Goal: Task Accomplishment & Management: Manage account settings

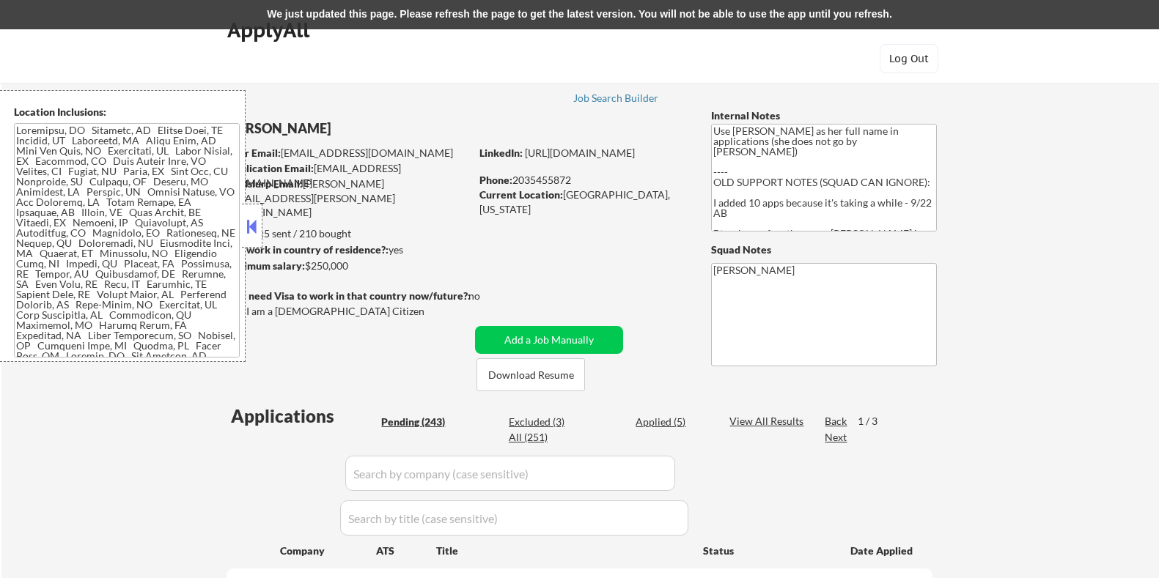
select select ""pending""
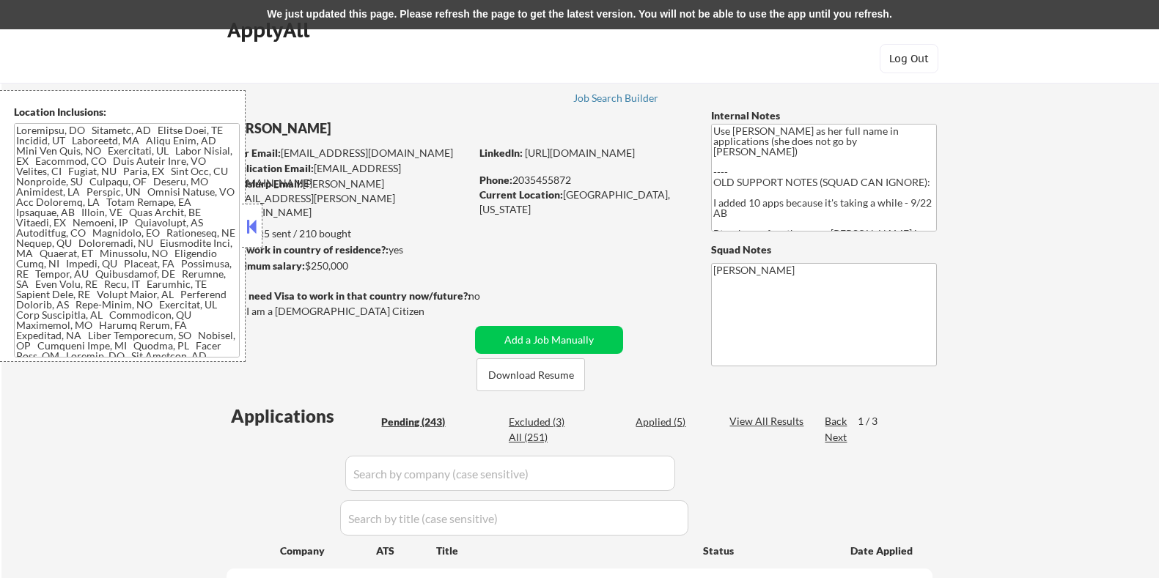
select select ""pending""
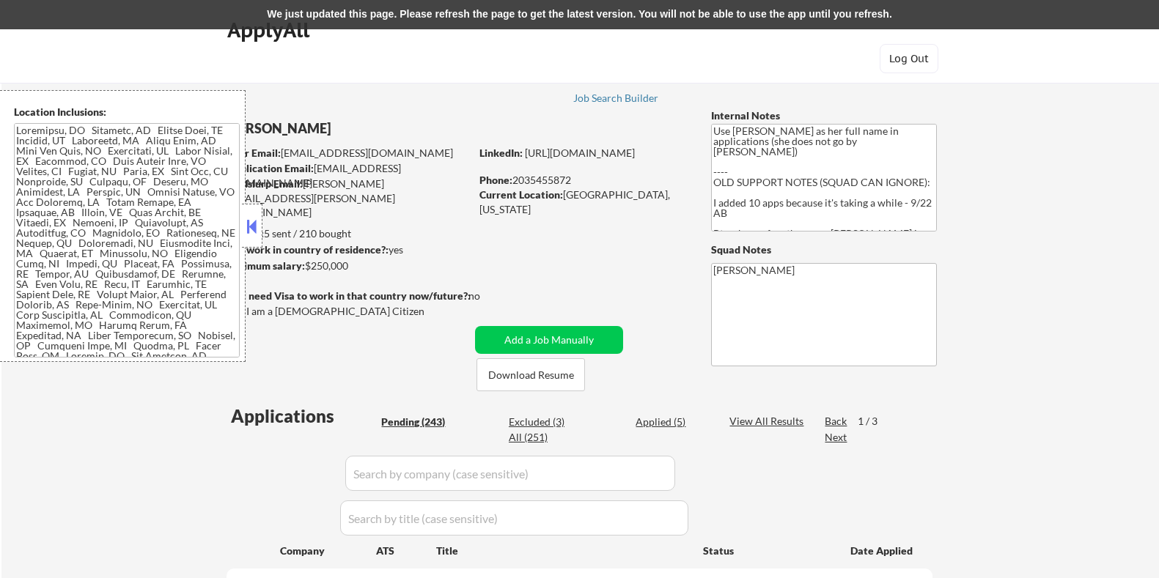
select select ""pending""
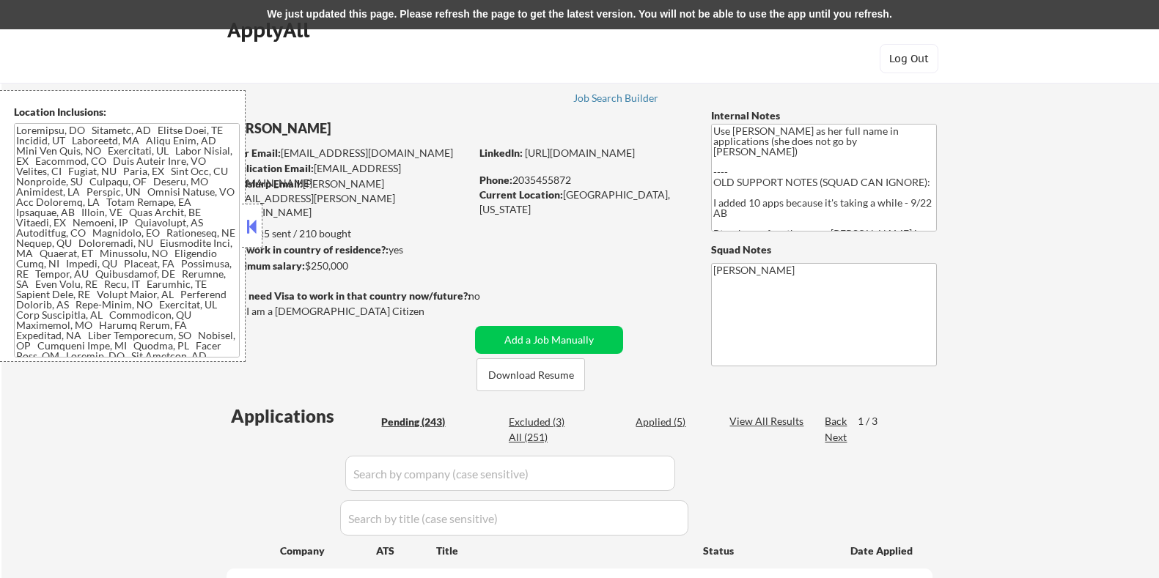
select select ""pending""
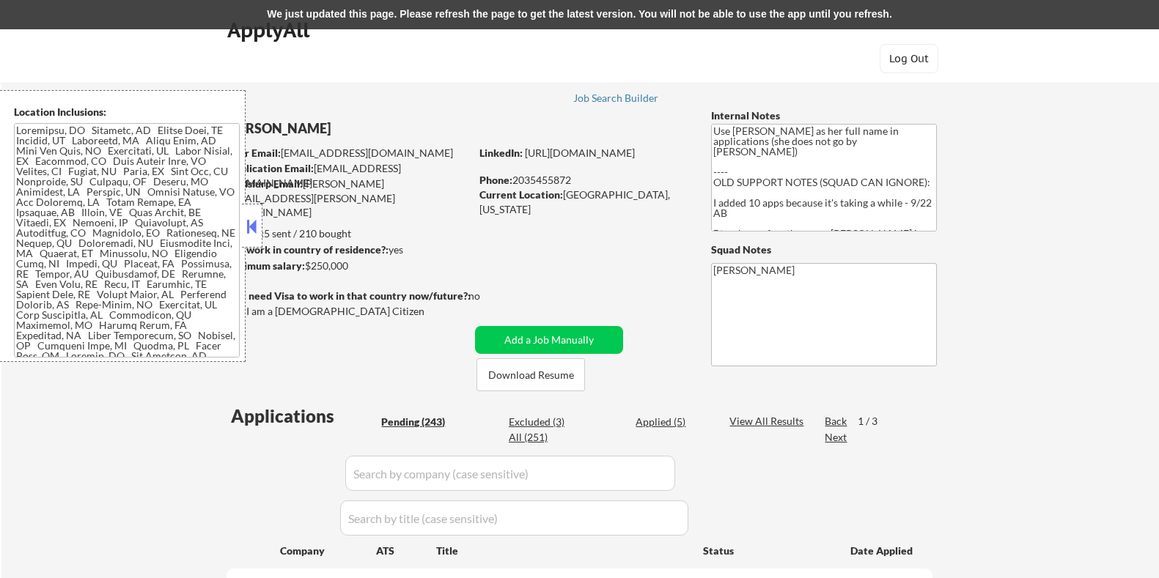
select select ""pending""
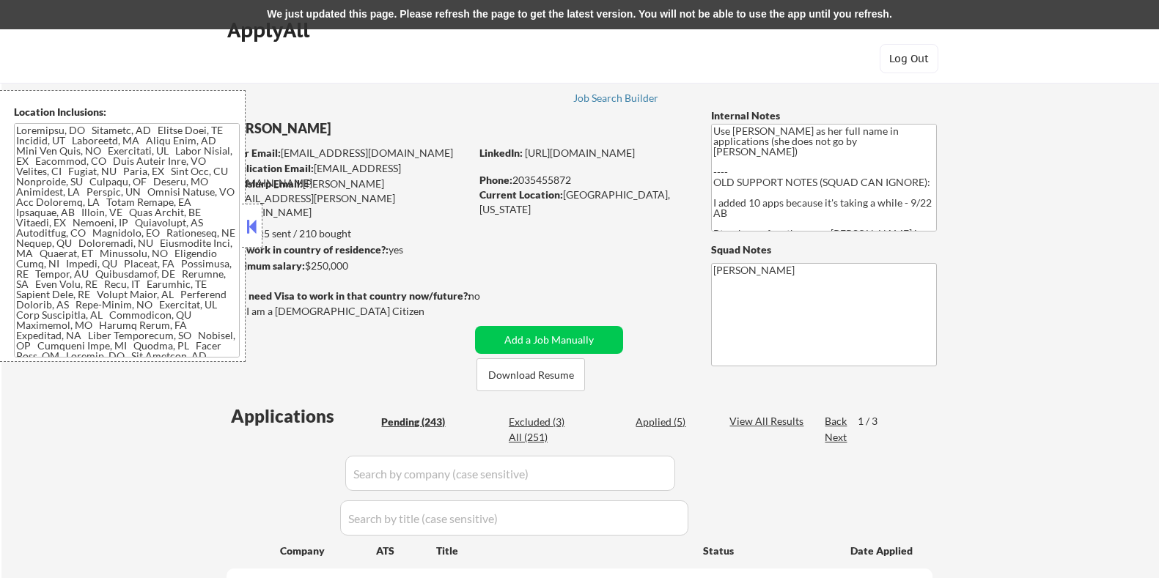
select select ""pending""
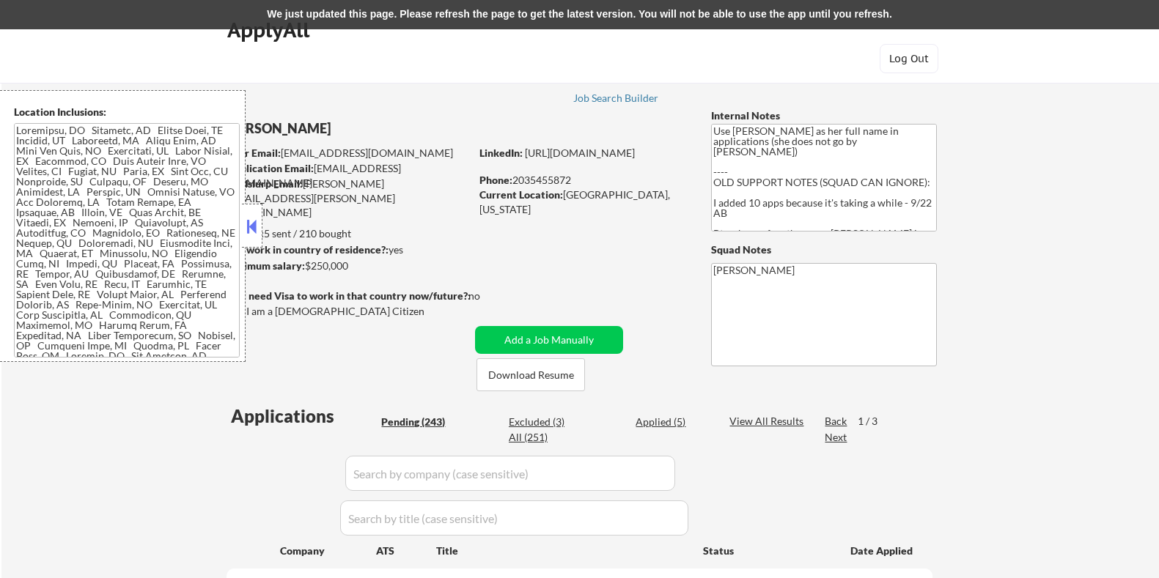
select select ""pending""
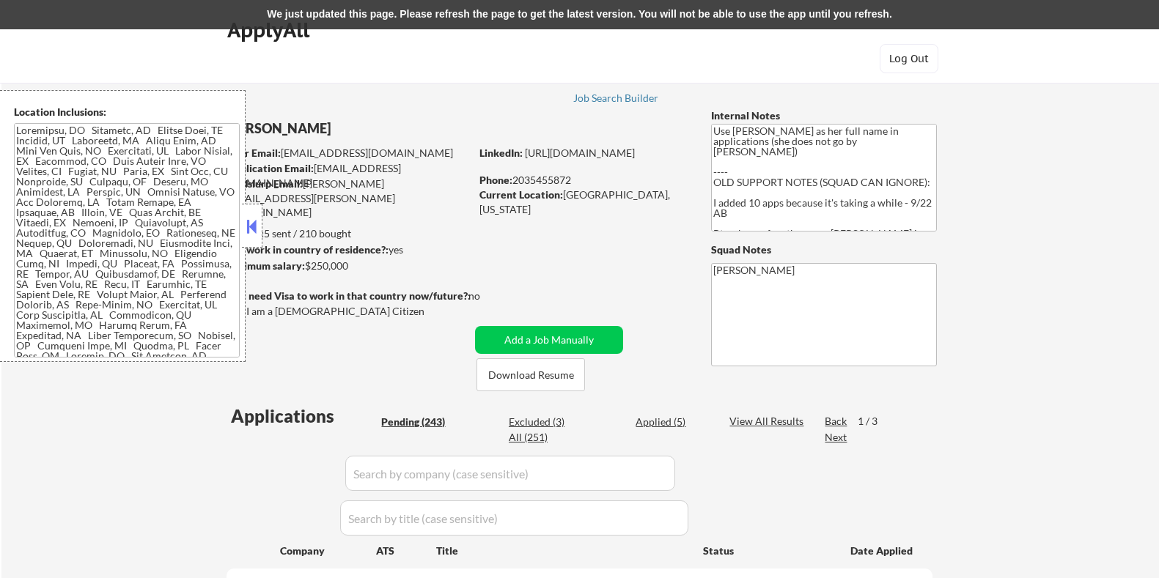
select select ""pending""
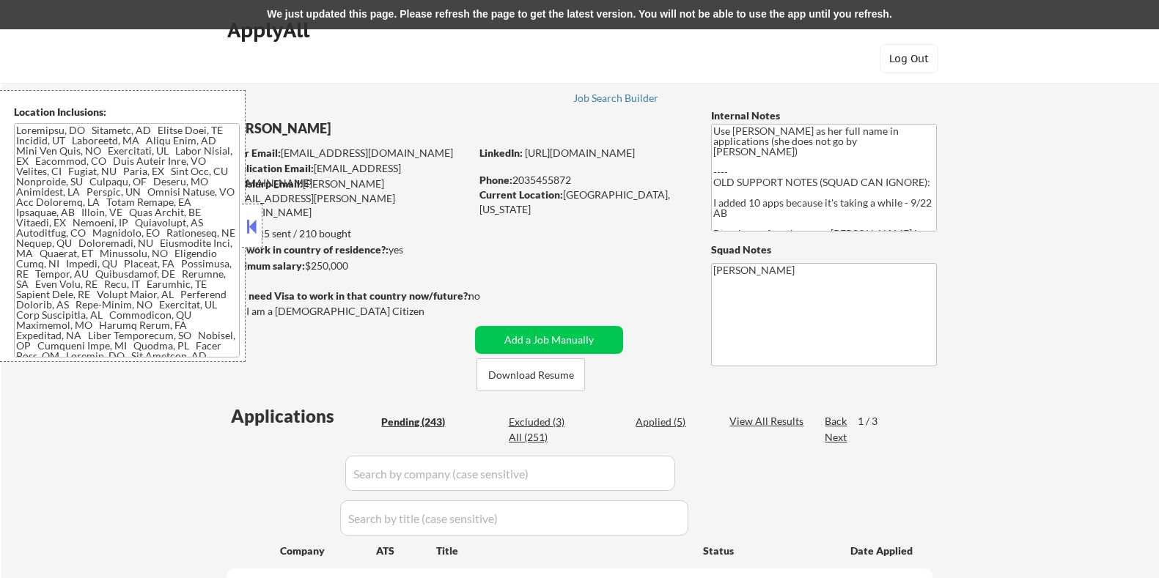
select select ""pending""
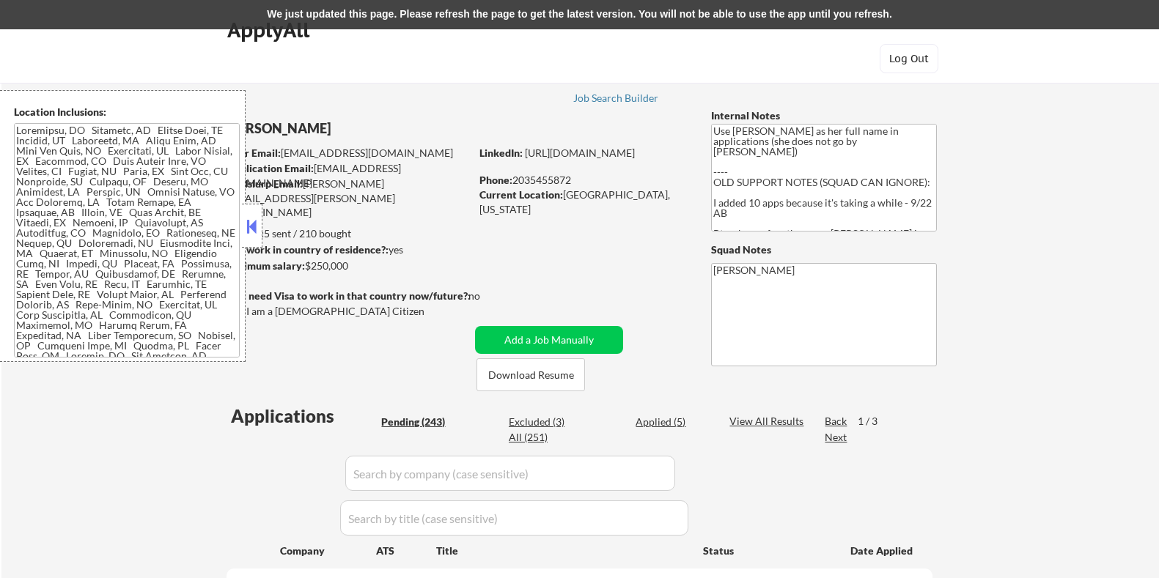
select select ""pending""
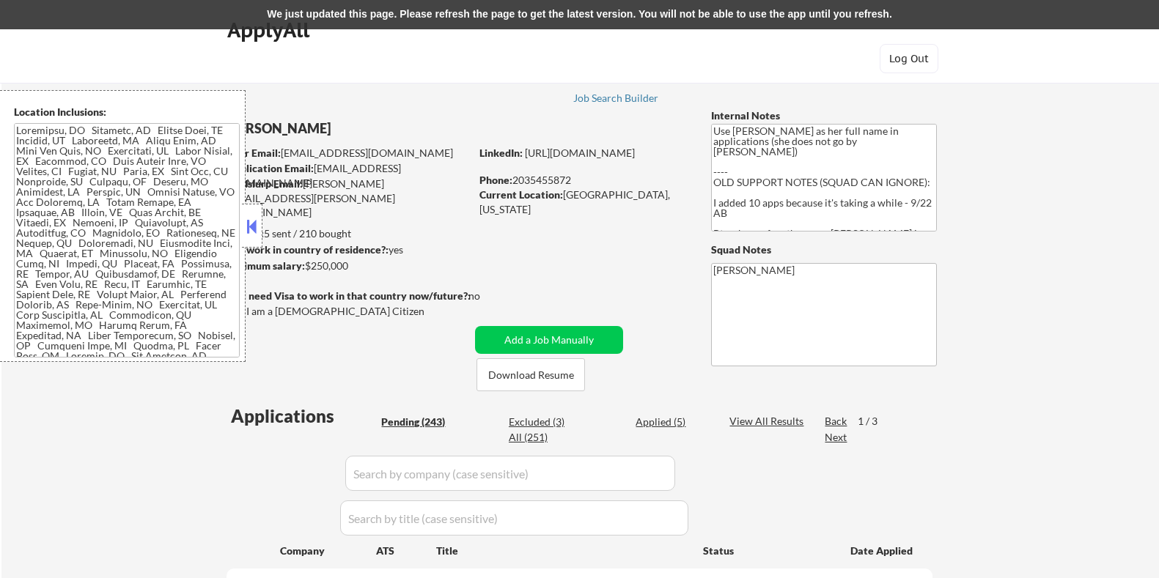
select select ""pending""
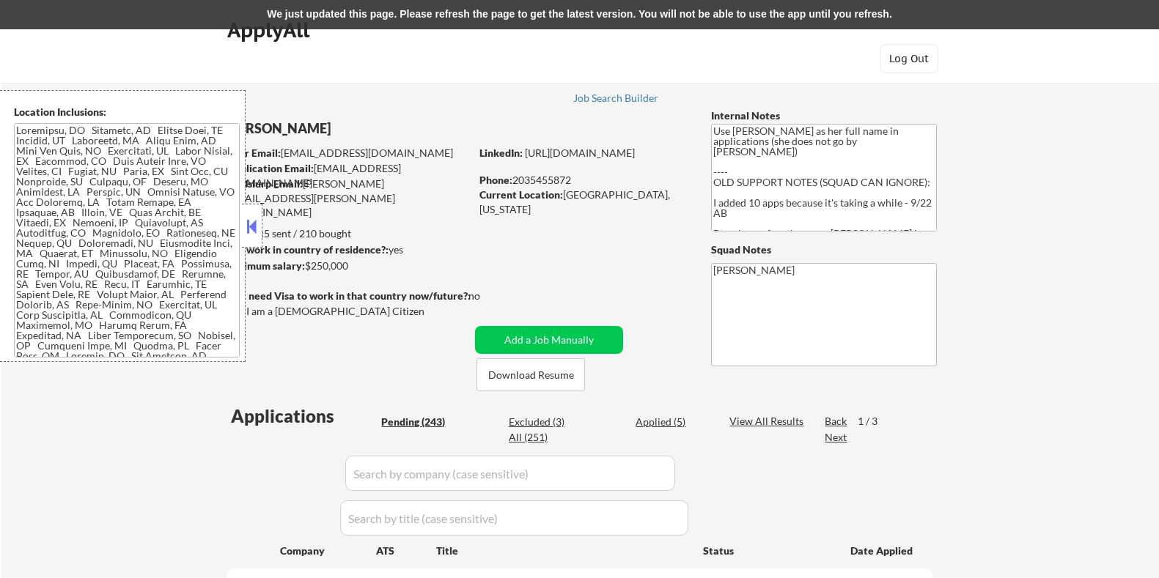
select select ""pending""
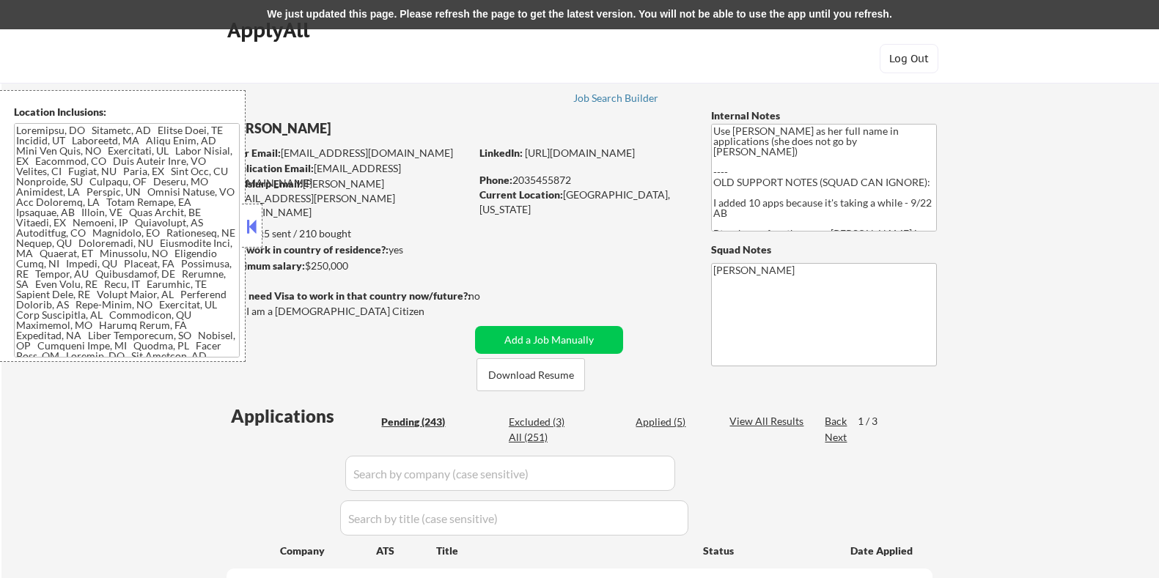
select select ""pending""
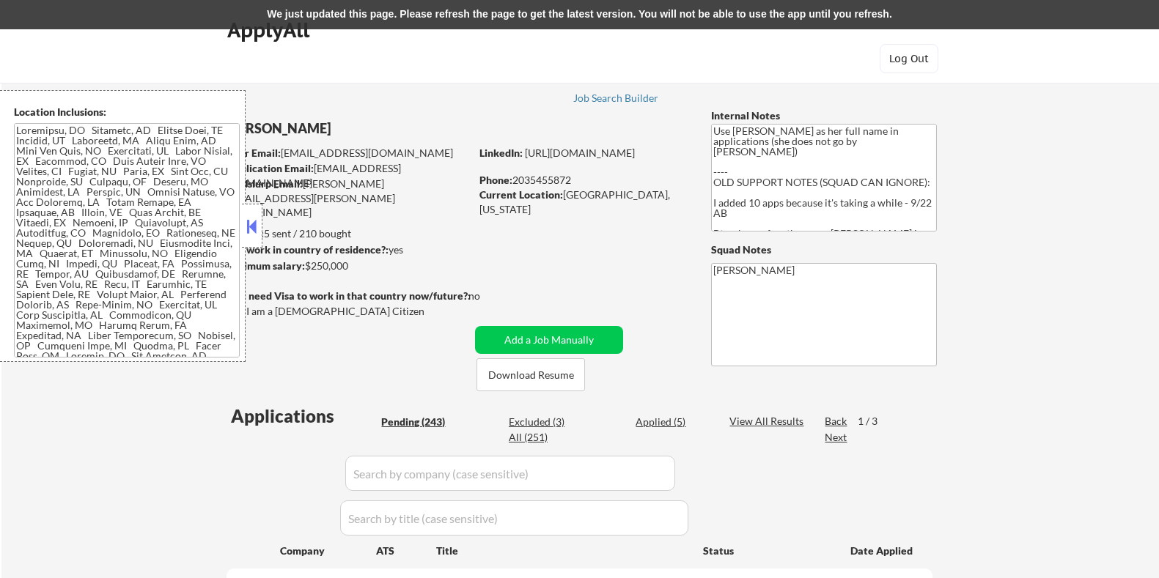
select select ""pending""
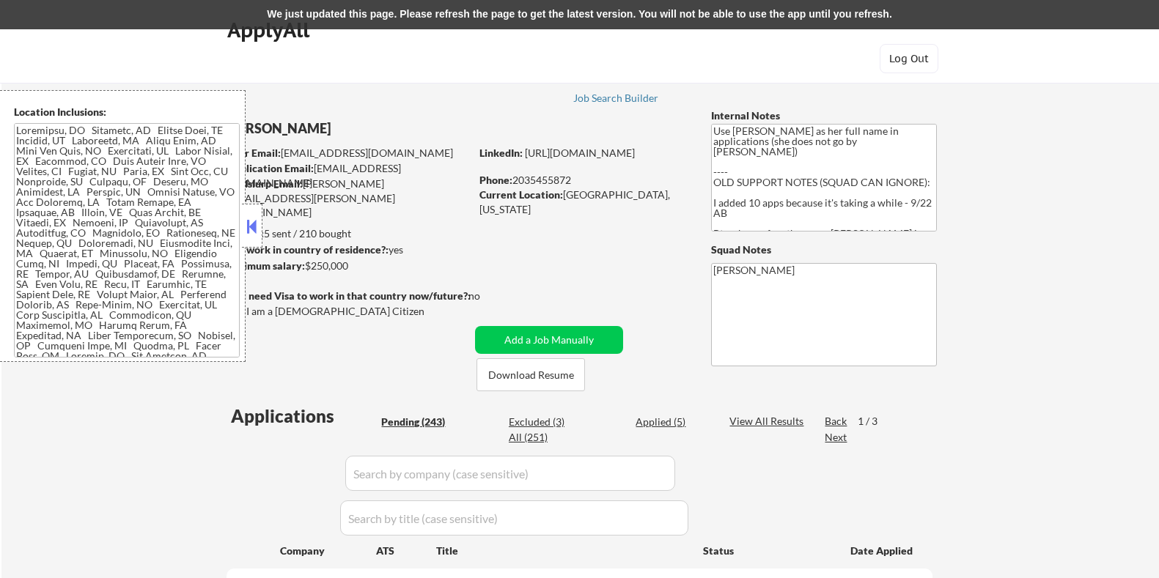
select select ""pending""
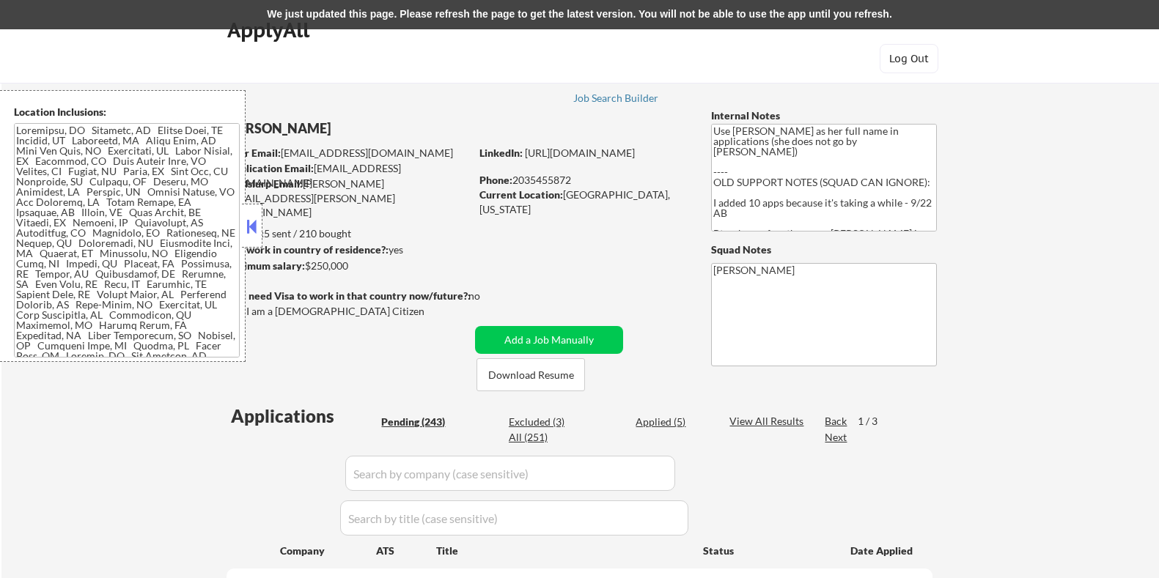
select select ""pending""
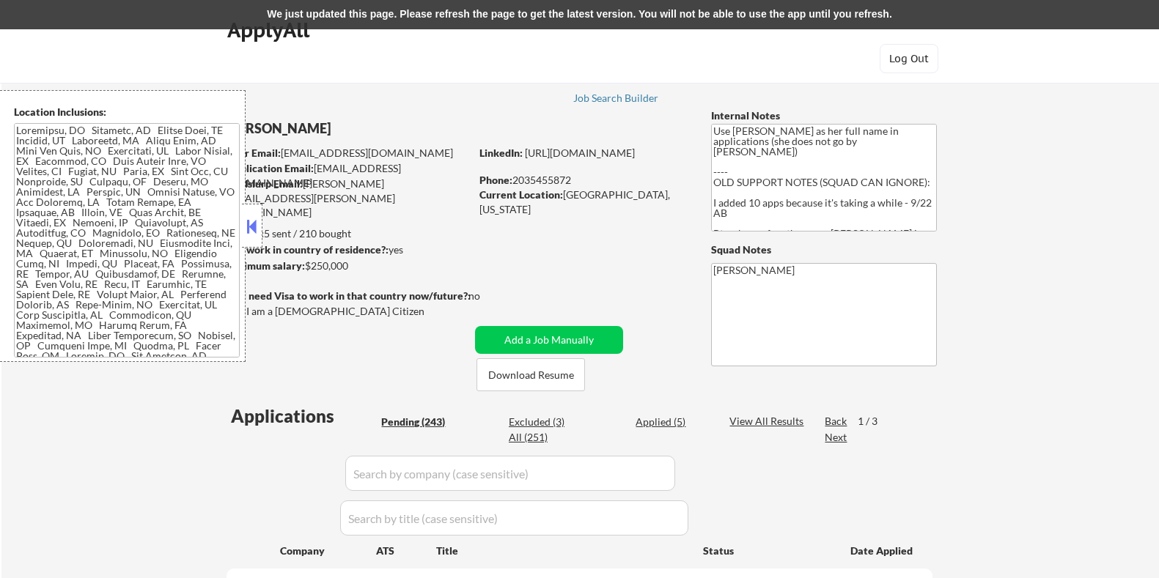
select select ""pending""
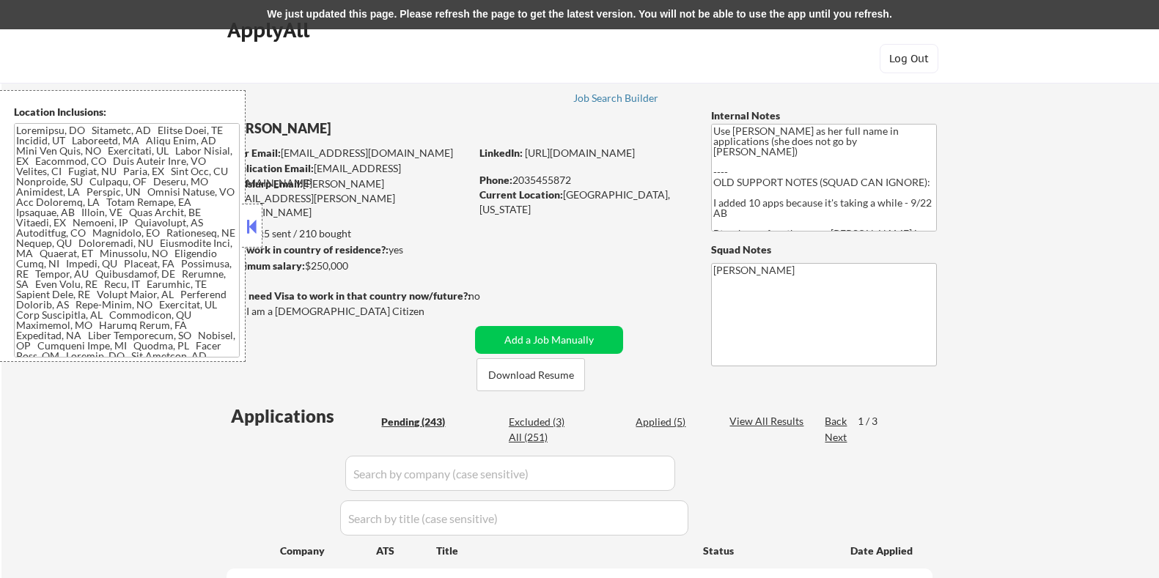
select select ""pending""
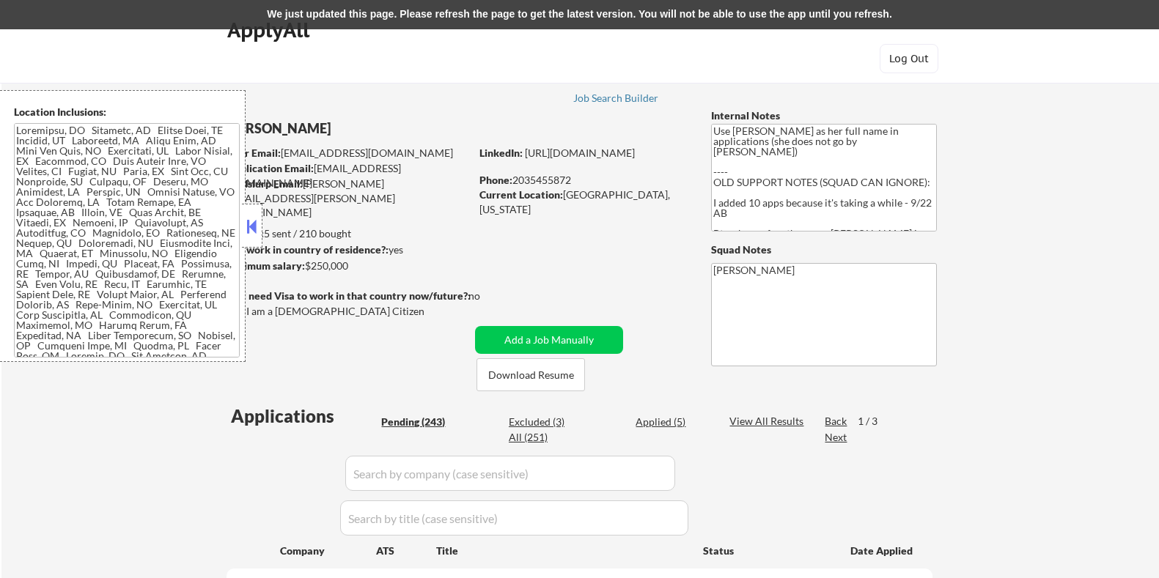
select select ""pending""
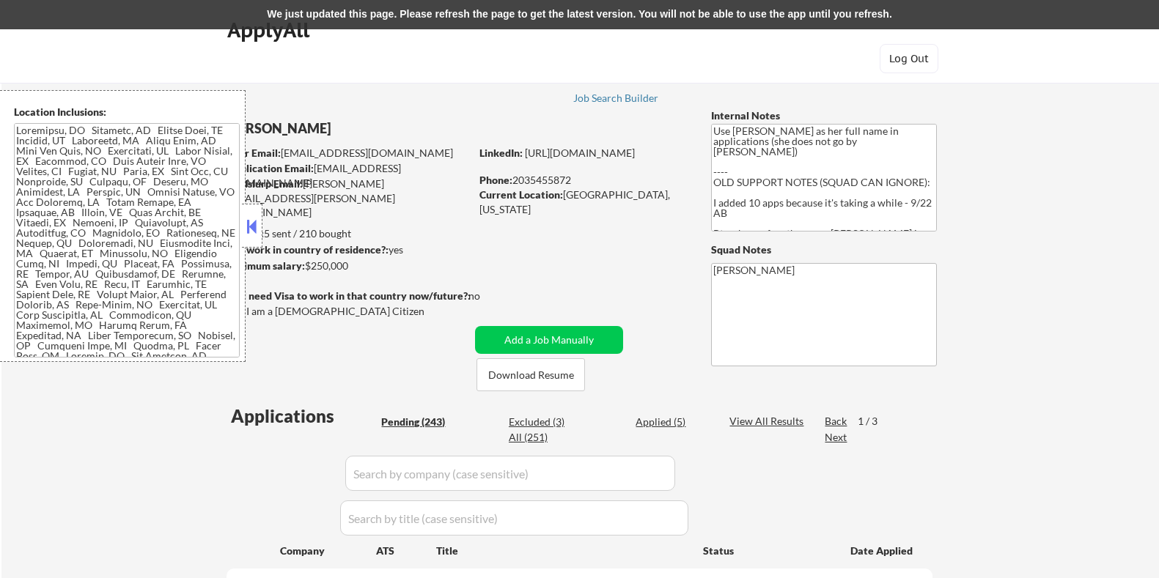
select select ""pending""
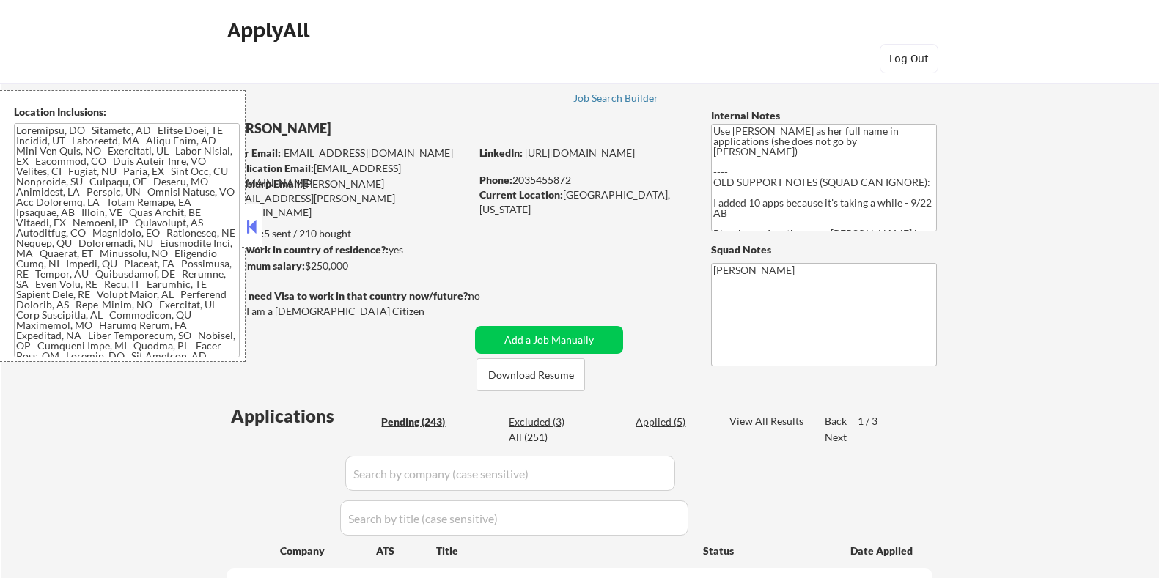
select select ""pending""
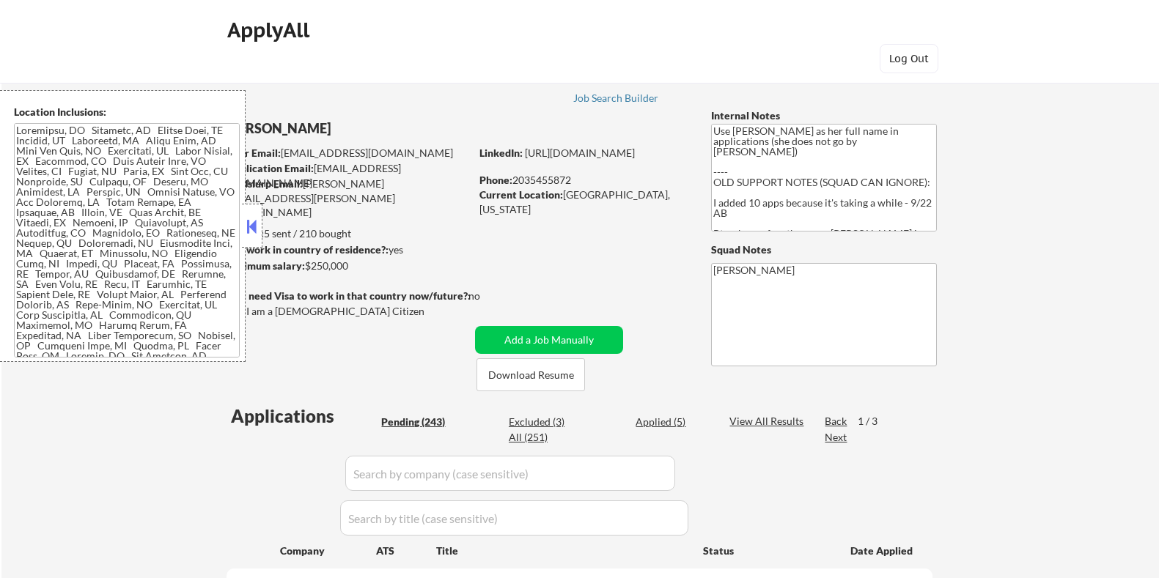
select select ""pending""
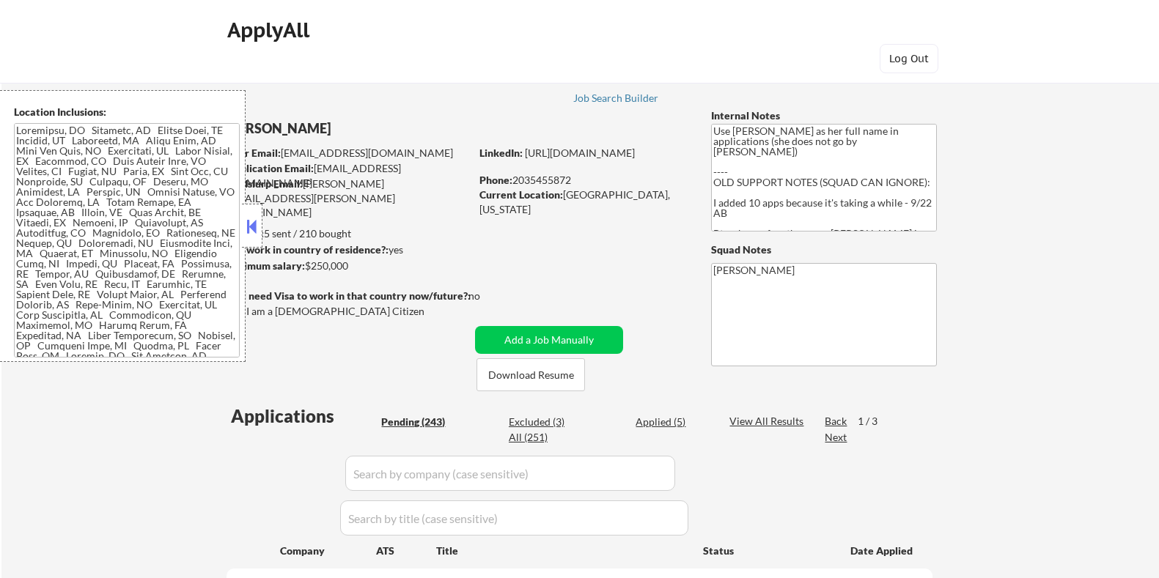
select select ""pending""
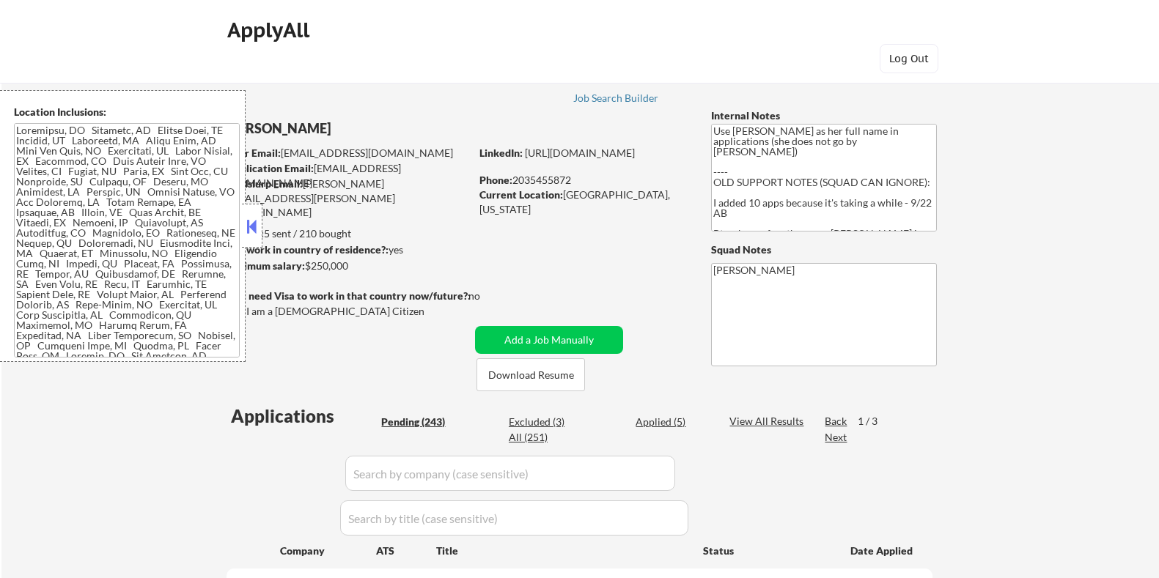
select select ""pending""
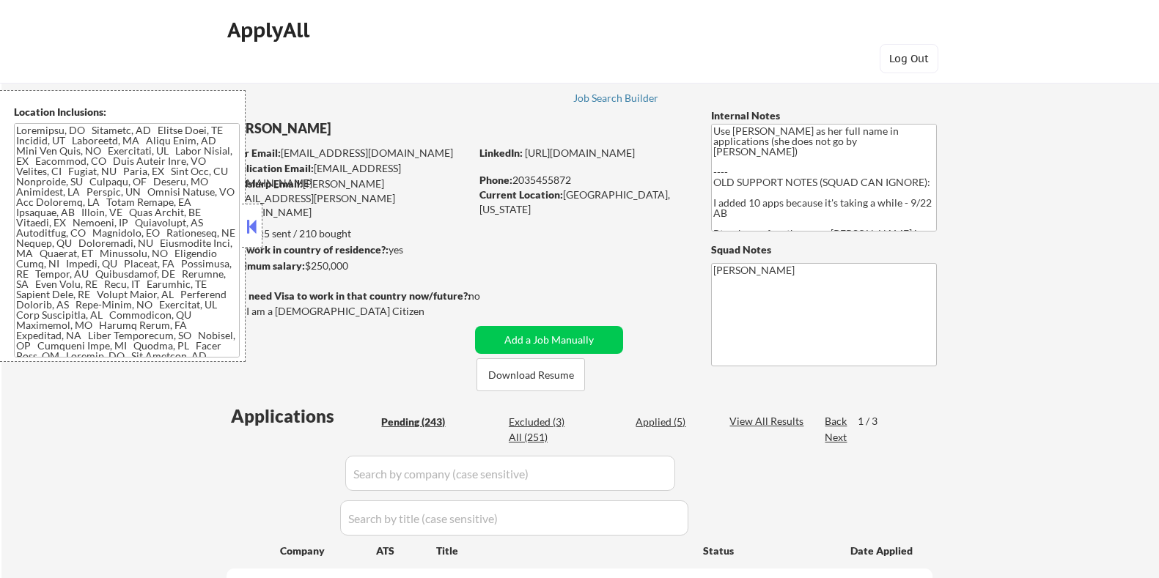
select select ""pending""
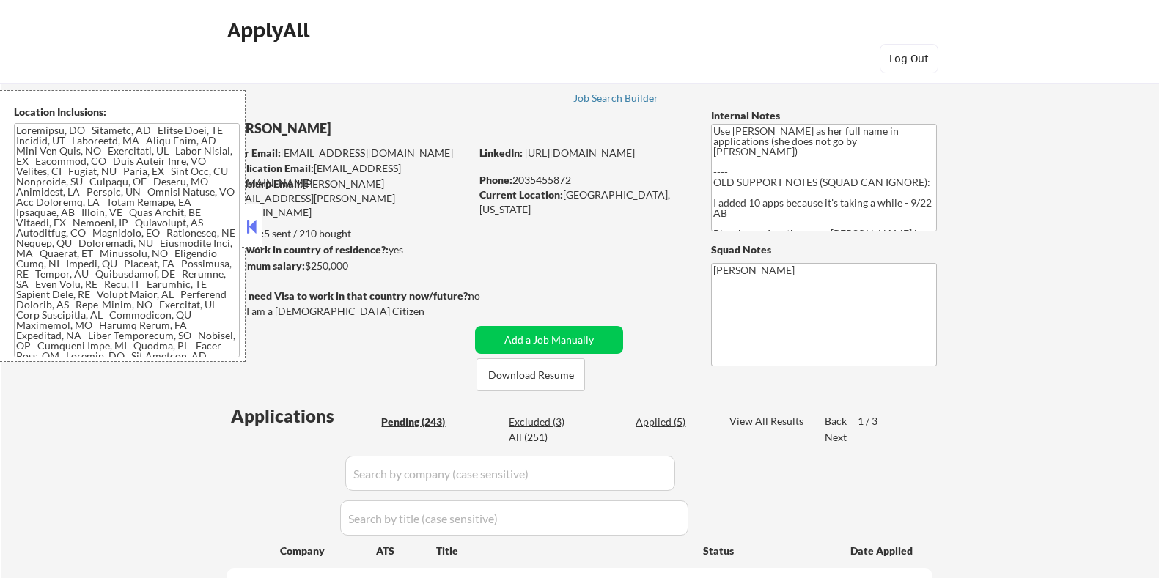
select select ""pending""
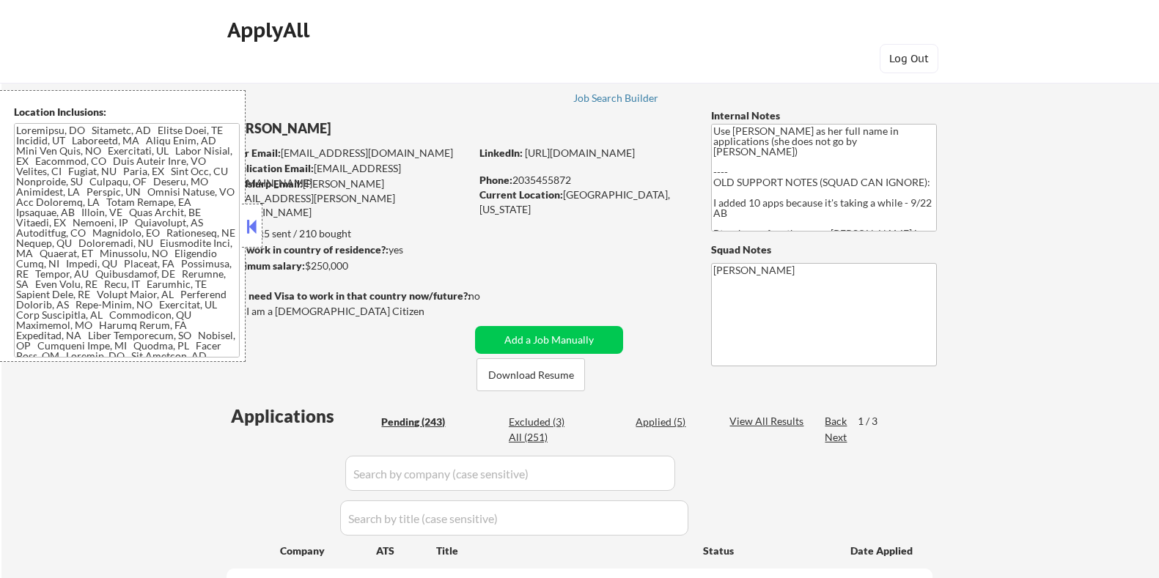
select select ""pending""
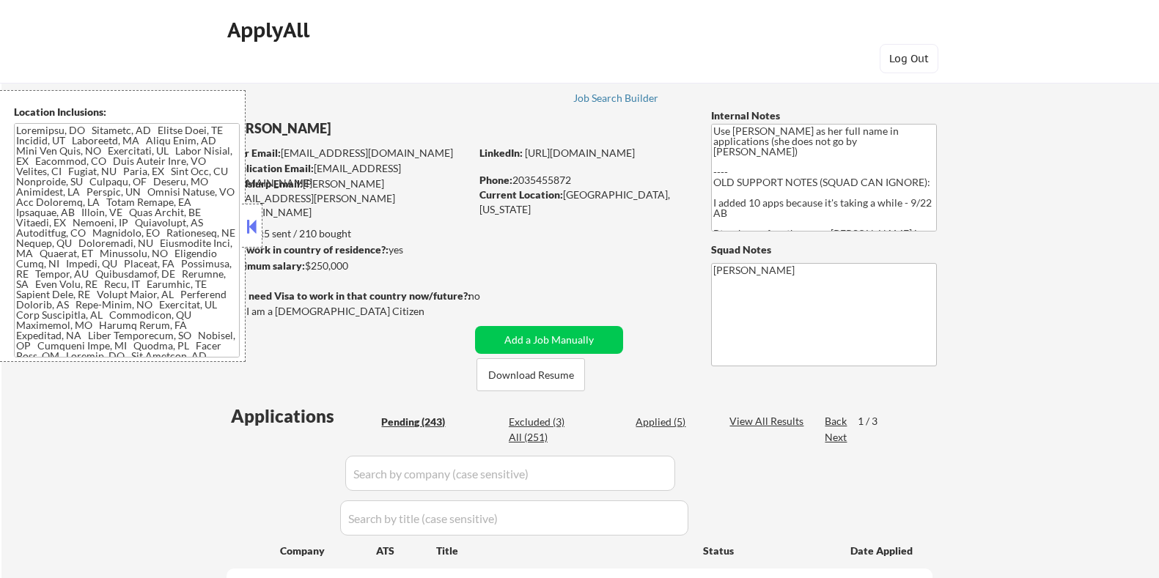
select select ""pending""
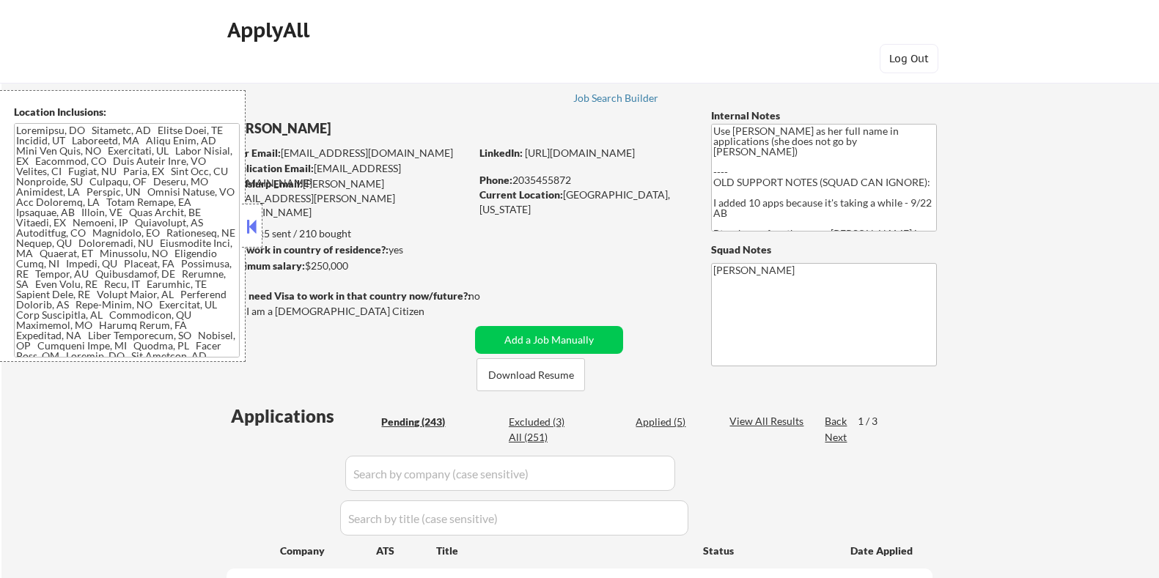
select select ""pending""
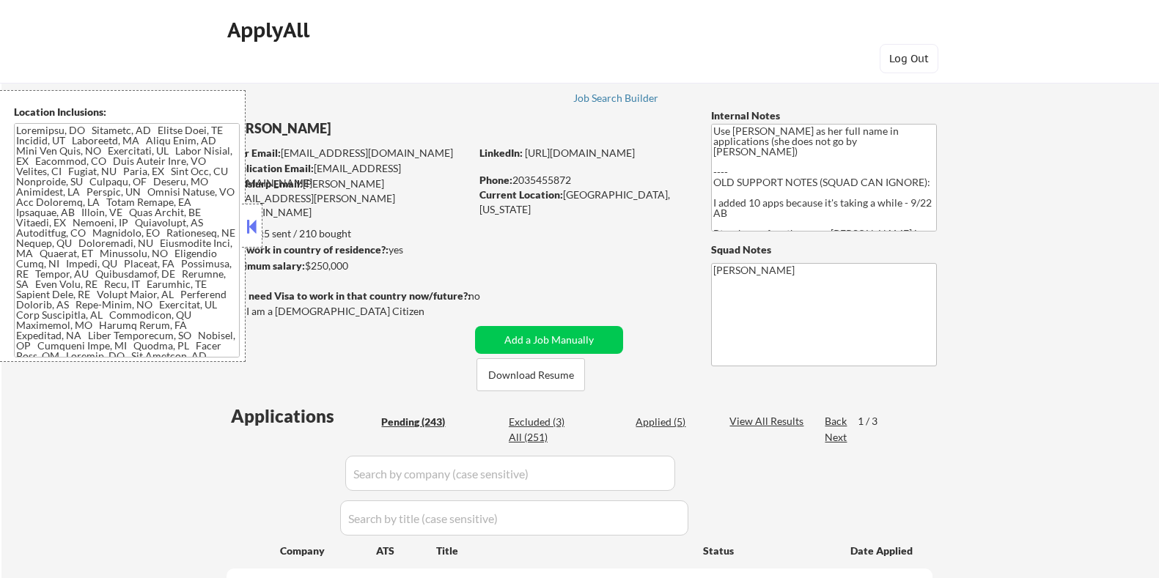
select select ""pending""
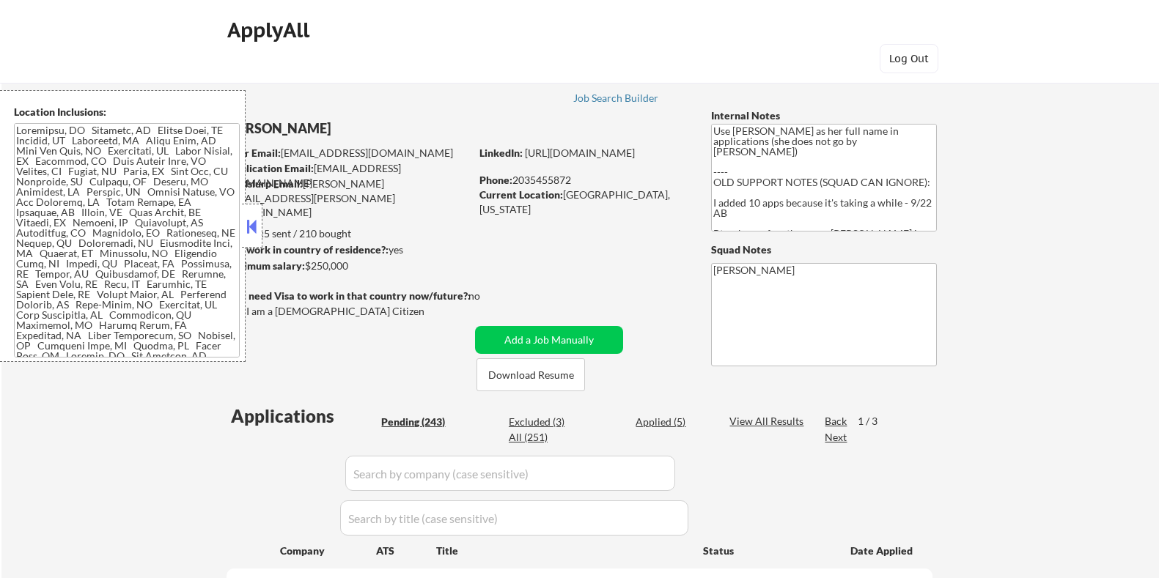
select select ""pending""
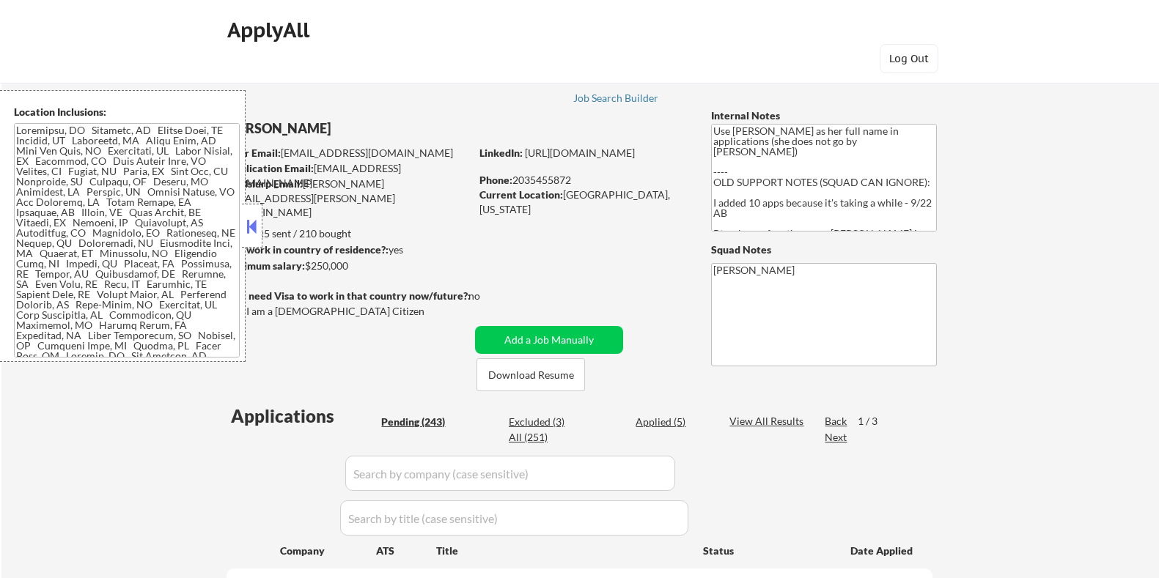
select select ""pending""
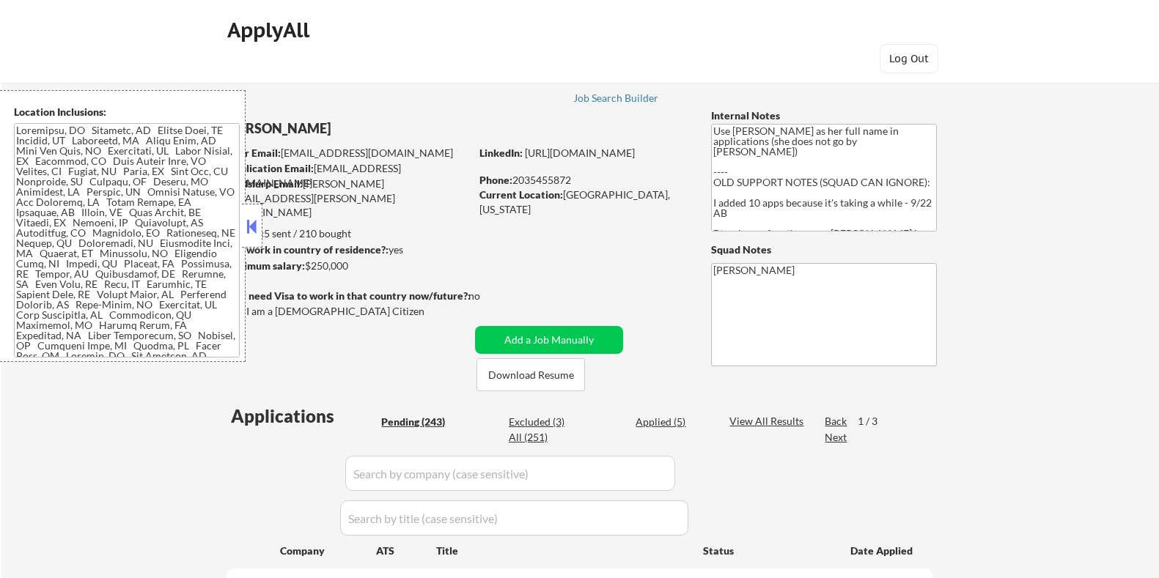
select select ""pending""
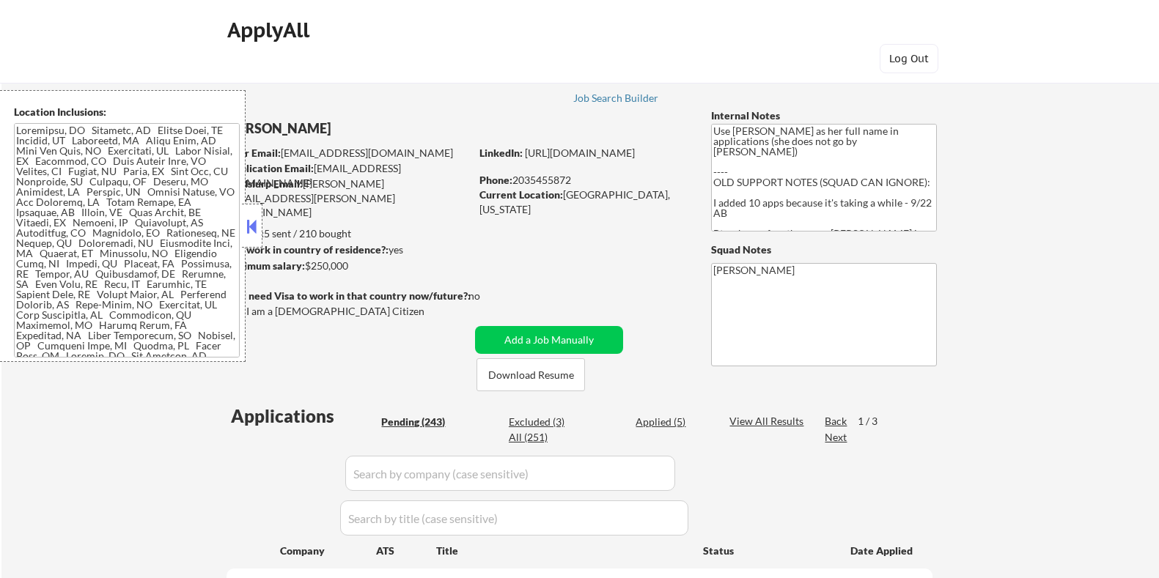
select select ""pending""
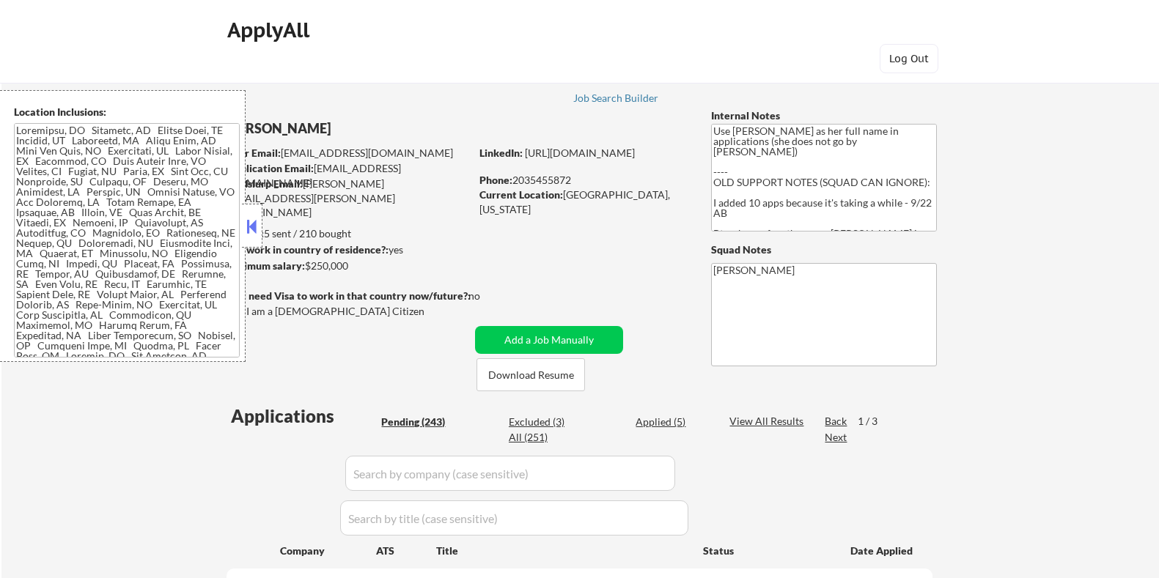
select select ""pending""
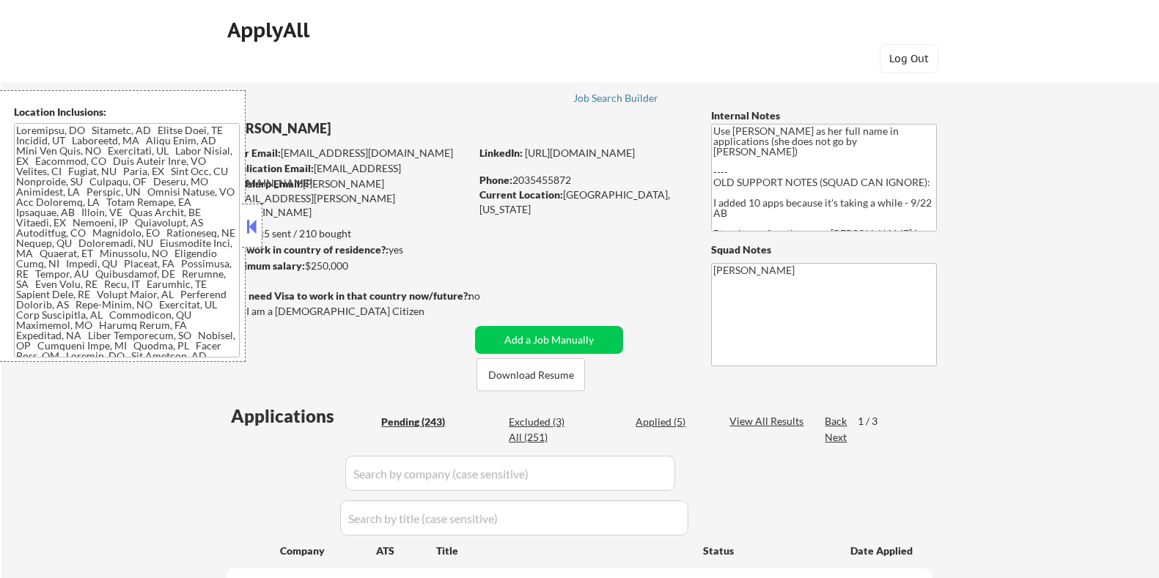
select select ""pending""
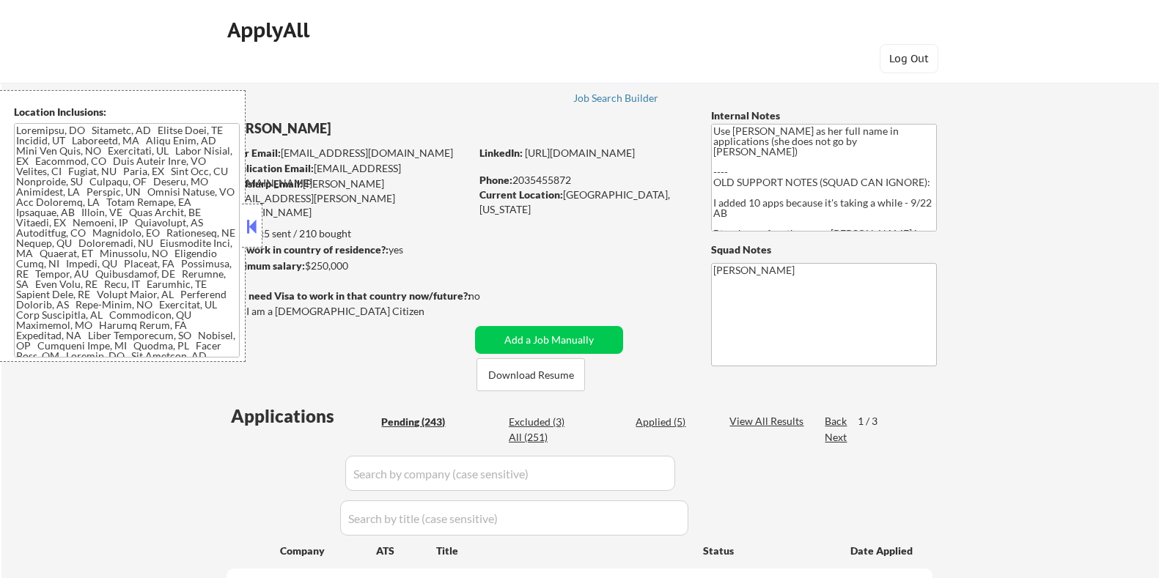
select select ""pending""
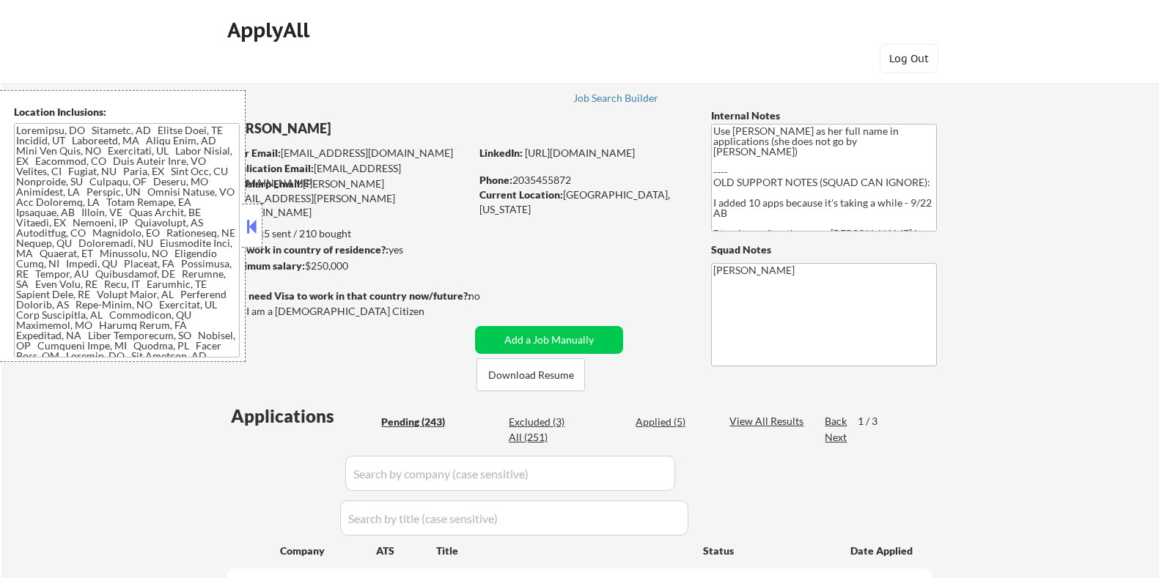
select select ""pending""
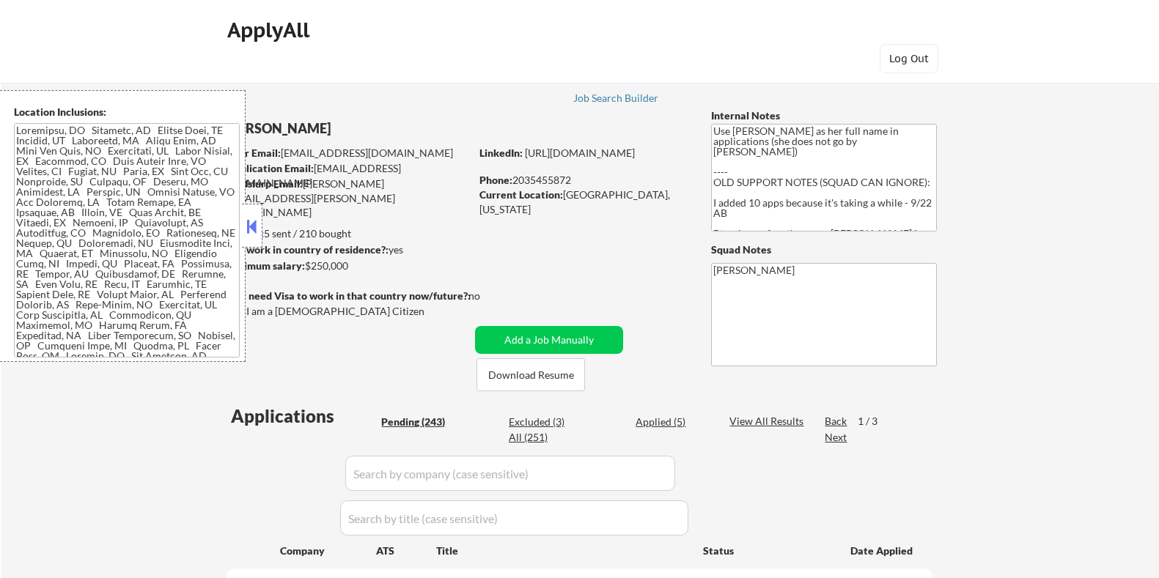
select select ""pending""
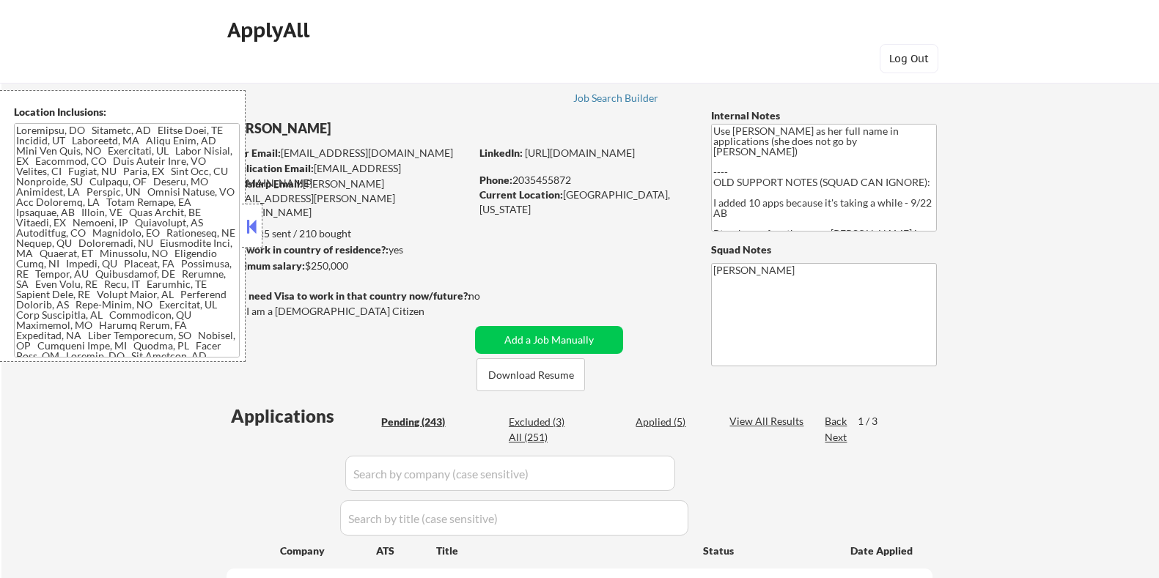
select select ""pending""
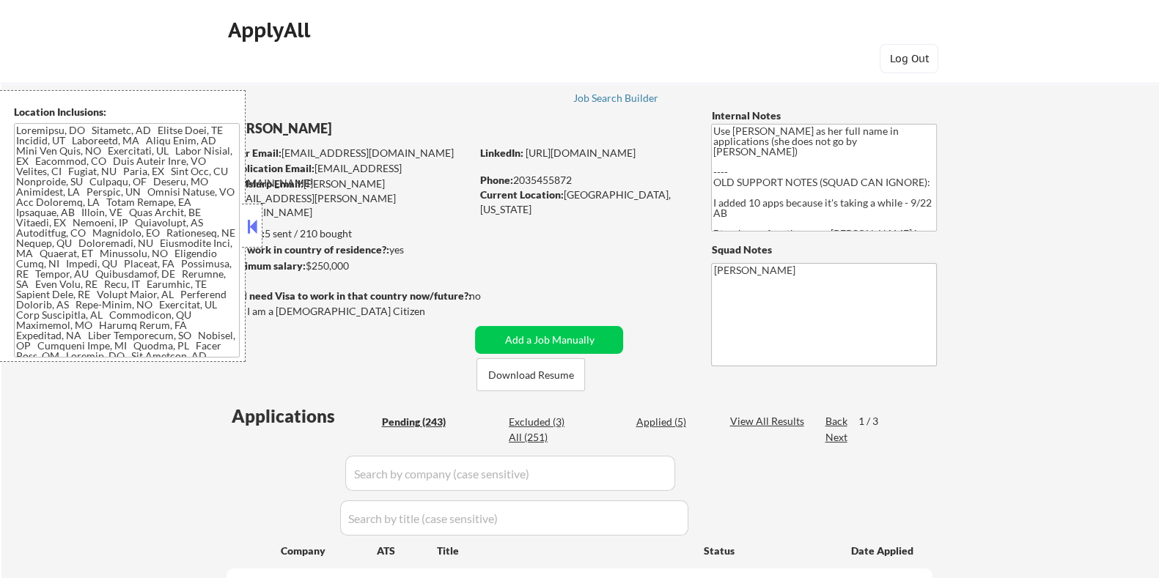
click at [250, 224] on button at bounding box center [252, 226] width 16 height 22
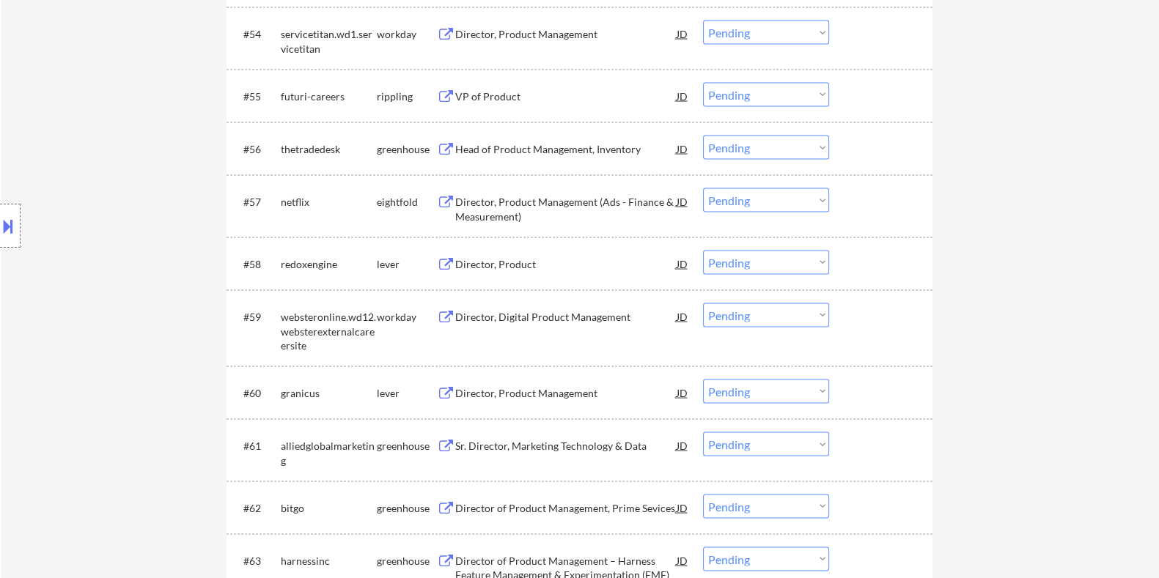
scroll to position [3664, 0]
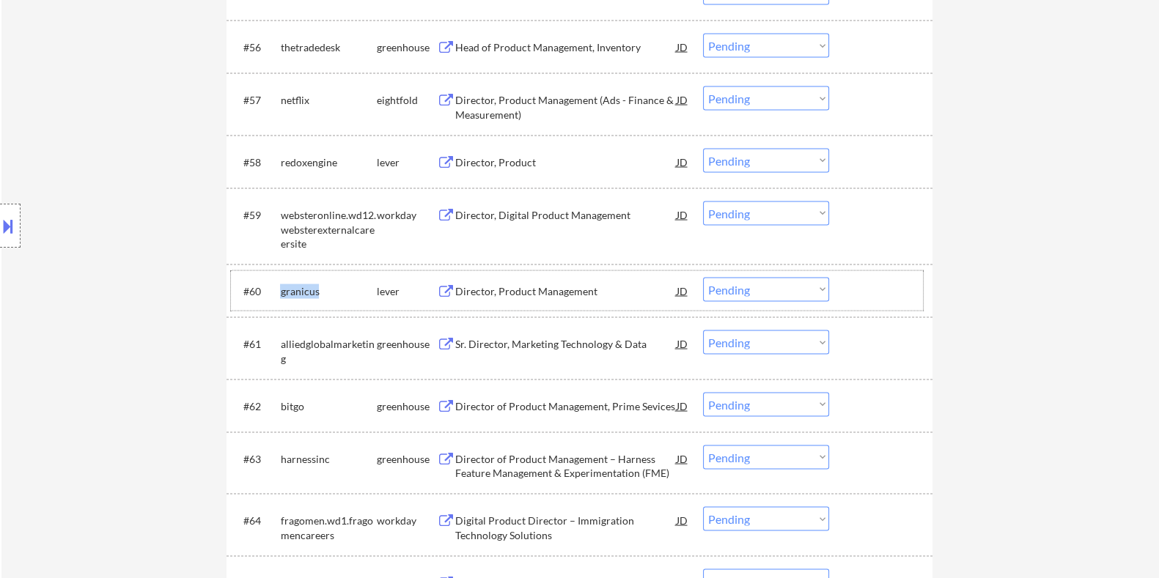
drag, startPoint x: 326, startPoint y: 292, endPoint x: 278, endPoint y: 284, distance: 48.3
click at [278, 284] on div "#60 granicus lever Director, Product Management JD Choose an option... Pending …" at bounding box center [577, 291] width 692 height 40
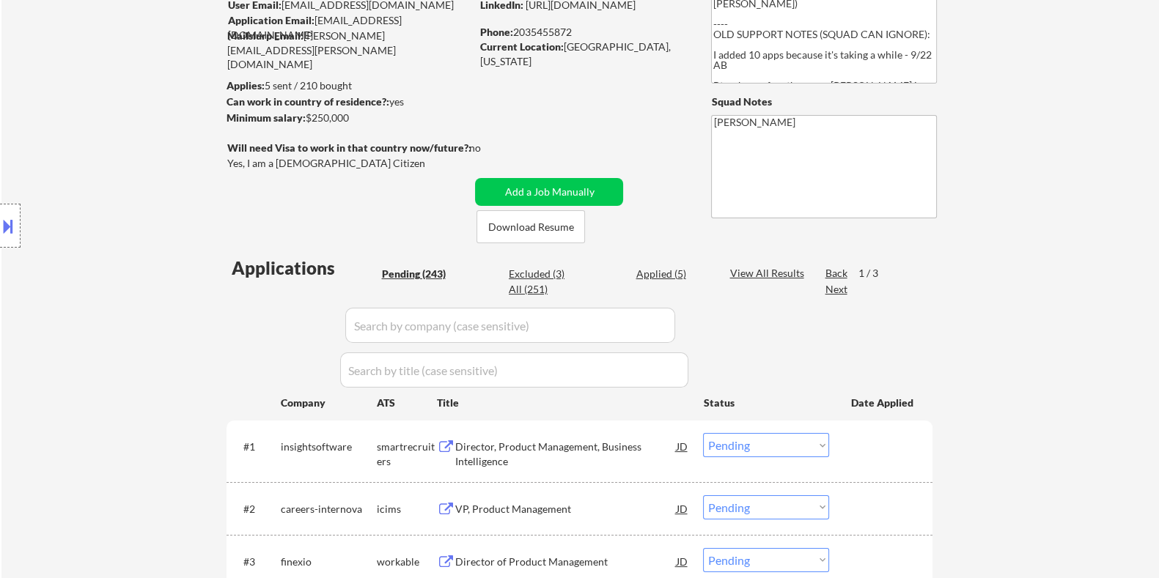
scroll to position [117, 0]
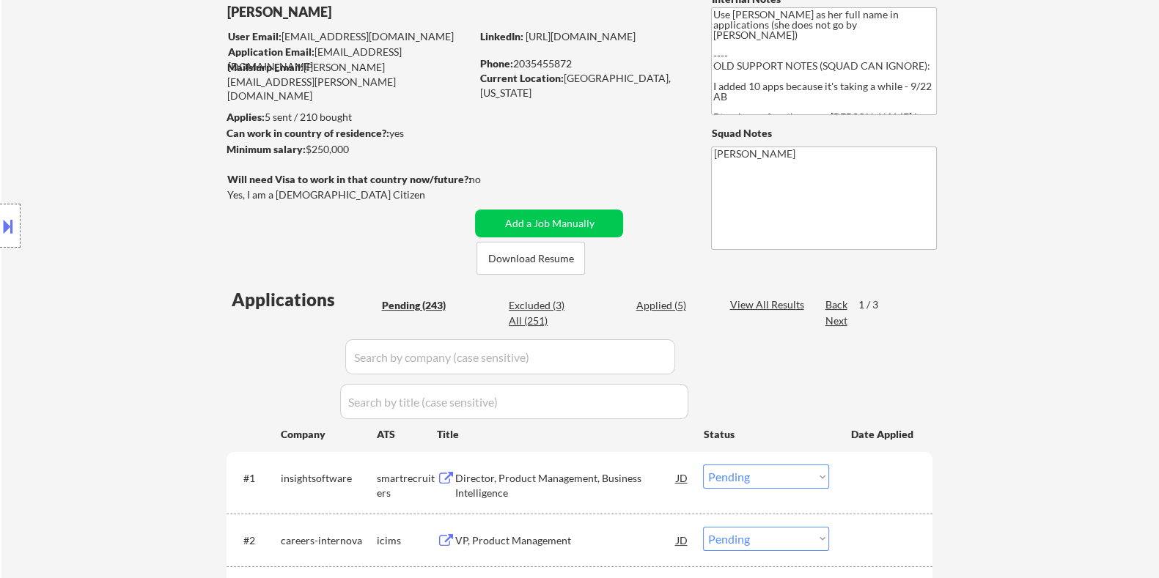
click at [409, 366] on input "input" at bounding box center [510, 356] width 330 height 35
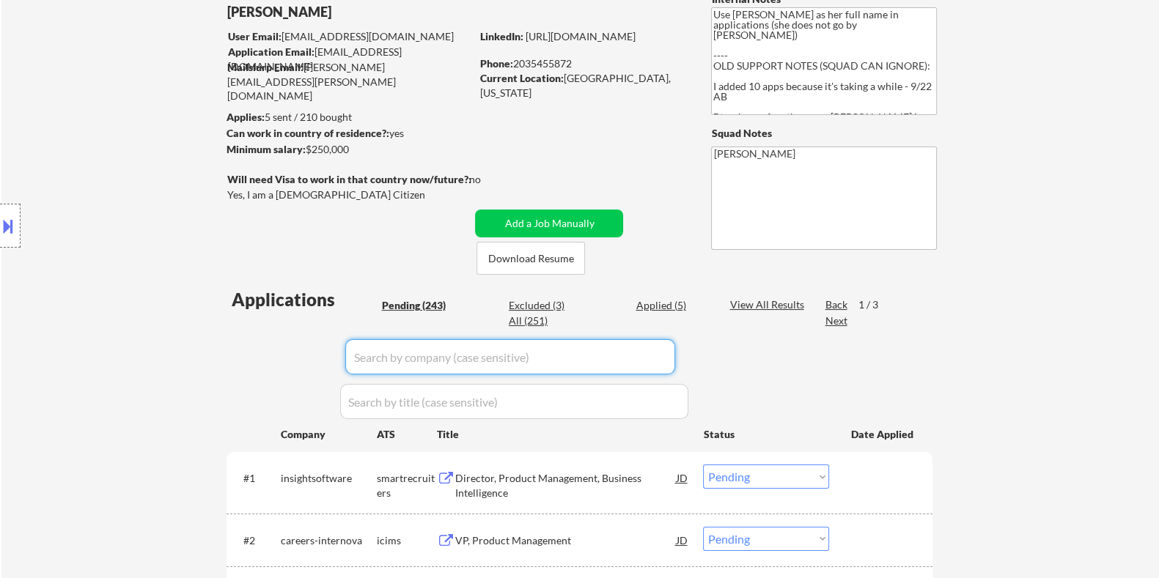
paste input "Director of Product Management USAProduct – Product /Full Time /Remote About Pu…"
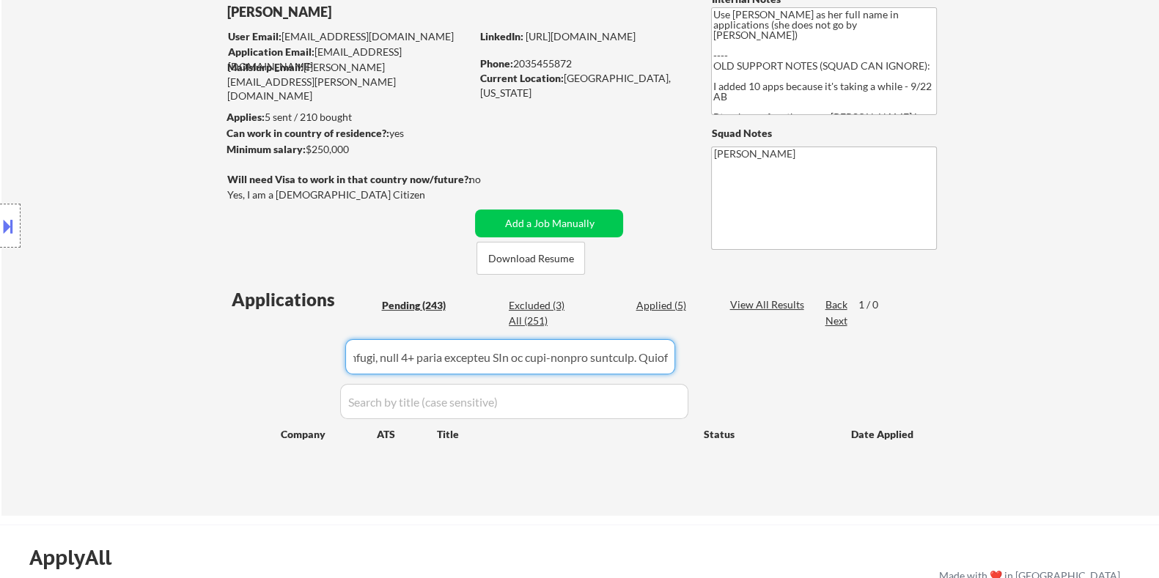
drag, startPoint x: 388, startPoint y: 355, endPoint x: 176, endPoint y: 355, distance: 212.5
click at [176, 355] on body "← Return to /applysquad Mailslurp Inbox Job Search Builder Courtney Smith User …" at bounding box center [579, 172] width 1159 height 578
drag, startPoint x: 657, startPoint y: 366, endPoint x: 234, endPoint y: 364, distance: 423.6
click at [234, 364] on div "Applications Pending (243) Excluded (3) Applied (5) All (251) View All Results …" at bounding box center [579, 387] width 706 height 201
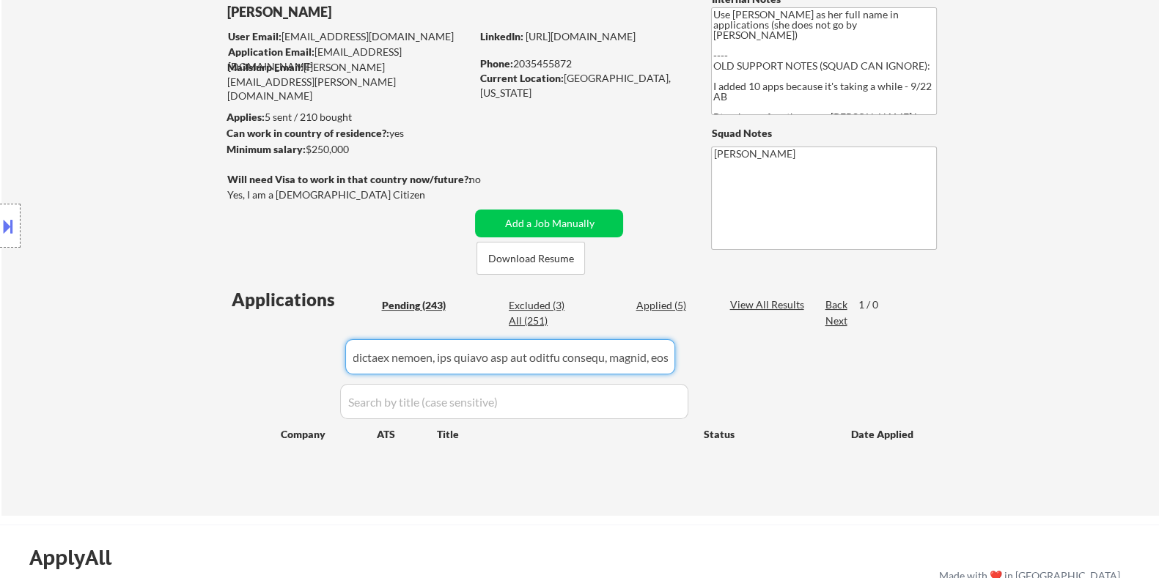
click at [656, 357] on div "Applications Pending (243) Excluded (3) Applied (5) All (251) View All Results …" at bounding box center [579, 387] width 706 height 201
drag, startPoint x: 668, startPoint y: 358, endPoint x: 328, endPoint y: 358, distance: 340.8
click at [328, 358] on div "Applications Pending (243) Excluded (3) Applied (5) All (251) View All Results …" at bounding box center [579, 387] width 706 height 201
drag, startPoint x: 583, startPoint y: 357, endPoint x: 291, endPoint y: 357, distance: 291.7
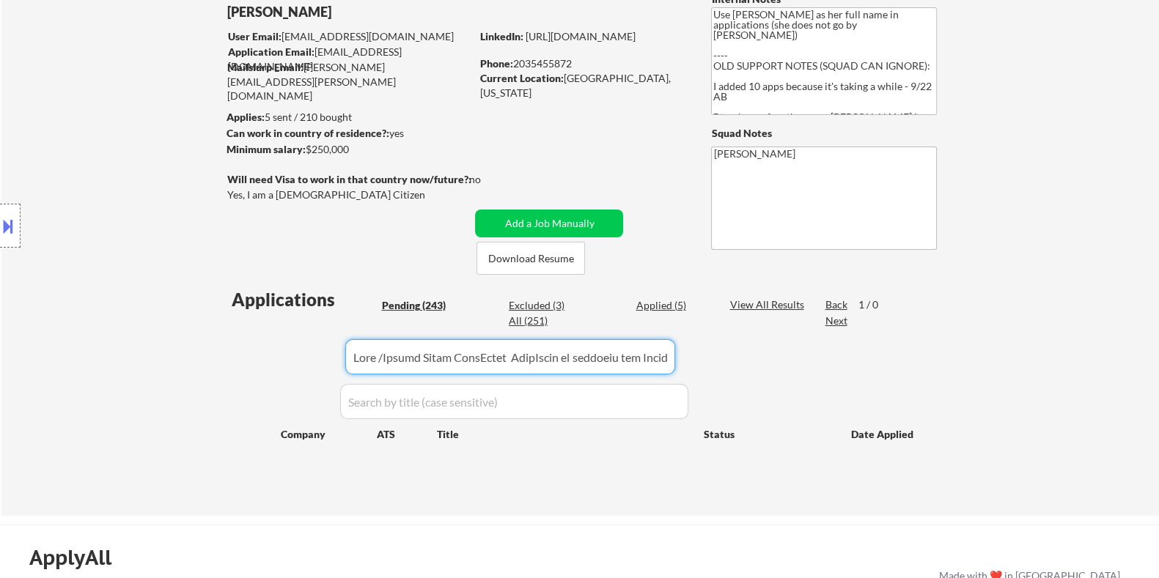
click at [291, 357] on div "Applications Pending (243) Excluded (3) Applied (5) All (251) View All Results …" at bounding box center [579, 387] width 706 height 201
drag, startPoint x: 350, startPoint y: 356, endPoint x: 692, endPoint y: 356, distance: 341.5
click at [692, 356] on div "Applications Pending (243) Excluded (3) Applied (5) All (251) View All Results …" at bounding box center [579, 387] width 706 height 201
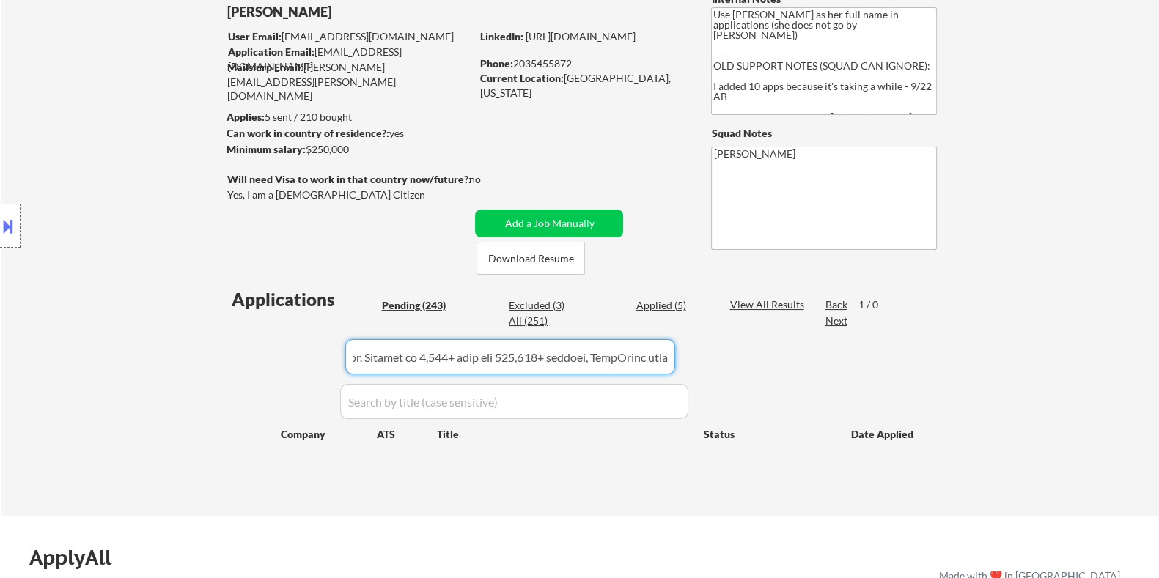
drag, startPoint x: 369, startPoint y: 363, endPoint x: 682, endPoint y: 361, distance: 312.9
click at [682, 361] on div "Applications Pending (243) Excluded (3) Applied (5) All (251) View All Results …" at bounding box center [579, 387] width 706 height 201
drag, startPoint x: 404, startPoint y: 361, endPoint x: 714, endPoint y: 361, distance: 310.0
click at [714, 361] on div "Applications Pending (243) Excluded (3) Applied (5) All (251) View All Results …" at bounding box center [579, 387] width 706 height 201
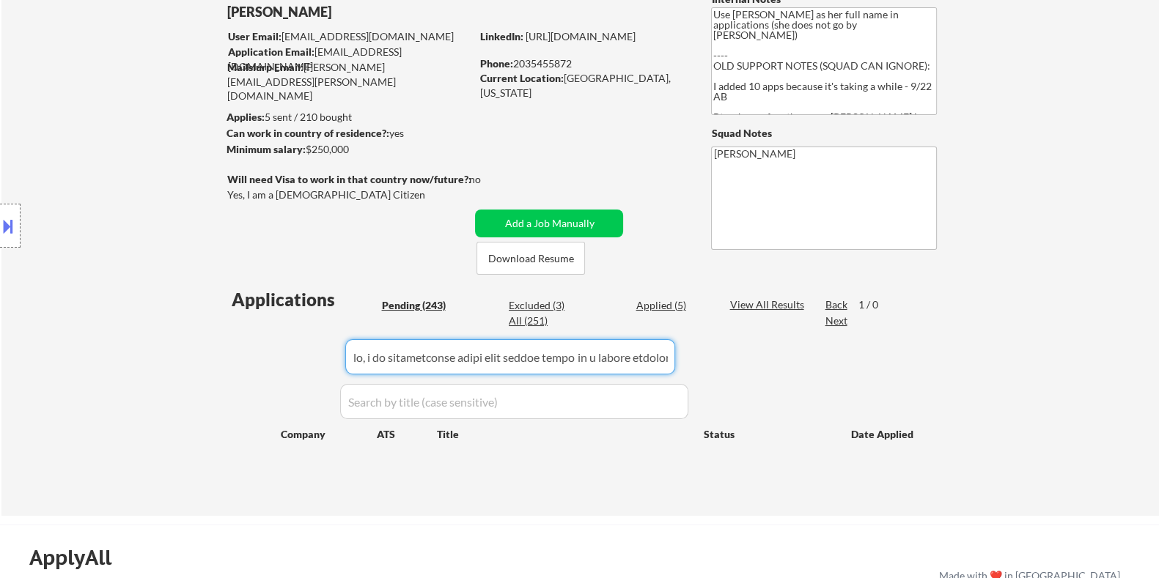
drag, startPoint x: 599, startPoint y: 348, endPoint x: 259, endPoint y: 348, distance: 339.3
click at [259, 348] on body "← Return to /applysquad Mailslurp Inbox Job Search Builder Courtney Smith User …" at bounding box center [579, 172] width 1159 height 578
drag, startPoint x: 517, startPoint y: 353, endPoint x: 320, endPoint y: 353, distance: 197.1
click at [320, 353] on div "Applications Pending (243) Excluded (3) Applied (5) All (251) View All Results …" at bounding box center [579, 387] width 706 height 201
drag, startPoint x: 617, startPoint y: 353, endPoint x: 427, endPoint y: 353, distance: 190.5
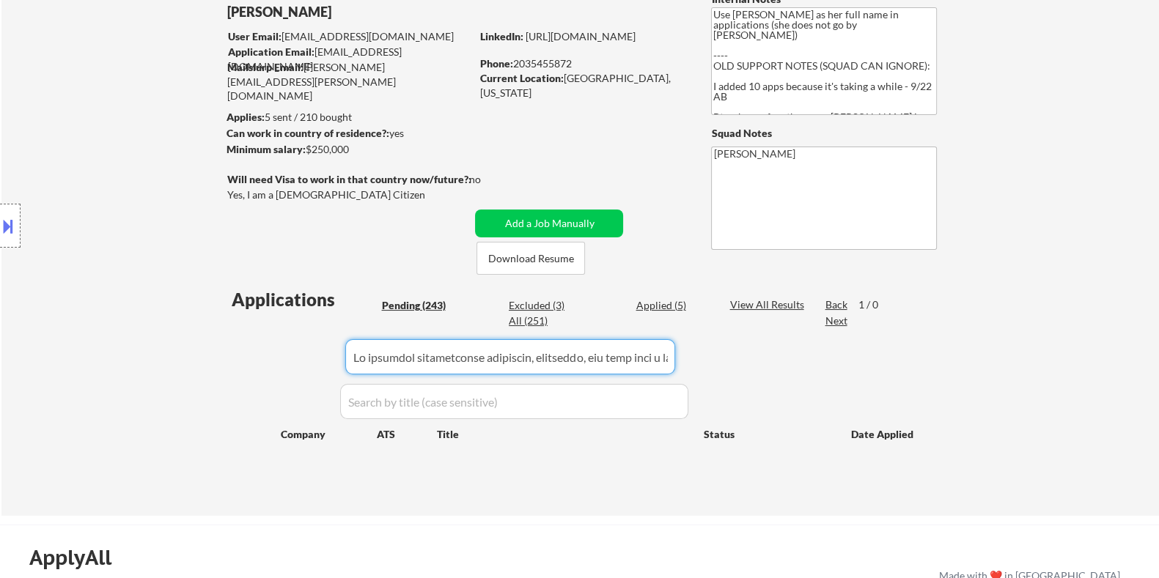
click at [427, 353] on input "input" at bounding box center [510, 356] width 330 height 35
drag, startPoint x: 615, startPoint y: 353, endPoint x: 295, endPoint y: 355, distance: 320.3
click at [295, 355] on div "Applications Pending (243) Excluded (3) Applied (5) All (251) View All Results …" at bounding box center [579, 387] width 706 height 201
drag, startPoint x: 650, startPoint y: 357, endPoint x: 179, endPoint y: 365, distance: 471.3
click at [179, 365] on div "← Return to /applysquad Mailslurp Inbox Job Search Builder Courtney Smith User …" at bounding box center [579, 229] width 1157 height 574
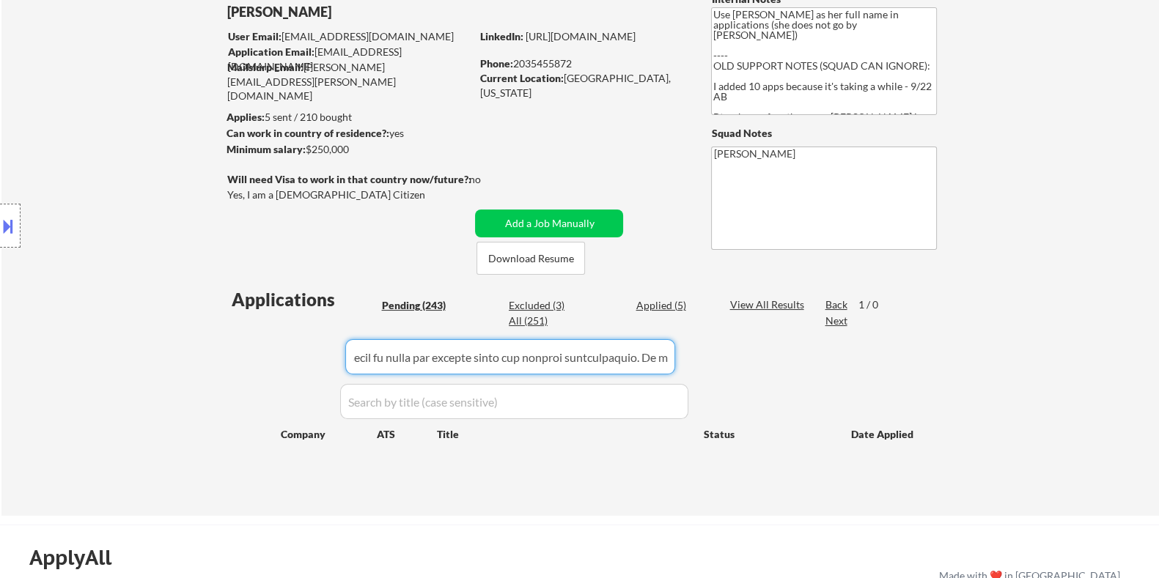
scroll to position [0, 1038]
drag, startPoint x: 357, startPoint y: 360, endPoint x: 674, endPoint y: 395, distance: 319.3
click at [674, 395] on div "Applications Pending (243) Excluded (3) Applied (5) All (251) View All Results …" at bounding box center [579, 387] width 706 height 201
drag, startPoint x: 374, startPoint y: 361, endPoint x: 730, endPoint y: 360, distance: 356.2
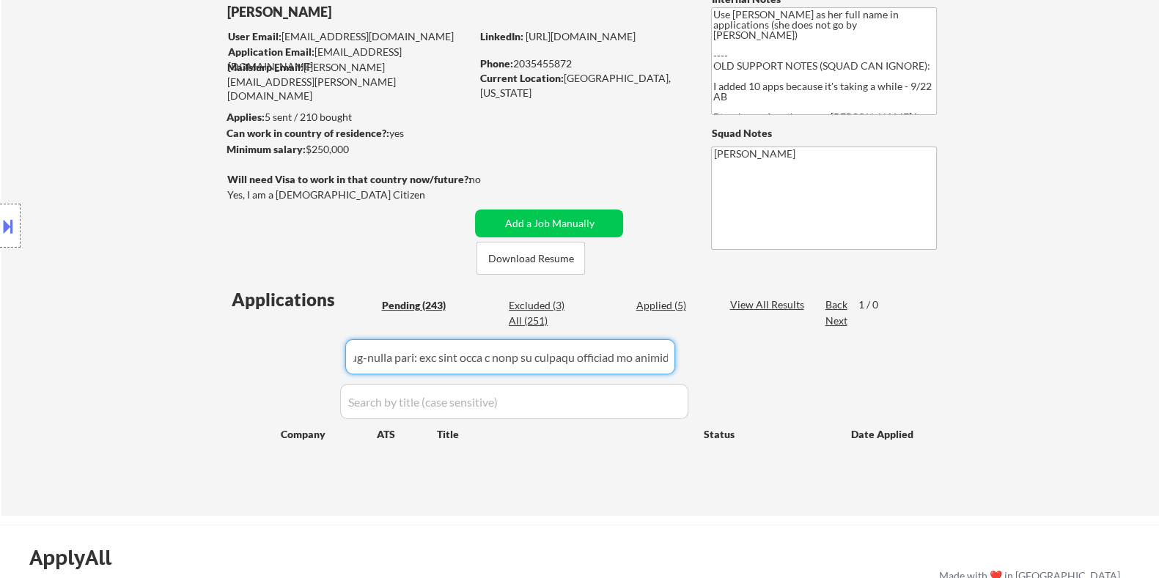
click at [730, 360] on div "Applications Pending (243) Excluded (3) Applied (5) All (251) View All Results …" at bounding box center [579, 387] width 706 height 201
drag, startPoint x: 374, startPoint y: 354, endPoint x: 731, endPoint y: 364, distance: 357.8
click at [731, 364] on div "Applications Pending (243) Excluded (3) Applied (5) All (251) View All Results …" at bounding box center [579, 387] width 706 height 201
drag, startPoint x: 381, startPoint y: 368, endPoint x: 729, endPoint y: 371, distance: 348.1
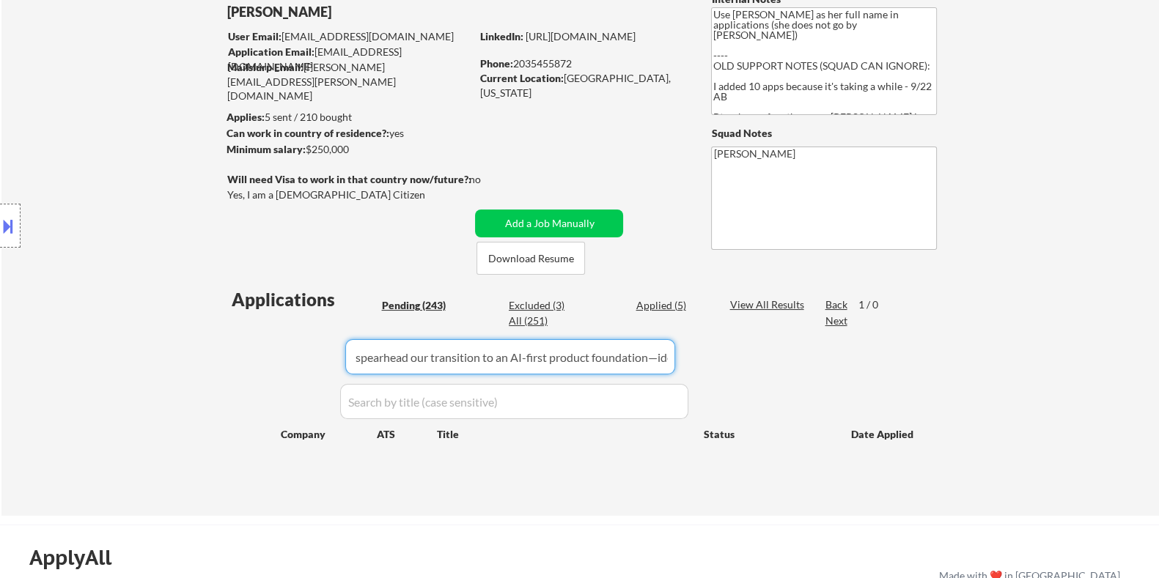
click at [729, 371] on div "Applications Pending (243) Excluded (3) Applied (5) All (251) View All Results …" at bounding box center [579, 387] width 706 height 201
drag, startPoint x: 362, startPoint y: 357, endPoint x: 715, endPoint y: 356, distance: 353.2
click at [715, 356] on div "Applications Pending (243) Excluded (3) Applied (5) All (251) View All Results …" at bounding box center [579, 387] width 706 height 201
drag, startPoint x: 374, startPoint y: 359, endPoint x: 733, endPoint y: 359, distance: 358.4
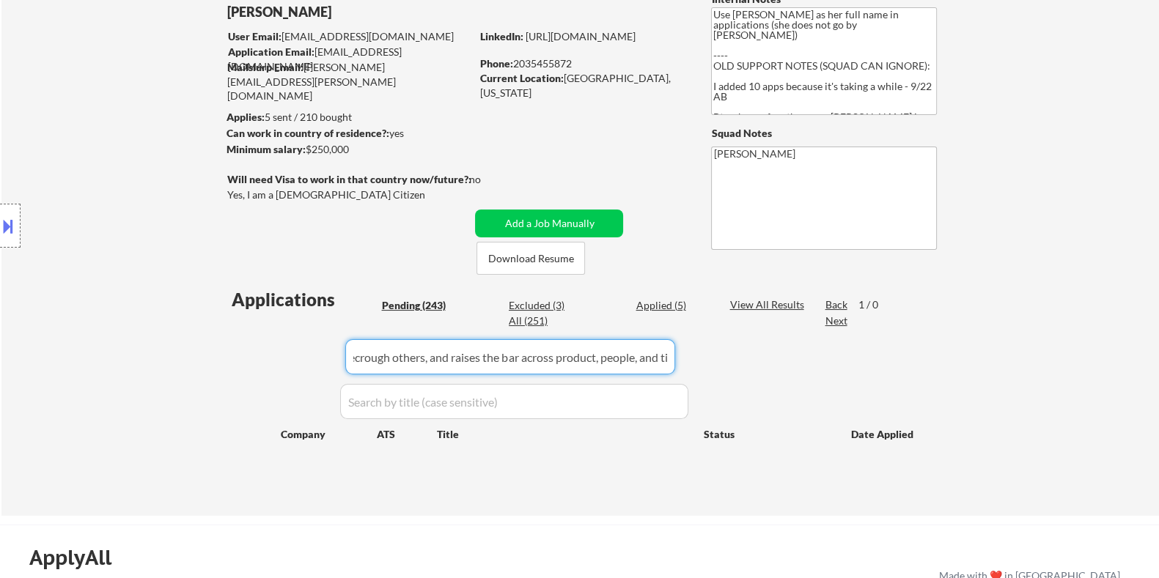
click at [733, 359] on div "Applications Pending (243) Excluded (3) Applied (5) All (251) View All Results …" at bounding box center [579, 387] width 706 height 201
type input "alk. ity tgineecrou"
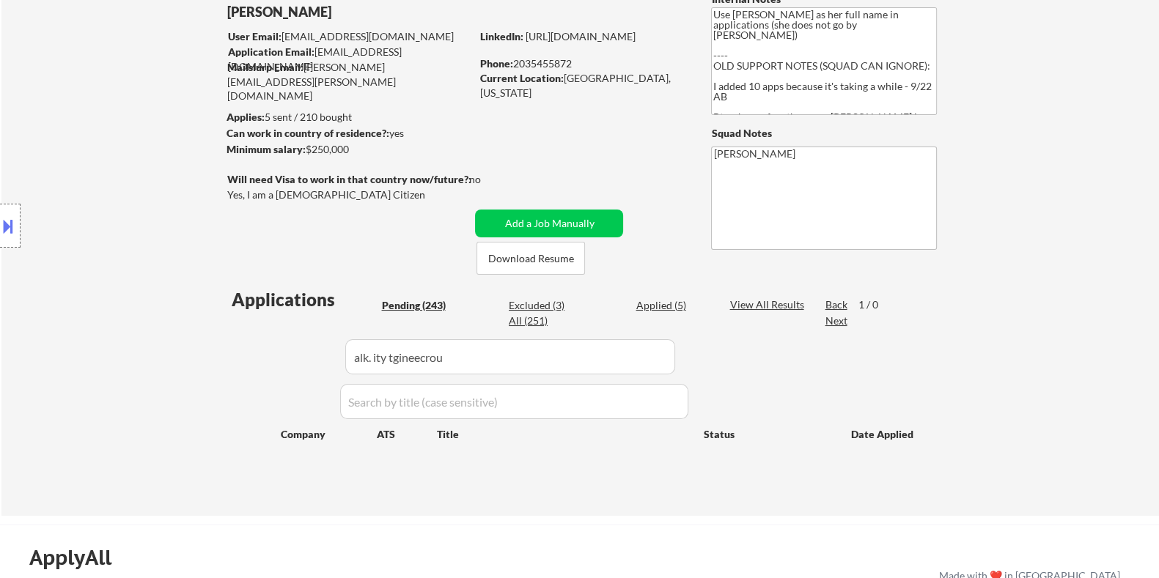
drag, startPoint x: 343, startPoint y: 357, endPoint x: 589, endPoint y: 369, distance: 246.5
click at [590, 369] on div "Applications Pending (243) Excluded (3) Applied (5) All (251) View All Results …" at bounding box center [579, 387] width 706 height 201
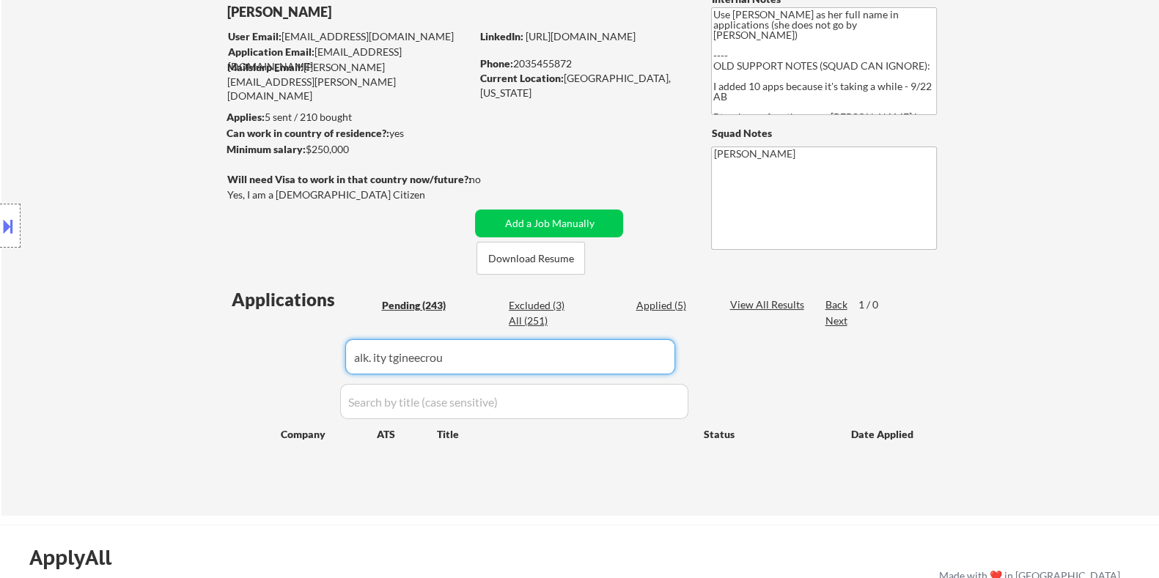
drag, startPoint x: 497, startPoint y: 358, endPoint x: 322, endPoint y: 358, distance: 175.1
click at [322, 358] on div "Applications Pending (243) Excluded (3) Applied (5) All (251) View All Results …" at bounding box center [579, 387] width 706 height 201
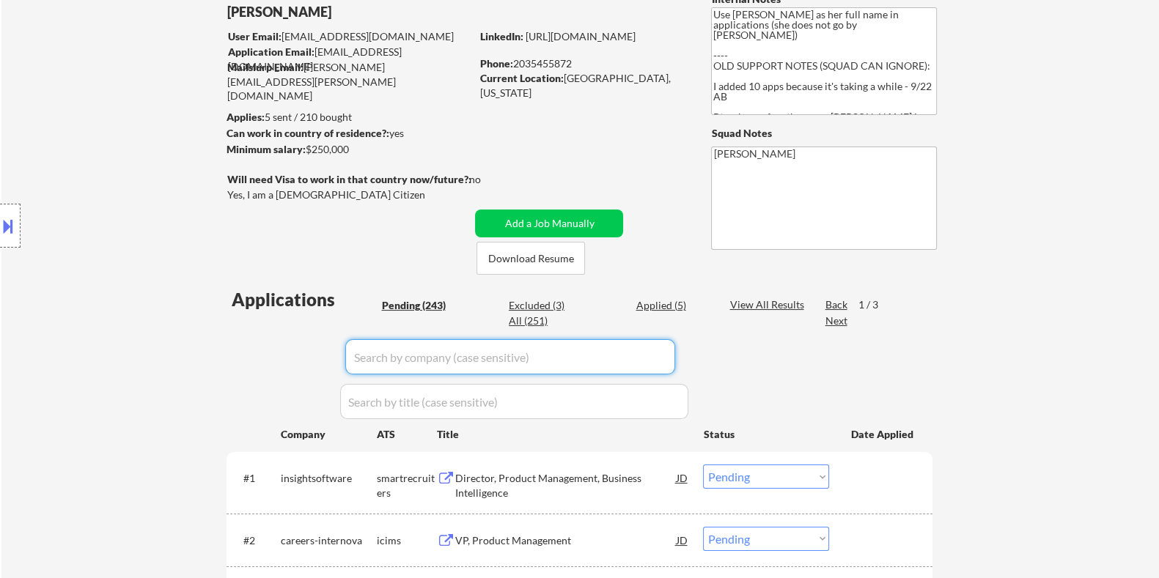
click at [408, 298] on div "Pending (243)" at bounding box center [417, 305] width 73 height 15
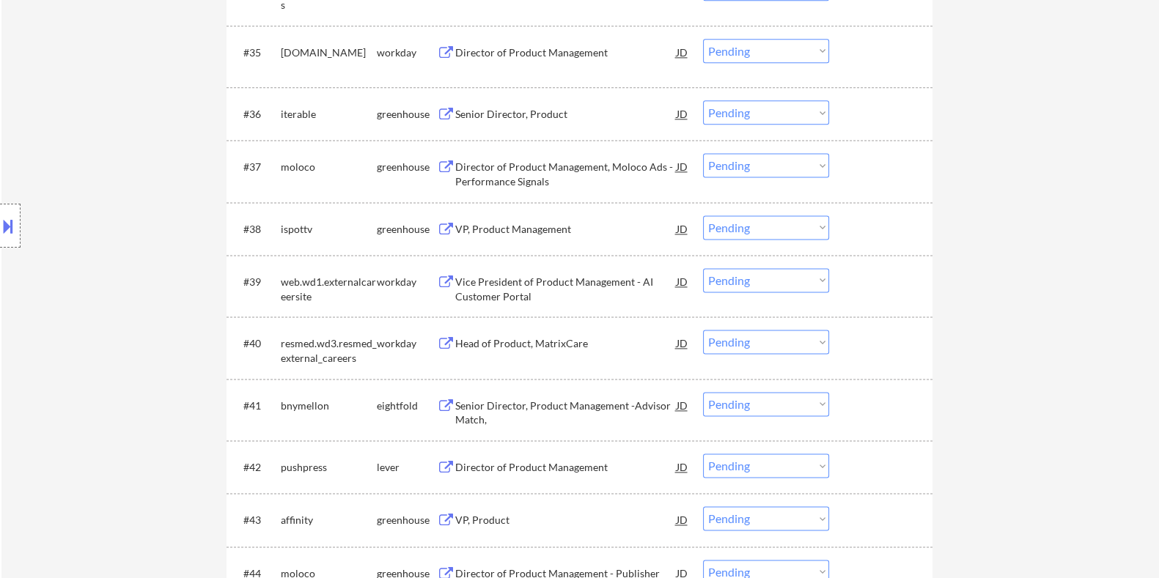
scroll to position [2590, 0]
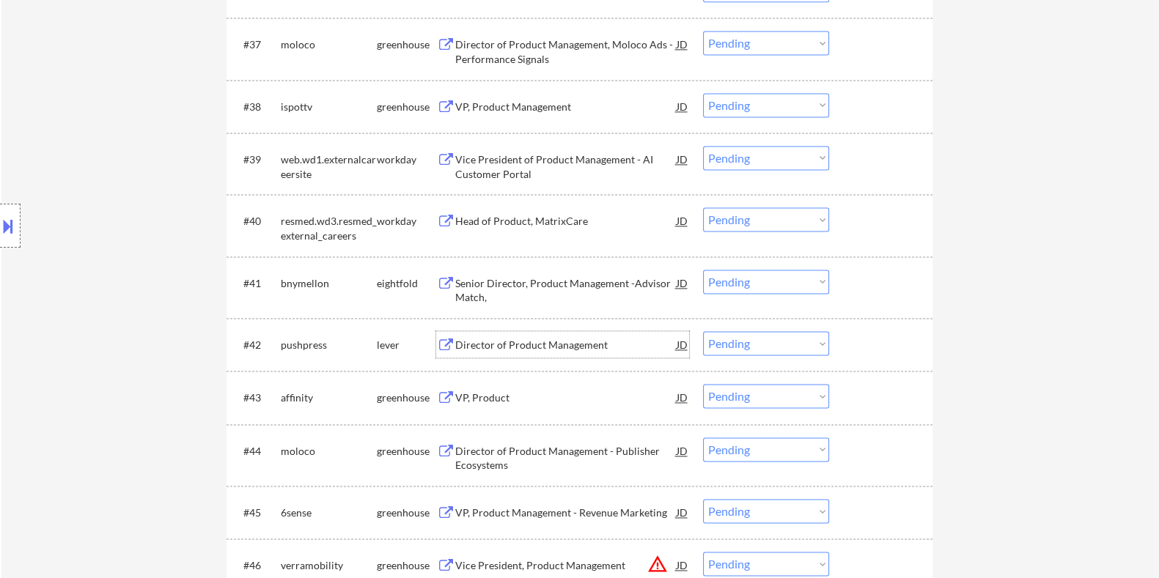
click at [506, 344] on div "Director of Product Management" at bounding box center [564, 345] width 221 height 15
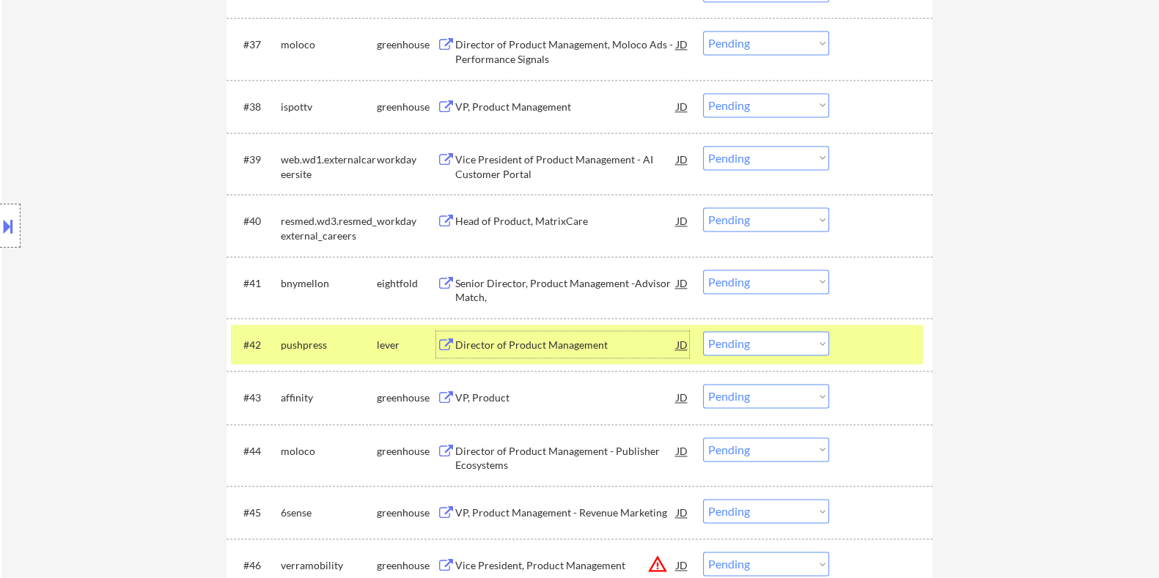
click at [799, 347] on select "Choose an option... Pending Applied Excluded (Questions) Excluded (Expired) Exc…" at bounding box center [766, 343] width 126 height 24
click at [703, 331] on select "Choose an option... Pending Applied Excluded (Questions) Excluded (Expired) Exc…" at bounding box center [766, 343] width 126 height 24
select select ""pending""
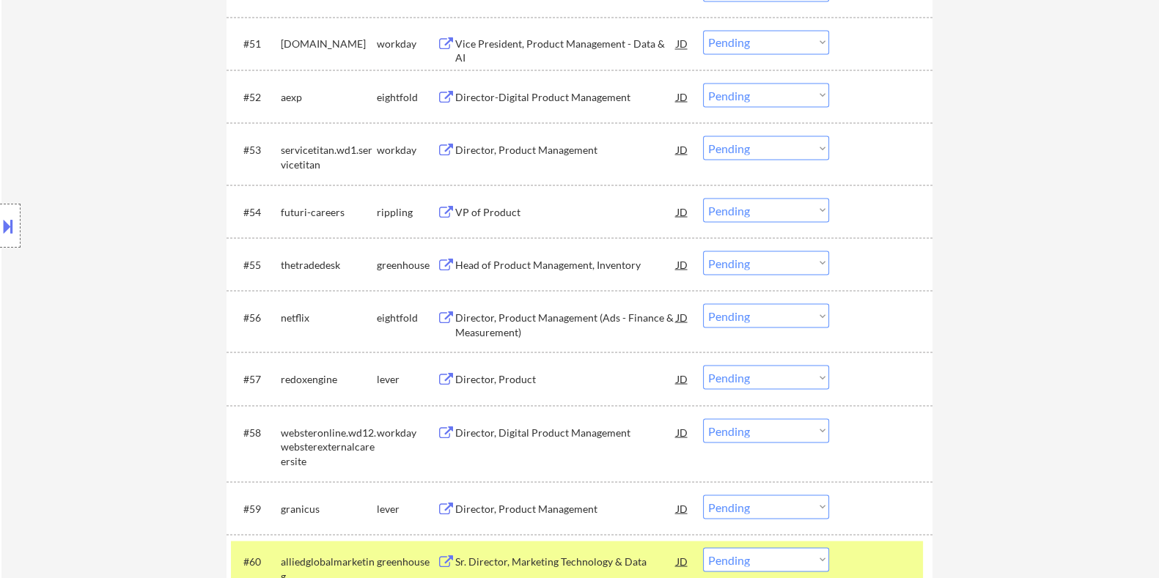
scroll to position [3506, 0]
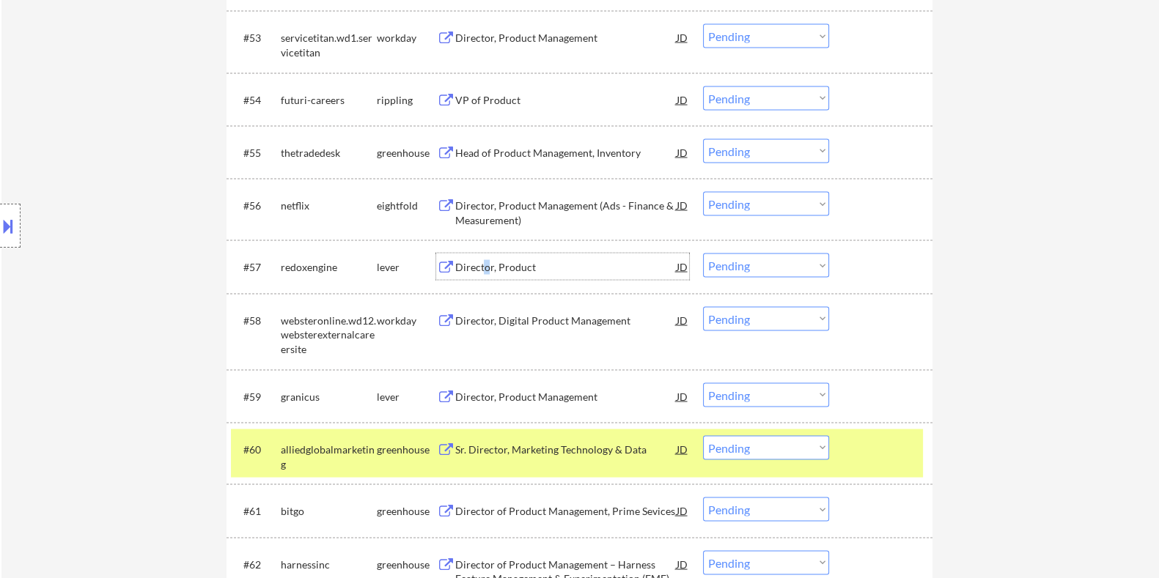
click at [486, 265] on div "Director, Product" at bounding box center [564, 267] width 221 height 15
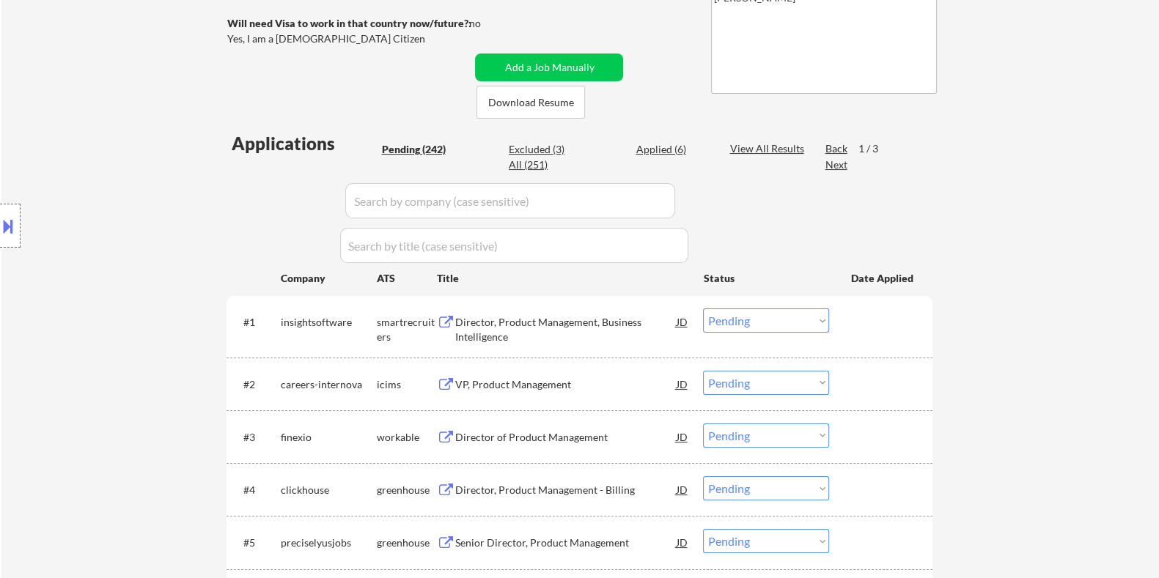
scroll to position [275, 0]
click at [664, 147] on div "Applied (6)" at bounding box center [671, 147] width 73 height 15
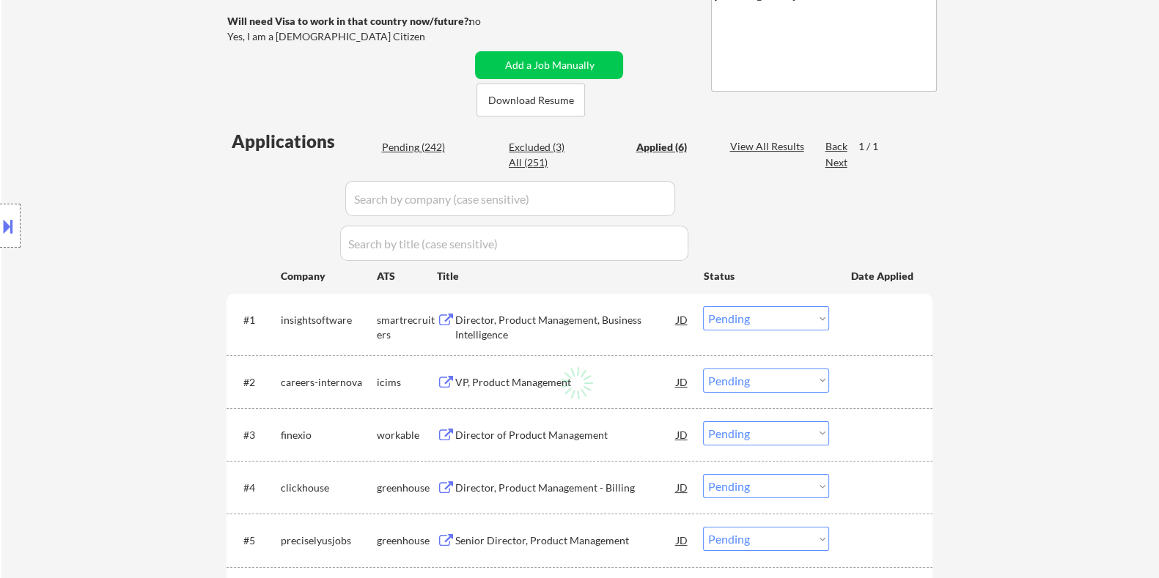
select select ""applied""
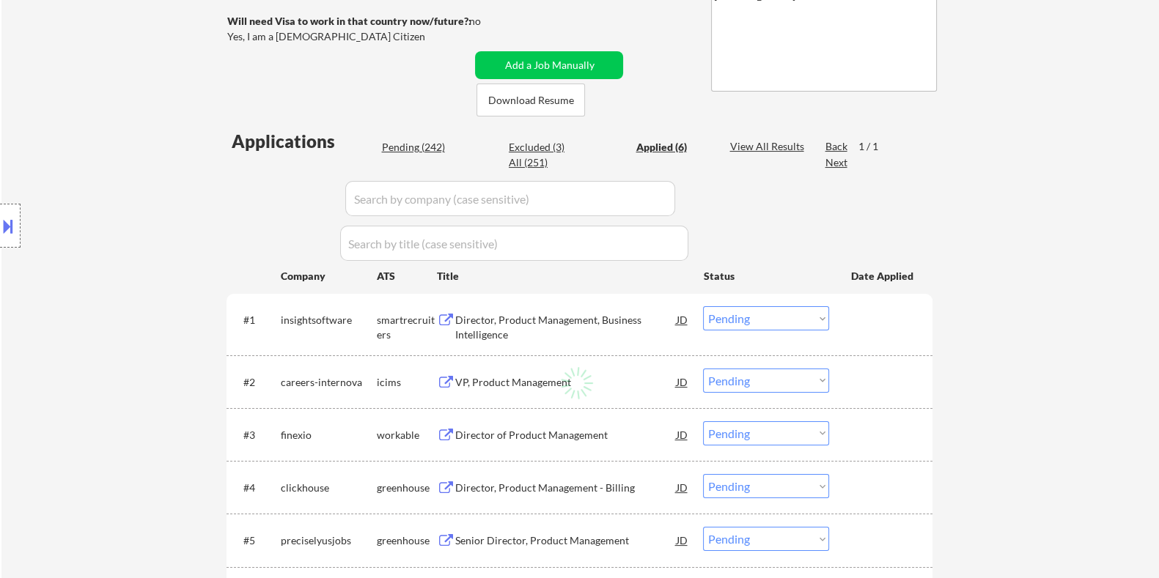
select select ""applied""
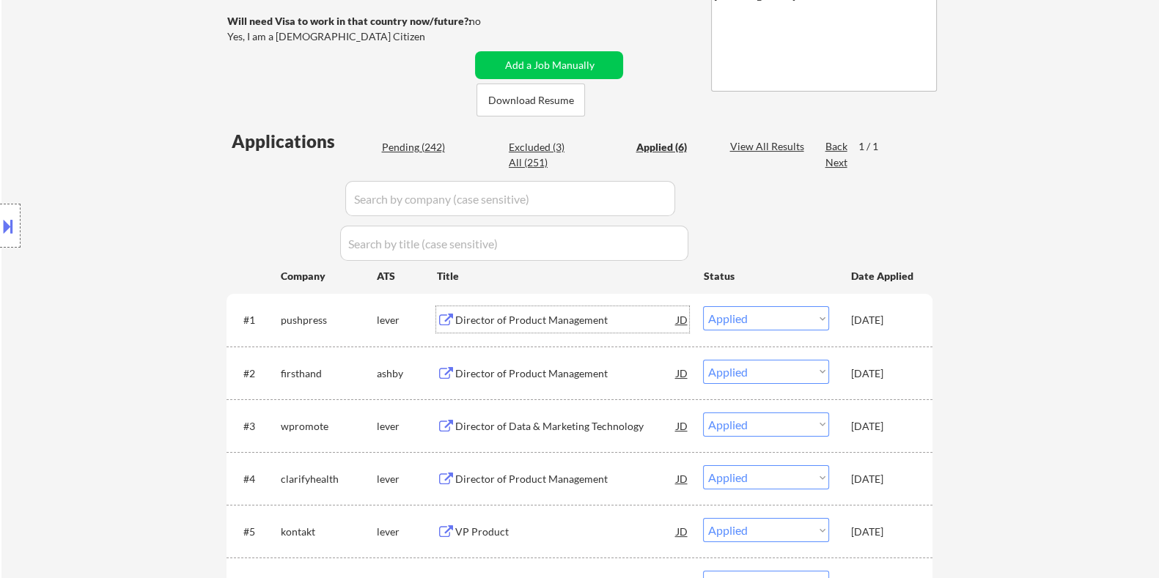
click at [541, 317] on div "Director of Product Management" at bounding box center [564, 320] width 221 height 15
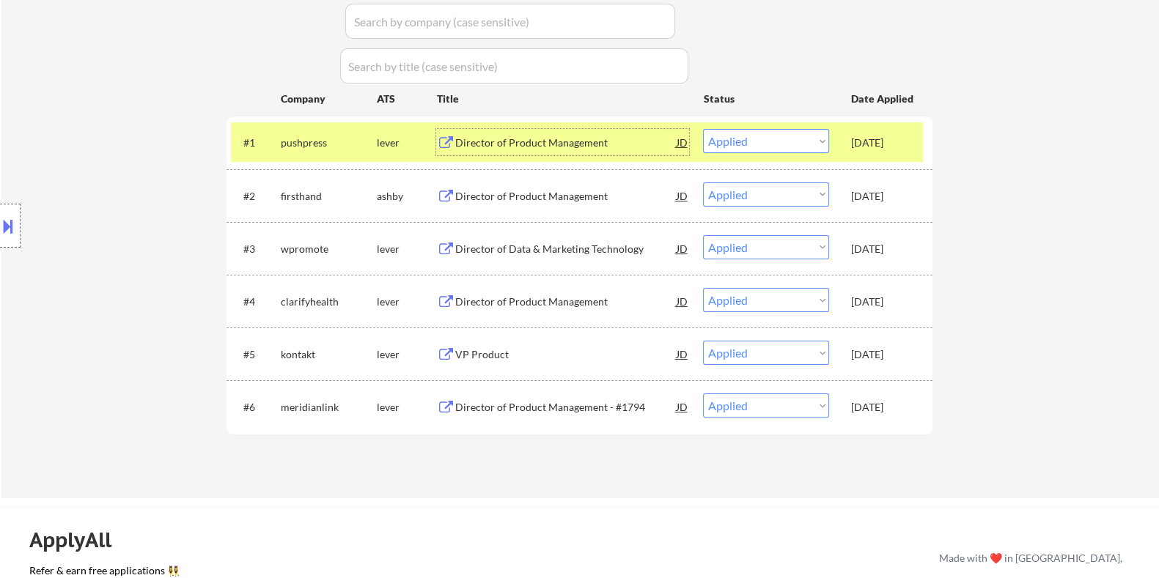
scroll to position [458, 0]
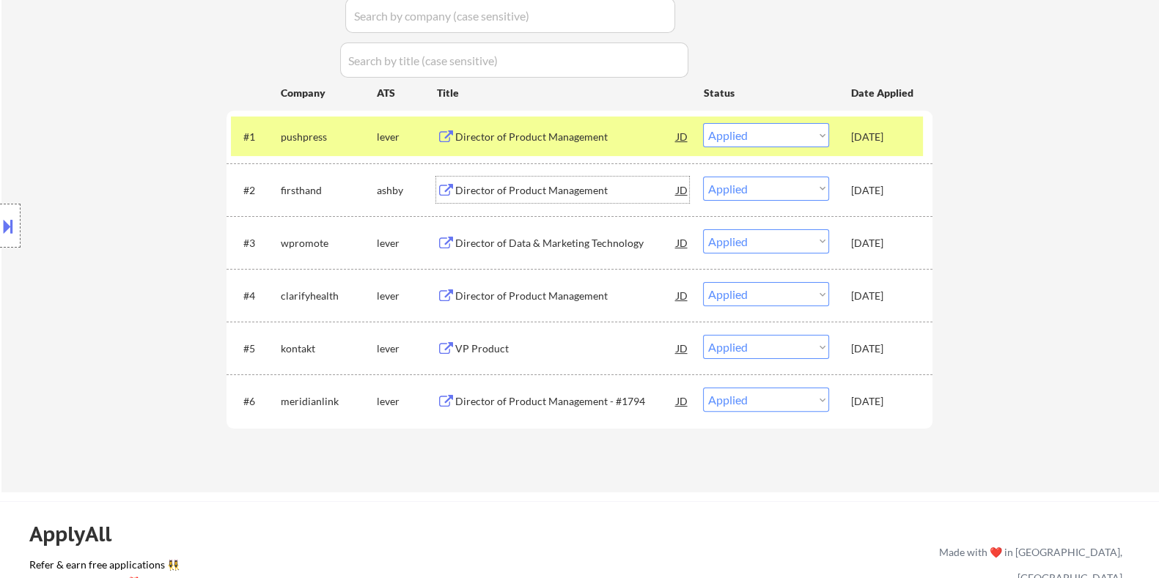
click at [568, 187] on div "Director of Product Management" at bounding box center [564, 190] width 221 height 15
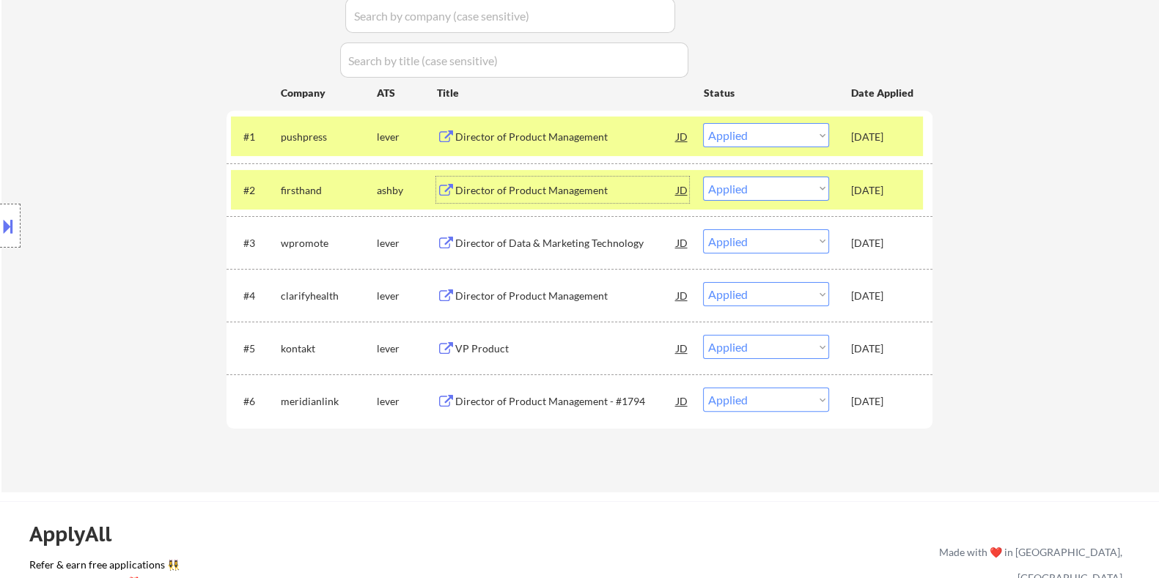
click at [756, 188] on select "Choose an option... Pending Applied Excluded (Questions) Excluded (Expired) Exc…" at bounding box center [766, 189] width 126 height 24
click at [703, 177] on select "Choose an option... Pending Applied Excluded (Questions) Excluded (Expired) Exc…" at bounding box center [766, 189] width 126 height 24
select select ""applied""
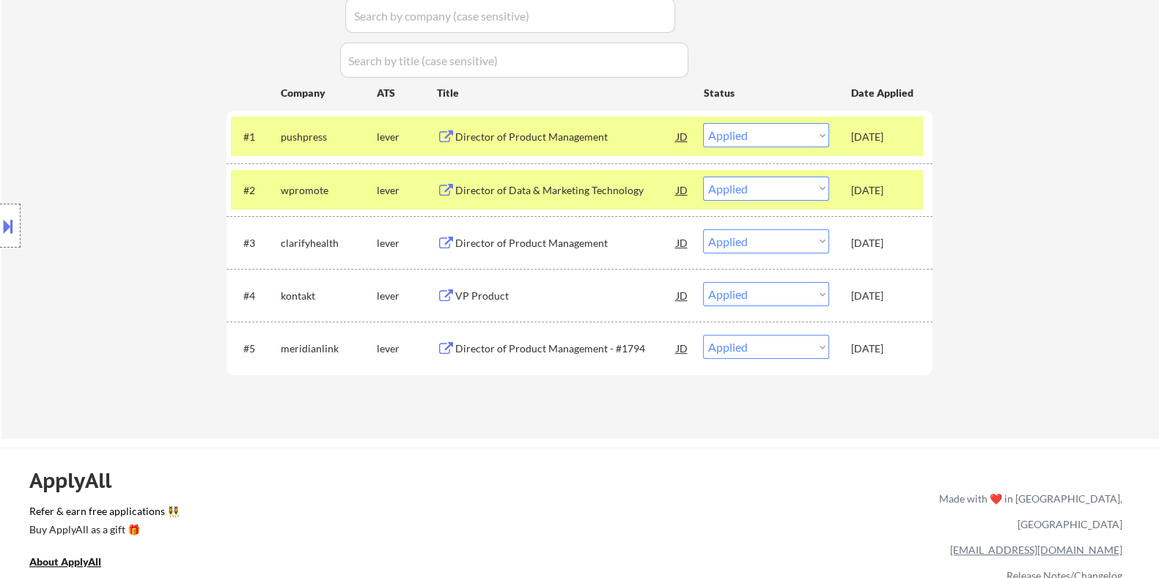
scroll to position [366, 0]
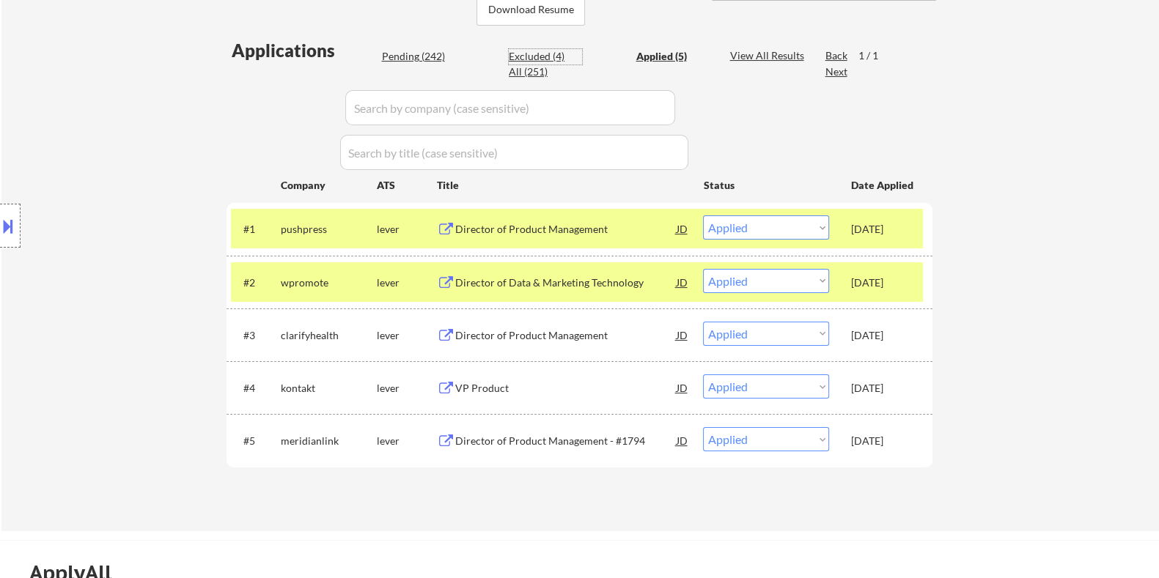
click at [541, 49] on div "Excluded (4)" at bounding box center [545, 56] width 73 height 15
select select ""excluded__salary_""
select select ""excluded__bad_match_""
select select ""excluded__expired_""
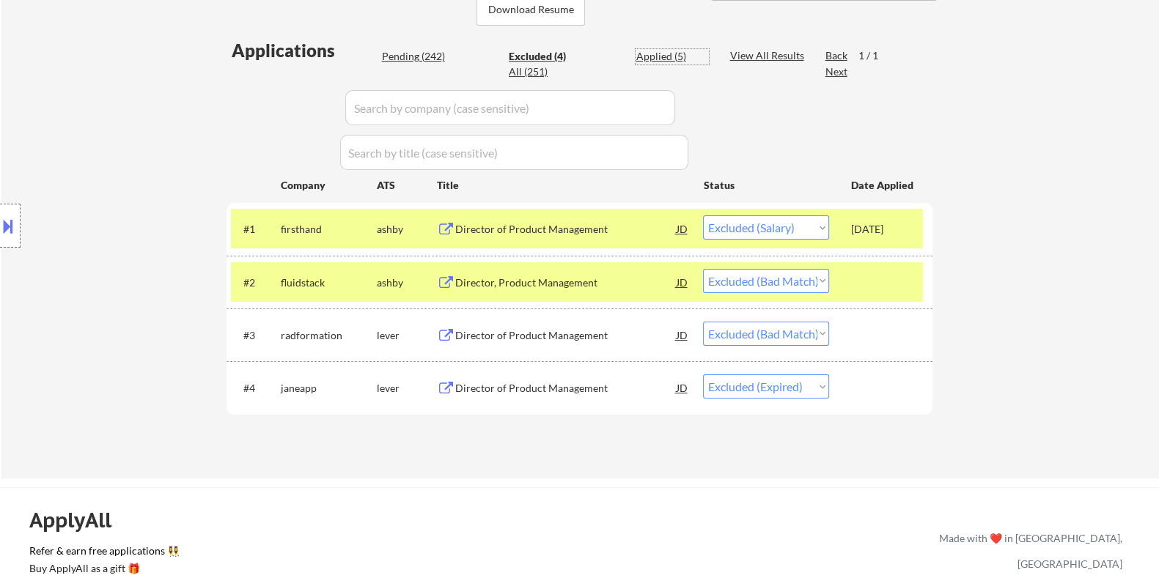
click at [657, 53] on div "Applied (5)" at bounding box center [671, 56] width 73 height 15
select select ""applied""
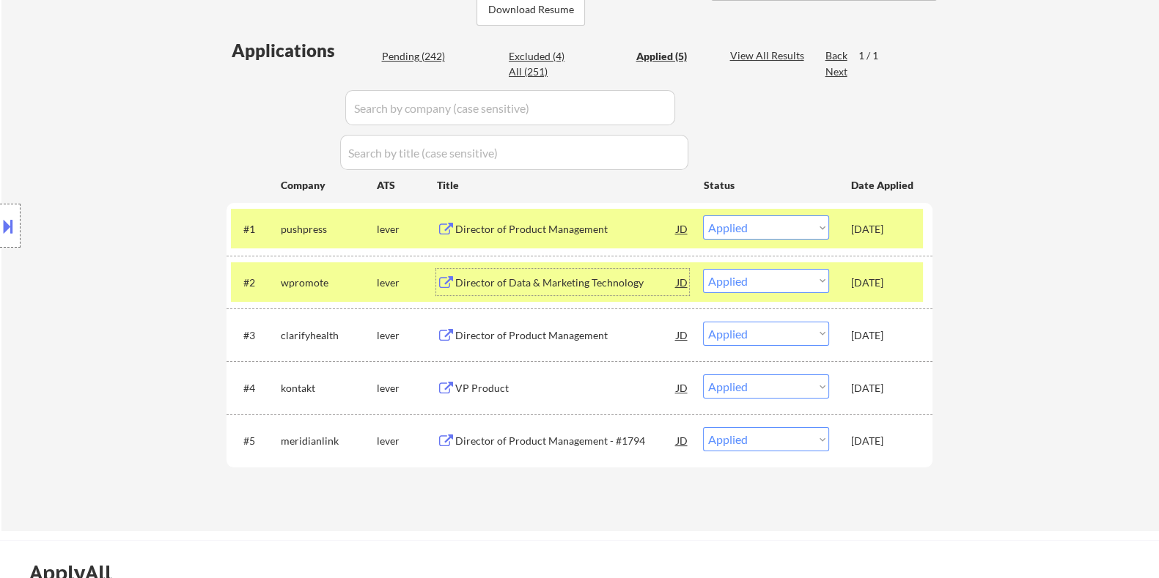
click at [566, 277] on div "Director of Data & Marketing Technology" at bounding box center [564, 283] width 221 height 15
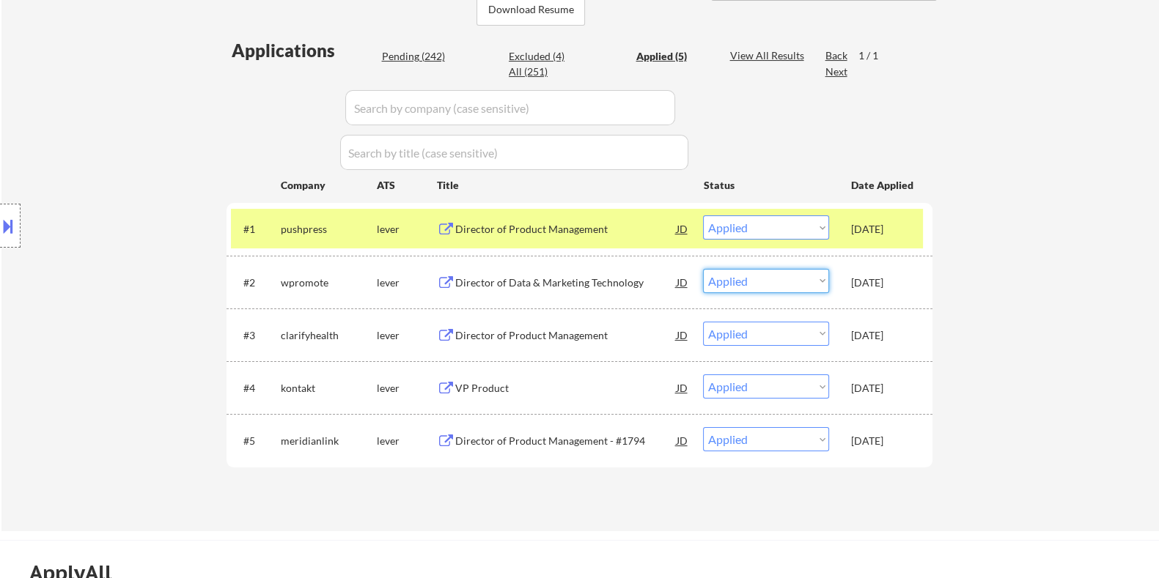
click at [783, 279] on select "Choose an option... Pending Applied Excluded (Questions) Excluded (Expired) Exc…" at bounding box center [766, 281] width 126 height 24
click at [703, 269] on select "Choose an option... Pending Applied Excluded (Questions) Excluded (Expired) Exc…" at bounding box center [766, 281] width 126 height 24
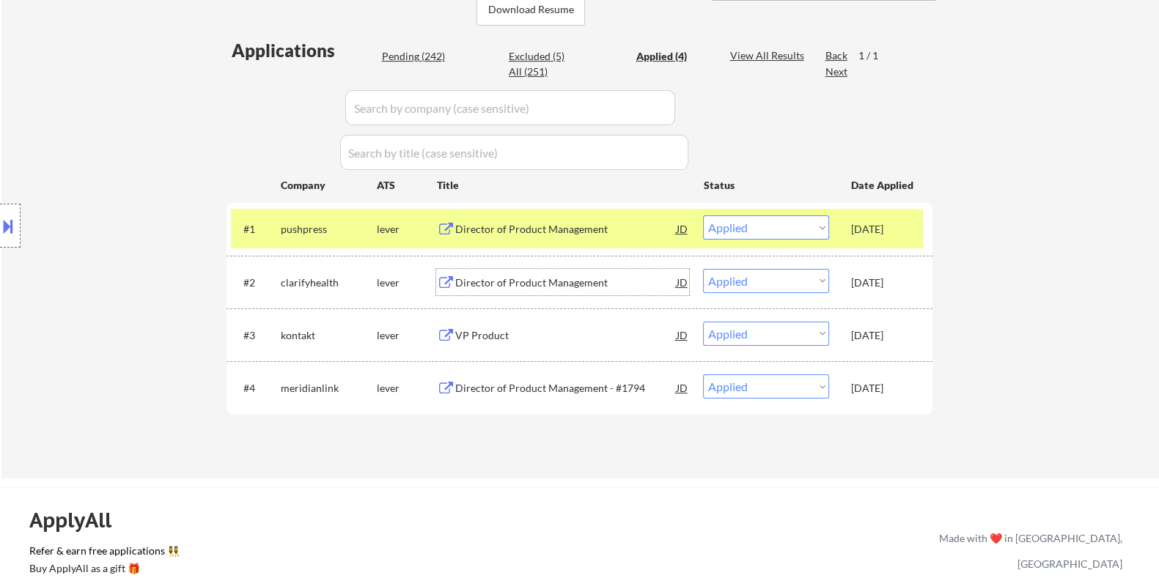
click at [542, 284] on div "Director of Product Management" at bounding box center [564, 283] width 221 height 15
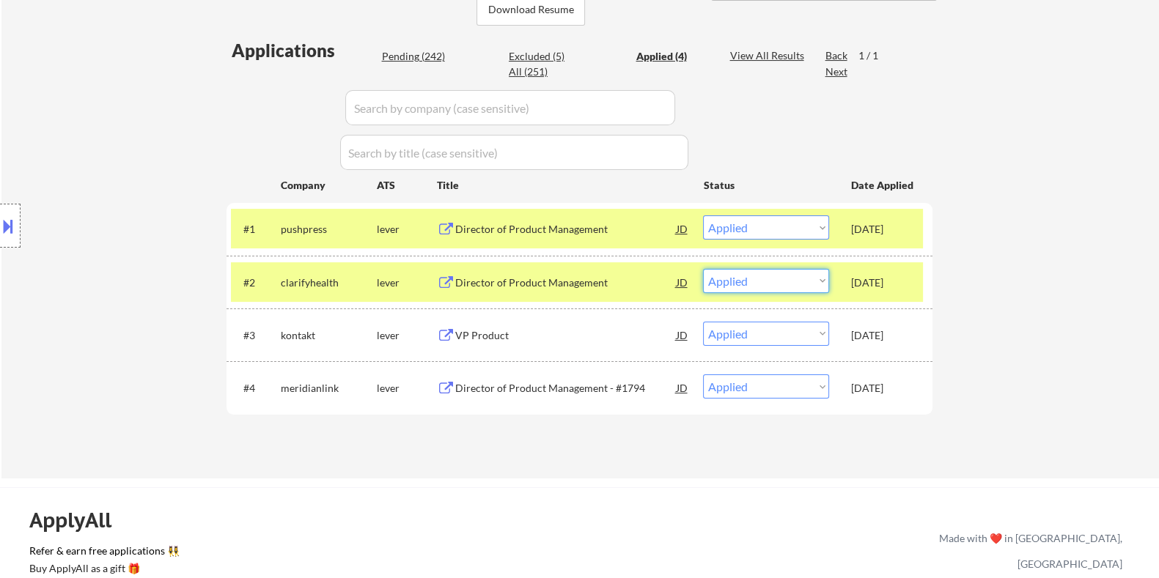
click at [808, 282] on select "Choose an option... Pending Applied Excluded (Questions) Excluded (Expired) Exc…" at bounding box center [766, 281] width 126 height 24
click at [703, 269] on select "Choose an option... Pending Applied Excluded (Questions) Excluded (Expired) Exc…" at bounding box center [766, 281] width 126 height 24
select select ""applied""
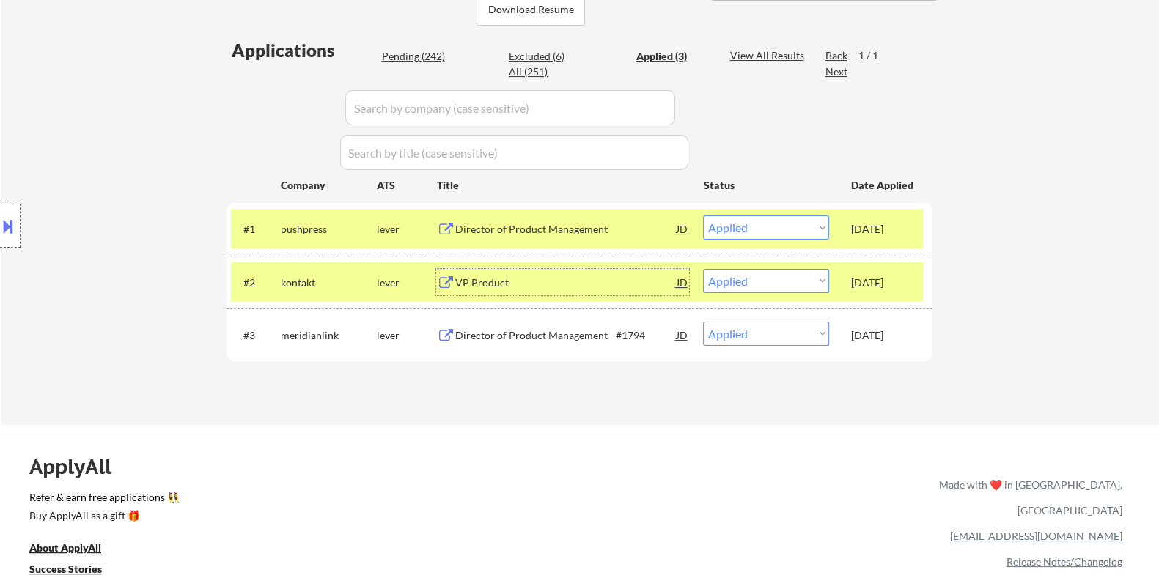
click at [517, 281] on div "VP Product" at bounding box center [564, 283] width 221 height 15
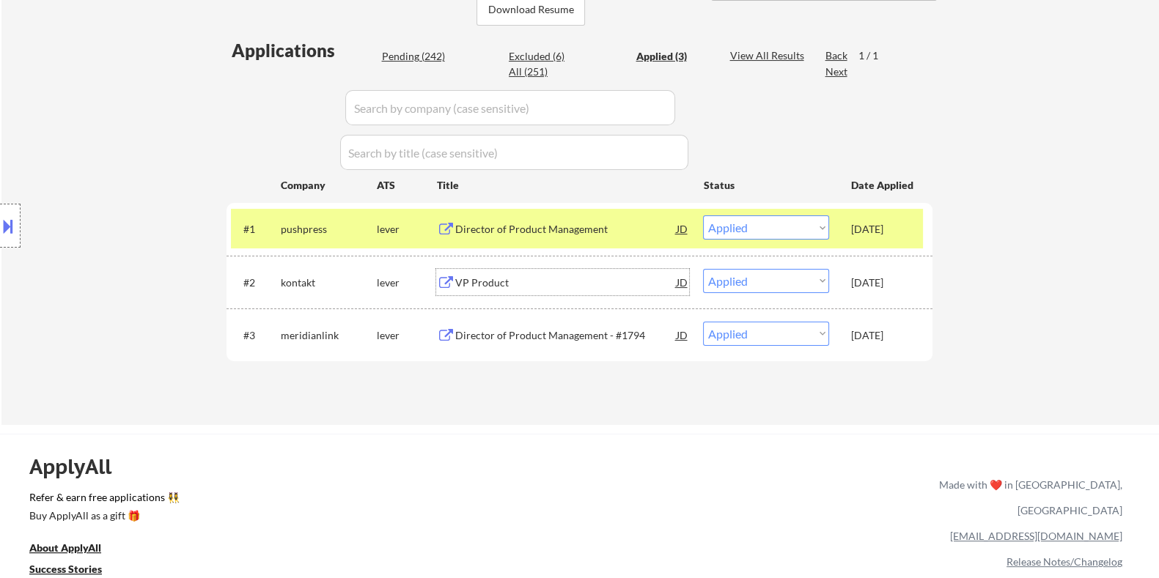
click at [528, 333] on div "Director of Product Management - #1794" at bounding box center [564, 335] width 221 height 15
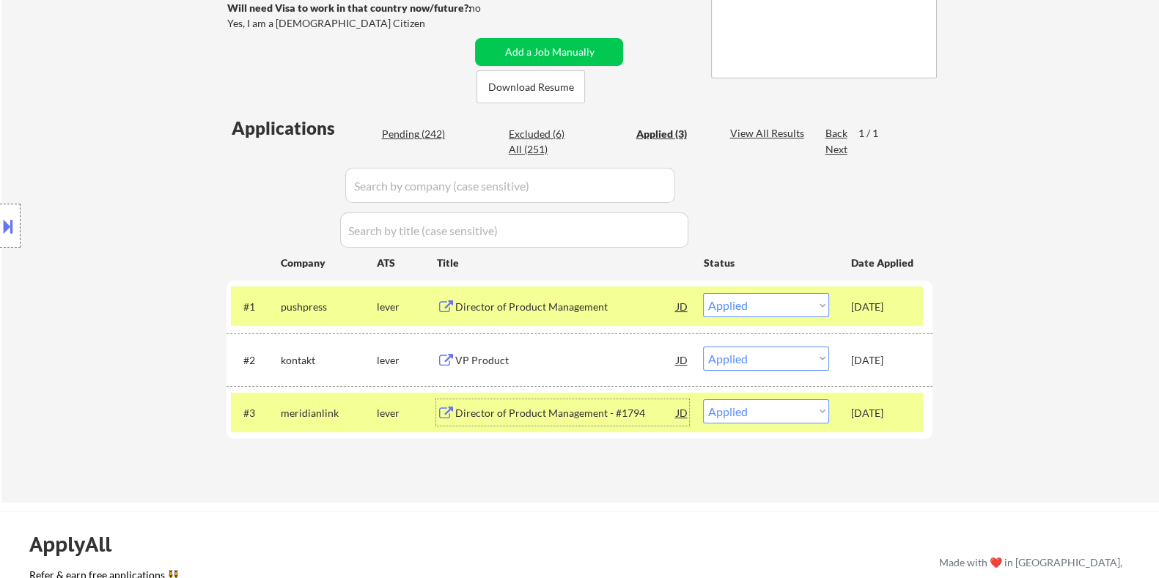
scroll to position [275, 0]
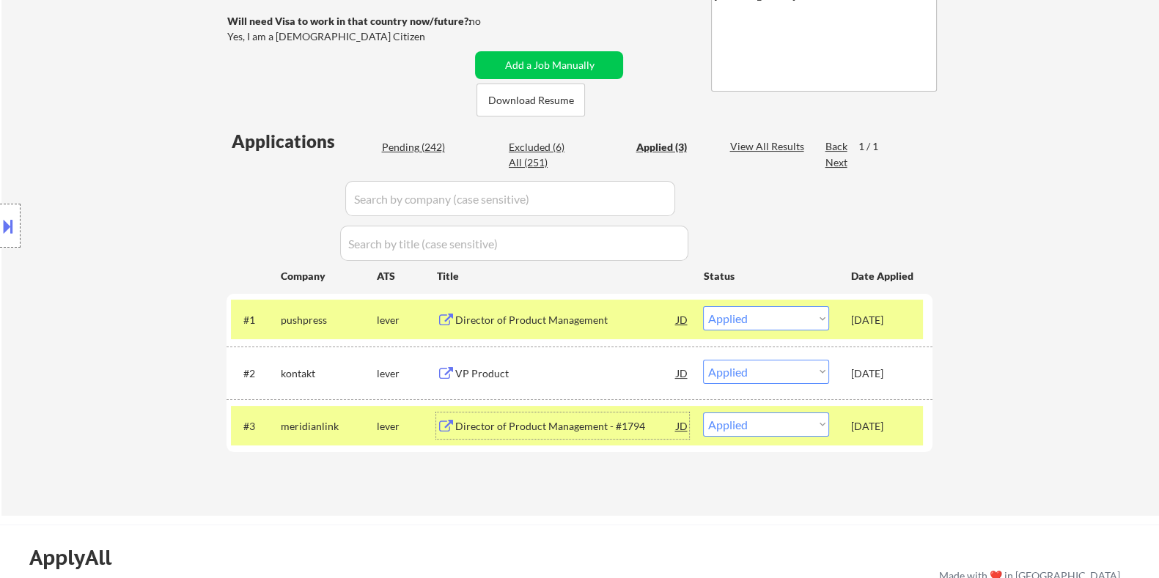
click at [407, 145] on div "Pending (242)" at bounding box center [417, 147] width 73 height 15
select select ""pending""
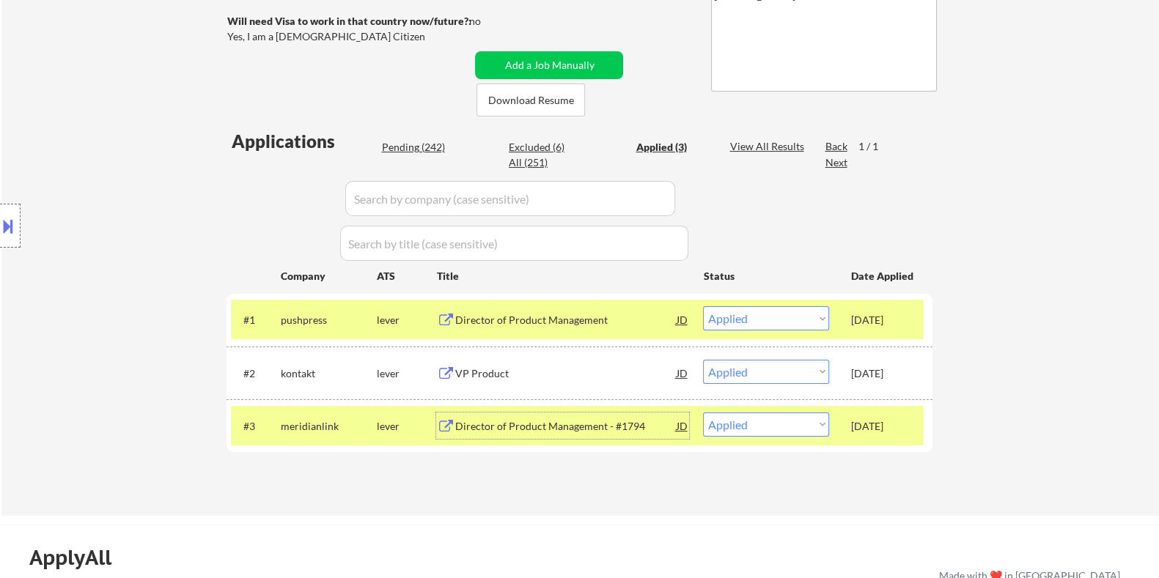
select select ""pending""
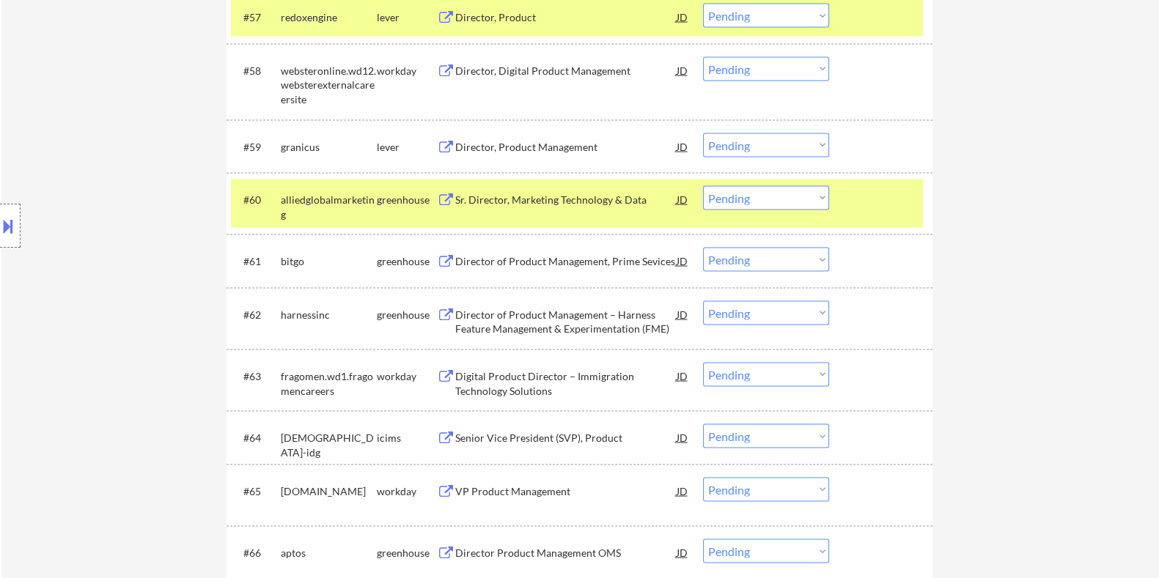
scroll to position [3664, 0]
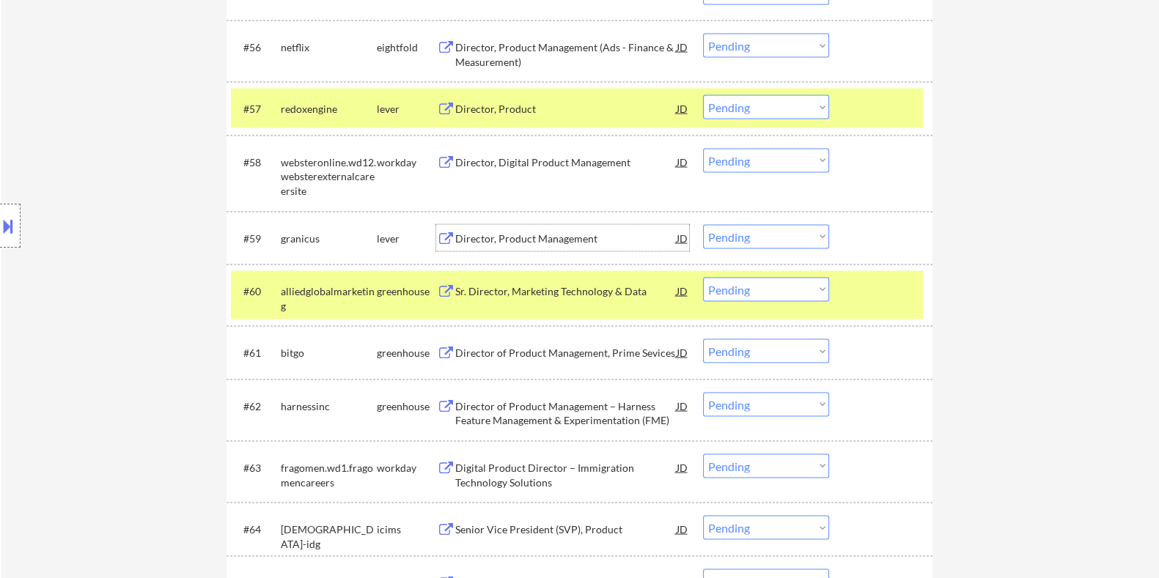
click at [503, 234] on div "Director, Product Management" at bounding box center [564, 239] width 221 height 15
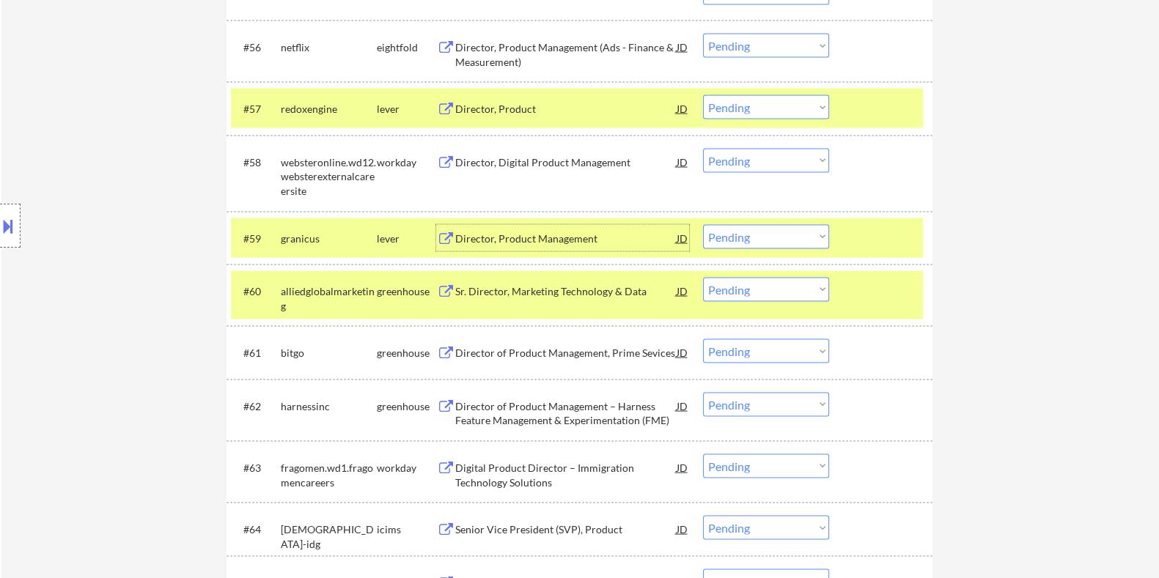
click at [742, 232] on select "Choose an option... Pending Applied Excluded (Questions) Excluded (Expired) Exc…" at bounding box center [766, 237] width 126 height 24
click at [703, 225] on select "Choose an option... Pending Applied Excluded (Questions) Excluded (Expired) Exc…" at bounding box center [766, 237] width 126 height 24
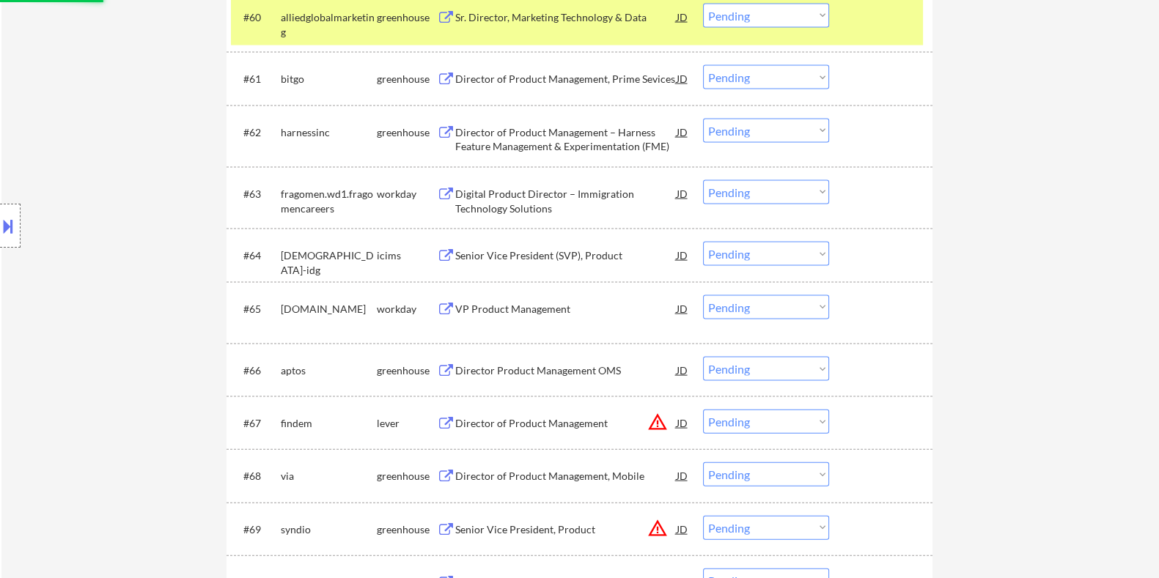
scroll to position [3939, 0]
select select ""pending""
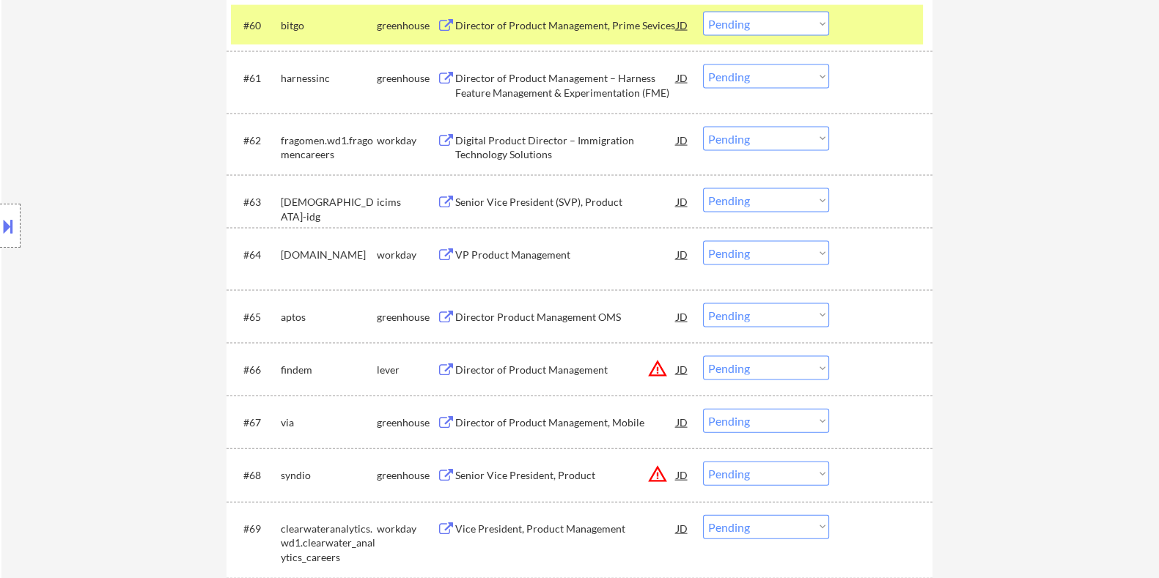
click at [474, 372] on div "Director of Product Management" at bounding box center [564, 370] width 221 height 15
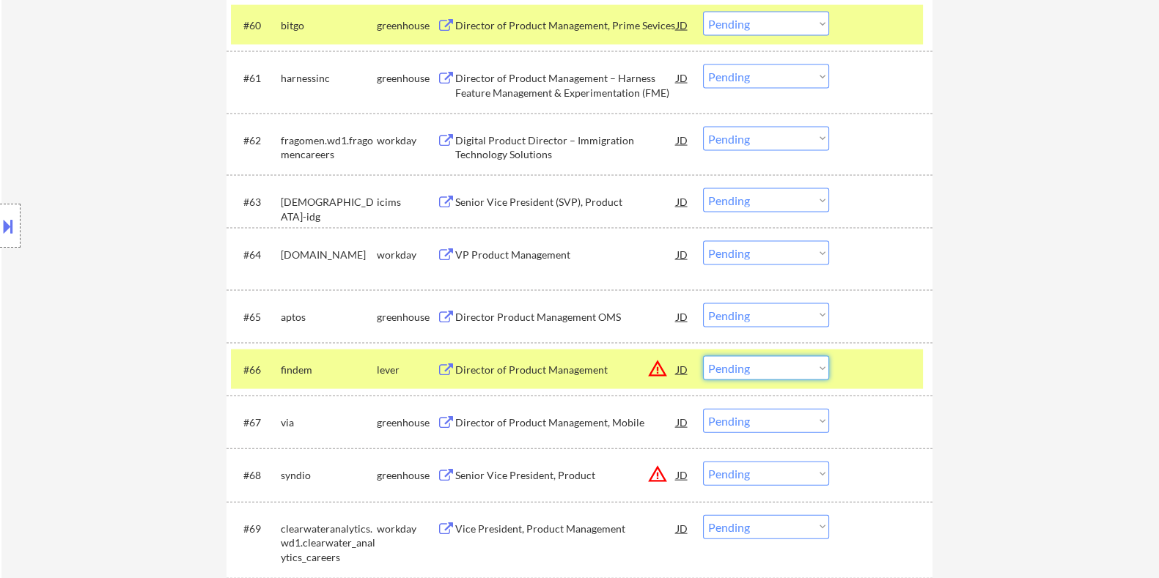
click at [750, 368] on select "Choose an option... Pending Applied Excluded (Questions) Excluded (Expired) Exc…" at bounding box center [766, 368] width 126 height 24
click at [703, 356] on select "Choose an option... Pending Applied Excluded (Questions) Excluded (Expired) Exc…" at bounding box center [766, 368] width 126 height 24
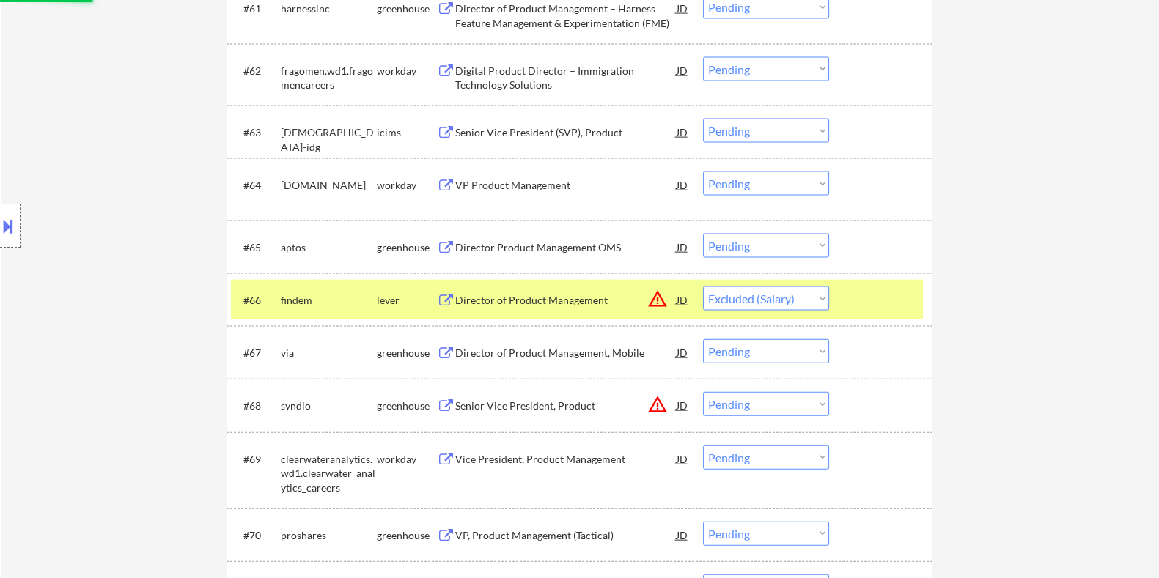
scroll to position [4122, 0]
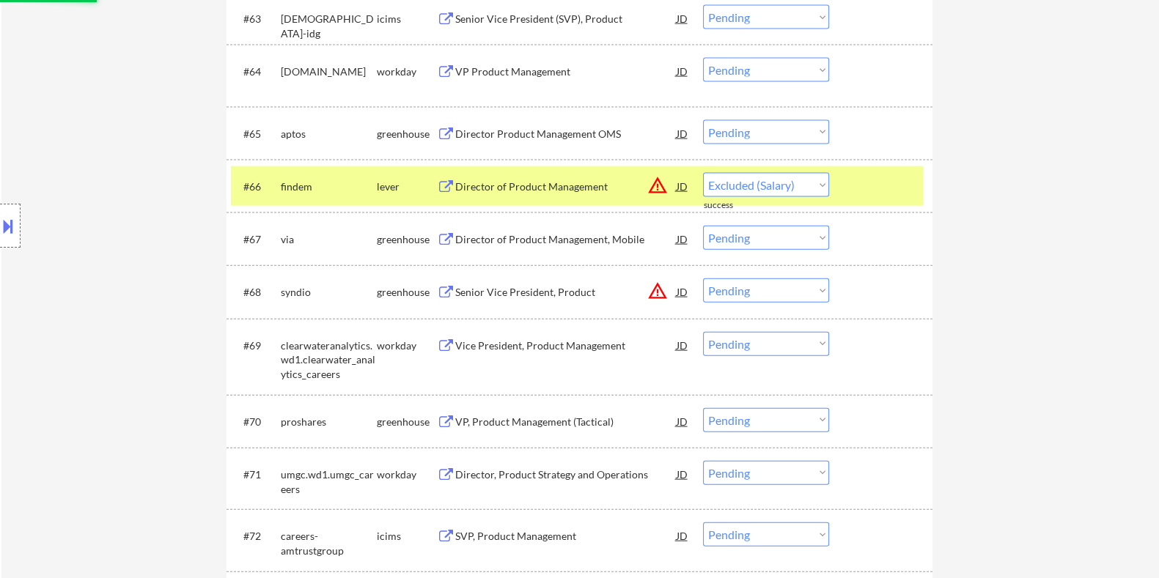
select select ""pending""
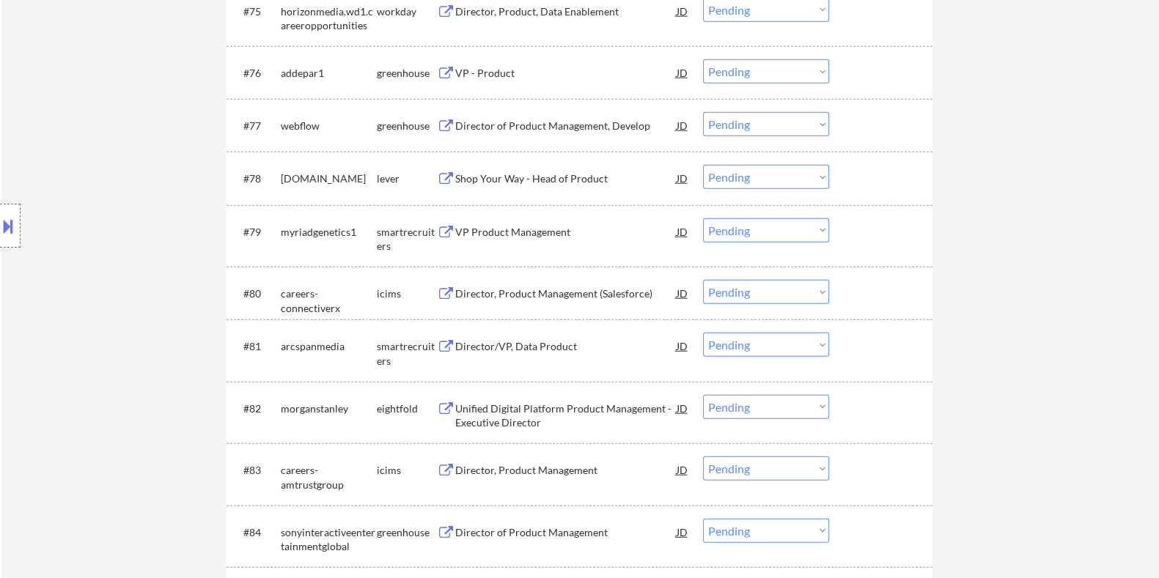
scroll to position [4854, 0]
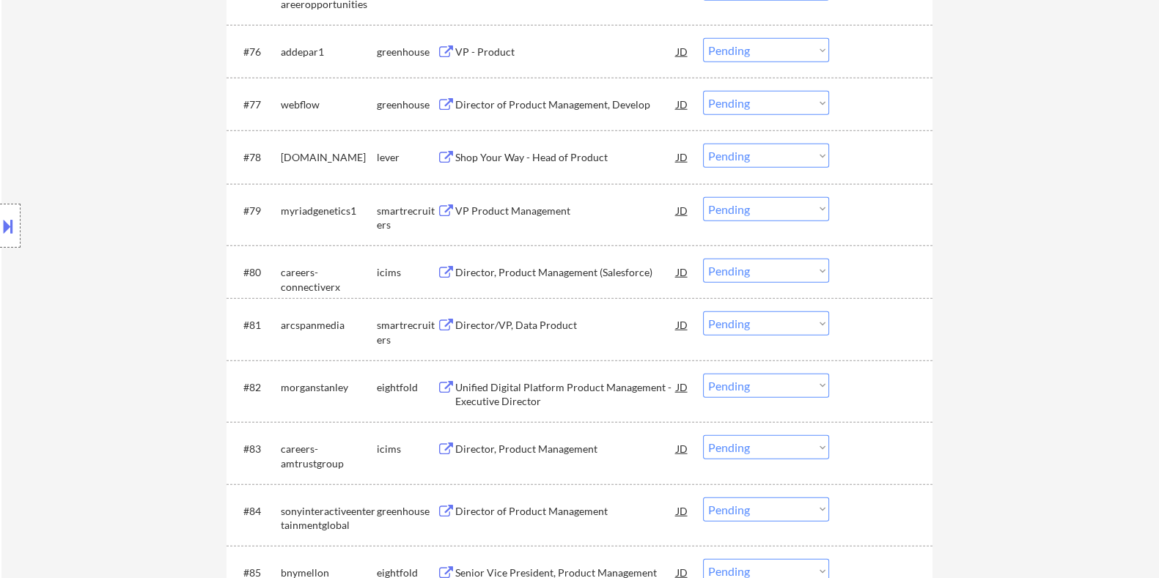
click at [476, 152] on div "Shop Your Way - Head of Product" at bounding box center [564, 157] width 221 height 15
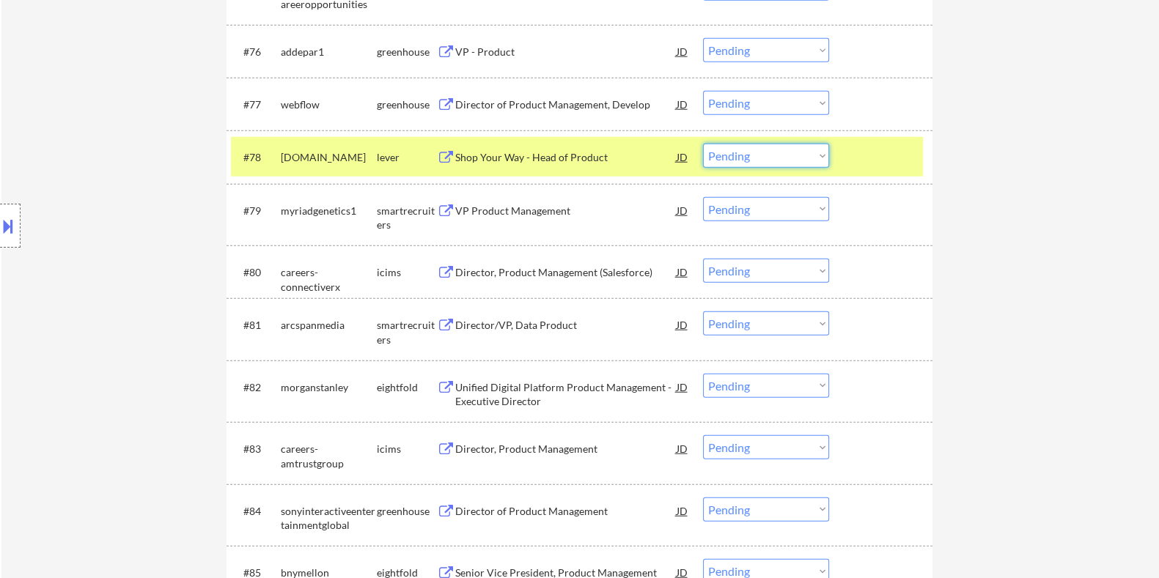
click at [789, 154] on select "Choose an option... Pending Applied Excluded (Questions) Excluded (Expired) Exc…" at bounding box center [766, 156] width 126 height 24
click at [703, 144] on select "Choose an option... Pending Applied Excluded (Questions) Excluded (Expired) Exc…" at bounding box center [766, 156] width 126 height 24
select select ""pending""
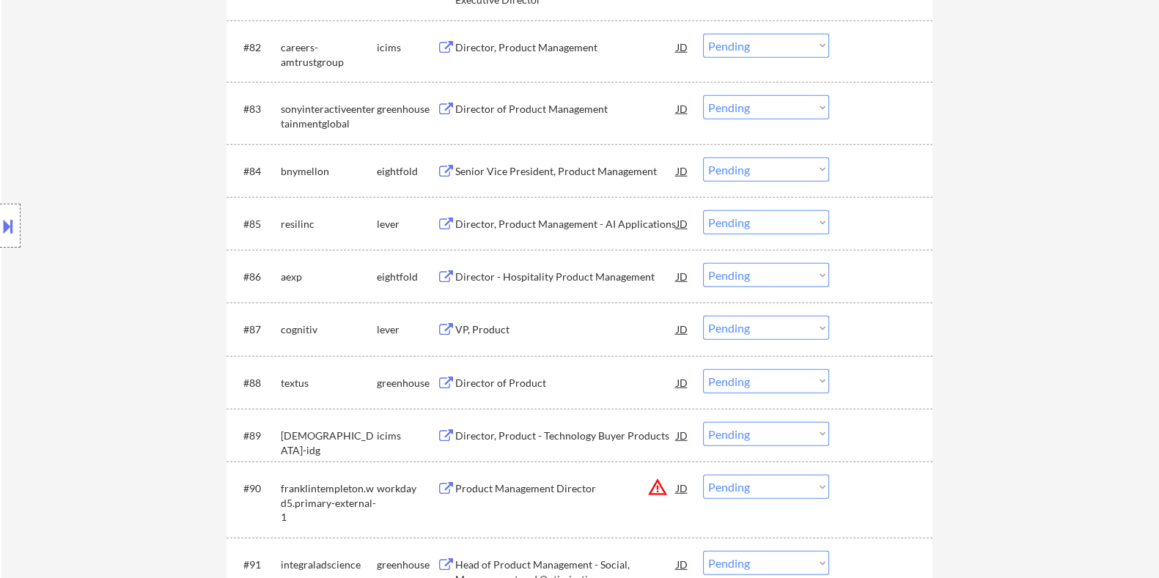
scroll to position [5221, 0]
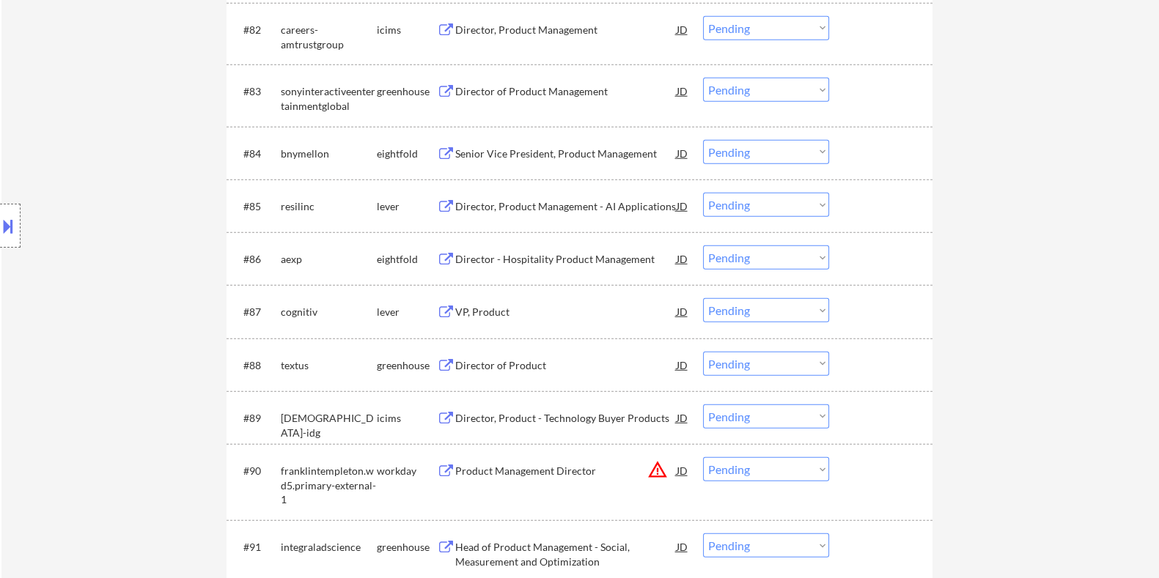
click at [484, 202] on div "Director, Product Management - AI Applications" at bounding box center [564, 206] width 221 height 15
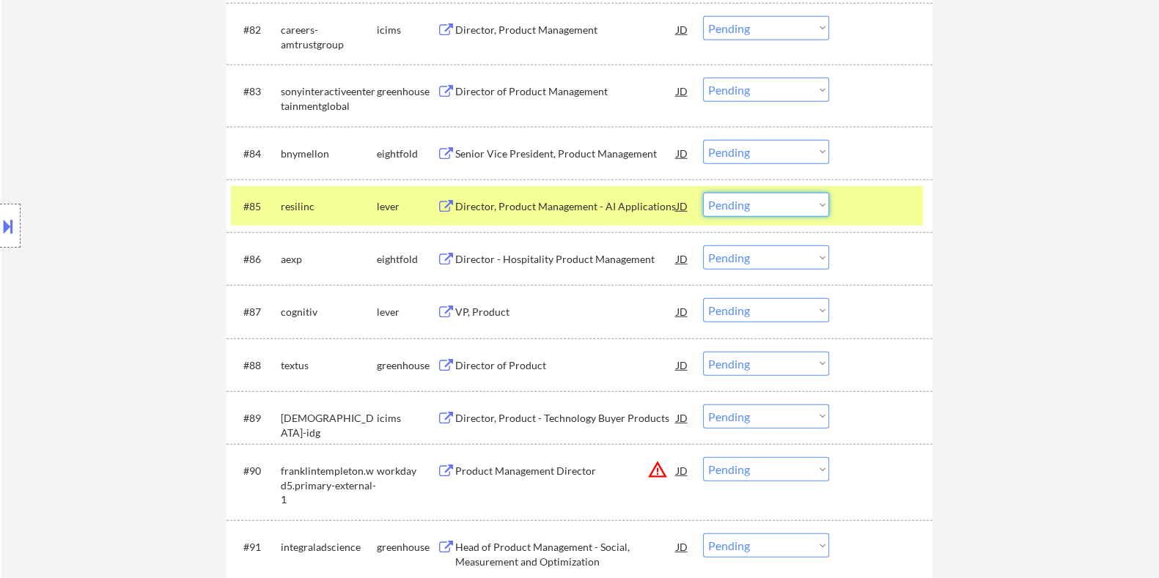
click at [786, 206] on select "Choose an option... Pending Applied Excluded (Questions) Excluded (Expired) Exc…" at bounding box center [766, 205] width 126 height 24
click at [703, 193] on select "Choose an option... Pending Applied Excluded (Questions) Excluded (Expired) Exc…" at bounding box center [766, 205] width 126 height 24
select select ""pending""
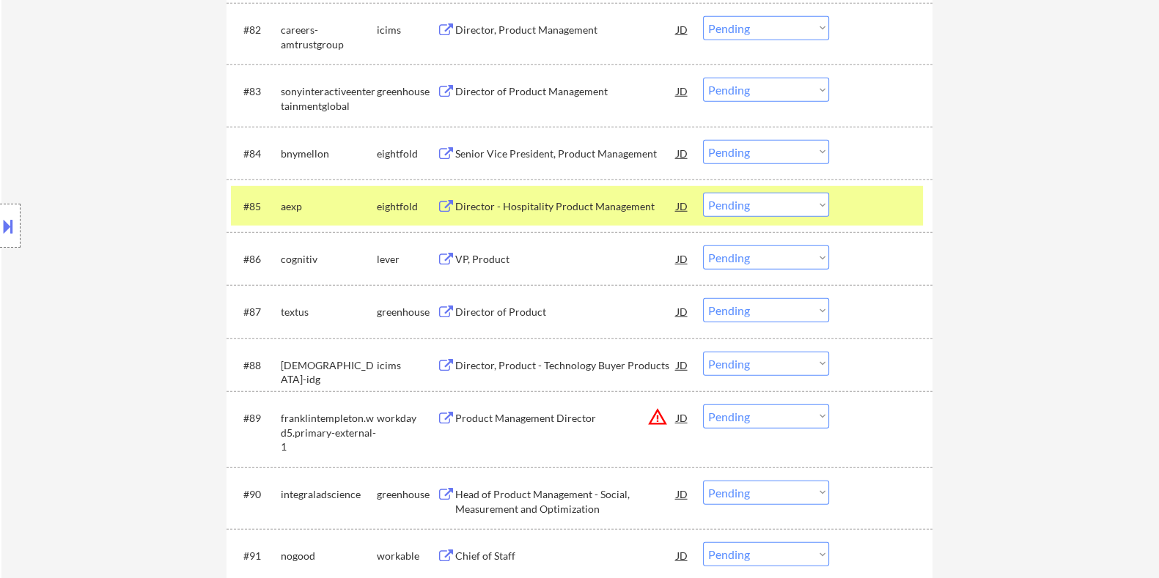
click at [504, 254] on div "VP, Product" at bounding box center [564, 259] width 221 height 15
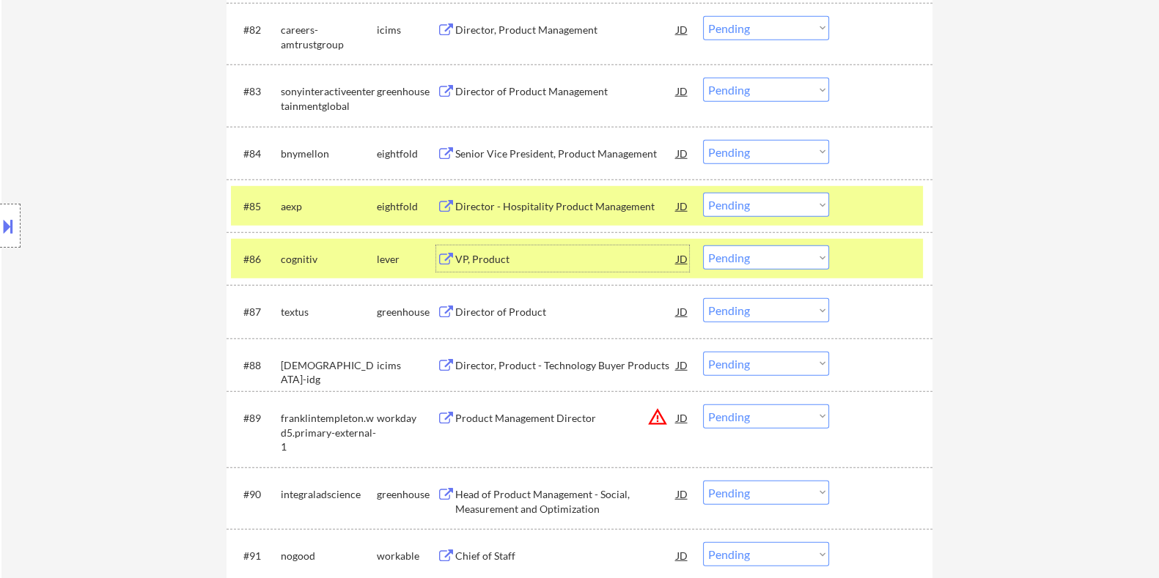
click at [747, 256] on select "Choose an option... Pending Applied Excluded (Questions) Excluded (Expired) Exc…" at bounding box center [766, 257] width 126 height 24
click at [703, 245] on select "Choose an option... Pending Applied Excluded (Questions) Excluded (Expired) Exc…" at bounding box center [766, 257] width 126 height 24
select select ""pending""
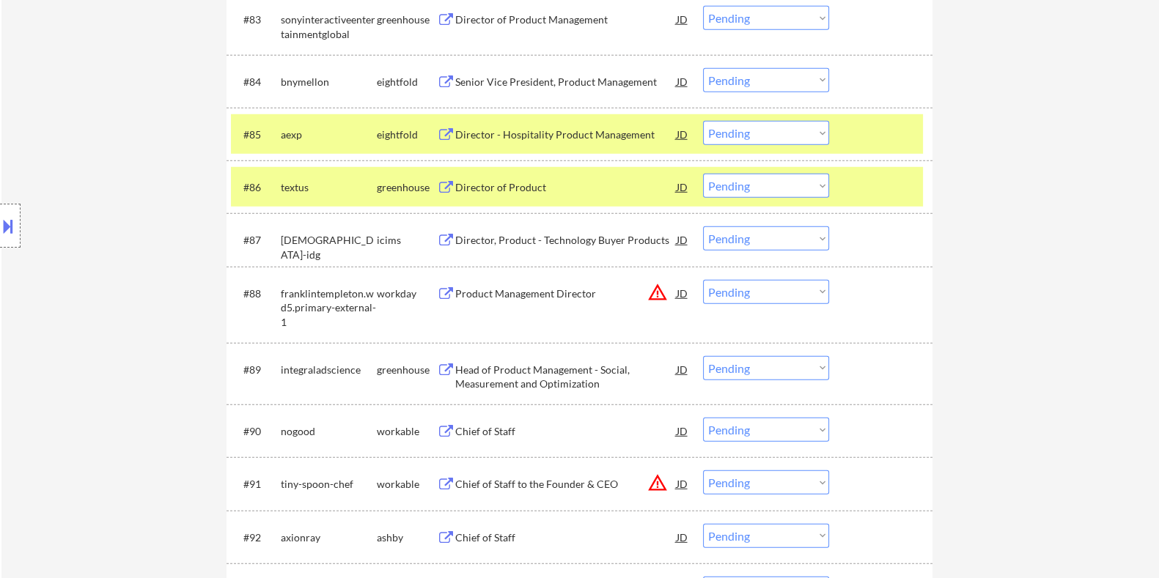
scroll to position [5495, 0]
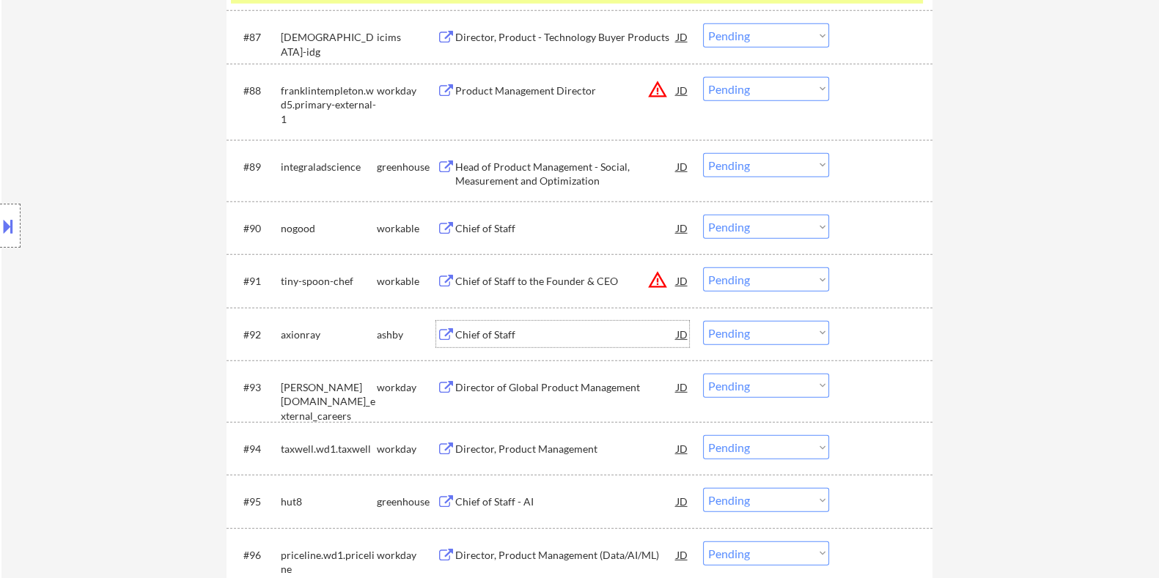
click at [459, 331] on div "Chief of Staff" at bounding box center [564, 335] width 221 height 15
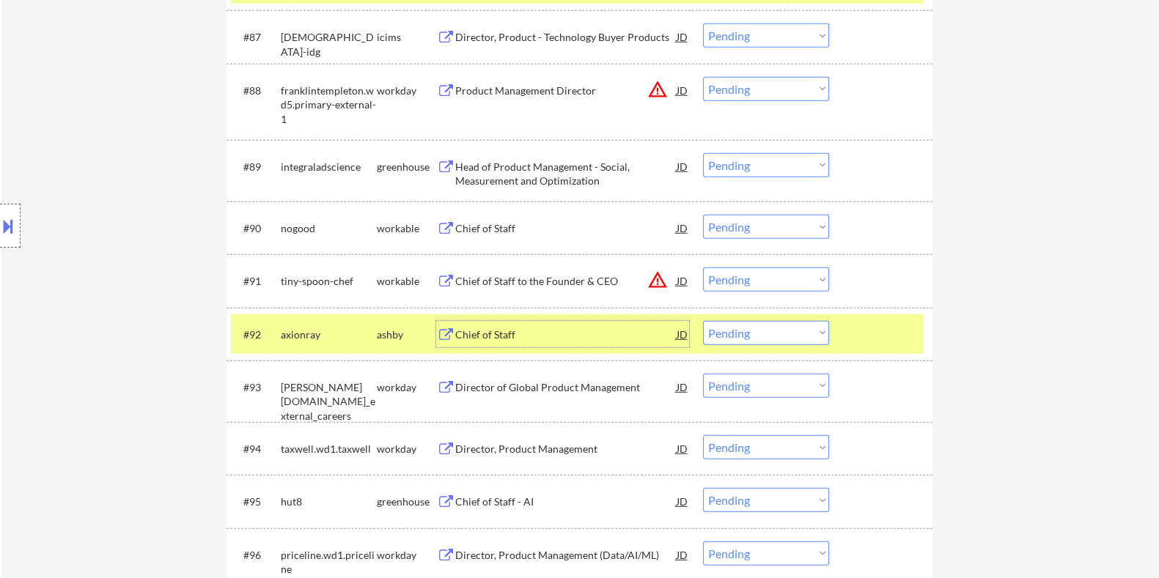
click at [747, 332] on select "Choose an option... Pending Applied Excluded (Questions) Excluded (Expired) Exc…" at bounding box center [766, 333] width 126 height 24
click at [703, 321] on select "Choose an option... Pending Applied Excluded (Questions) Excluded (Expired) Exc…" at bounding box center [766, 333] width 126 height 24
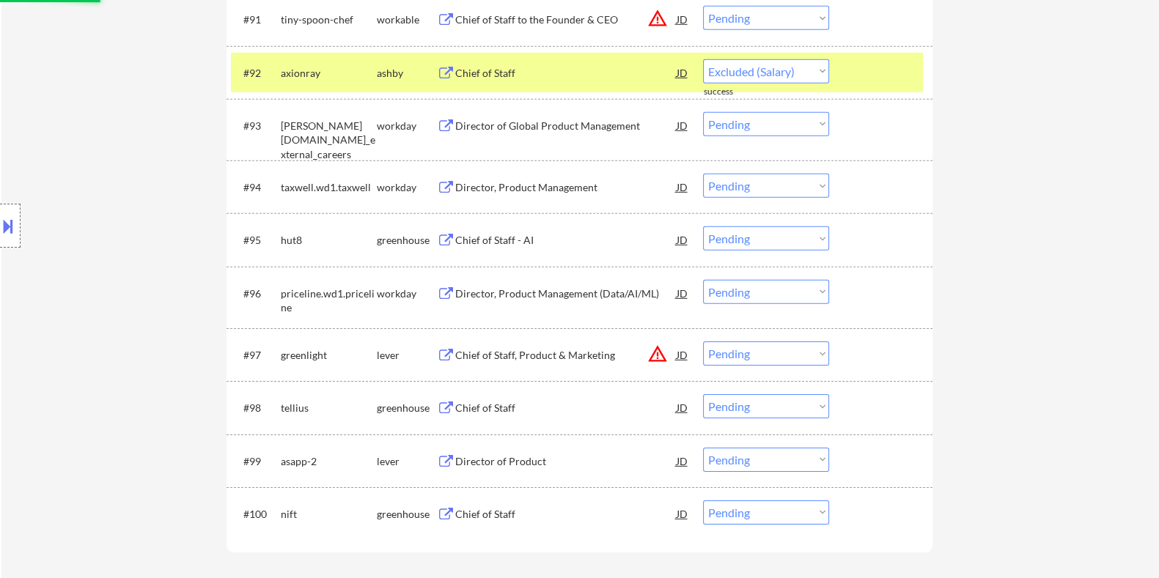
select select ""pending""
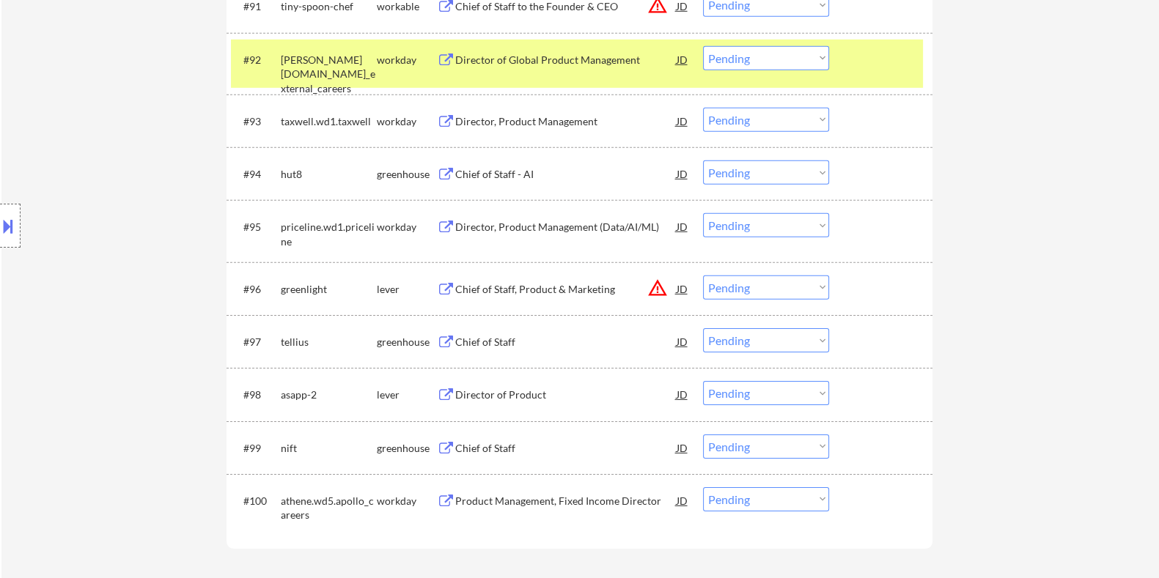
click at [539, 292] on div "Chief of Staff, Product & Marketing" at bounding box center [564, 289] width 221 height 15
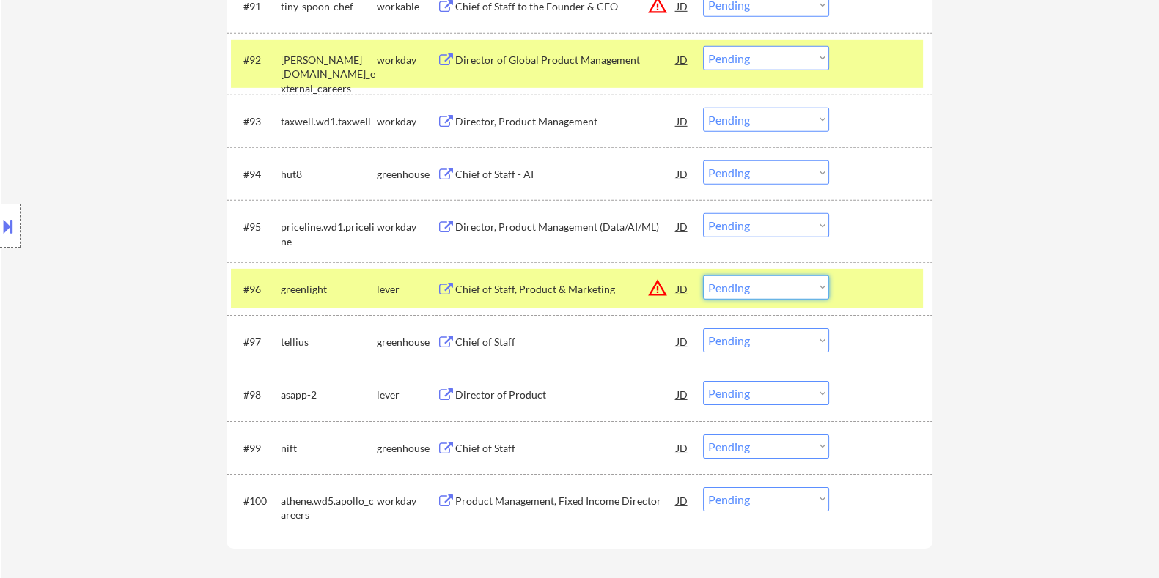
click at [786, 291] on select "Choose an option... Pending Applied Excluded (Questions) Excluded (Expired) Exc…" at bounding box center [766, 288] width 126 height 24
click at [703, 276] on select "Choose an option... Pending Applied Excluded (Questions) Excluded (Expired) Exc…" at bounding box center [766, 288] width 126 height 24
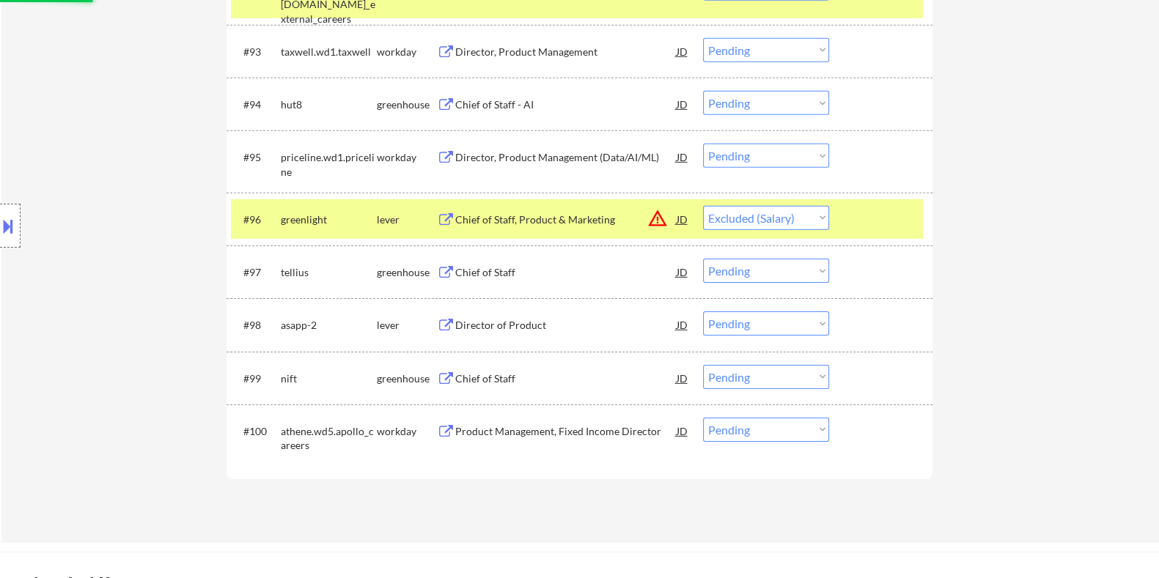
scroll to position [5862, 0]
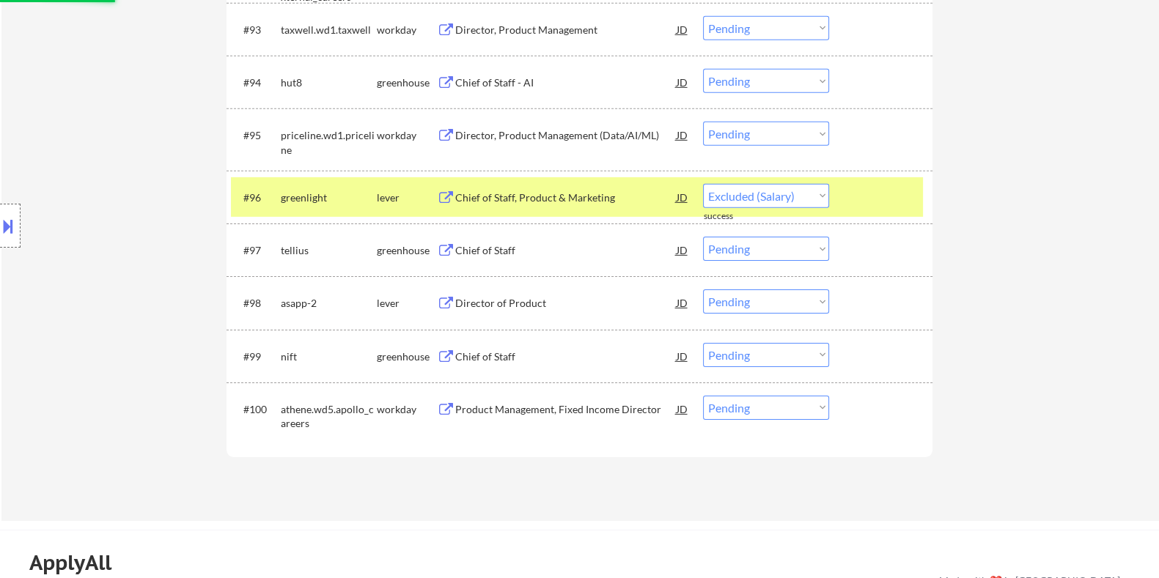
select select ""pending""
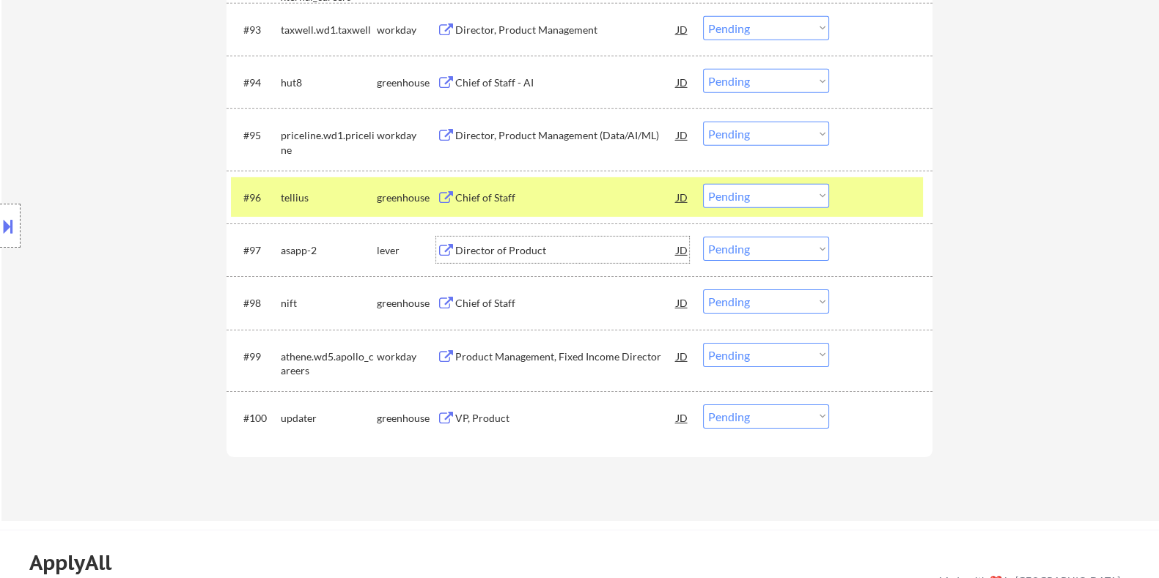
click at [531, 244] on div "Director of Product" at bounding box center [564, 250] width 221 height 15
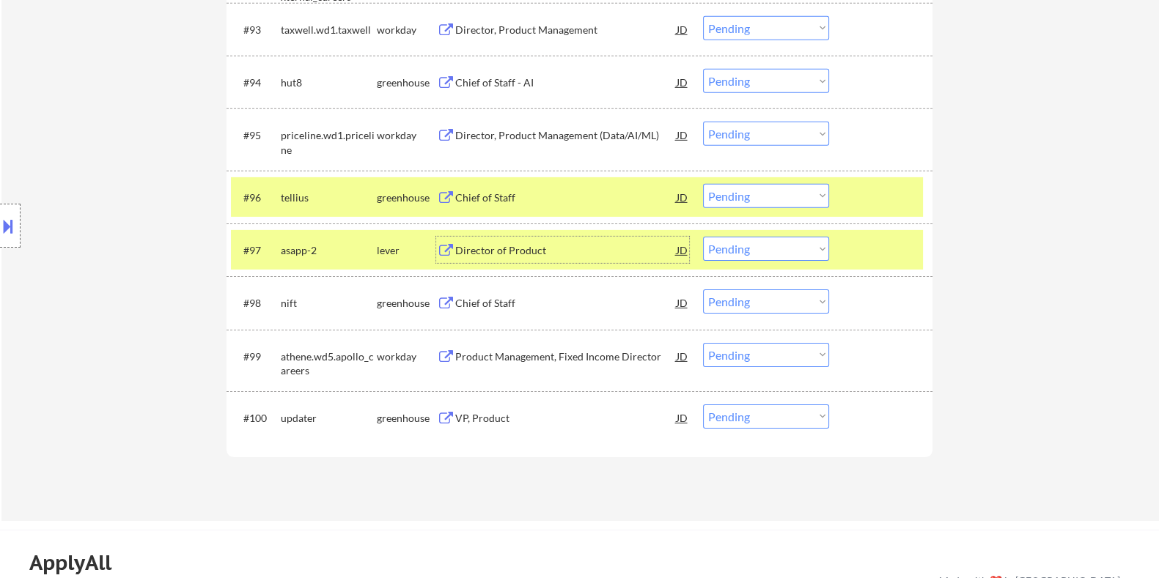
click at [758, 247] on select "Choose an option... Pending Applied Excluded (Questions) Excluded (Expired) Exc…" at bounding box center [766, 249] width 126 height 24
click at [703, 237] on select "Choose an option... Pending Applied Excluded (Questions) Excluded (Expired) Exc…" at bounding box center [766, 249] width 126 height 24
select select ""pending""
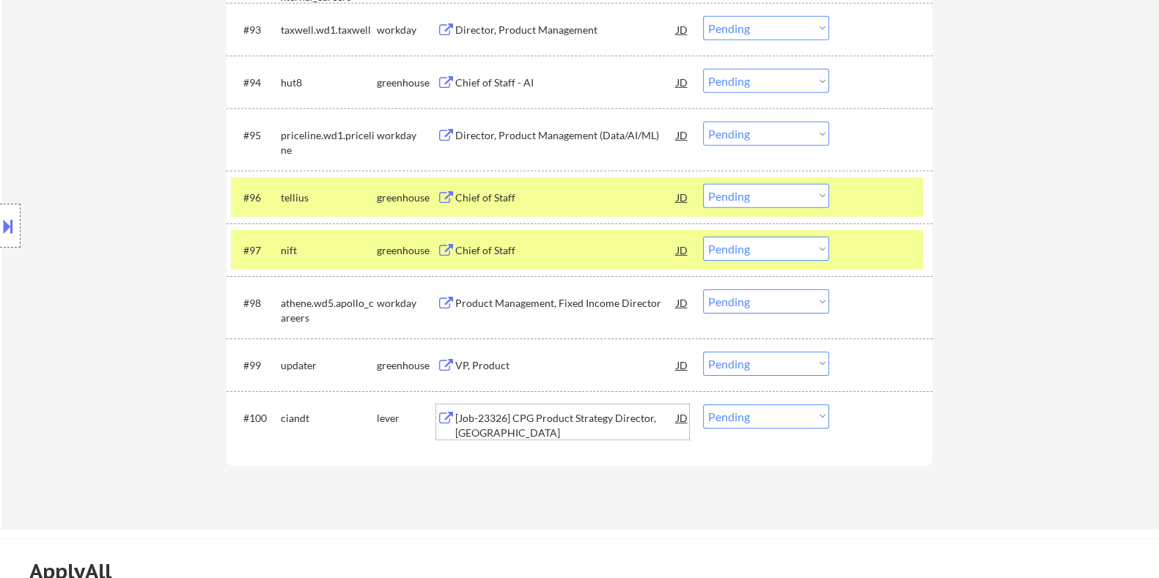
click at [517, 412] on div "[Job-23326] CPG Product Strategy Director, United States" at bounding box center [564, 425] width 221 height 29
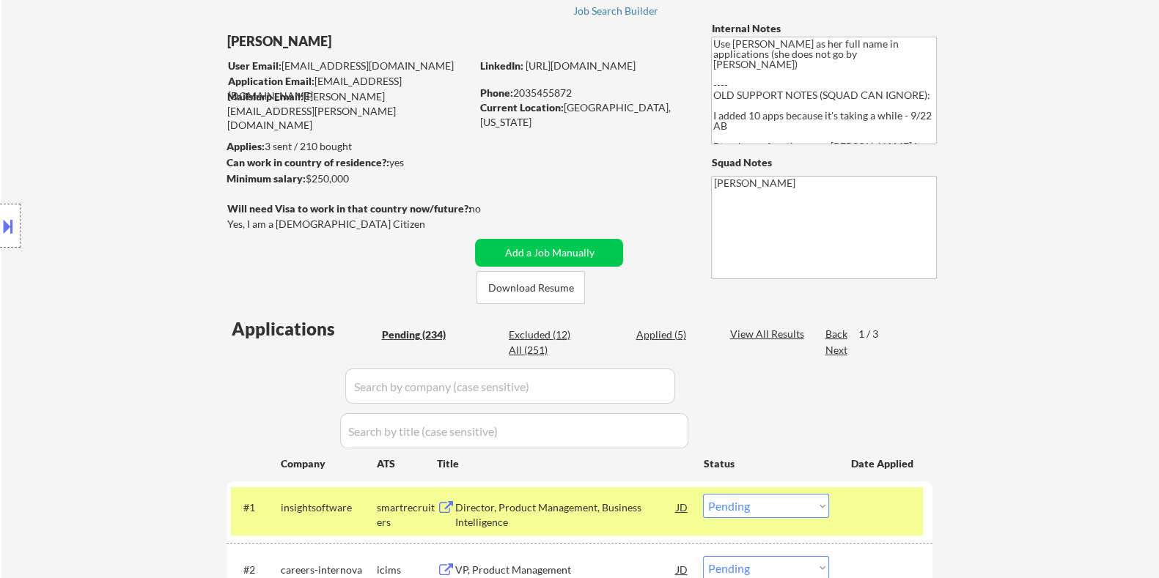
scroll to position [152, 0]
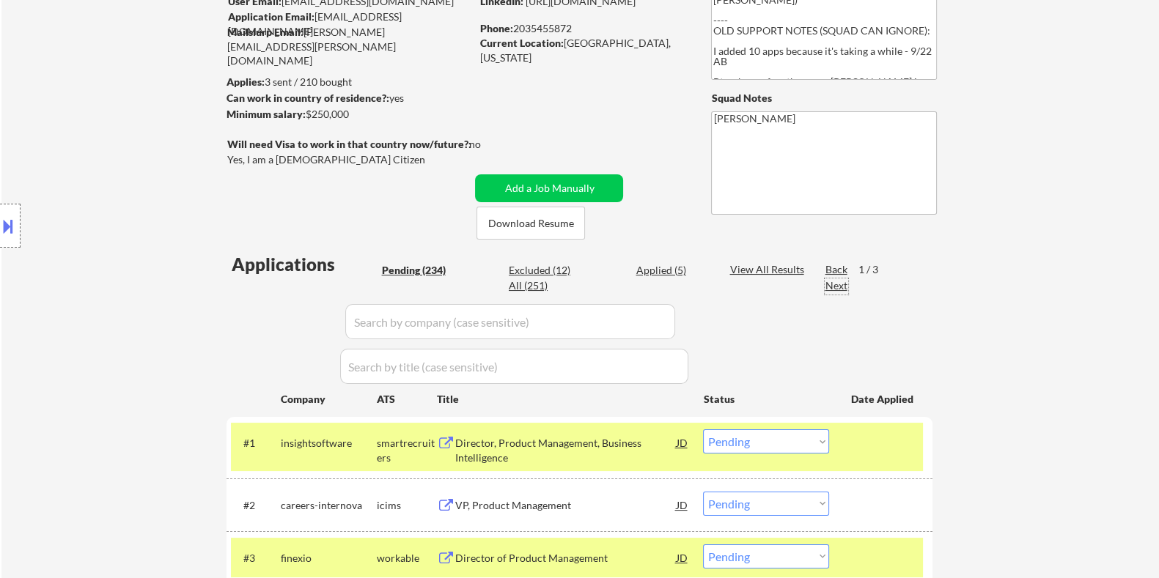
click at [835, 283] on div "Next" at bounding box center [835, 285] width 23 height 15
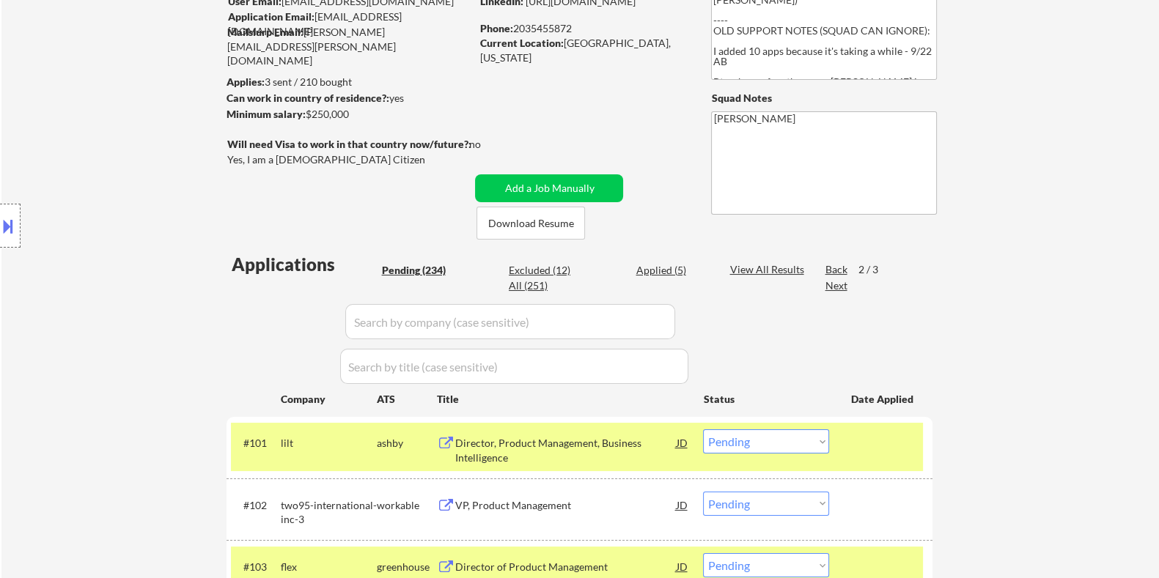
scroll to position [335, 0]
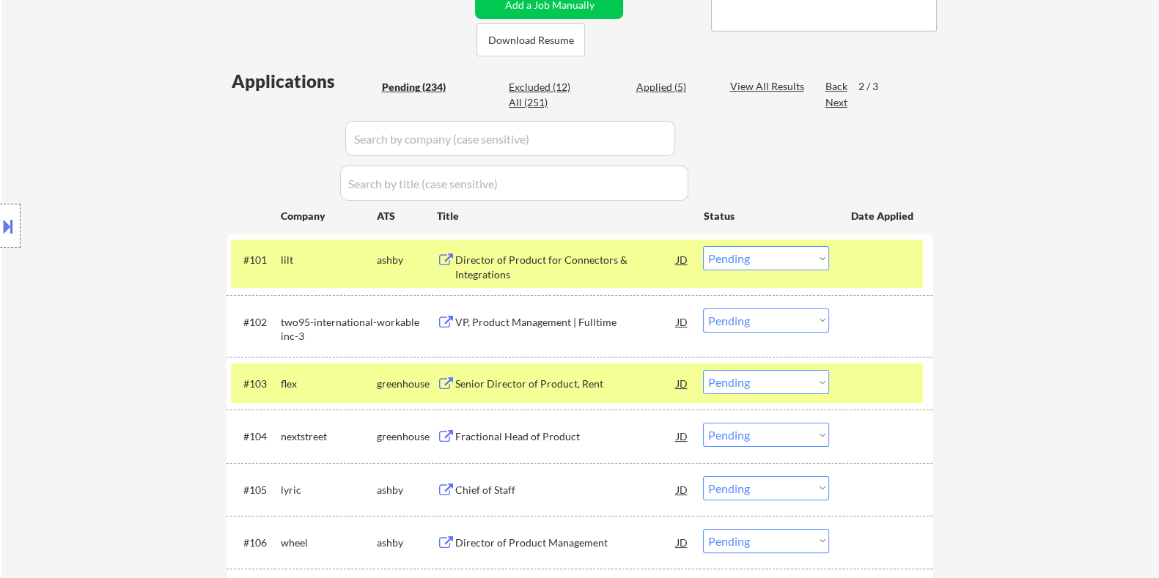
click at [495, 269] on div "Director of Product for Connectors & Integrations" at bounding box center [564, 267] width 221 height 29
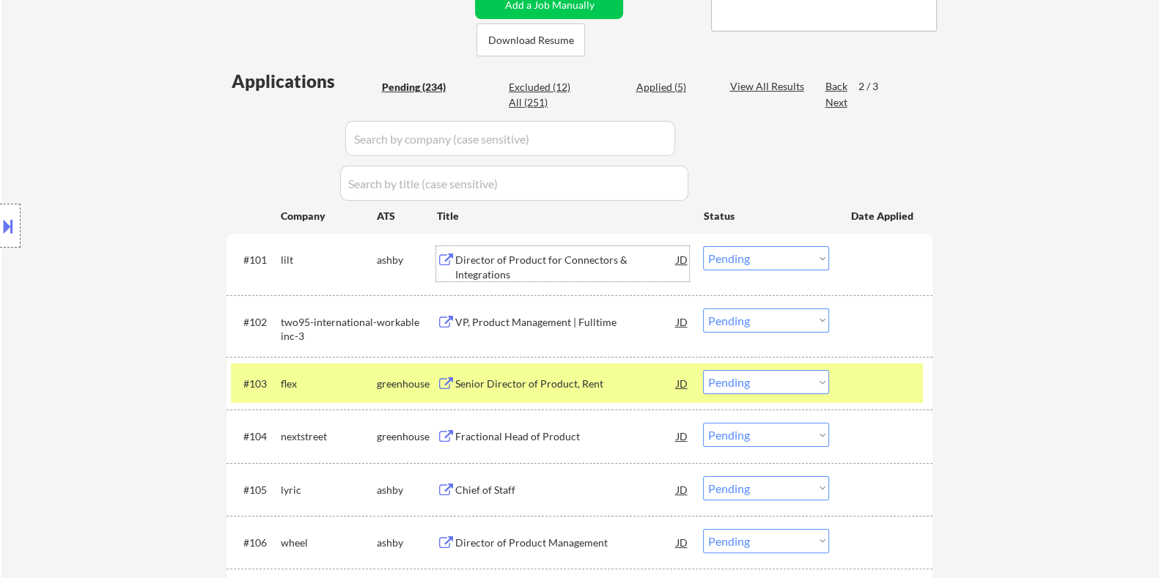
click at [778, 258] on select "Choose an option... Pending Applied Excluded (Questions) Excluded (Expired) Exc…" at bounding box center [766, 258] width 126 height 24
click at [703, 246] on select "Choose an option... Pending Applied Excluded (Questions) Excluded (Expired) Exc…" at bounding box center [766, 258] width 126 height 24
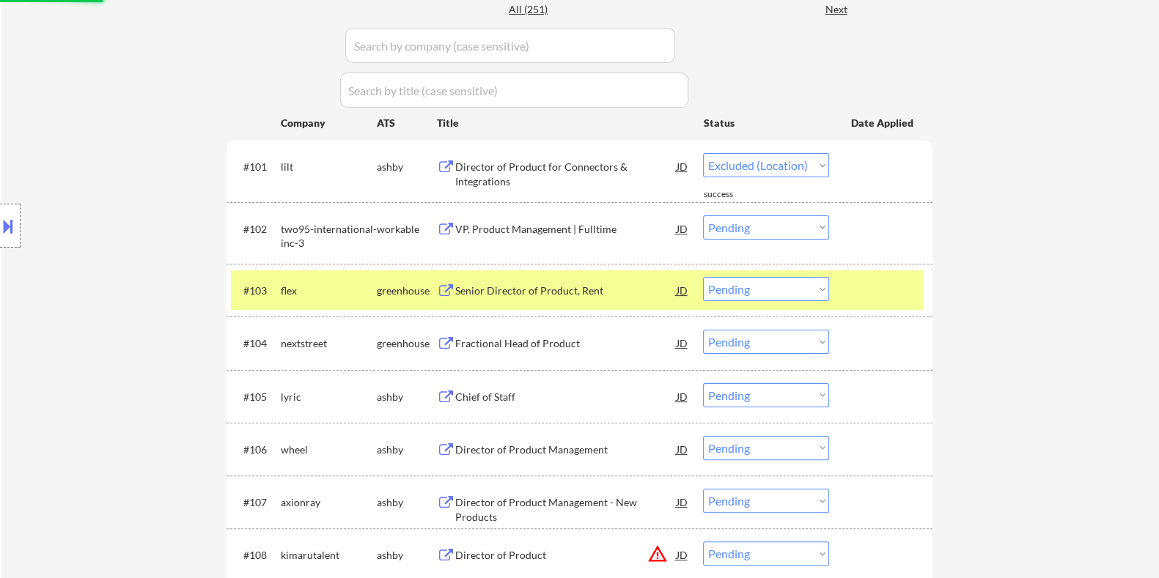
select select ""pending""
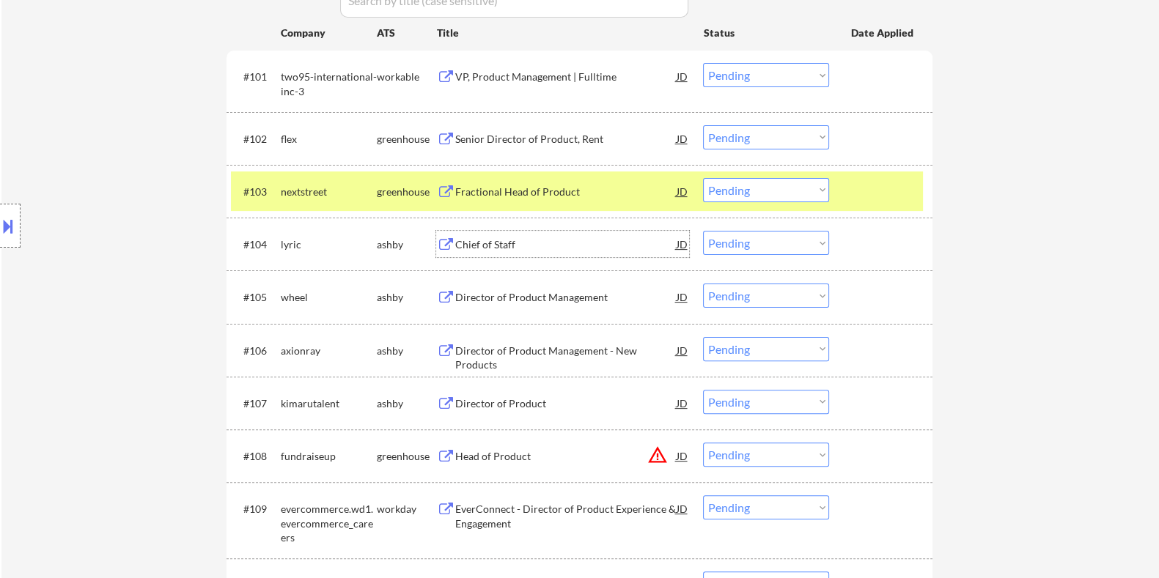
click at [491, 237] on div "Chief of Staff" at bounding box center [564, 244] width 221 height 15
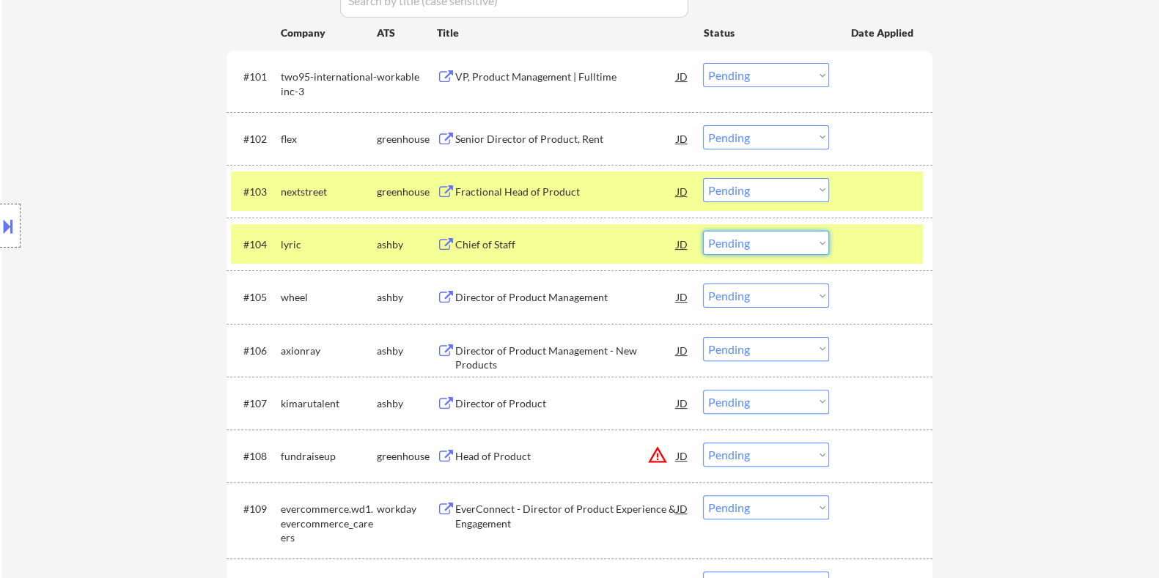
click at [780, 246] on select "Choose an option... Pending Applied Excluded (Questions) Excluded (Expired) Exc…" at bounding box center [766, 243] width 126 height 24
click at [703, 231] on select "Choose an option... Pending Applied Excluded (Questions) Excluded (Expired) Exc…" at bounding box center [766, 243] width 126 height 24
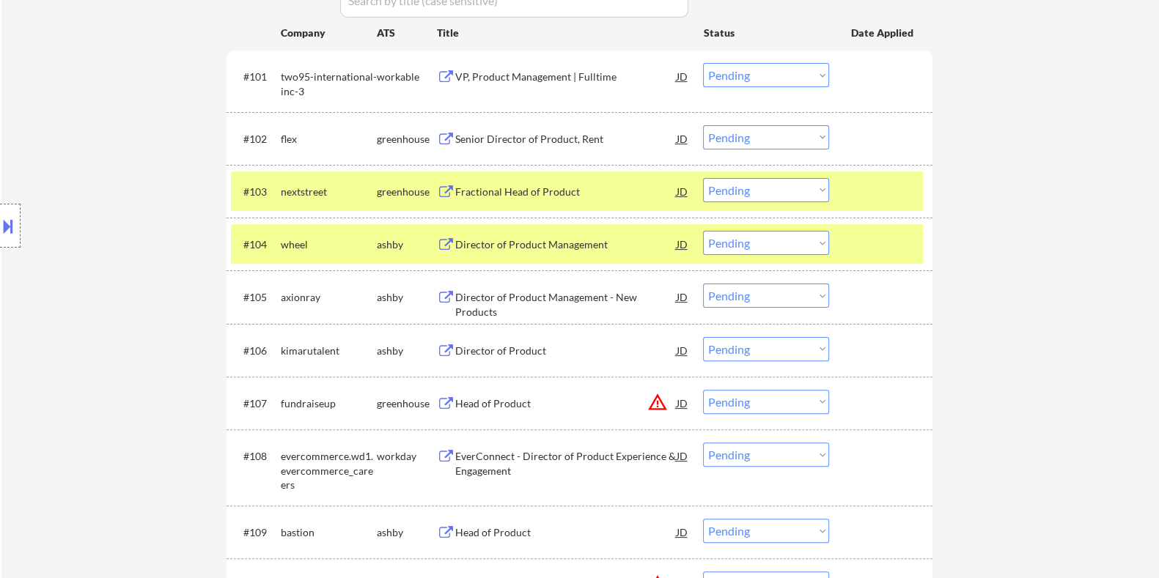
click at [520, 242] on div "Director of Product Management" at bounding box center [564, 244] width 221 height 15
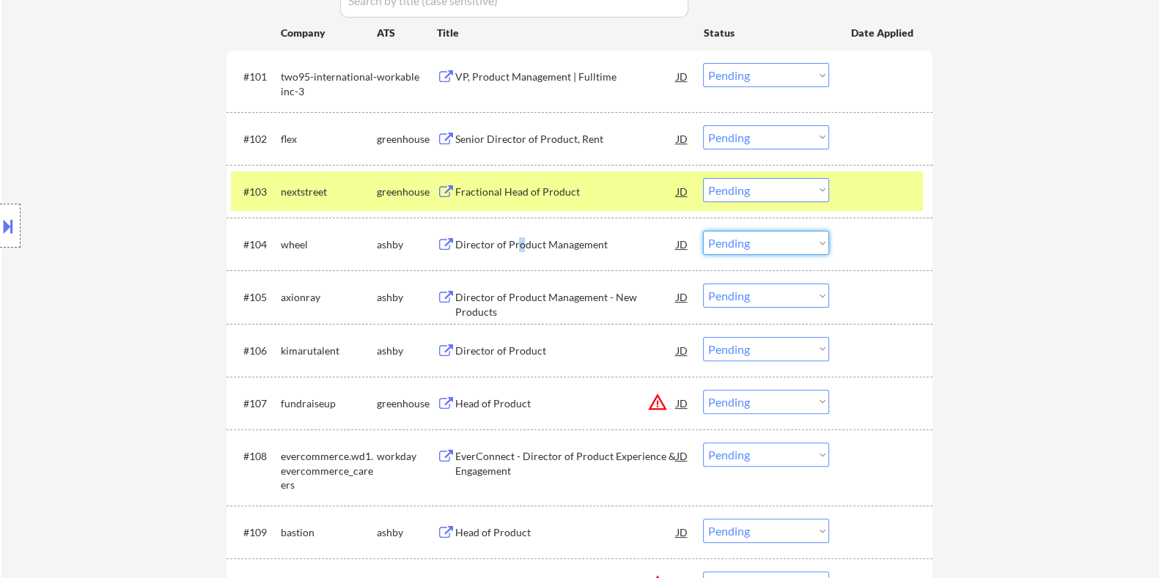
click at [744, 247] on select "Choose an option... Pending Applied Excluded (Questions) Excluded (Expired) Exc…" at bounding box center [766, 243] width 126 height 24
click at [703, 231] on select "Choose an option... Pending Applied Excluded (Questions) Excluded (Expired) Exc…" at bounding box center [766, 243] width 126 height 24
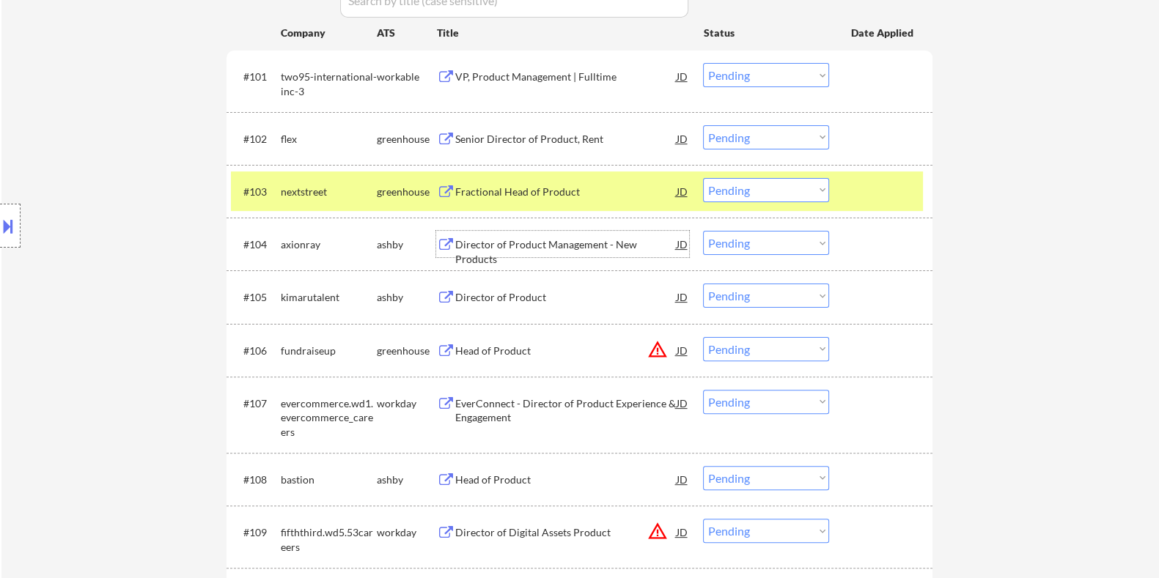
click at [561, 243] on div "Director of Product Management - New Products" at bounding box center [564, 251] width 221 height 29
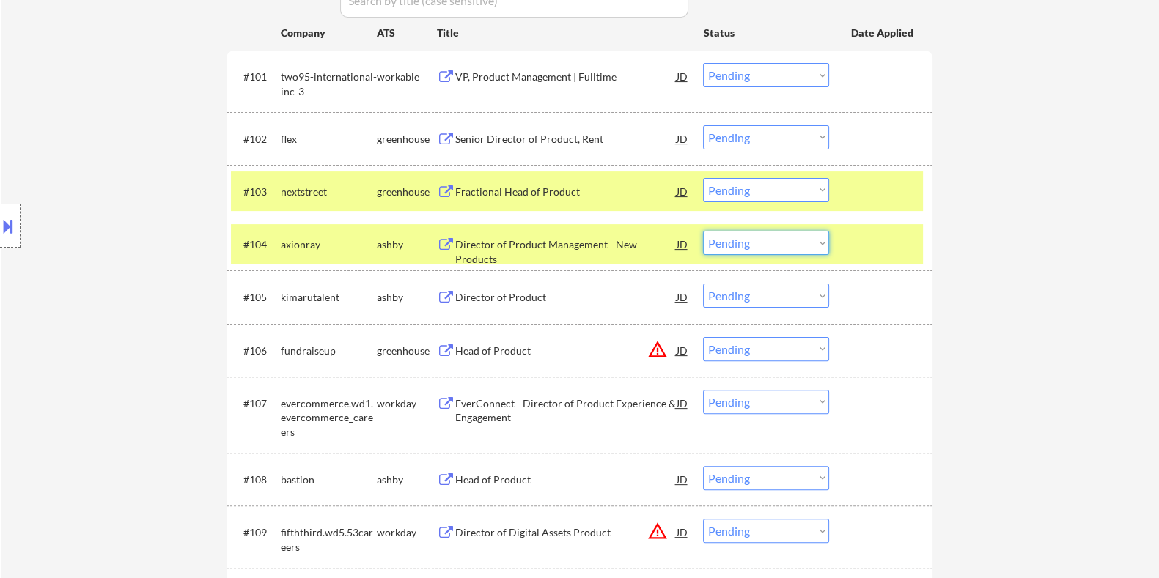
click at [762, 245] on select "Choose an option... Pending Applied Excluded (Questions) Excluded (Expired) Exc…" at bounding box center [766, 243] width 126 height 24
click at [703, 231] on select "Choose an option... Pending Applied Excluded (Questions) Excluded (Expired) Exc…" at bounding box center [766, 243] width 126 height 24
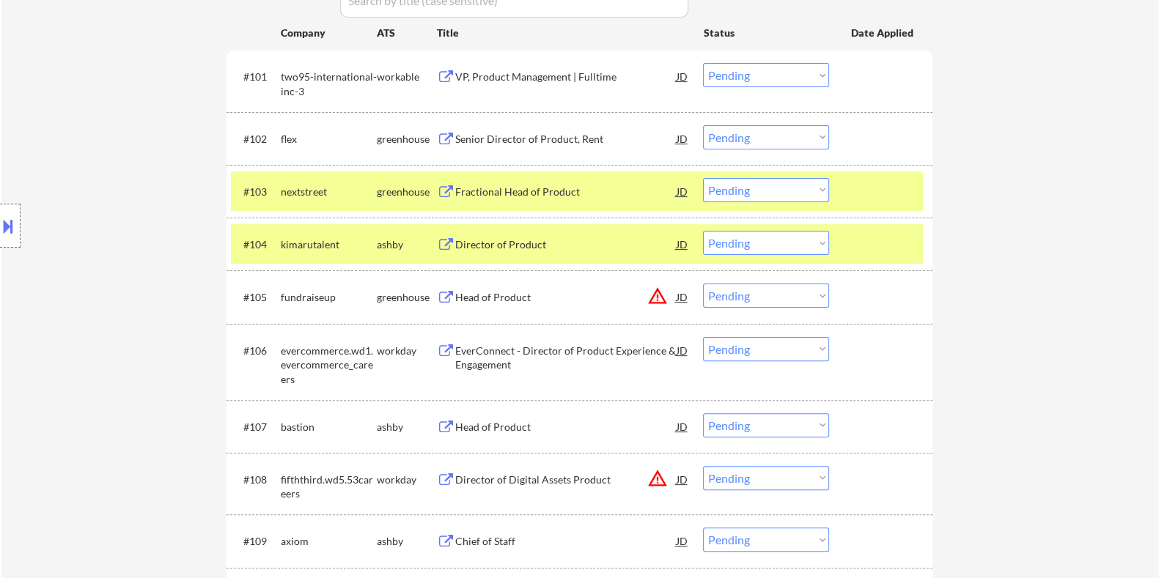
click at [569, 243] on div "Director of Product" at bounding box center [564, 244] width 221 height 15
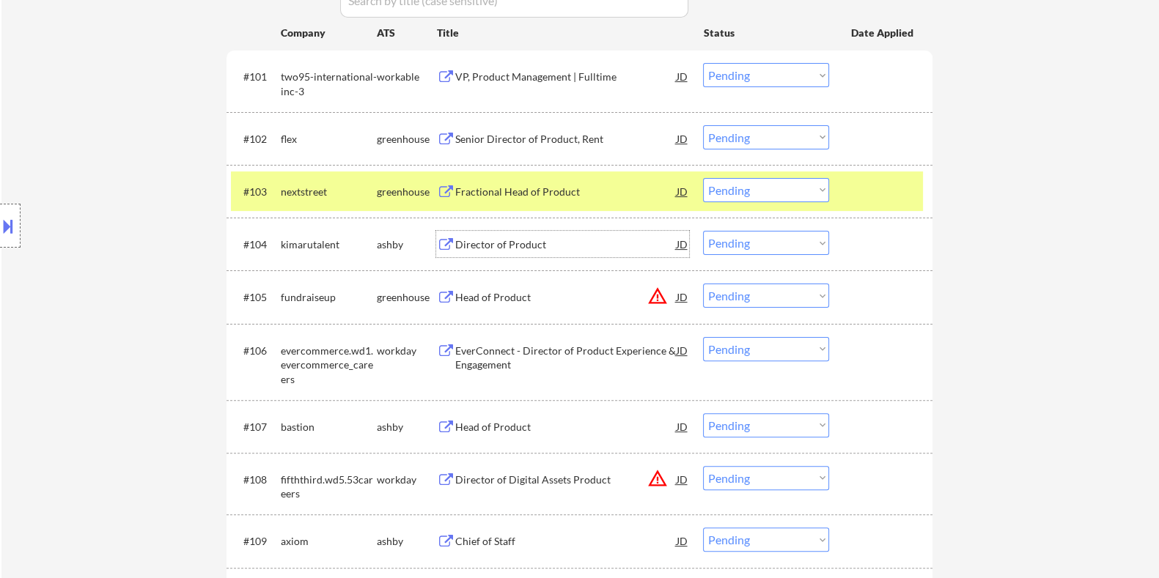
click at [771, 240] on select "Choose an option... Pending Applied Excluded (Questions) Excluded (Expired) Exc…" at bounding box center [766, 243] width 126 height 24
click at [703, 231] on select "Choose an option... Pending Applied Excluded (Questions) Excluded (Expired) Exc…" at bounding box center [766, 243] width 126 height 24
select select ""pending""
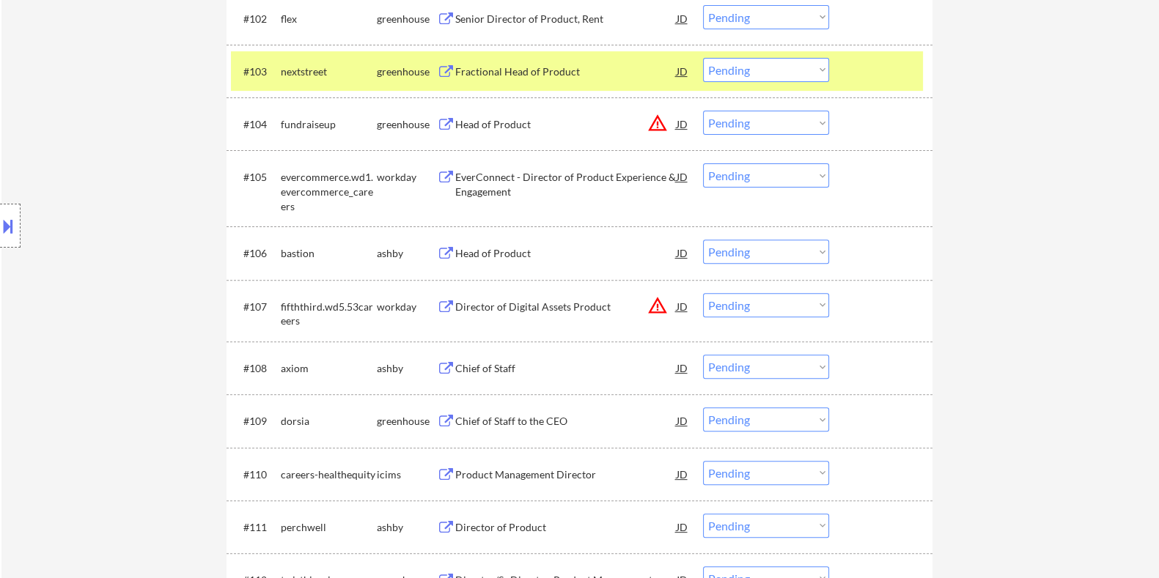
scroll to position [701, 0]
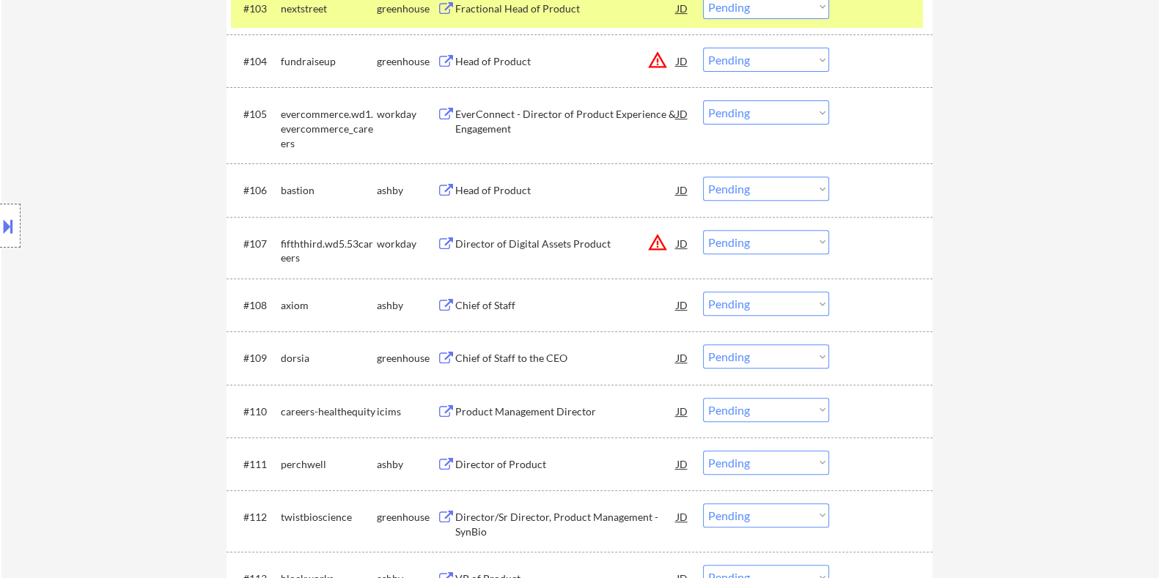
click at [482, 187] on div "Head of Product" at bounding box center [564, 190] width 221 height 15
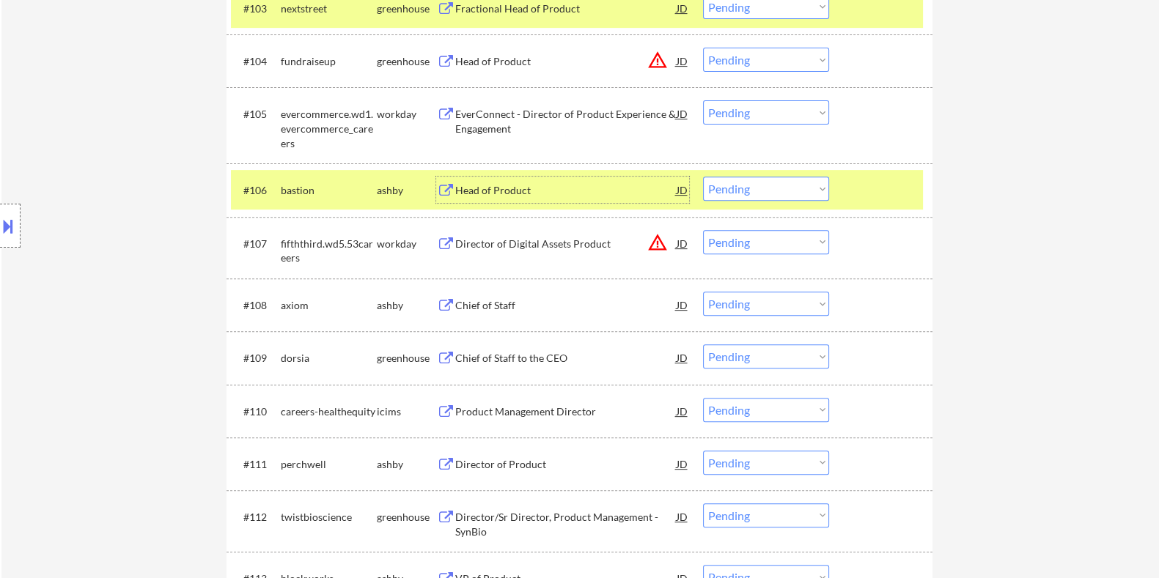
click at [766, 180] on select "Choose an option... Pending Applied Excluded (Questions) Excluded (Expired) Exc…" at bounding box center [766, 189] width 126 height 24
click at [703, 177] on select "Choose an option... Pending Applied Excluded (Questions) Excluded (Expired) Exc…" at bounding box center [766, 189] width 126 height 24
select select ""pending""
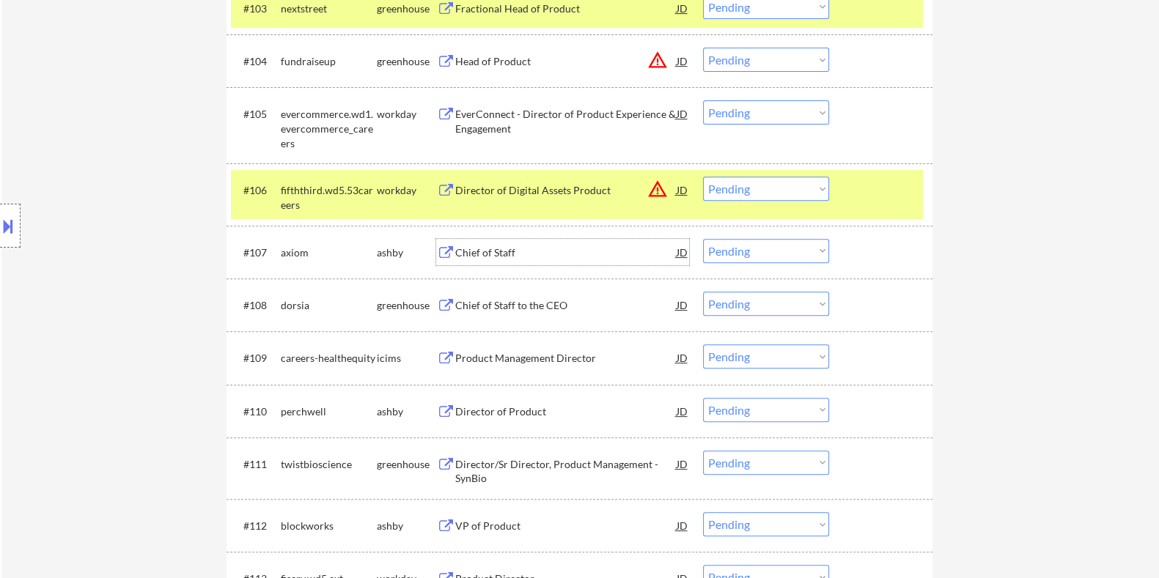
click at [533, 252] on div "Chief of Staff" at bounding box center [564, 252] width 221 height 15
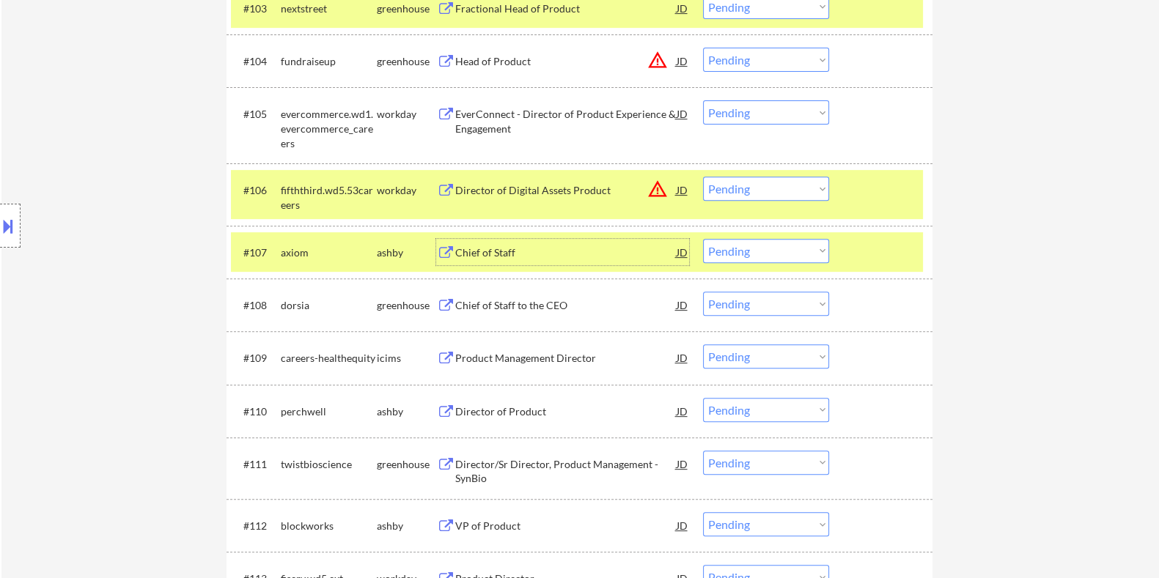
click at [771, 254] on select "Choose an option... Pending Applied Excluded (Questions) Excluded (Expired) Exc…" at bounding box center [766, 251] width 126 height 24
click at [703, 239] on select "Choose an option... Pending Applied Excluded (Questions) Excluded (Expired) Exc…" at bounding box center [766, 251] width 126 height 24
select select ""pending""
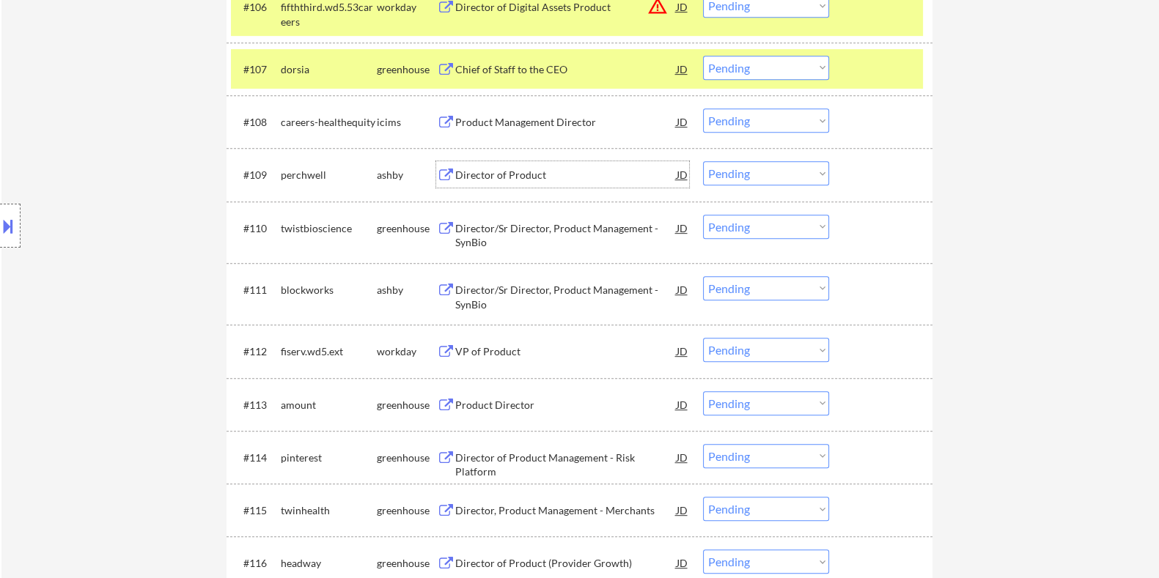
click at [515, 176] on div "Director of Product" at bounding box center [564, 175] width 221 height 15
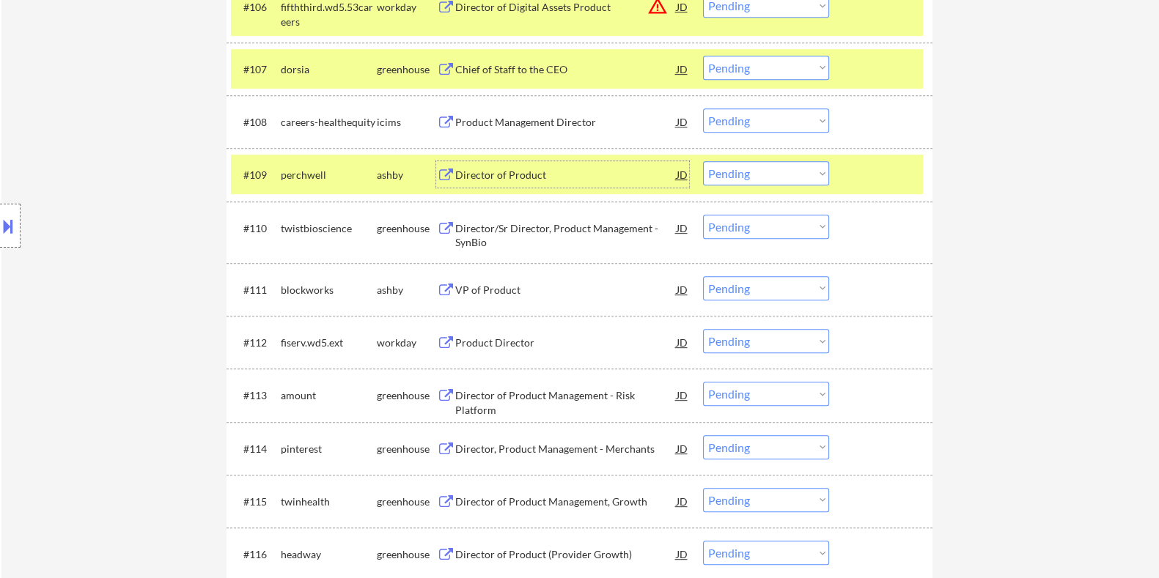
drag, startPoint x: 795, startPoint y: 173, endPoint x: 798, endPoint y: 180, distance: 7.9
click at [795, 173] on select "Choose an option... Pending Applied Excluded (Questions) Excluded (Expired) Exc…" at bounding box center [766, 173] width 126 height 24
click at [703, 161] on select "Choose an option... Pending Applied Excluded (Questions) Excluded (Expired) Exc…" at bounding box center [766, 173] width 126 height 24
select select ""pending""
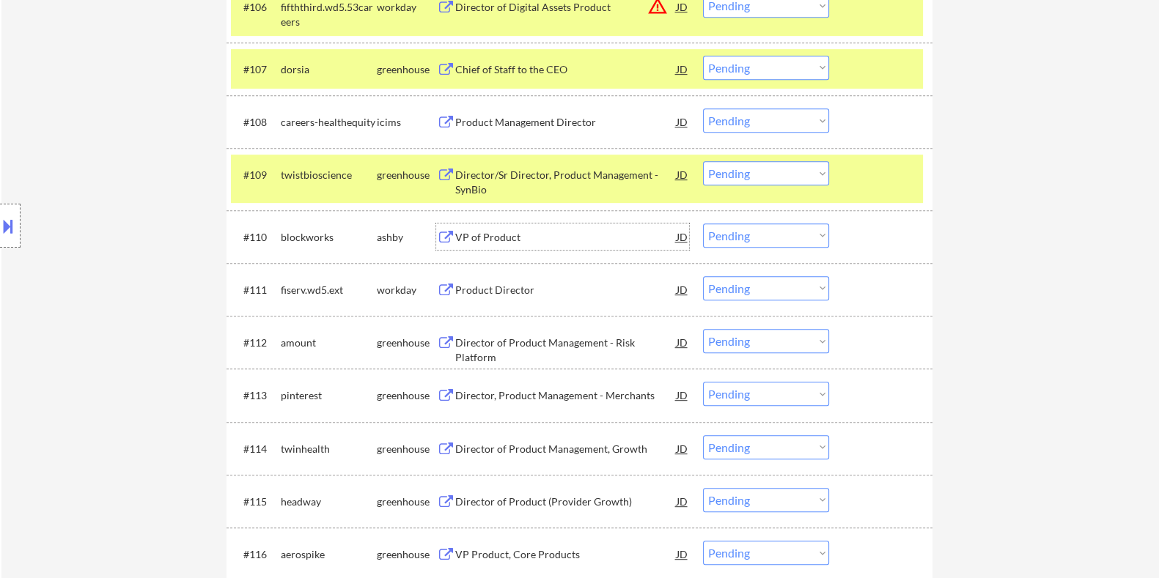
click at [514, 238] on div "VP of Product" at bounding box center [564, 237] width 221 height 15
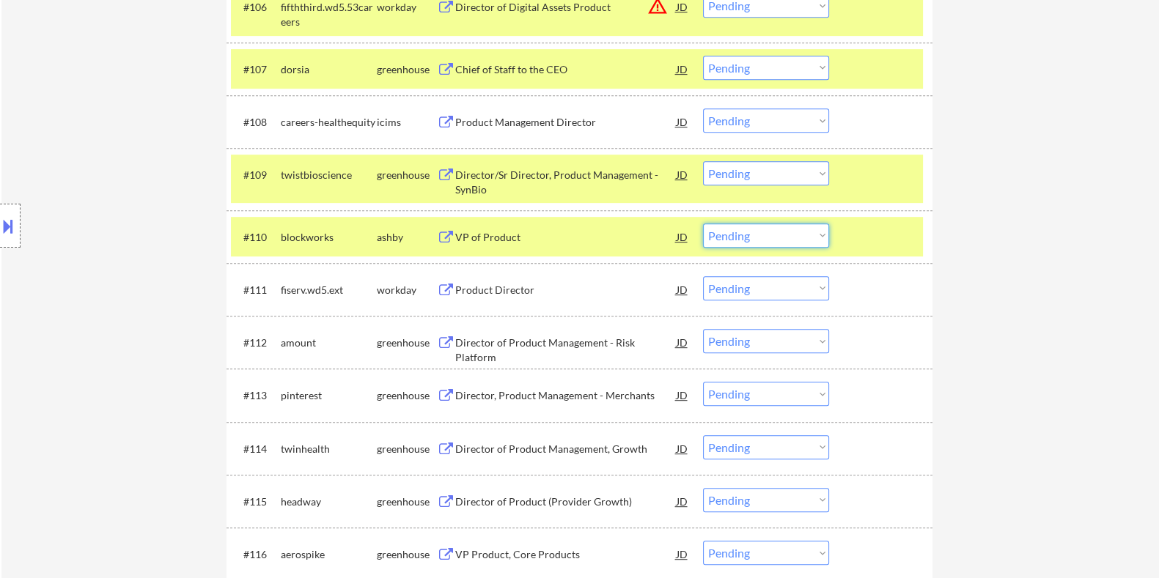
click at [784, 243] on select "Choose an option... Pending Applied Excluded (Questions) Excluded (Expired) Exc…" at bounding box center [766, 236] width 126 height 24
click at [703, 224] on select "Choose an option... Pending Applied Excluded (Questions) Excluded (Expired) Exc…" at bounding box center [766, 236] width 126 height 24
select select ""pending""
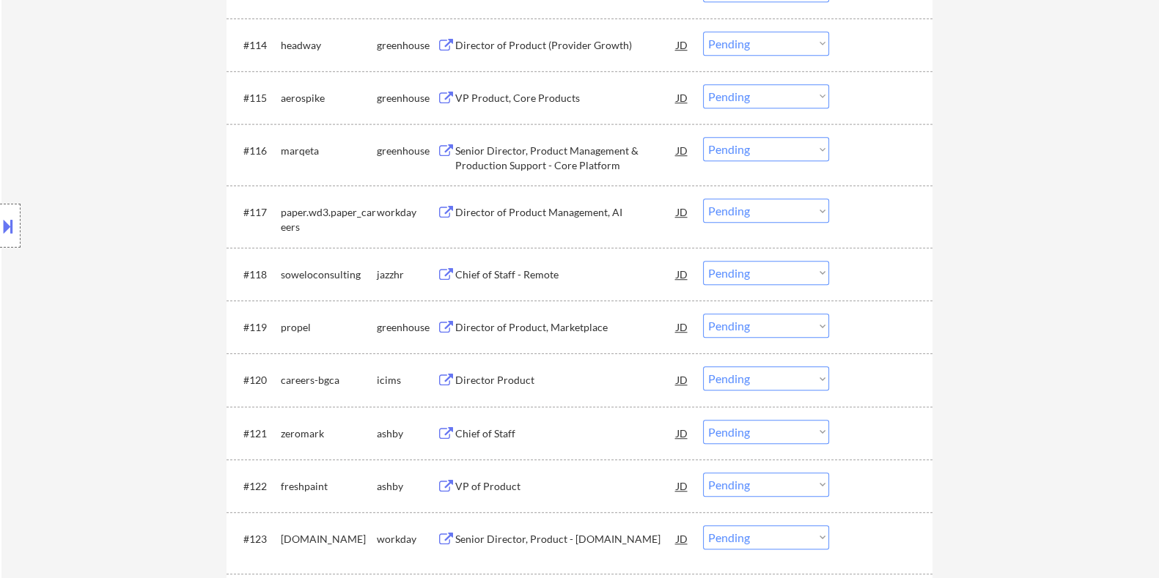
scroll to position [1343, 0]
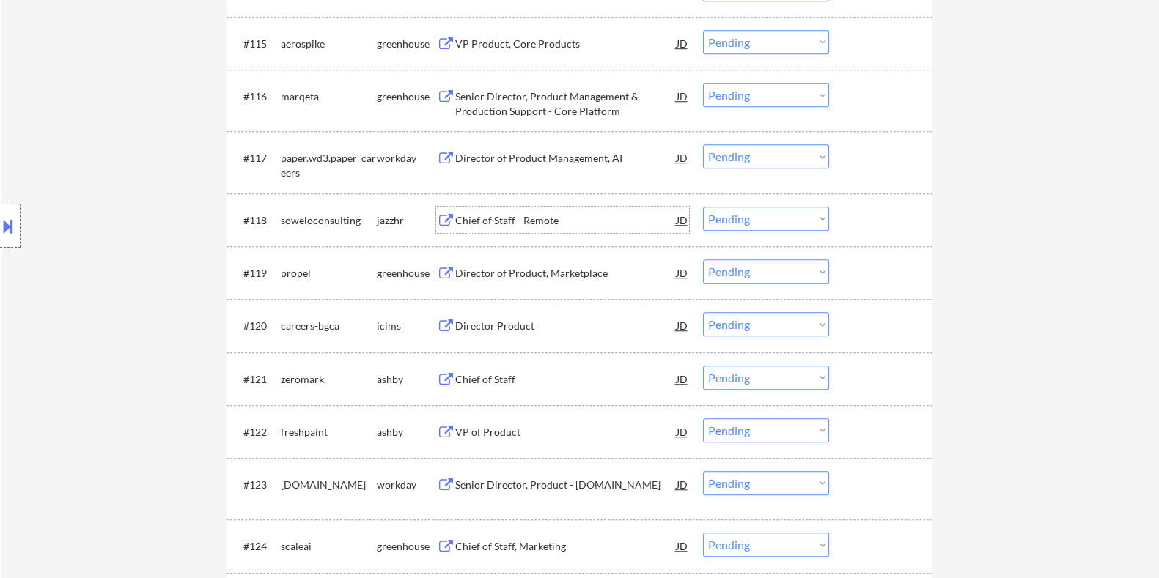
click at [512, 215] on div "Chief of Staff - Remote" at bounding box center [564, 220] width 221 height 15
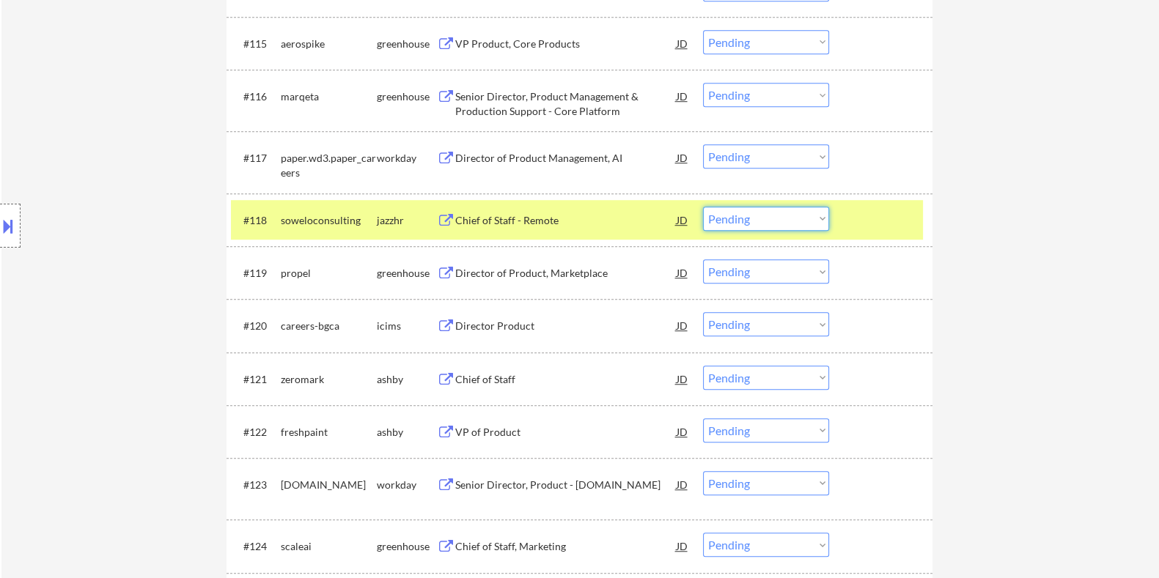
click at [775, 222] on select "Choose an option... Pending Applied Excluded (Questions) Excluded (Expired) Exc…" at bounding box center [766, 219] width 126 height 24
click at [703, 207] on select "Choose an option... Pending Applied Excluded (Questions) Excluded (Expired) Exc…" at bounding box center [766, 219] width 126 height 24
select select ""pending""
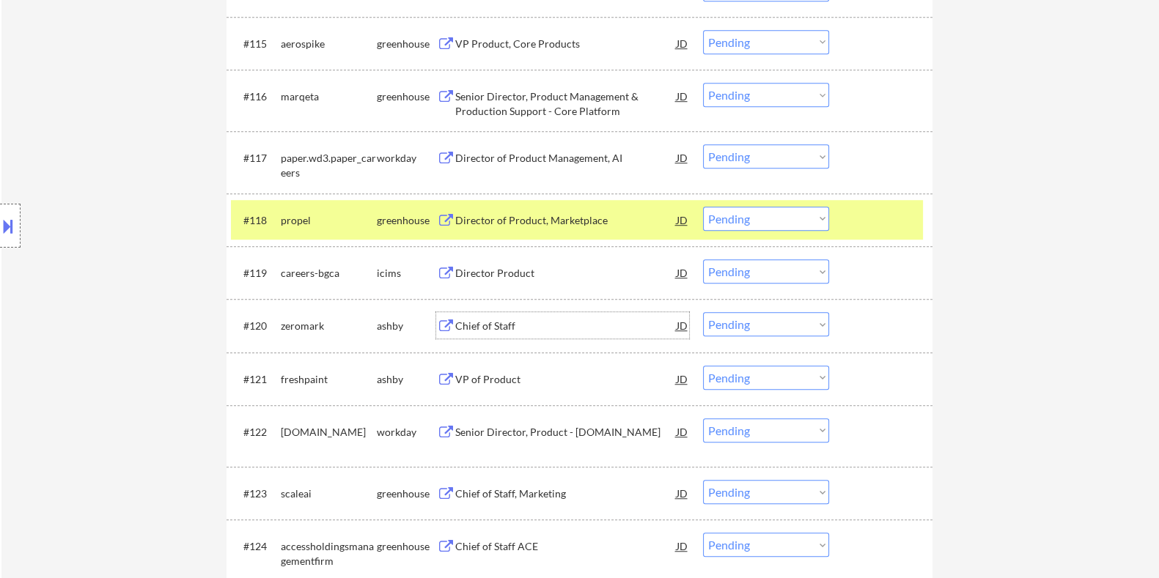
click at [476, 322] on div "Chief of Staff" at bounding box center [564, 326] width 221 height 15
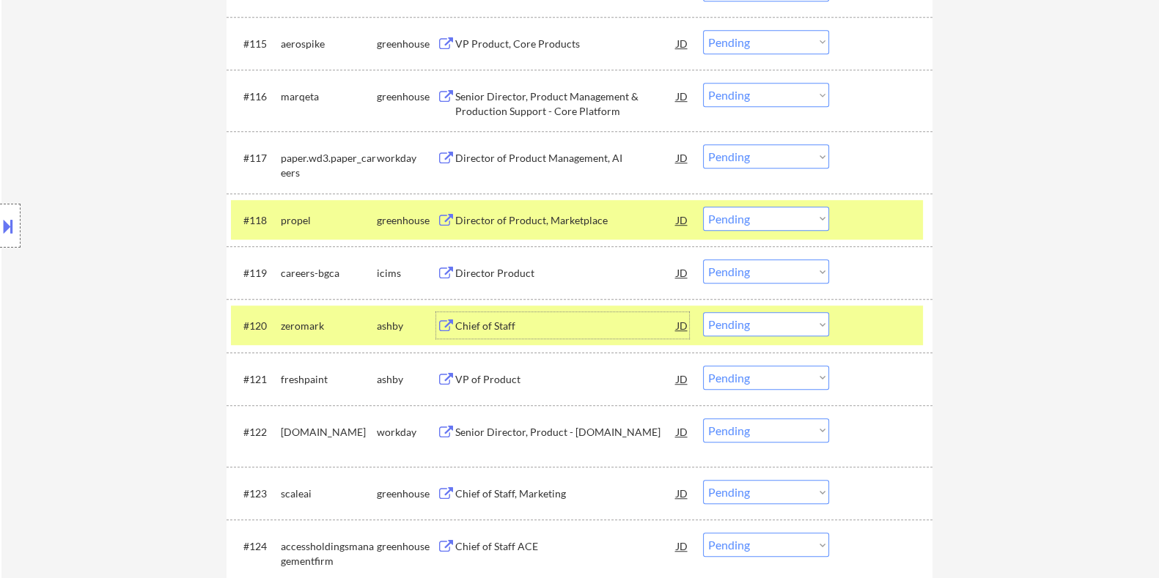
click at [805, 317] on select "Choose an option... Pending Applied Excluded (Questions) Excluded (Expired) Exc…" at bounding box center [766, 324] width 126 height 24
click at [703, 312] on select "Choose an option... Pending Applied Excluded (Questions) Excluded (Expired) Exc…" at bounding box center [766, 324] width 126 height 24
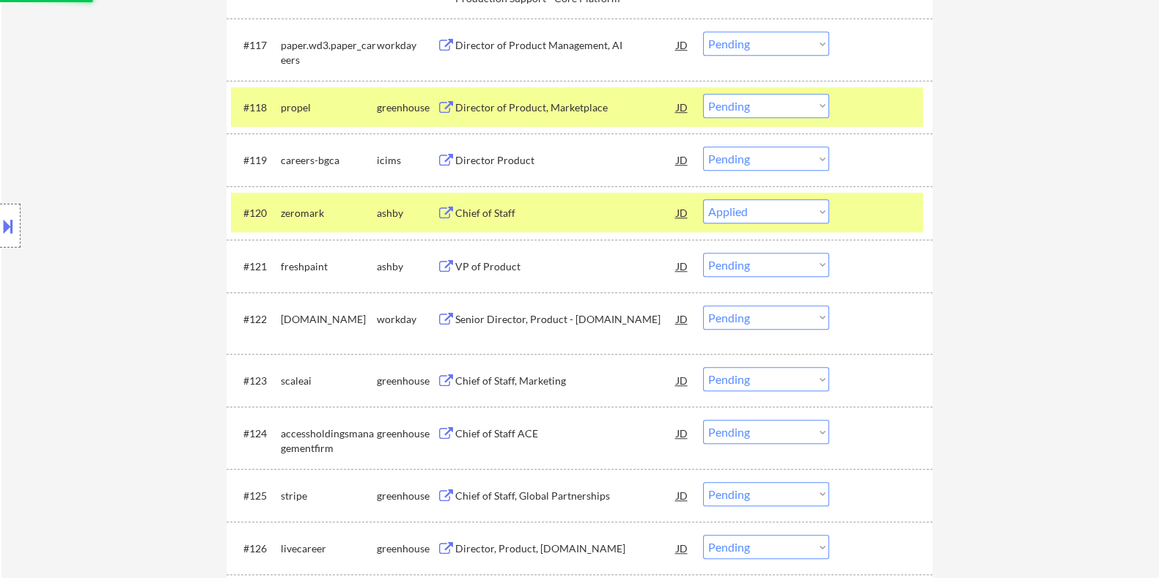
scroll to position [1526, 0]
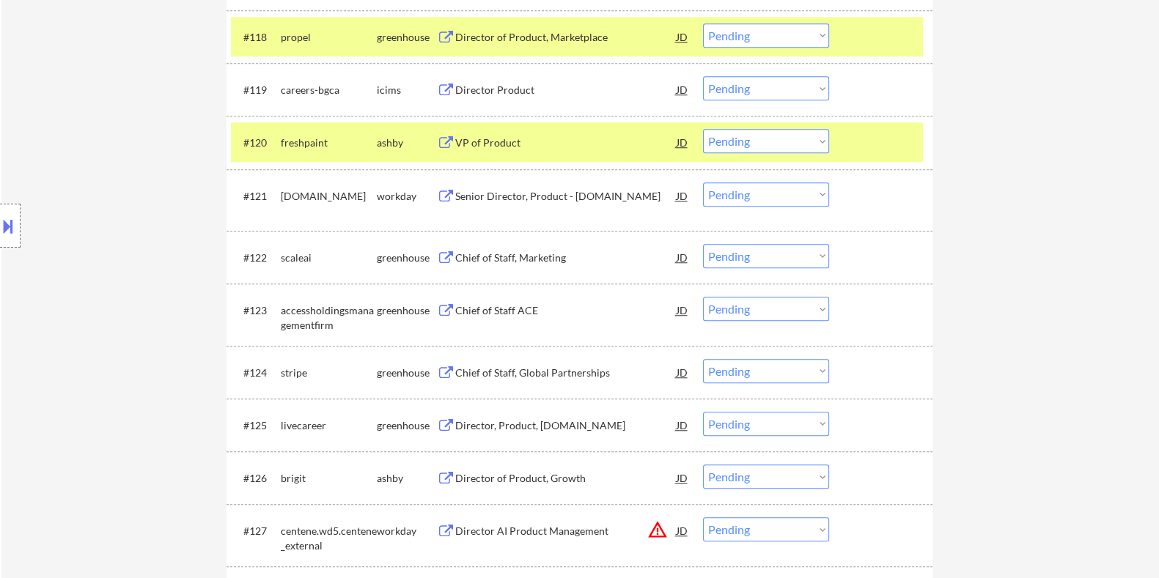
click at [490, 143] on div "VP of Product" at bounding box center [564, 143] width 221 height 15
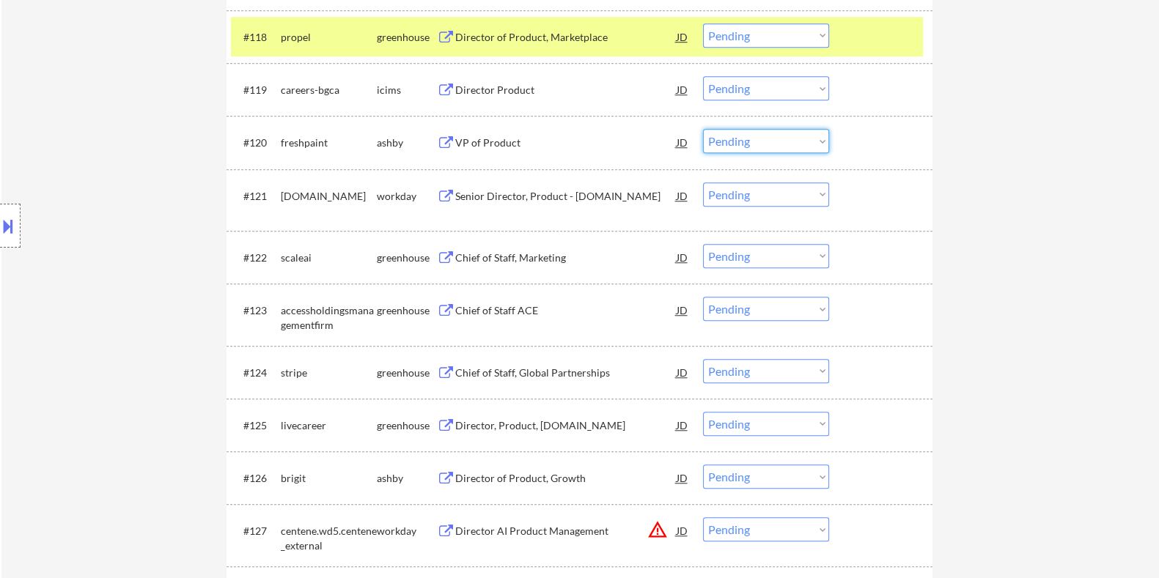
click at [752, 141] on select "Choose an option... Pending Applied Excluded (Questions) Excluded (Expired) Exc…" at bounding box center [766, 141] width 126 height 24
click at [703, 129] on select "Choose an option... Pending Applied Excluded (Questions) Excluded (Expired) Exc…" at bounding box center [766, 141] width 126 height 24
select select ""pending""
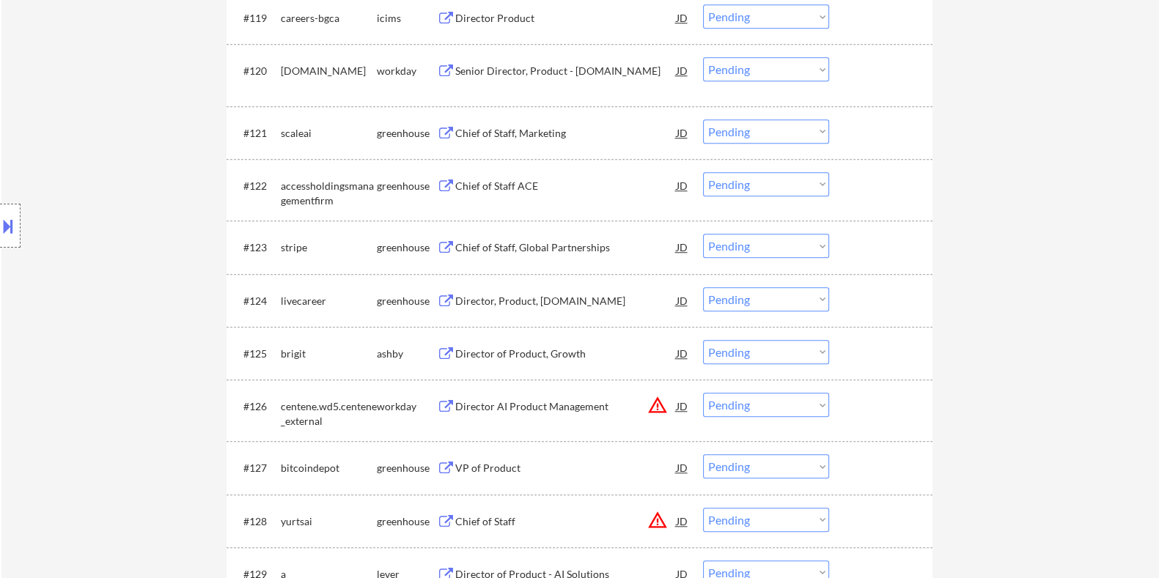
scroll to position [1617, 0]
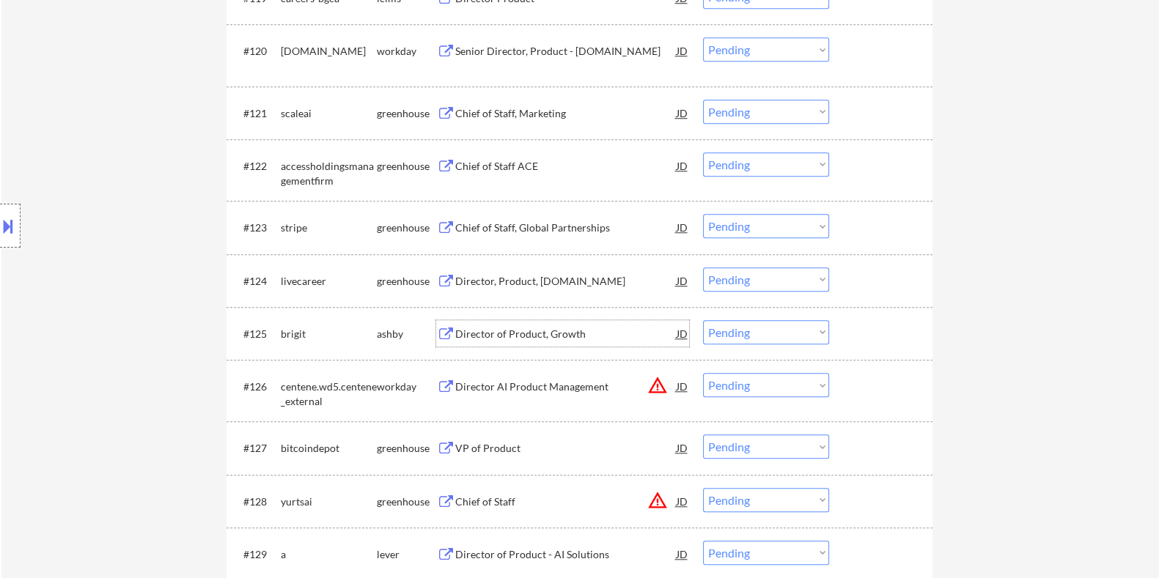
click at [533, 331] on div "Director of Product, Growth" at bounding box center [564, 334] width 221 height 15
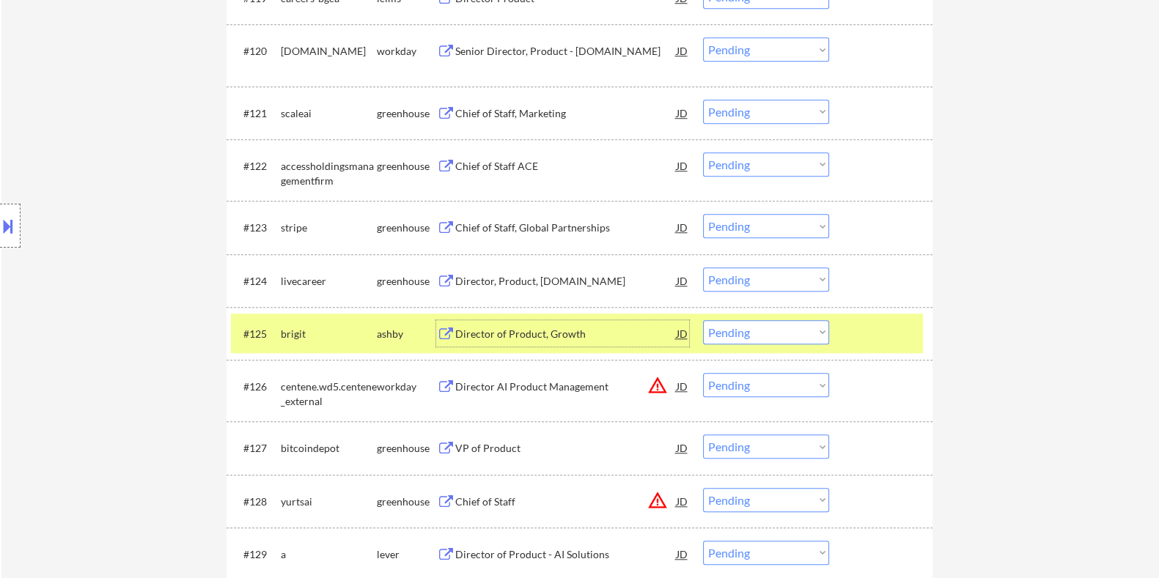
click at [758, 333] on select "Choose an option... Pending Applied Excluded (Questions) Excluded (Expired) Exc…" at bounding box center [766, 332] width 126 height 24
click at [703, 320] on select "Choose an option... Pending Applied Excluded (Questions) Excluded (Expired) Exc…" at bounding box center [766, 332] width 126 height 24
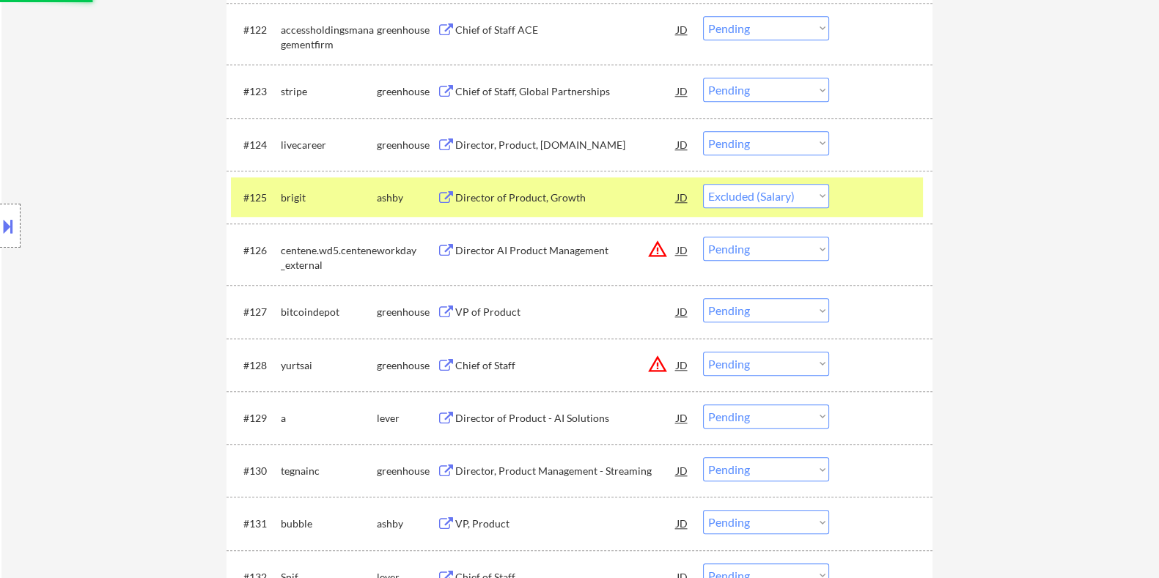
scroll to position [1801, 0]
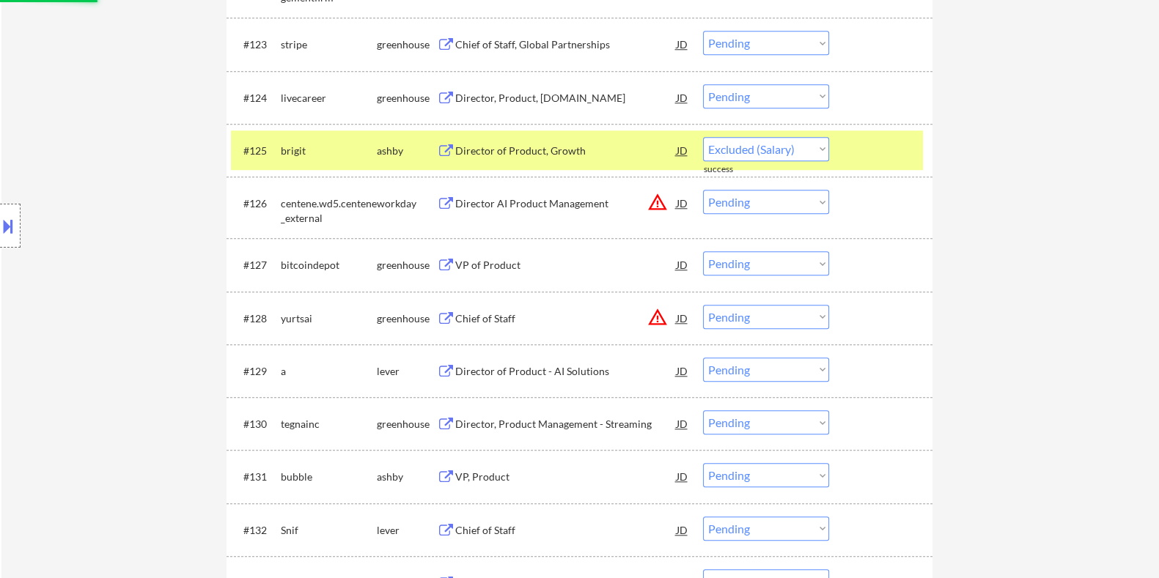
select select ""pending""
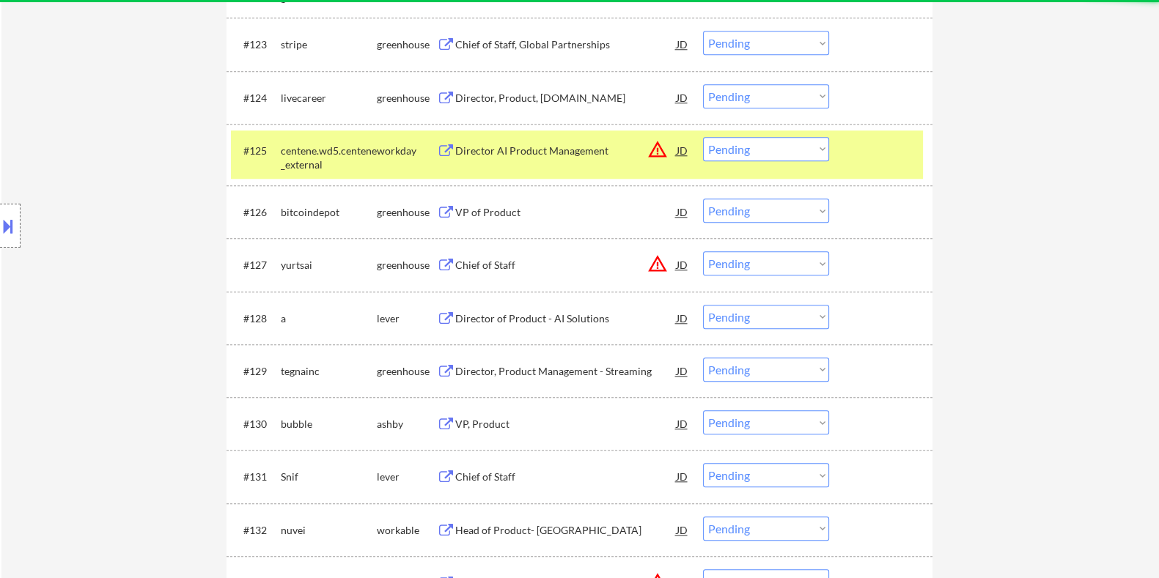
click at [476, 311] on div "Director of Product - AI Solutions" at bounding box center [564, 318] width 221 height 15
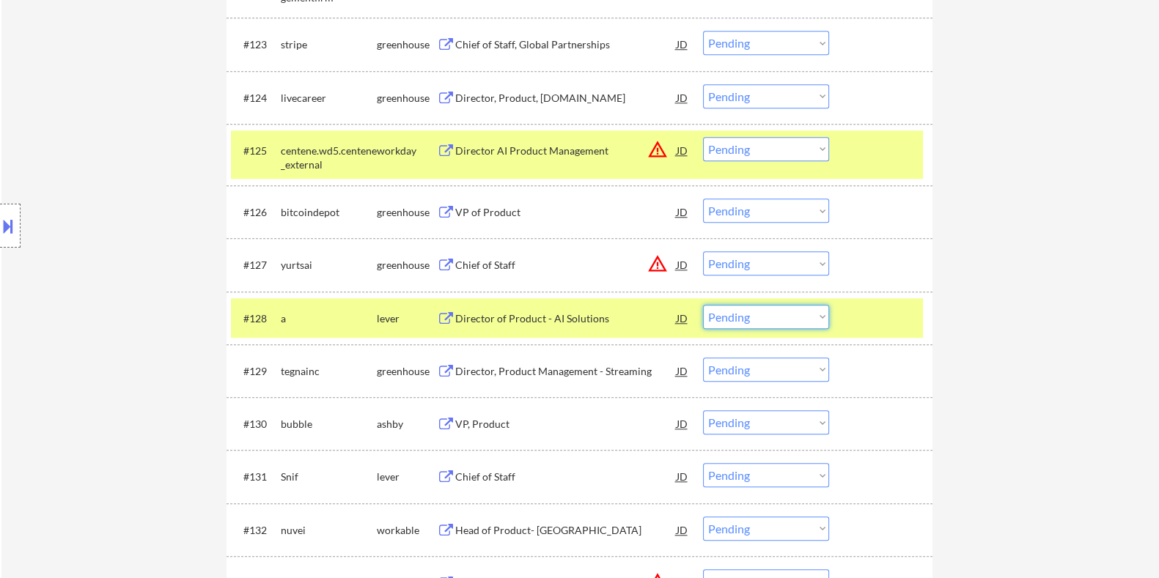
click at [795, 320] on select "Choose an option... Pending Applied Excluded (Questions) Excluded (Expired) Exc…" at bounding box center [766, 317] width 126 height 24
click at [703, 305] on select "Choose an option... Pending Applied Excluded (Questions) Excluded (Expired) Exc…" at bounding box center [766, 317] width 126 height 24
select select ""pending""
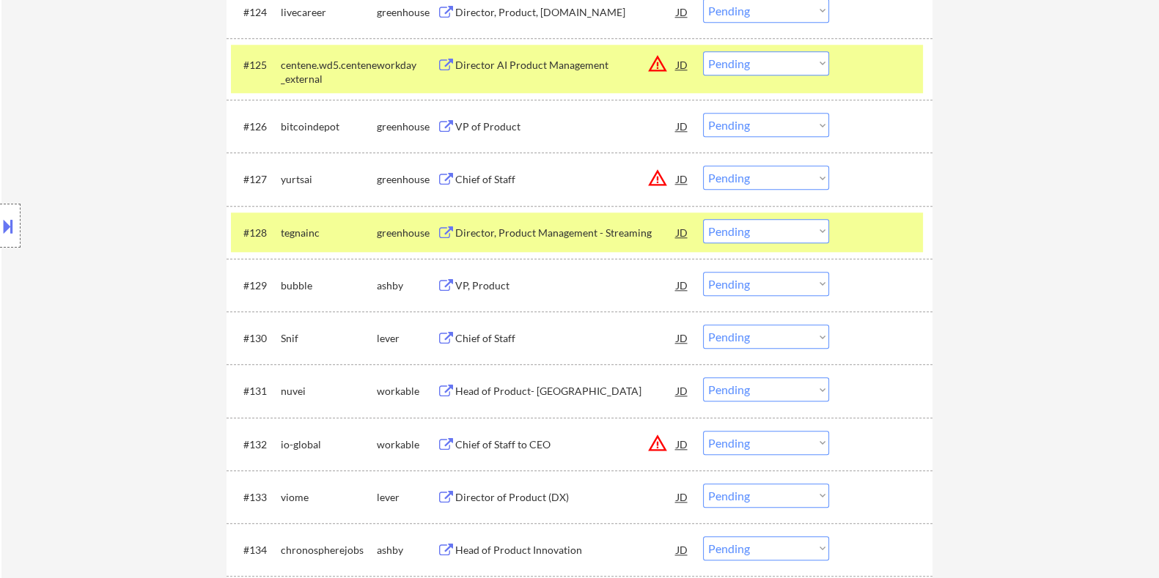
scroll to position [1892, 0]
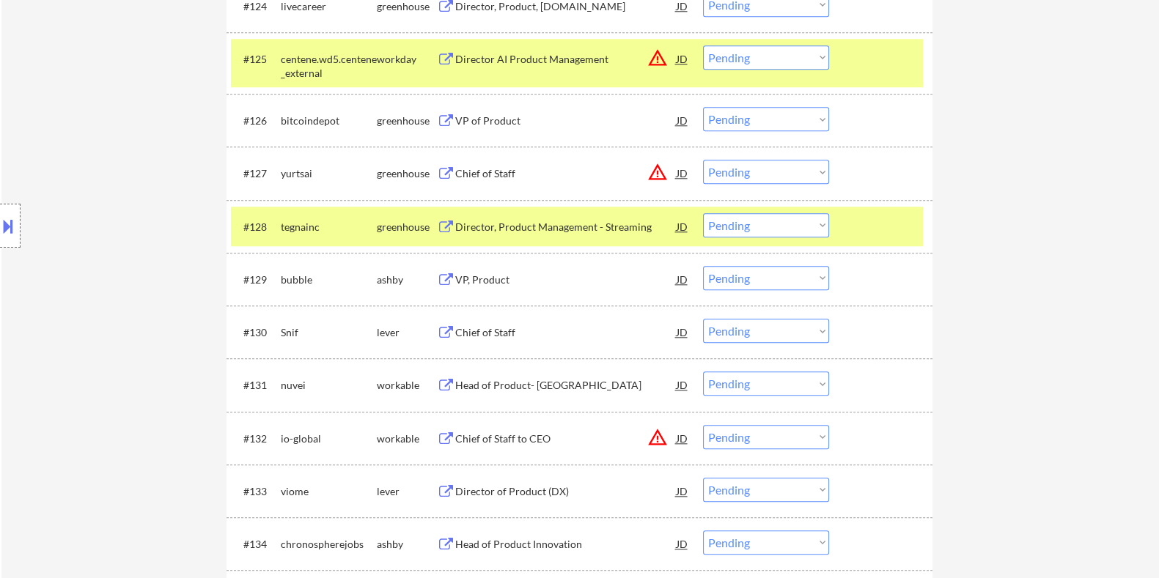
click at [524, 278] on div "VP, Product" at bounding box center [564, 280] width 221 height 15
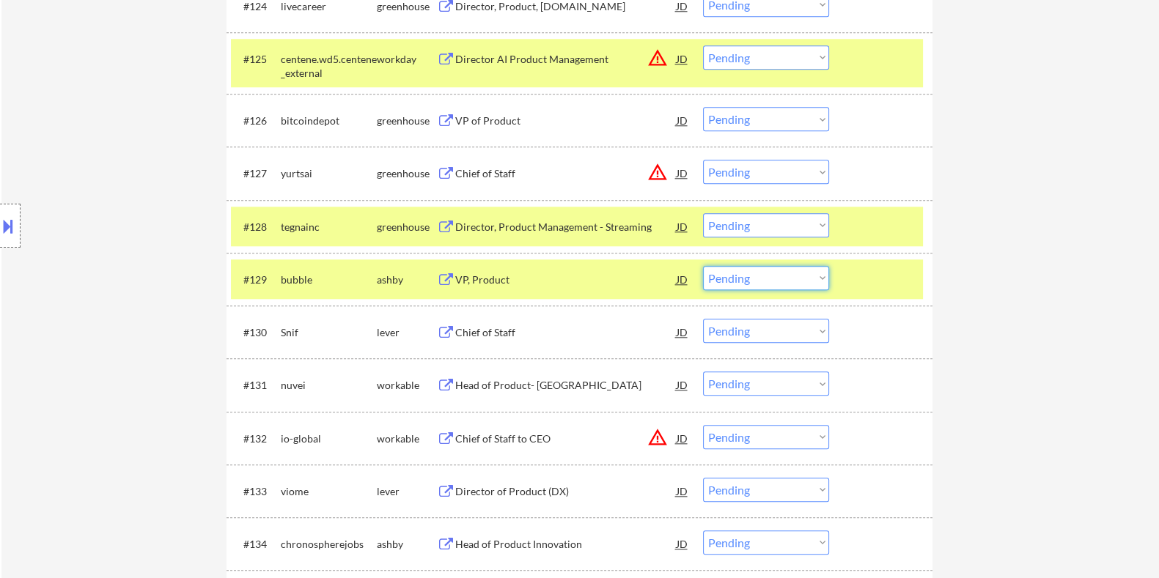
click at [762, 278] on select "Choose an option... Pending Applied Excluded (Questions) Excluded (Expired) Exc…" at bounding box center [766, 278] width 126 height 24
click at [703, 266] on select "Choose an option... Pending Applied Excluded (Questions) Excluded (Expired) Exc…" at bounding box center [766, 278] width 126 height 24
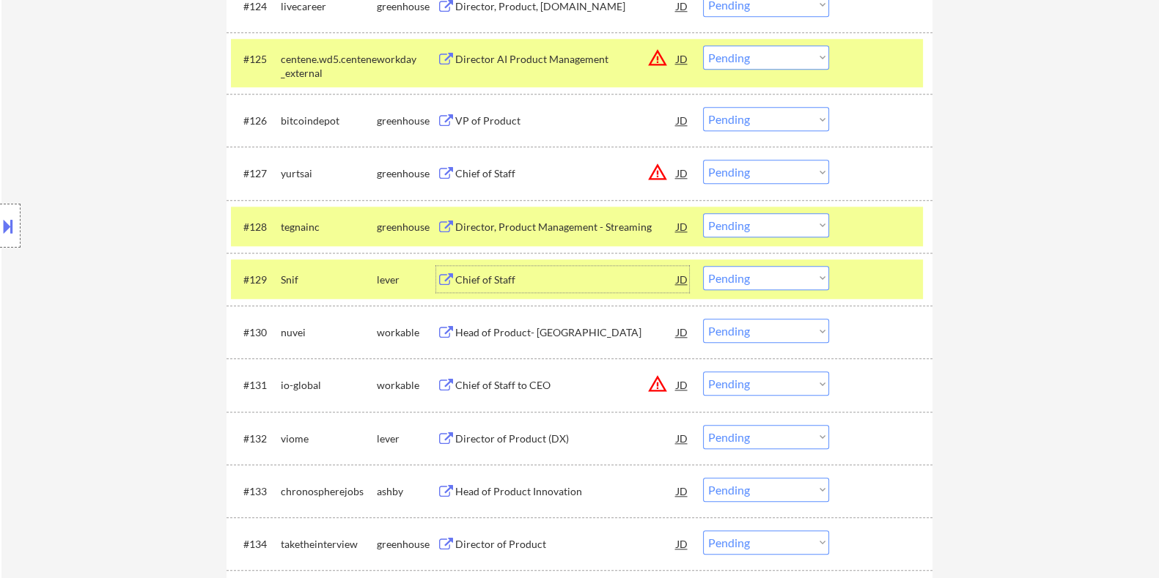
click at [495, 278] on div "Chief of Staff" at bounding box center [564, 280] width 221 height 15
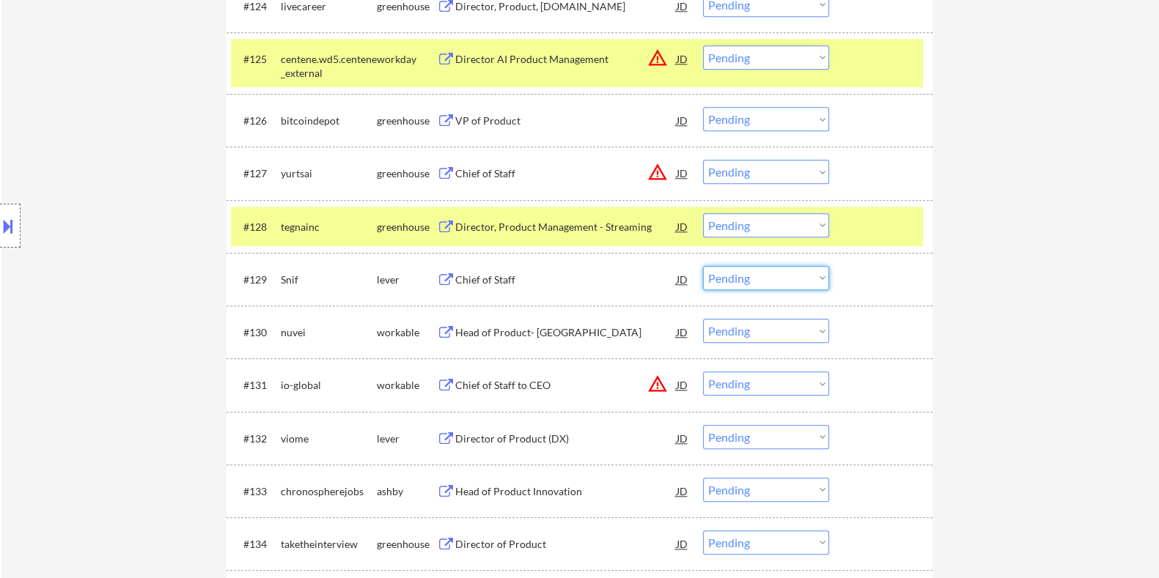
click at [762, 283] on select "Choose an option... Pending Applied Excluded (Questions) Excluded (Expired) Exc…" at bounding box center [766, 278] width 126 height 24
click at [703, 266] on select "Choose an option... Pending Applied Excluded (Questions) Excluded (Expired) Exc…" at bounding box center [766, 278] width 126 height 24
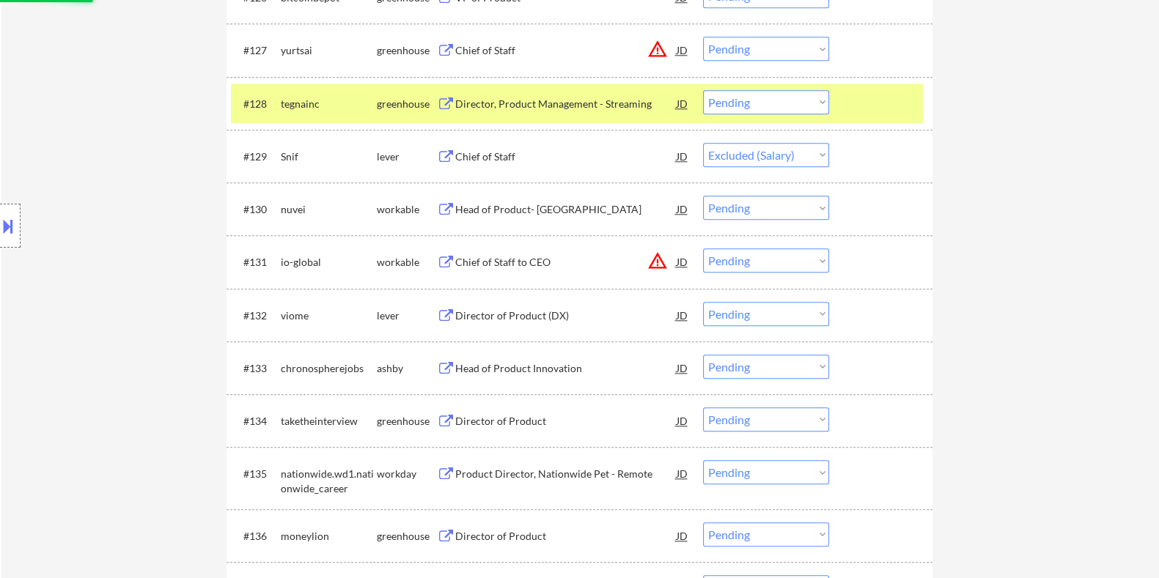
scroll to position [2075, 0]
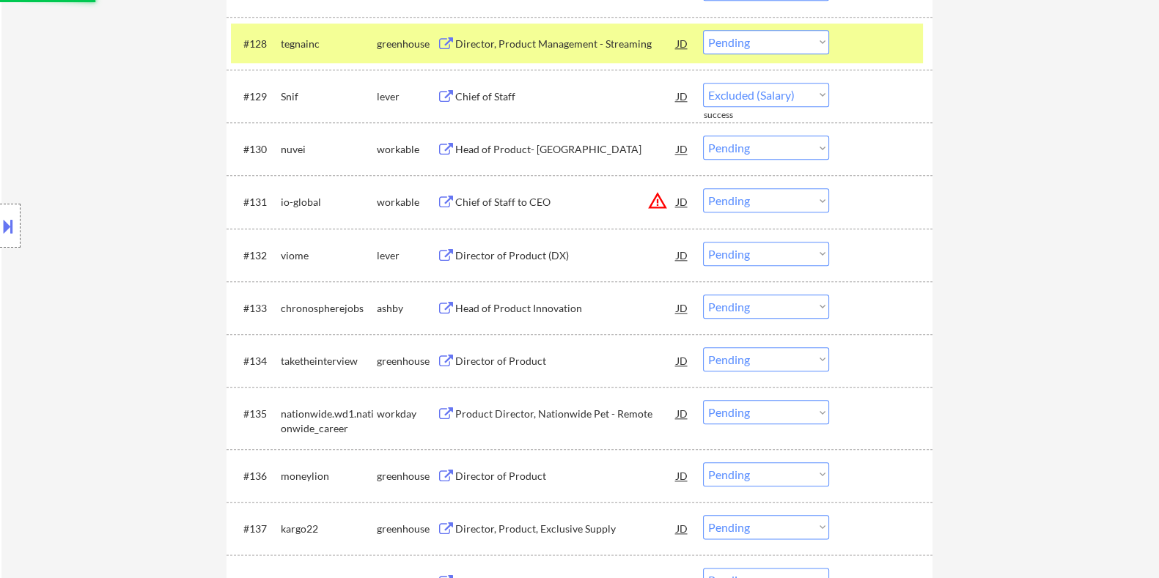
select select ""pending""
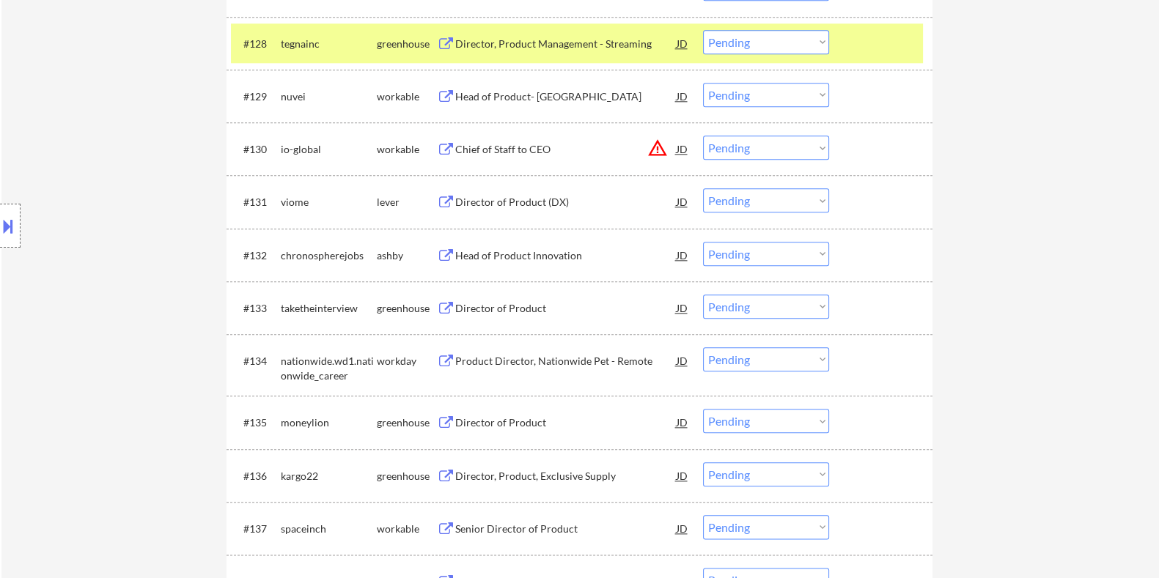
click at [491, 203] on div "Director of Product (DX)" at bounding box center [564, 202] width 221 height 15
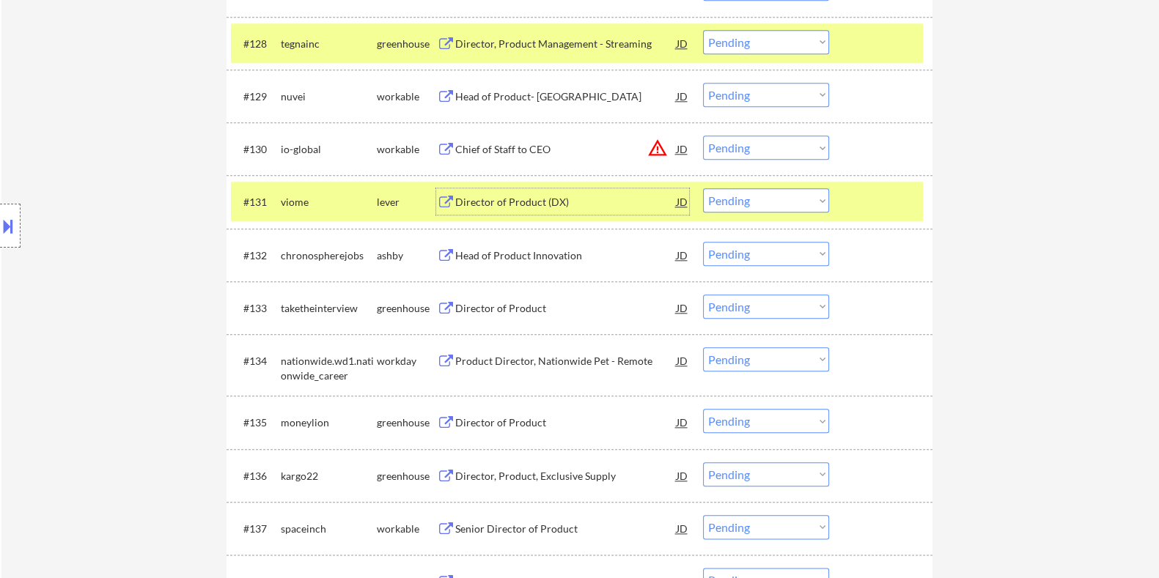
click at [786, 202] on select "Choose an option... Pending Applied Excluded (Questions) Excluded (Expired) Exc…" at bounding box center [766, 200] width 126 height 24
click at [703, 188] on select "Choose an option... Pending Applied Excluded (Questions) Excluded (Expired) Exc…" at bounding box center [766, 200] width 126 height 24
select select ""pending""
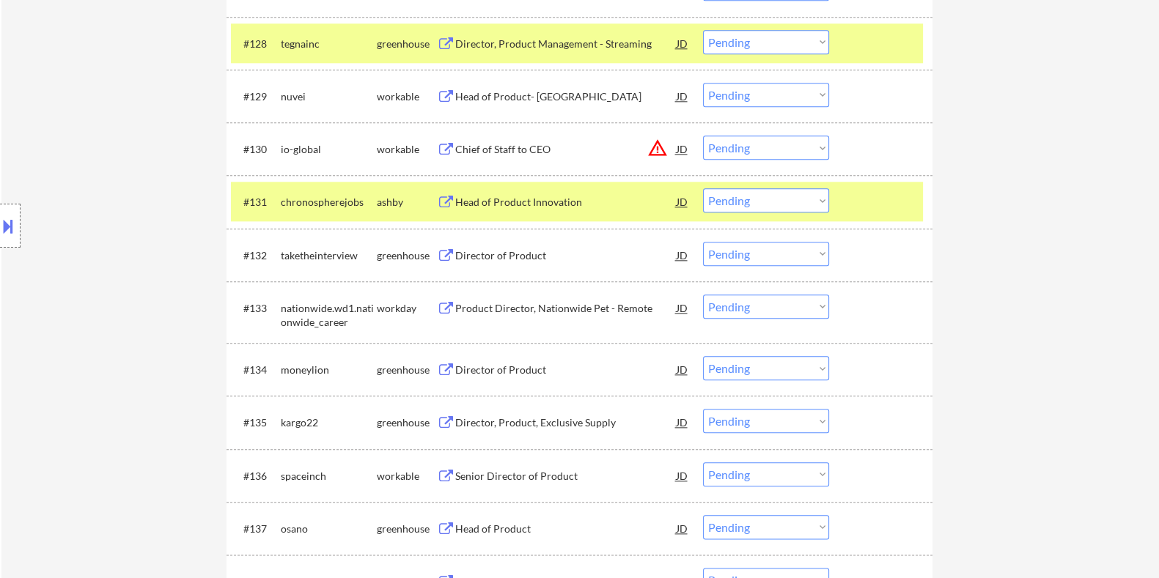
click at [594, 202] on div "Head of Product Innovation" at bounding box center [564, 202] width 221 height 15
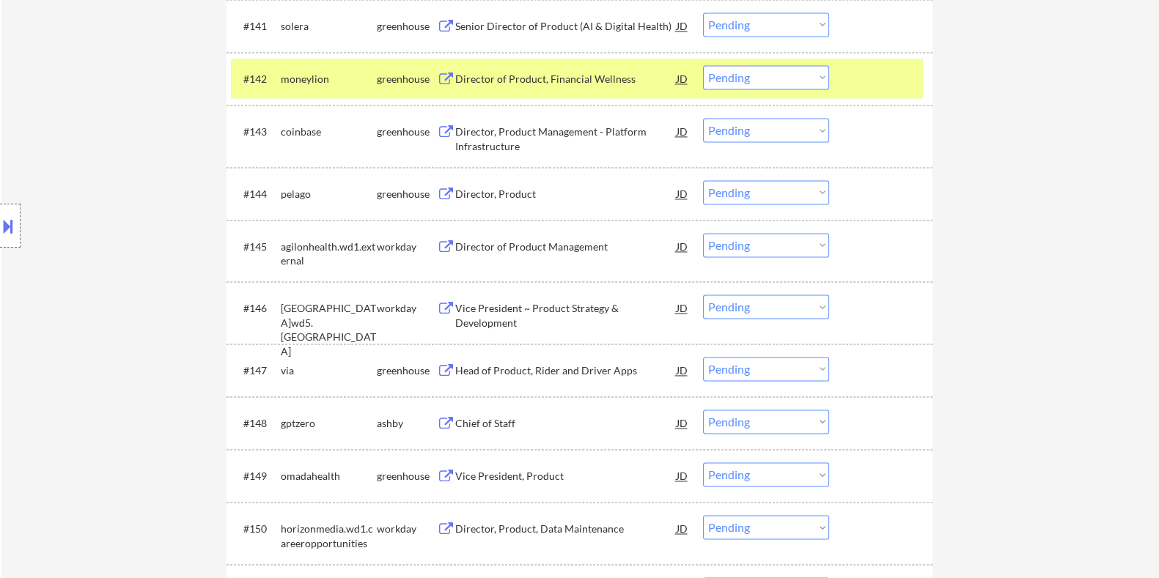
scroll to position [2808, 0]
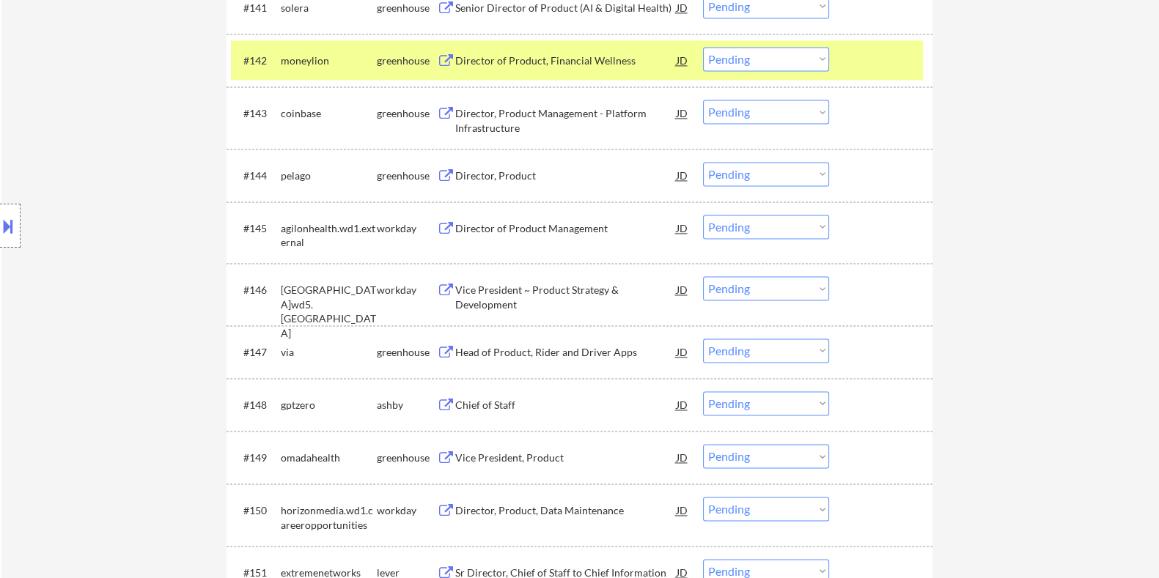
click at [512, 405] on div "Chief of Staff" at bounding box center [564, 405] width 221 height 15
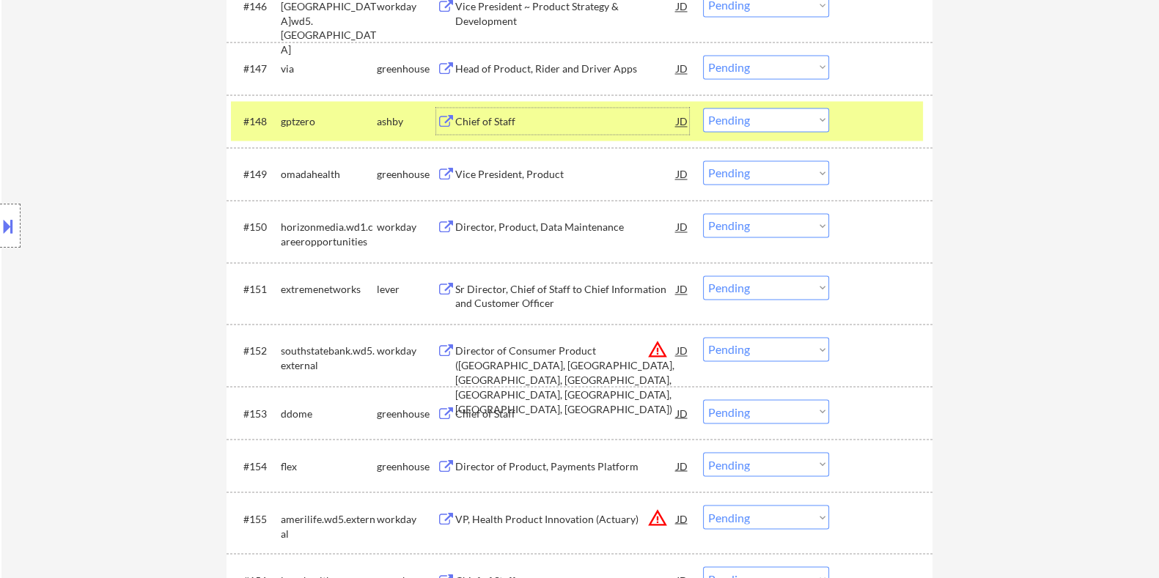
scroll to position [3053, 0]
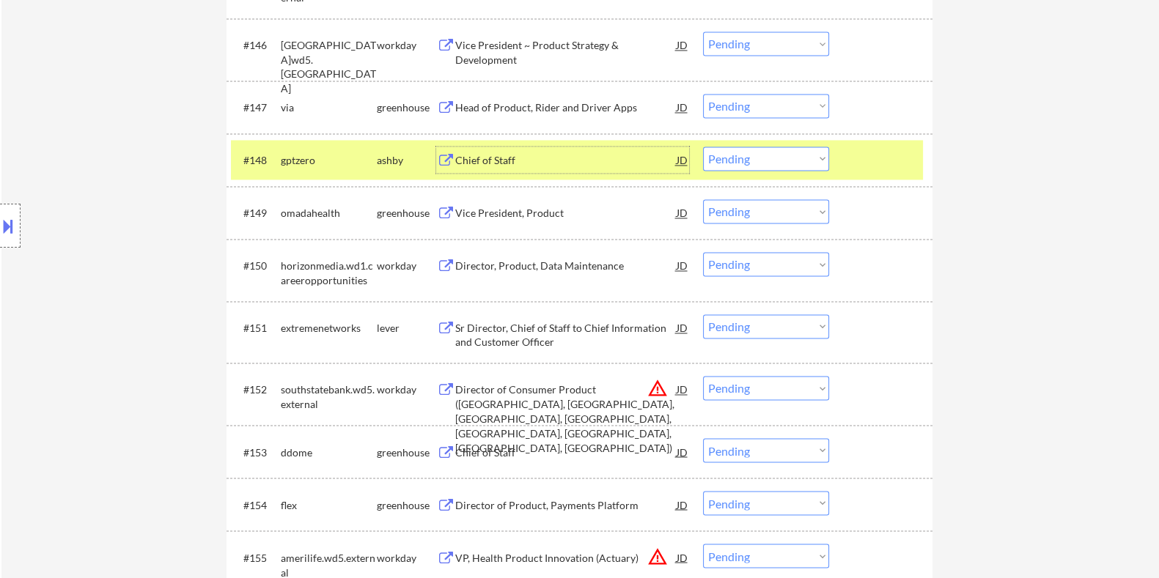
drag, startPoint x: 775, startPoint y: 158, endPoint x: 770, endPoint y: 166, distance: 9.8
click at [775, 158] on select "Choose an option... Pending Applied Excluded (Questions) Excluded (Expired) Exc…" at bounding box center [766, 159] width 126 height 24
click at [703, 147] on select "Choose an option... Pending Applied Excluded (Questions) Excluded (Expired) Exc…" at bounding box center [766, 159] width 126 height 24
select select ""pending""
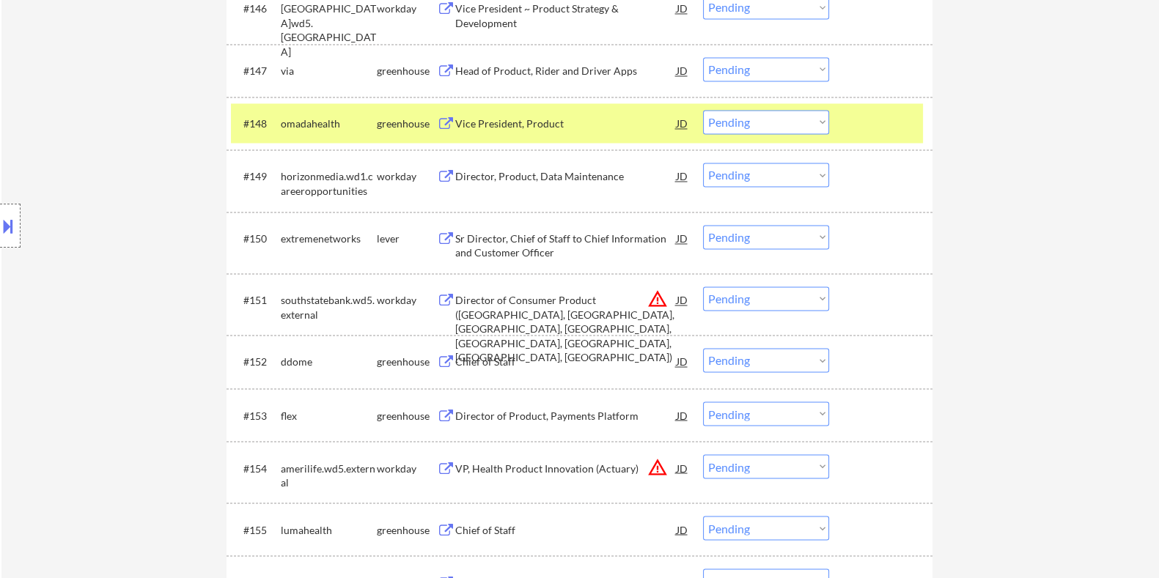
scroll to position [3126, 0]
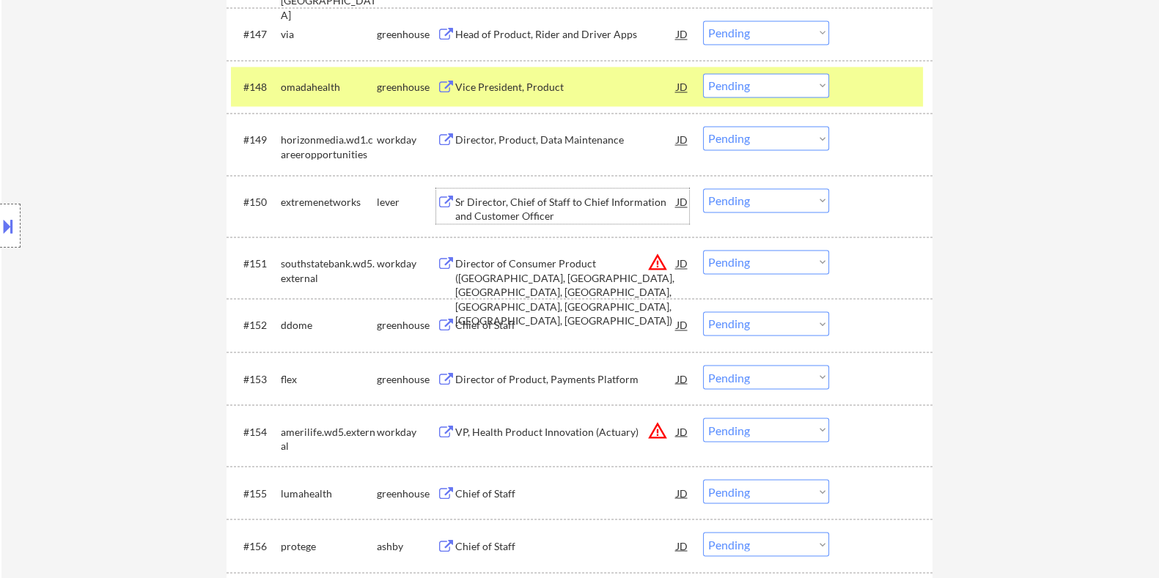
click at [472, 205] on div "Sr Director, Chief of Staff to Chief Information and Customer Officer" at bounding box center [564, 209] width 221 height 29
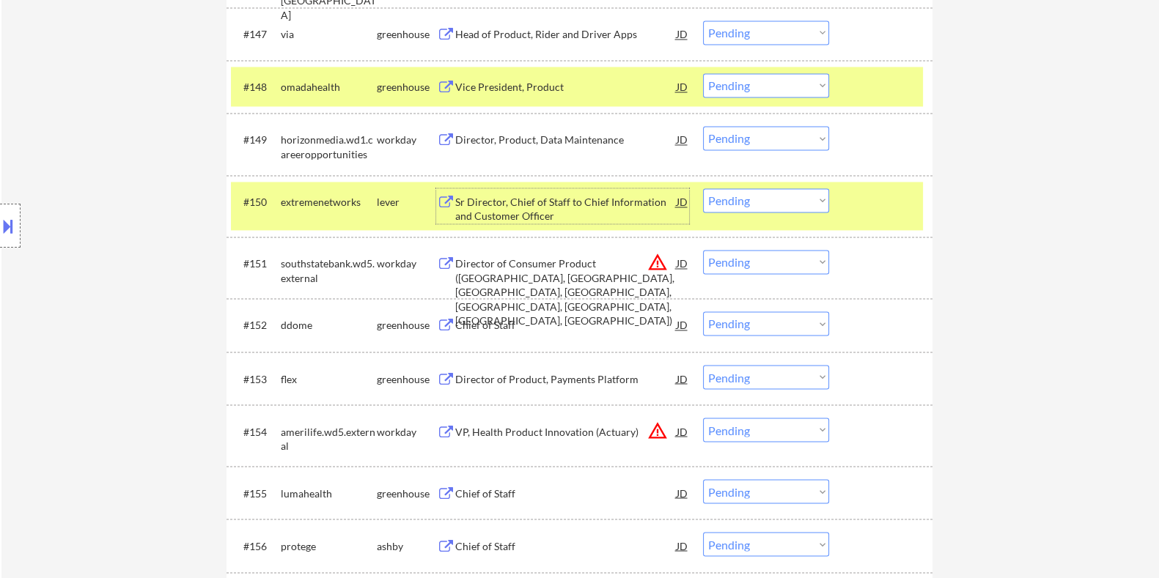
click at [816, 205] on select "Choose an option... Pending Applied Excluded (Questions) Excluded (Expired) Exc…" at bounding box center [766, 200] width 126 height 24
click at [703, 188] on select "Choose an option... Pending Applied Excluded (Questions) Excluded (Expired) Exc…" at bounding box center [766, 200] width 126 height 24
select select ""pending""
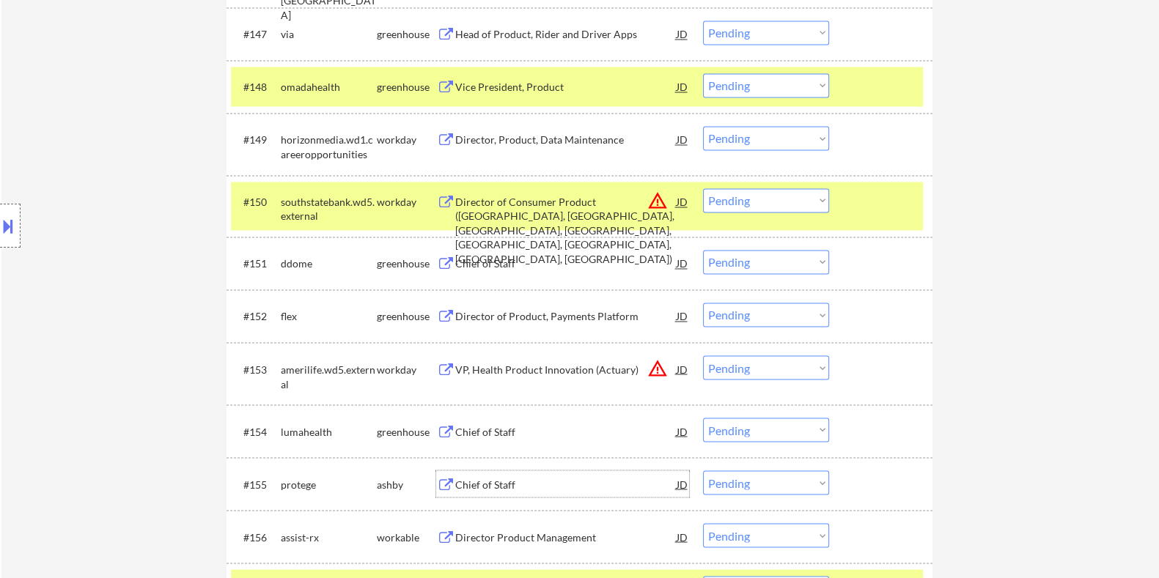
click at [482, 477] on div "Chief of Staff" at bounding box center [564, 484] width 221 height 15
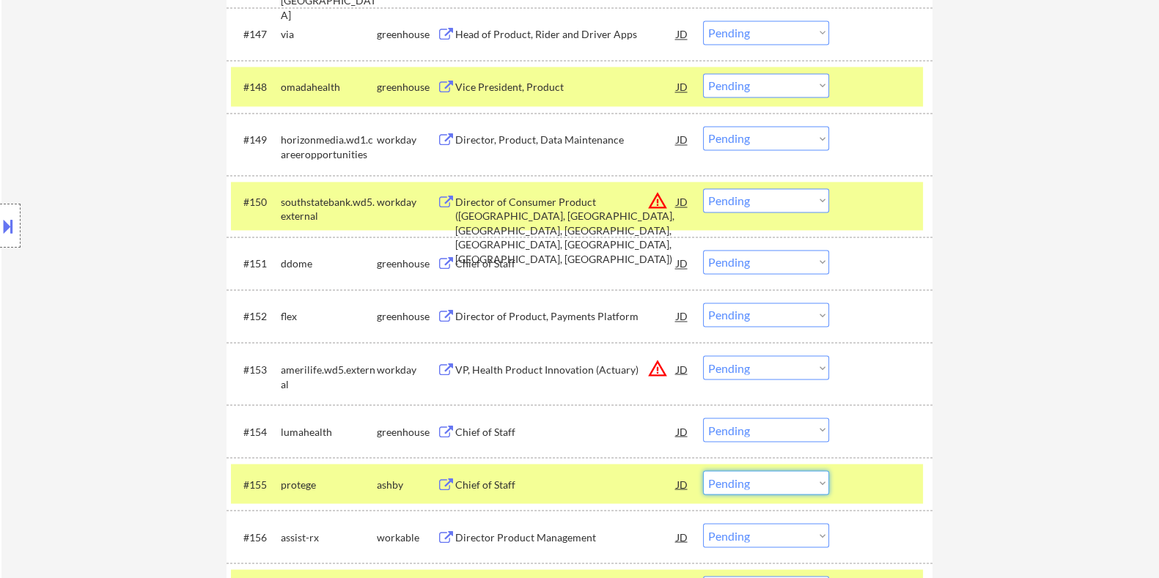
click at [786, 484] on select "Choose an option... Pending Applied Excluded (Questions) Excluded (Expired) Exc…" at bounding box center [766, 482] width 126 height 24
click at [703, 470] on select "Choose an option... Pending Applied Excluded (Questions) Excluded (Expired) Exc…" at bounding box center [766, 482] width 126 height 24
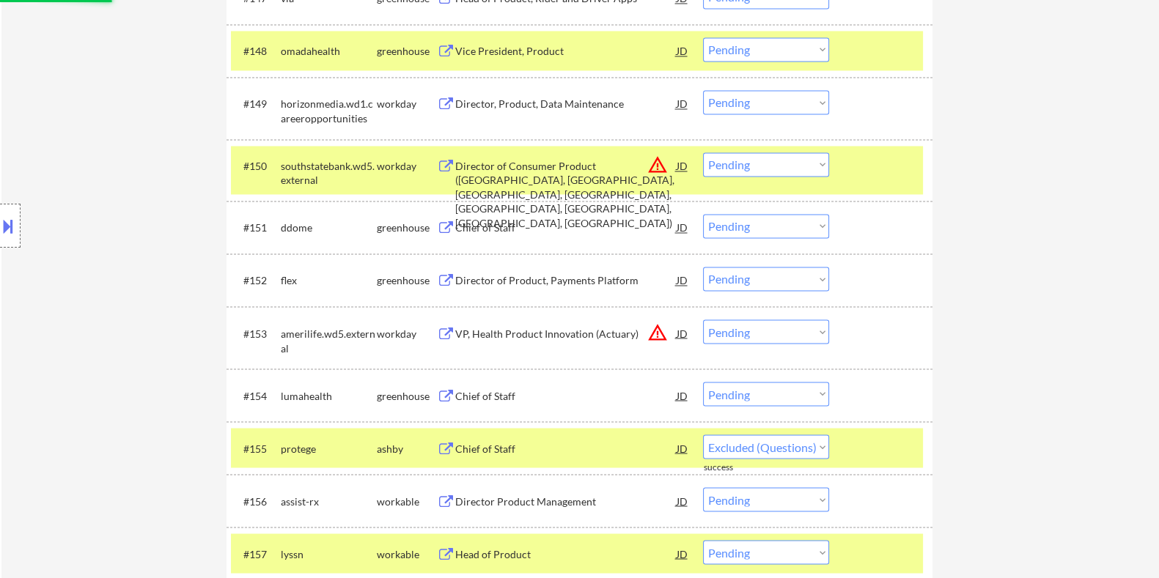
select select ""pending""
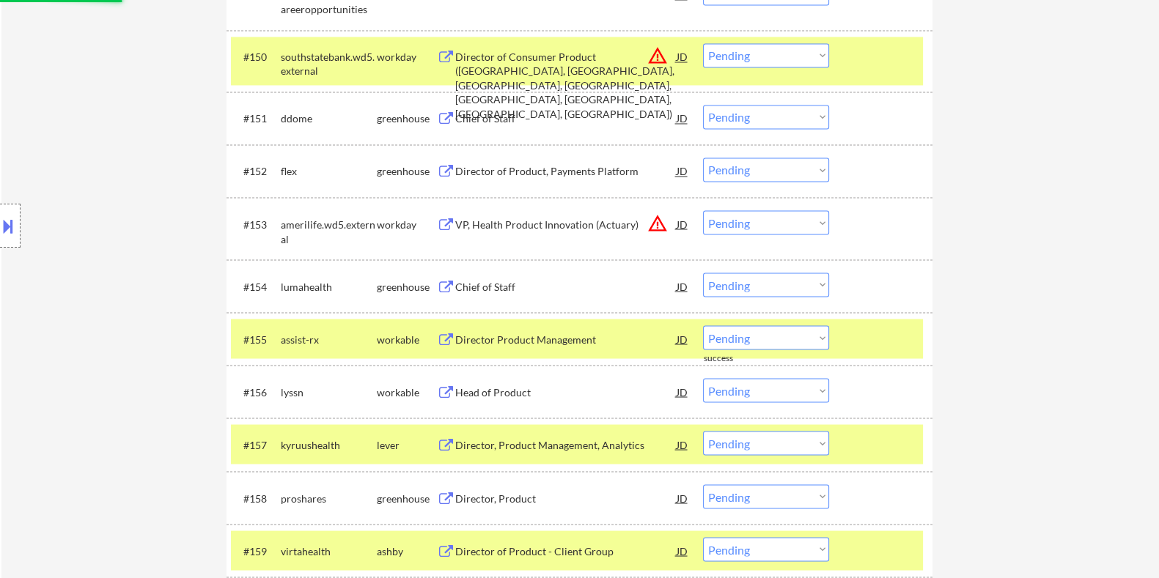
scroll to position [3273, 0]
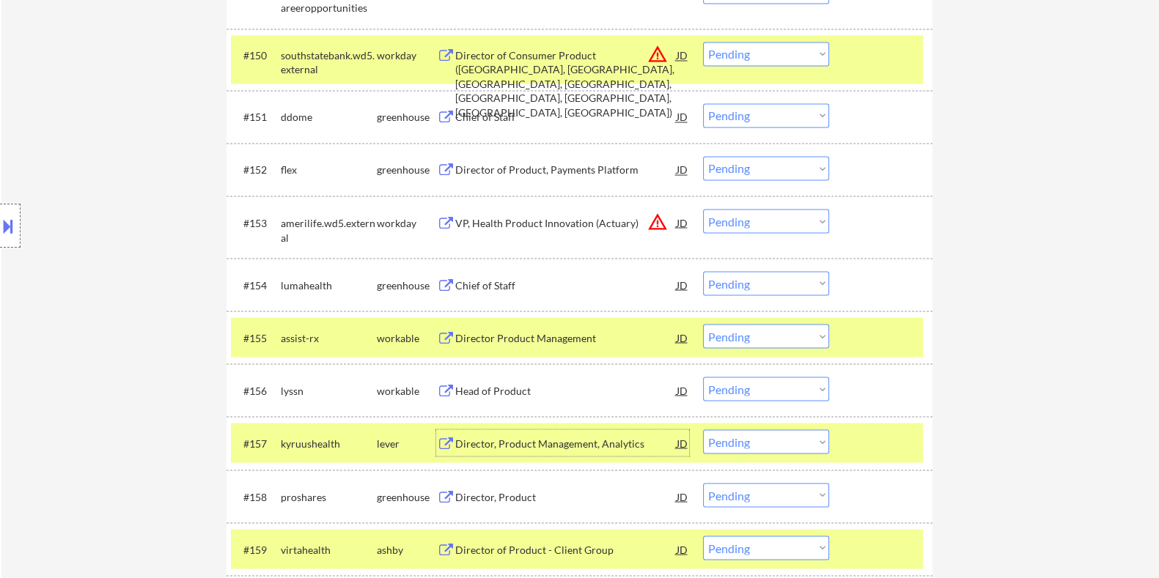
click at [554, 437] on div "Director, Product Management, Analytics" at bounding box center [564, 443] width 221 height 15
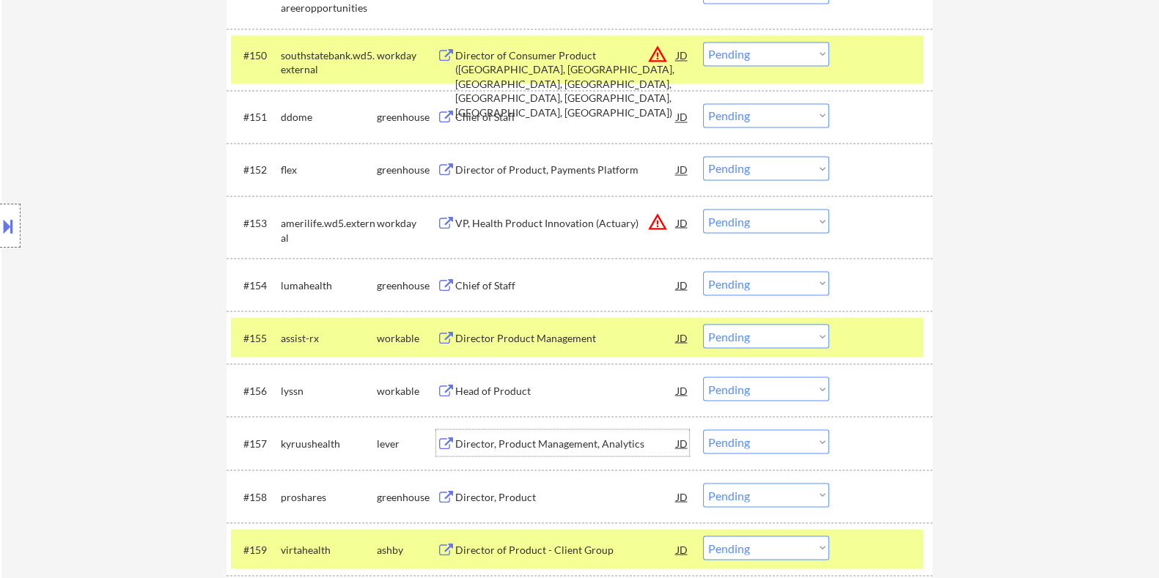
click at [797, 444] on select "Choose an option... Pending Applied Excluded (Questions) Excluded (Expired) Exc…" at bounding box center [766, 441] width 126 height 24
click at [703, 429] on select "Choose an option... Pending Applied Excluded (Questions) Excluded (Expired) Exc…" at bounding box center [766, 441] width 126 height 24
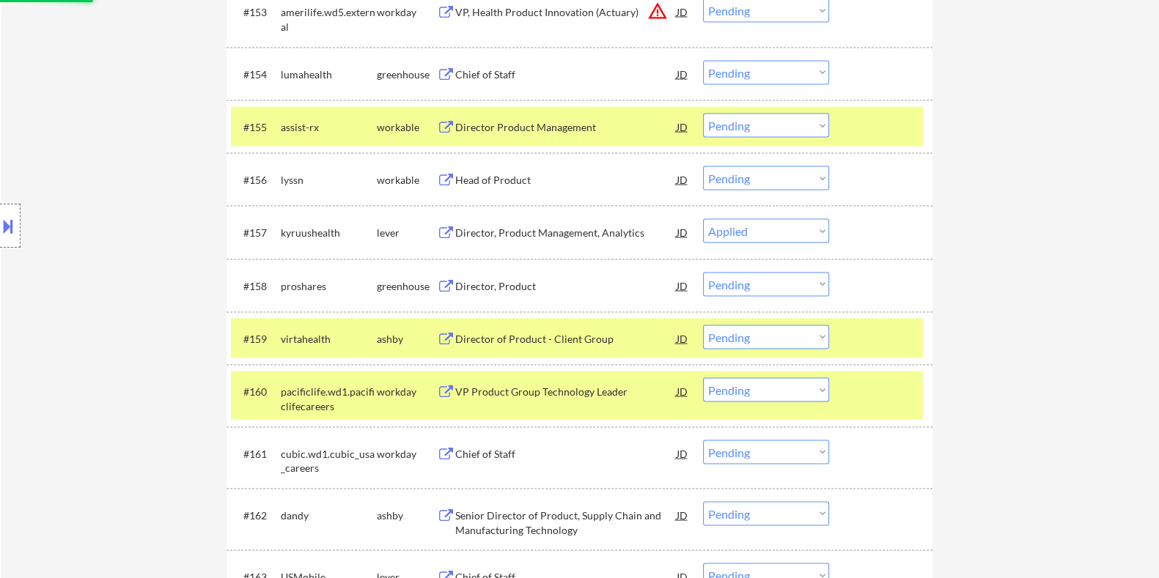
scroll to position [3548, 0]
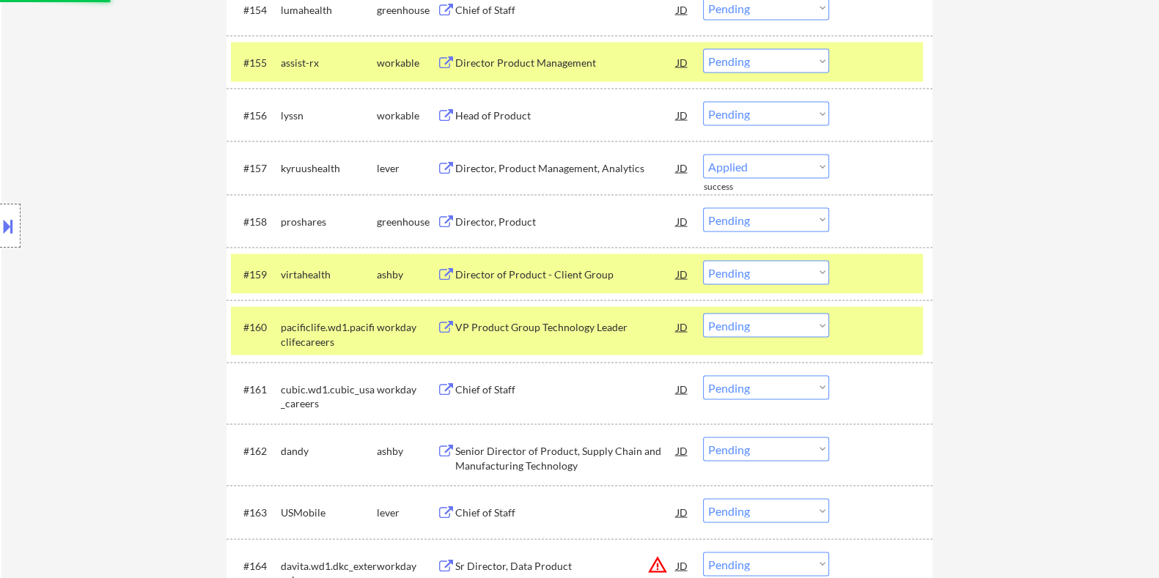
select select ""pending""
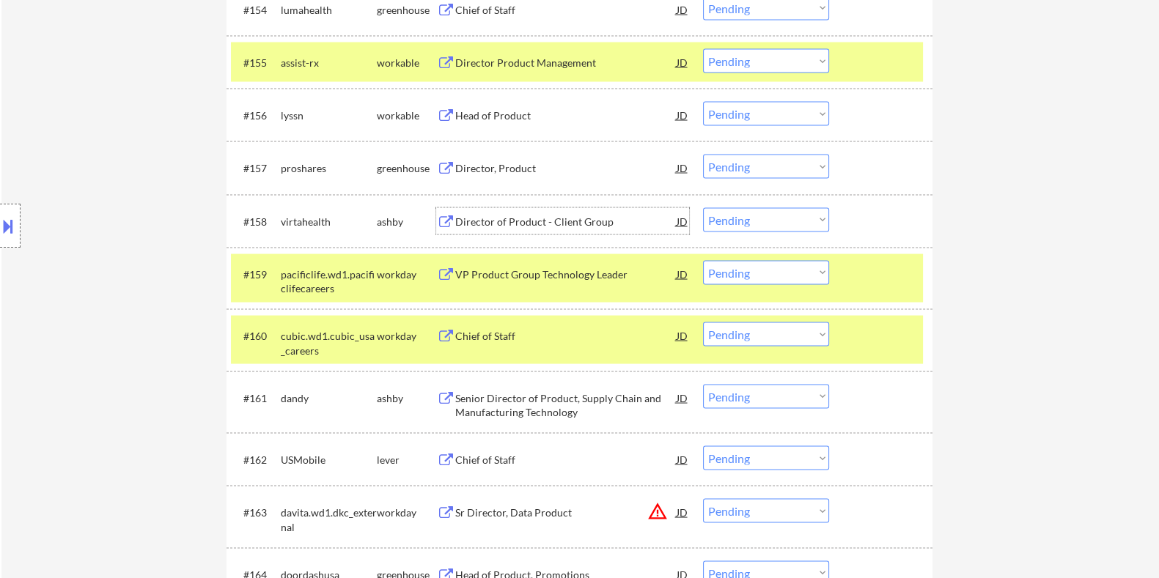
click at [542, 215] on div "Director of Product - Client Group" at bounding box center [564, 222] width 221 height 15
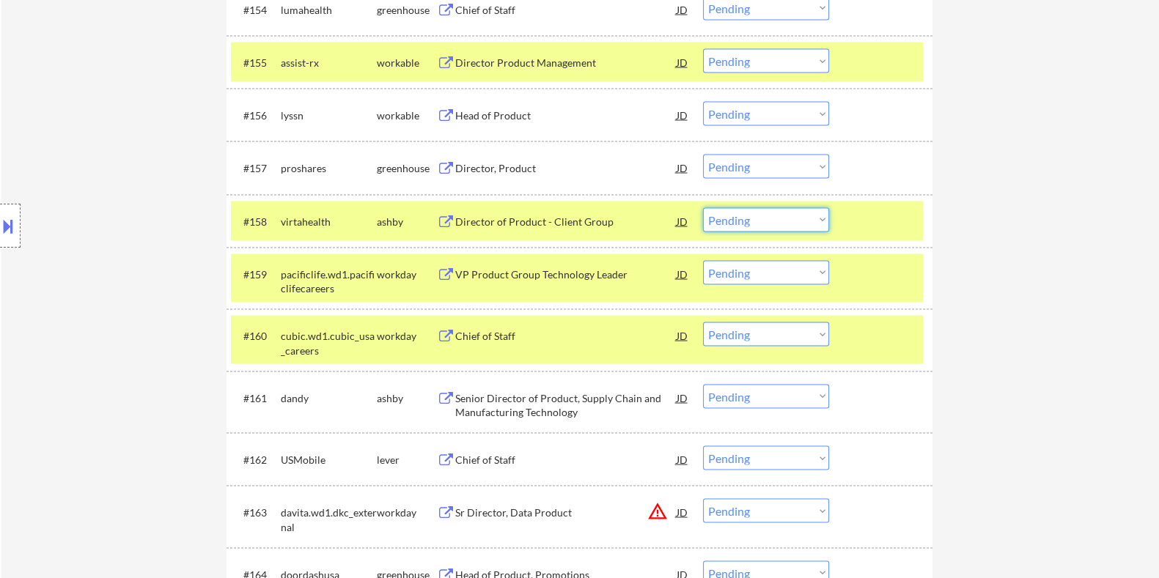
click at [734, 220] on select "Choose an option... Pending Applied Excluded (Questions) Excluded (Expired) Exc…" at bounding box center [766, 220] width 126 height 24
click at [703, 208] on select "Choose an option... Pending Applied Excluded (Questions) Excluded (Expired) Exc…" at bounding box center [766, 220] width 126 height 24
select select ""pending""
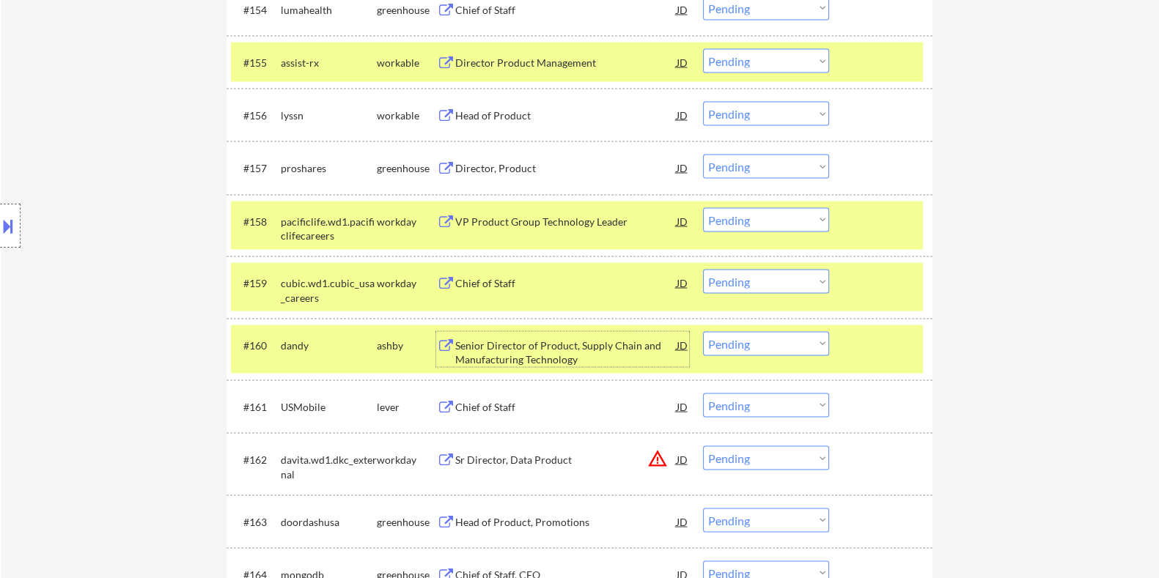
click at [501, 353] on div "Senior Director of Product, Supply Chain and Manufacturing Technology" at bounding box center [564, 353] width 221 height 29
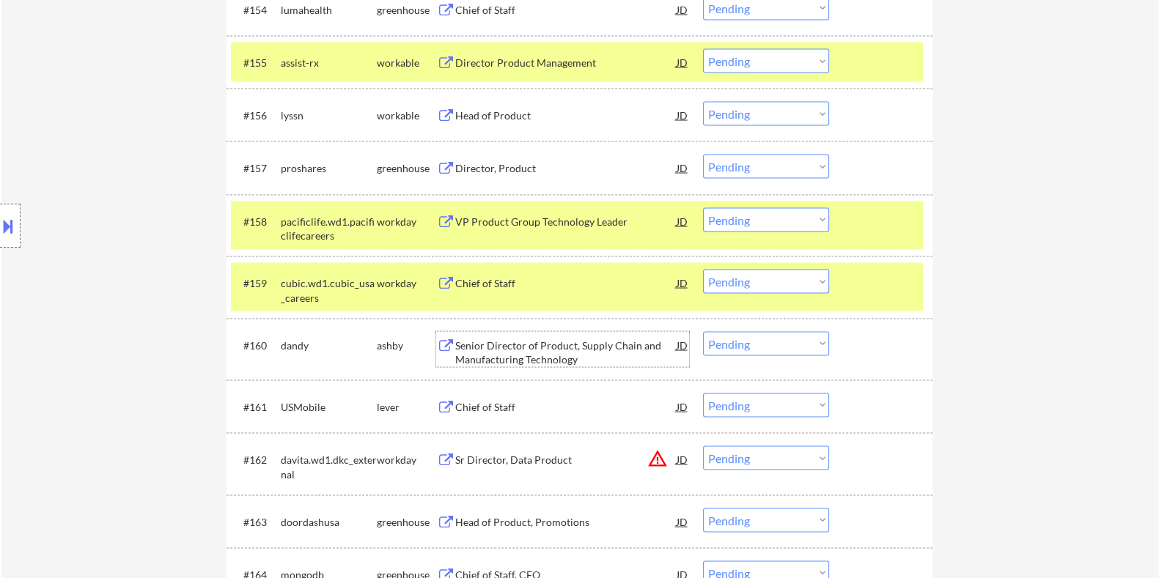
click at [769, 339] on select "Choose an option... Pending Applied Excluded (Questions) Excluded (Expired) Exc…" at bounding box center [766, 344] width 126 height 24
click at [703, 332] on select "Choose an option... Pending Applied Excluded (Questions) Excluded (Expired) Exc…" at bounding box center [766, 344] width 126 height 24
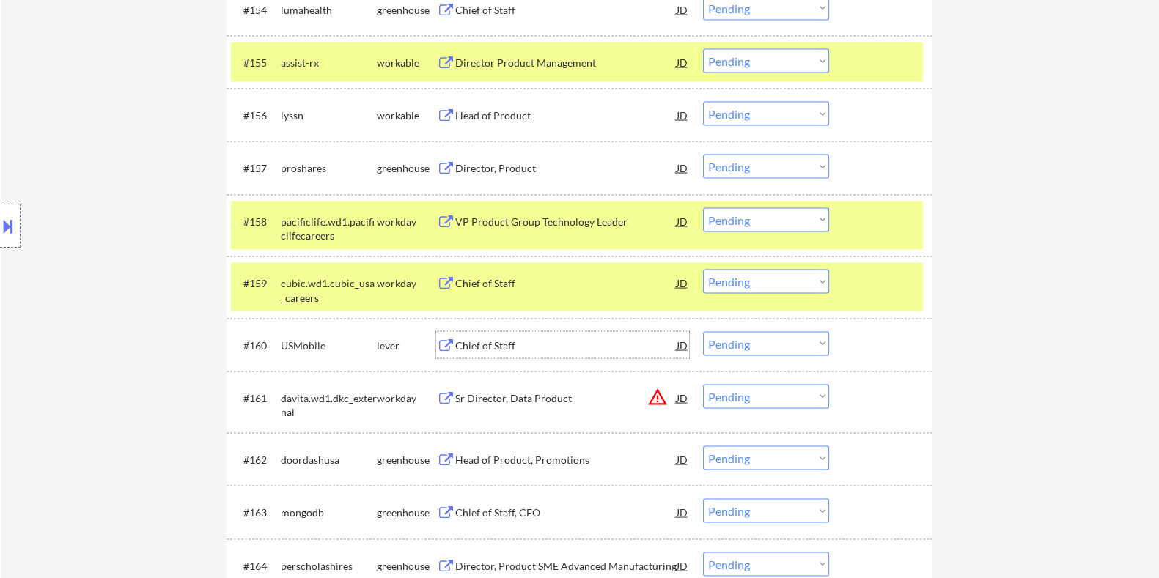
click at [496, 350] on div "Chief of Staff" at bounding box center [564, 346] width 221 height 15
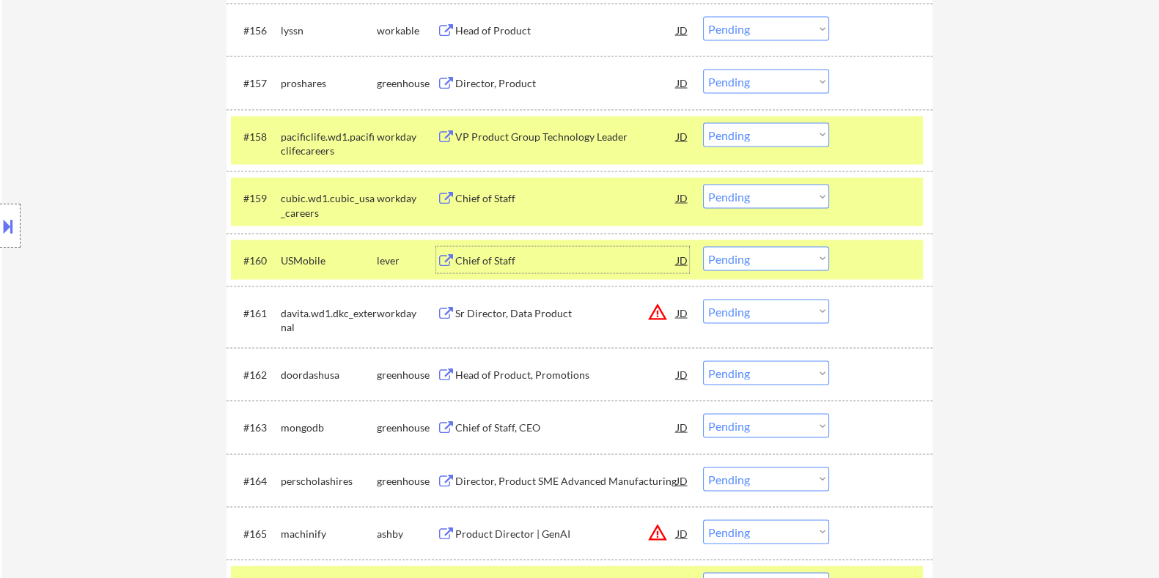
scroll to position [3724, 0]
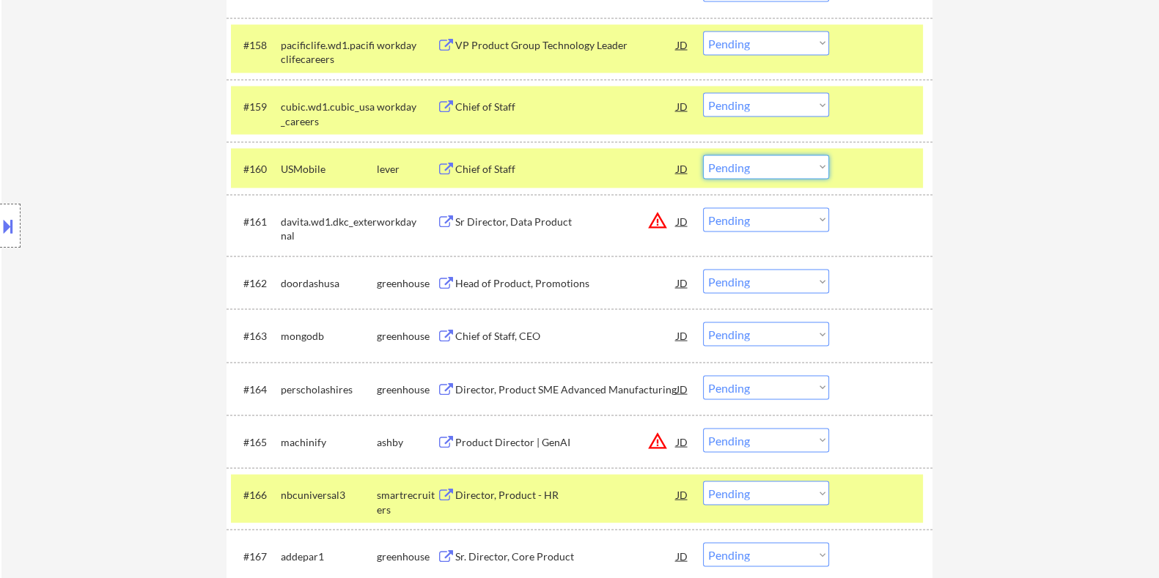
click at [755, 163] on select "Choose an option... Pending Applied Excluded (Questions) Excluded (Expired) Exc…" at bounding box center [766, 167] width 126 height 24
click at [703, 155] on select "Choose an option... Pending Applied Excluded (Questions) Excluded (Expired) Exc…" at bounding box center [766, 167] width 126 height 24
select select ""pending""
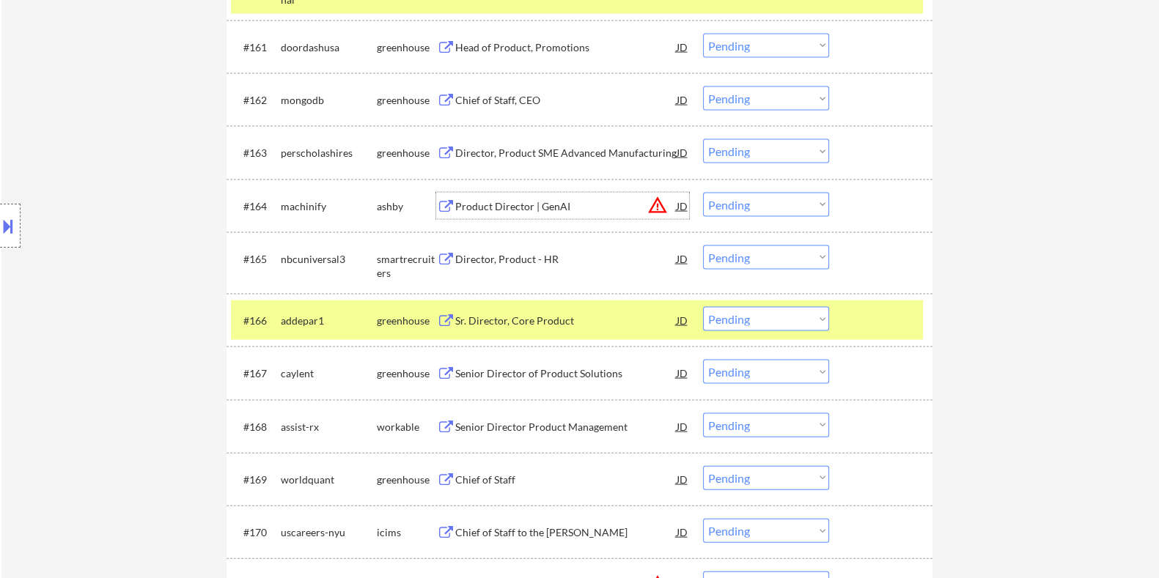
click at [526, 204] on div "Product Director | GenAI" at bounding box center [564, 206] width 221 height 15
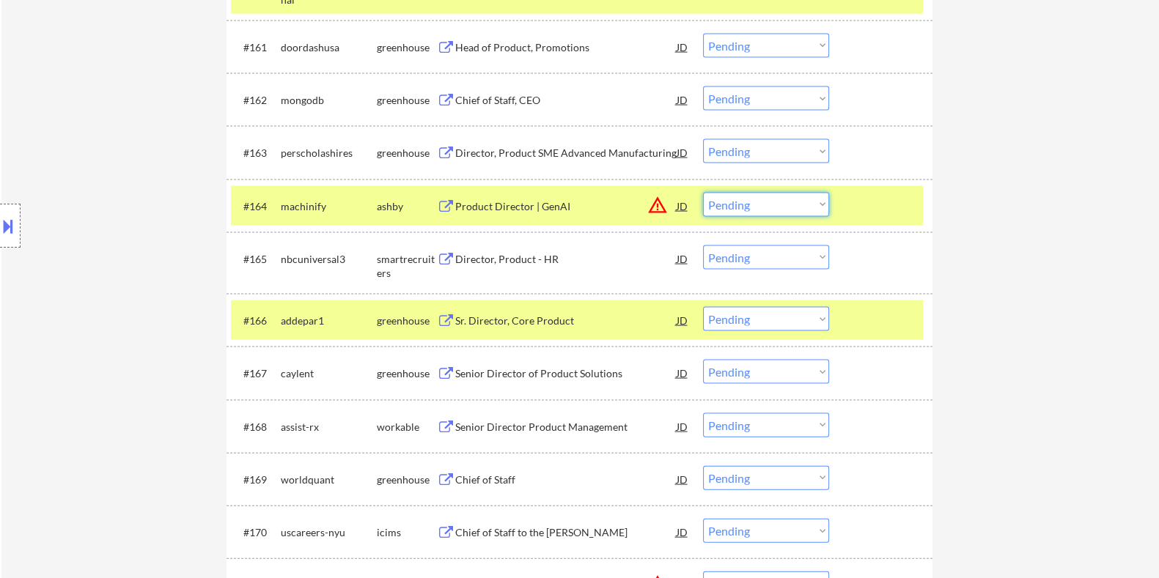
drag, startPoint x: 753, startPoint y: 203, endPoint x: 747, endPoint y: 215, distance: 12.8
click at [753, 202] on select "Choose an option... Pending Applied Excluded (Questions) Excluded (Expired) Exc…" at bounding box center [766, 205] width 126 height 24
click at [703, 193] on select "Choose an option... Pending Applied Excluded (Questions) Excluded (Expired) Exc…" at bounding box center [766, 205] width 126 height 24
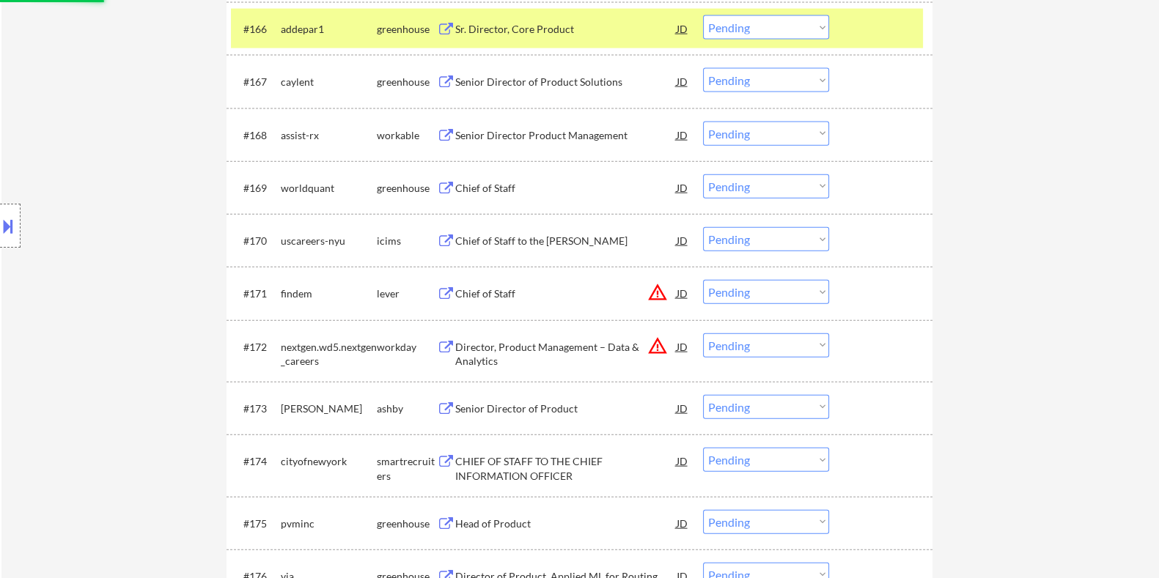
scroll to position [4274, 0]
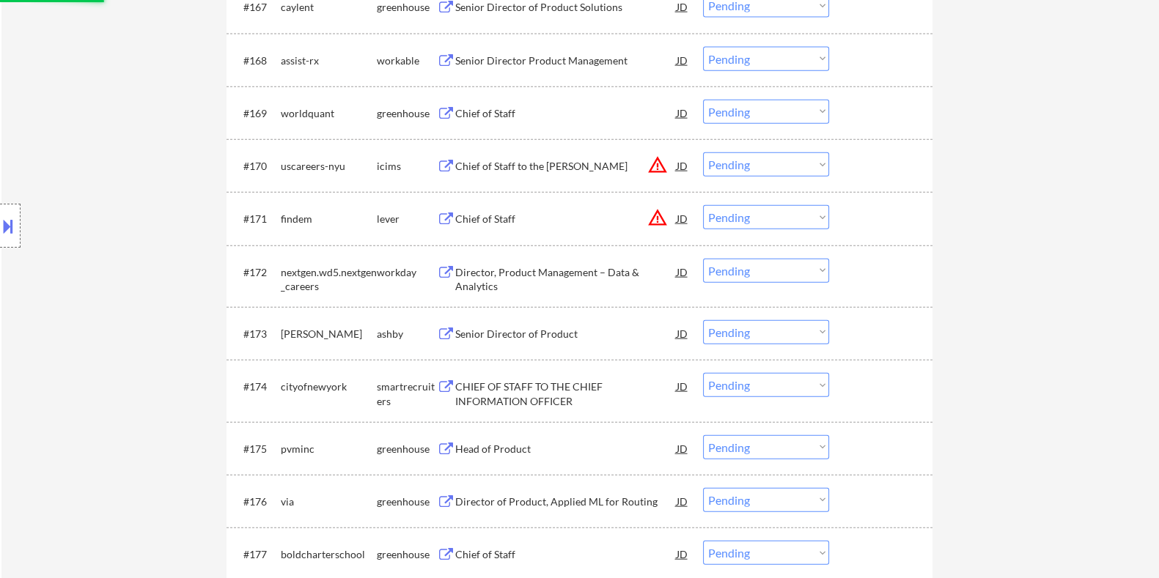
select select ""pending""
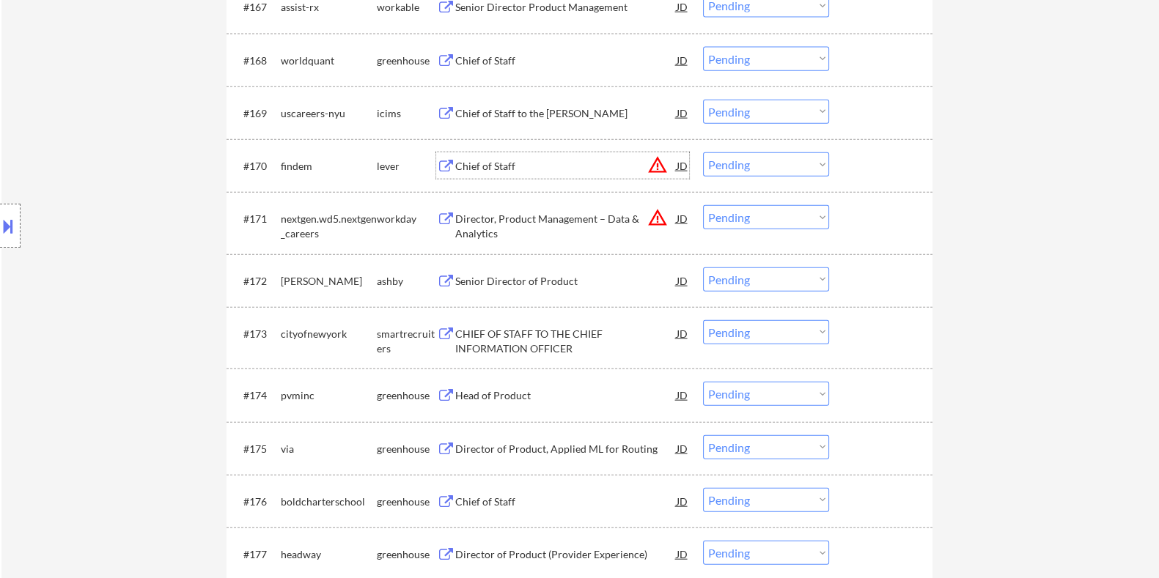
click at [506, 163] on div "Chief of Staff" at bounding box center [564, 166] width 221 height 15
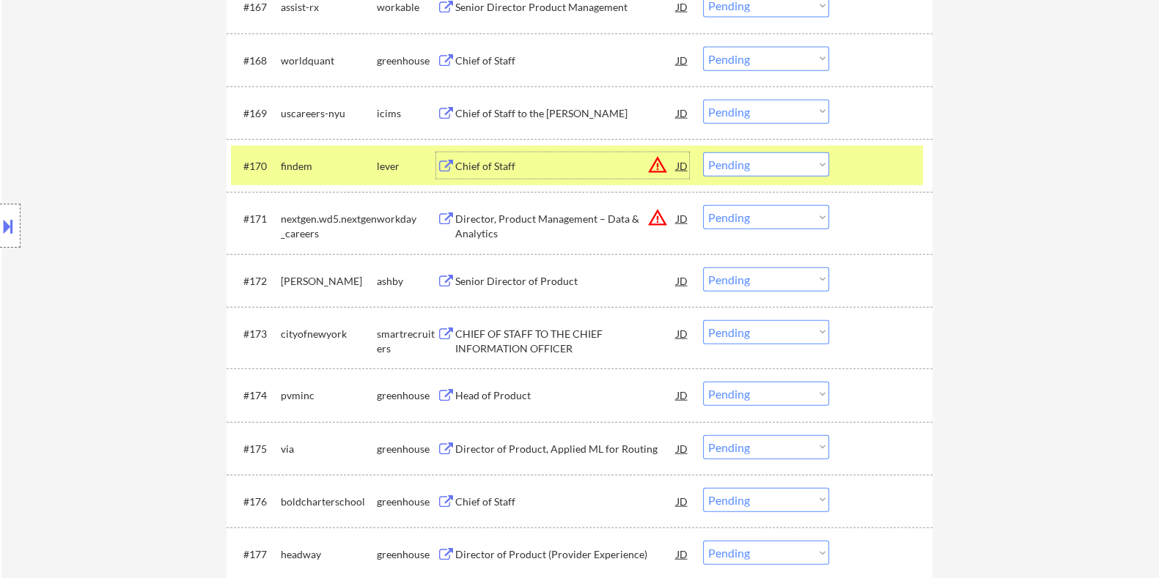
click at [766, 160] on select "Choose an option... Pending Applied Excluded (Questions) Excluded (Expired) Exc…" at bounding box center [766, 164] width 126 height 24
click at [703, 152] on select "Choose an option... Pending Applied Excluded (Questions) Excluded (Expired) Exc…" at bounding box center [766, 164] width 126 height 24
select select ""pending""
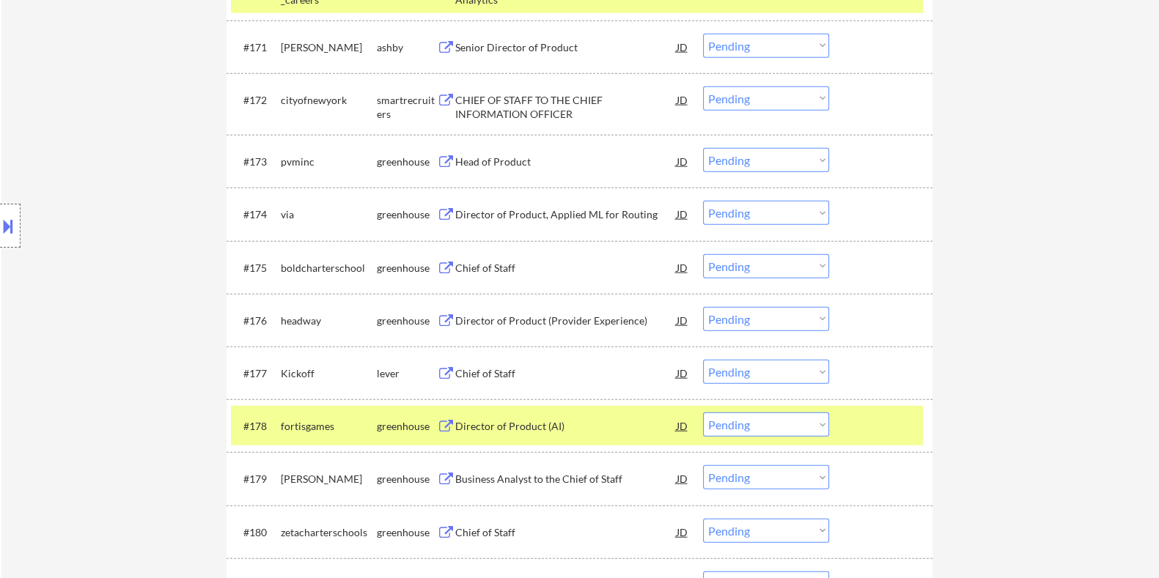
scroll to position [4549, 0]
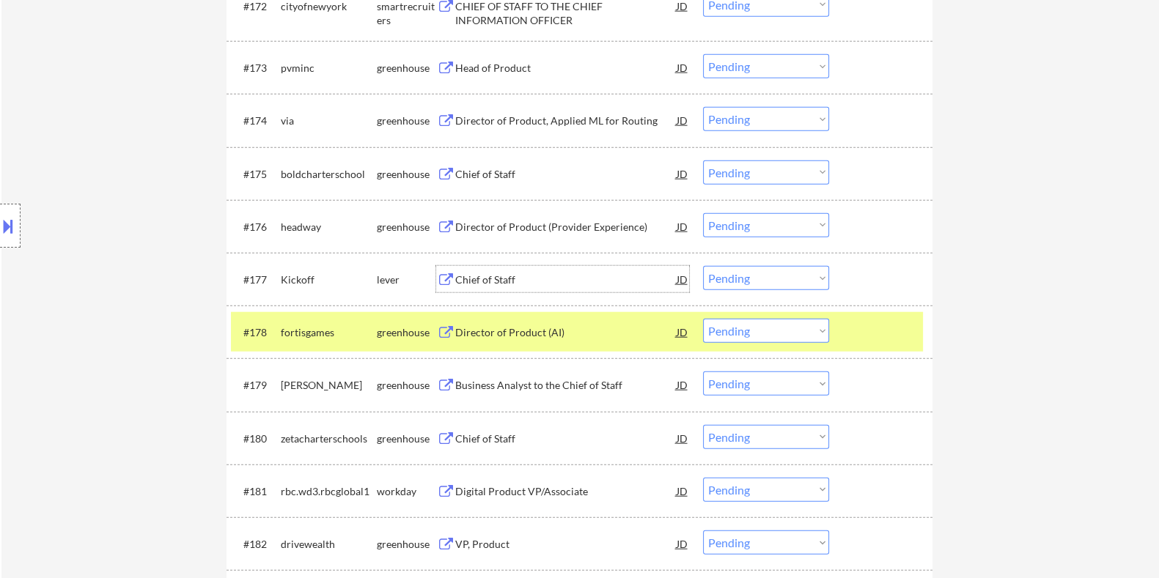
click at [509, 279] on div "Chief of Staff" at bounding box center [564, 280] width 221 height 15
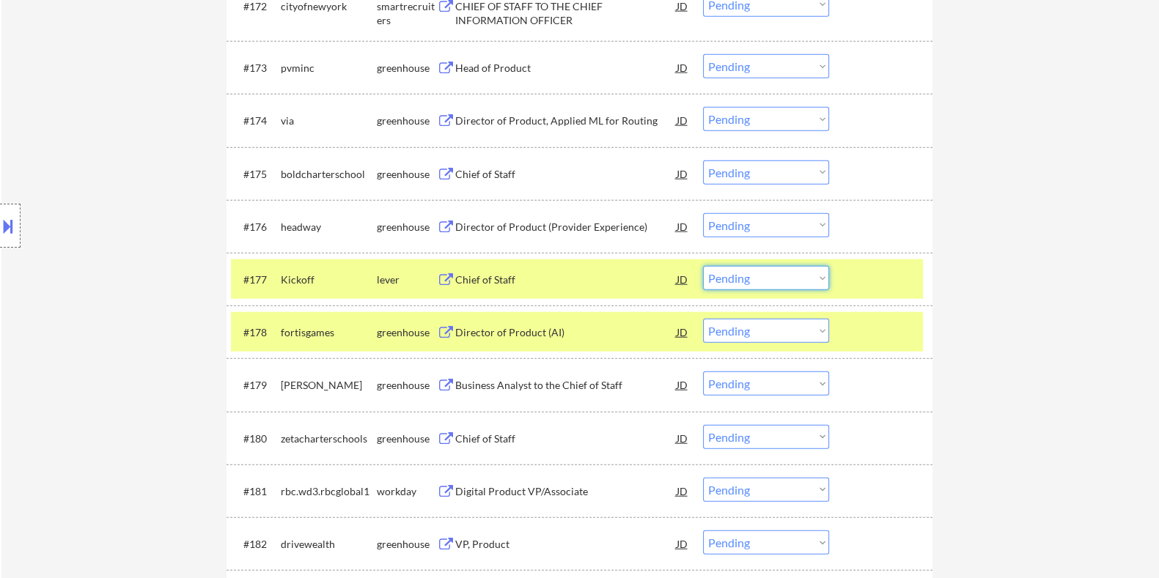
click at [731, 280] on select "Choose an option... Pending Applied Excluded (Questions) Excluded (Expired) Exc…" at bounding box center [766, 278] width 126 height 24
click at [703, 266] on select "Choose an option... Pending Applied Excluded (Questions) Excluded (Expired) Exc…" at bounding box center [766, 278] width 126 height 24
select select ""pending""
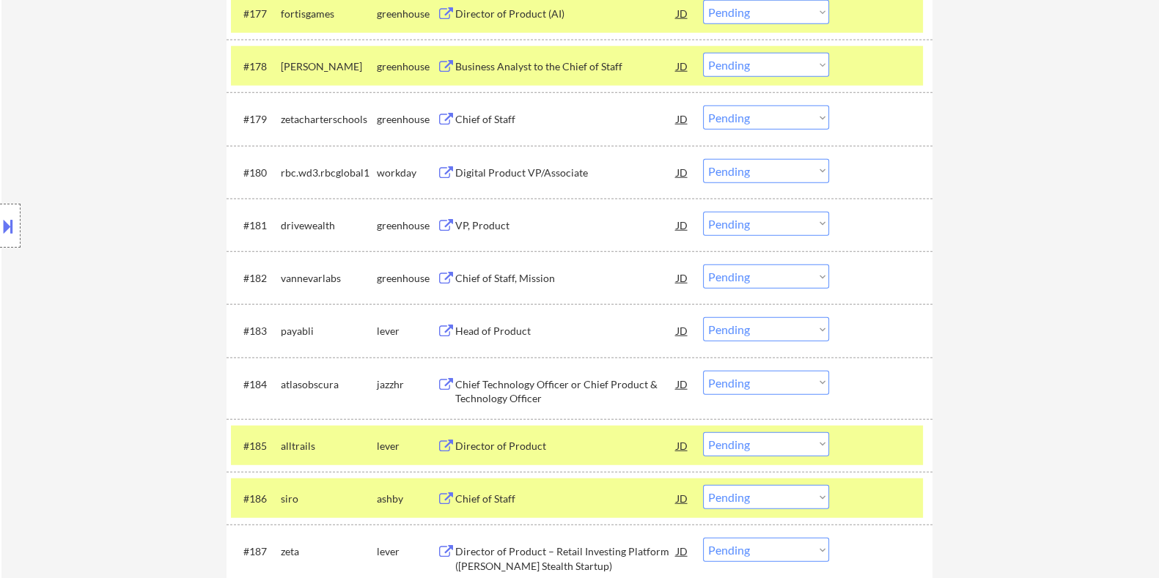
scroll to position [4823, 0]
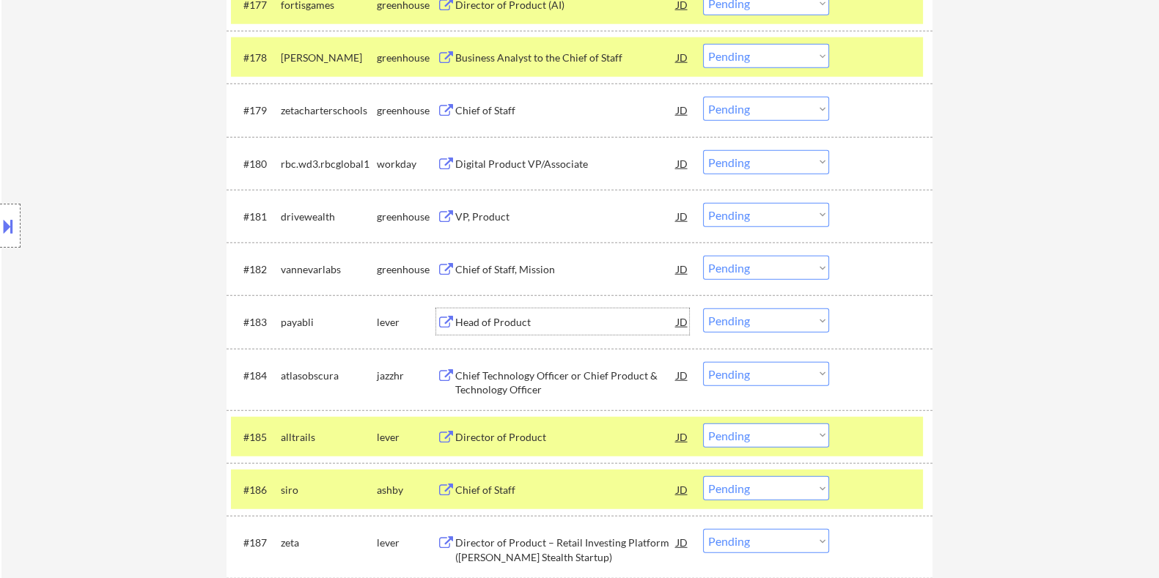
click at [525, 314] on div "Head of Product" at bounding box center [564, 322] width 221 height 26
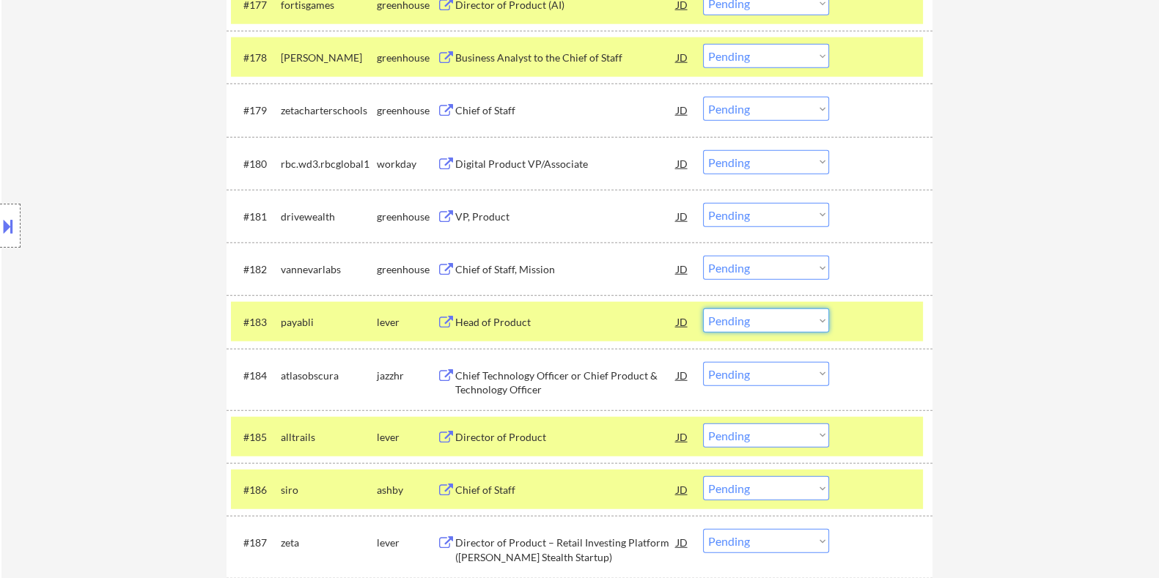
click at [764, 320] on select "Choose an option... Pending Applied Excluded (Questions) Excluded (Expired) Exc…" at bounding box center [766, 321] width 126 height 24
click at [703, 309] on select "Choose an option... Pending Applied Excluded (Questions) Excluded (Expired) Exc…" at bounding box center [766, 321] width 126 height 24
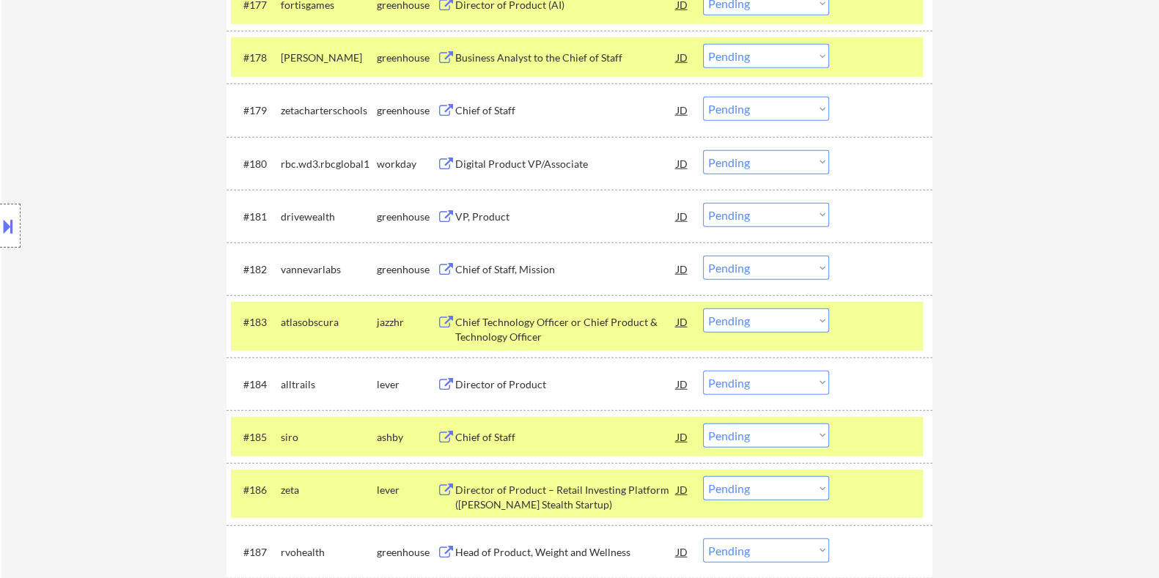
click at [528, 320] on div "Chief Technology Officer or Chief Product & Technology Officer" at bounding box center [564, 329] width 221 height 29
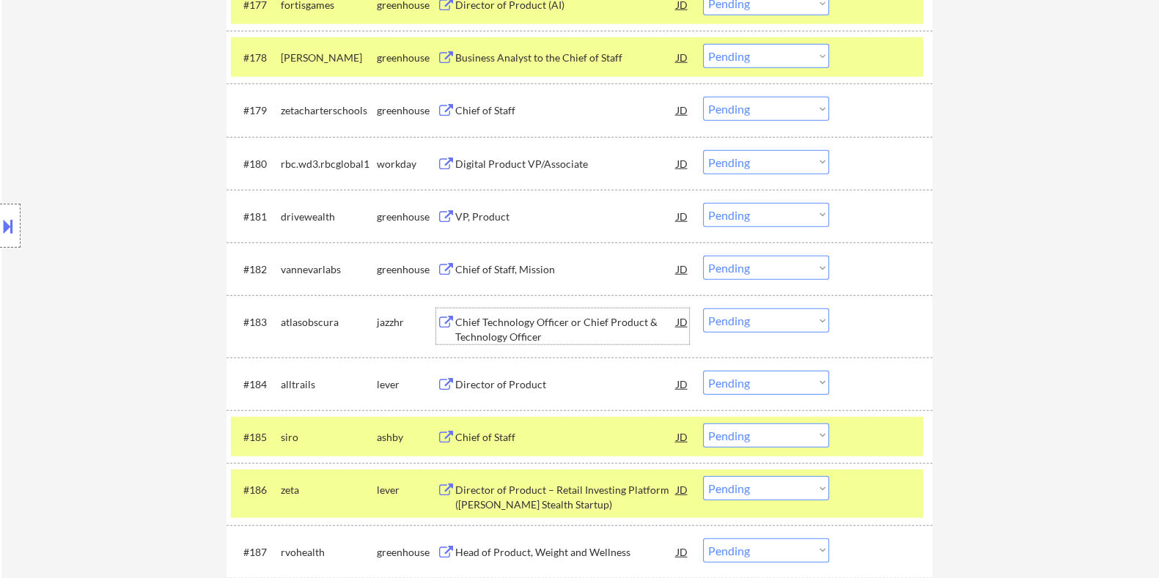
click at [756, 320] on select "Choose an option... Pending Applied Excluded (Questions) Excluded (Expired) Exc…" at bounding box center [766, 321] width 126 height 24
click at [703, 309] on select "Choose an option... Pending Applied Excluded (Questions) Excluded (Expired) Exc…" at bounding box center [766, 321] width 126 height 24
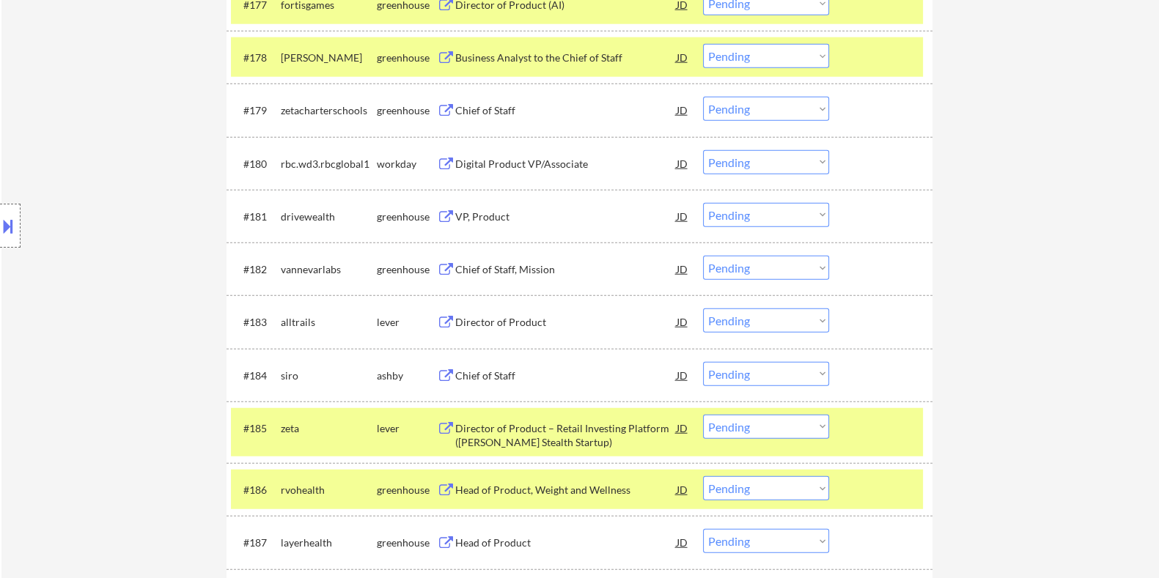
click at [526, 322] on div "Director of Product" at bounding box center [564, 322] width 221 height 15
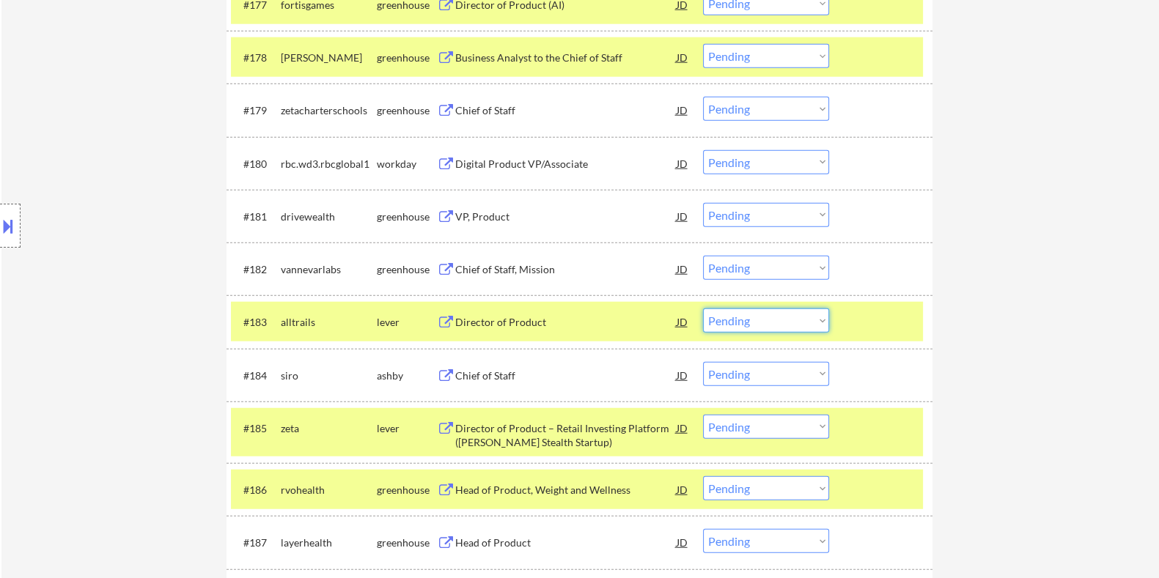
click at [769, 322] on select "Choose an option... Pending Applied Excluded (Questions) Excluded (Expired) Exc…" at bounding box center [766, 321] width 126 height 24
click at [703, 309] on select "Choose an option... Pending Applied Excluded (Questions) Excluded (Expired) Exc…" at bounding box center [766, 321] width 126 height 24
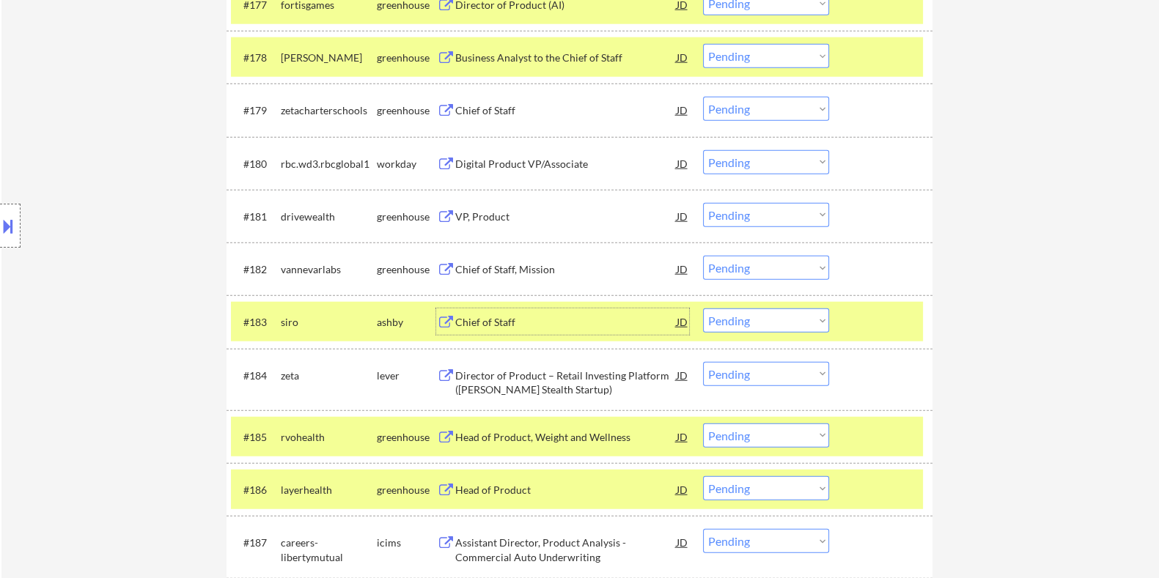
click at [500, 317] on div "Chief of Staff" at bounding box center [564, 322] width 221 height 15
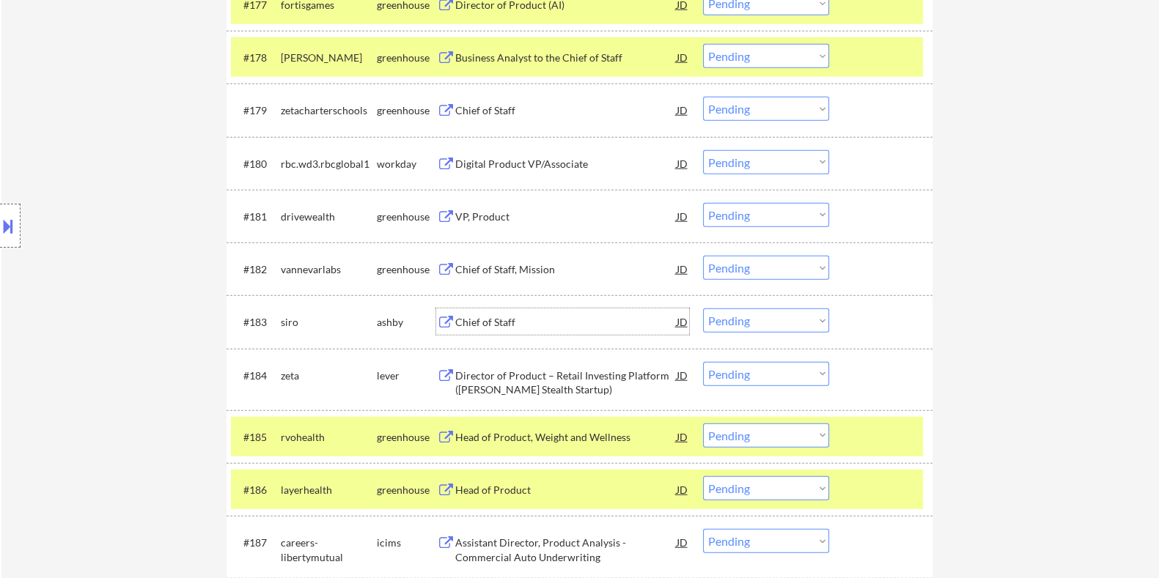
click at [733, 323] on select "Choose an option... Pending Applied Excluded (Questions) Excluded (Expired) Exc…" at bounding box center [766, 321] width 126 height 24
click at [703, 309] on select "Choose an option... Pending Applied Excluded (Questions) Excluded (Expired) Exc…" at bounding box center [766, 321] width 126 height 24
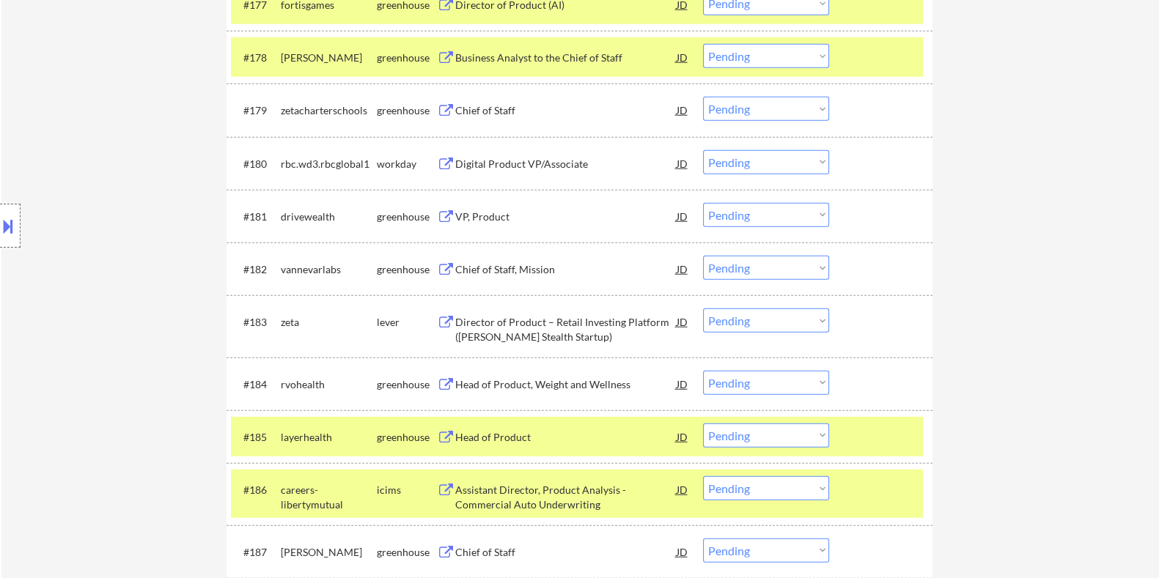
click at [487, 327] on div "Director of Product – Retail Investing Platform (Bhavin Turakhia's Stealth Star…" at bounding box center [564, 329] width 221 height 29
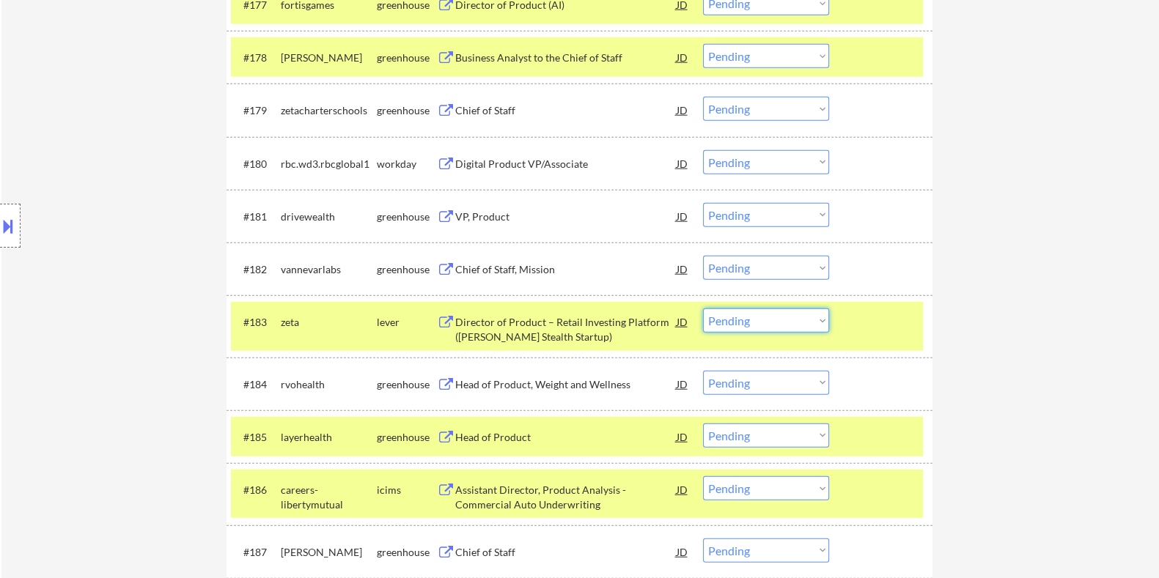
click at [783, 321] on select "Choose an option... Pending Applied Excluded (Questions) Excluded (Expired) Exc…" at bounding box center [766, 321] width 126 height 24
click at [703, 309] on select "Choose an option... Pending Applied Excluded (Questions) Excluded (Expired) Exc…" at bounding box center [766, 321] width 126 height 24
select select ""pending""
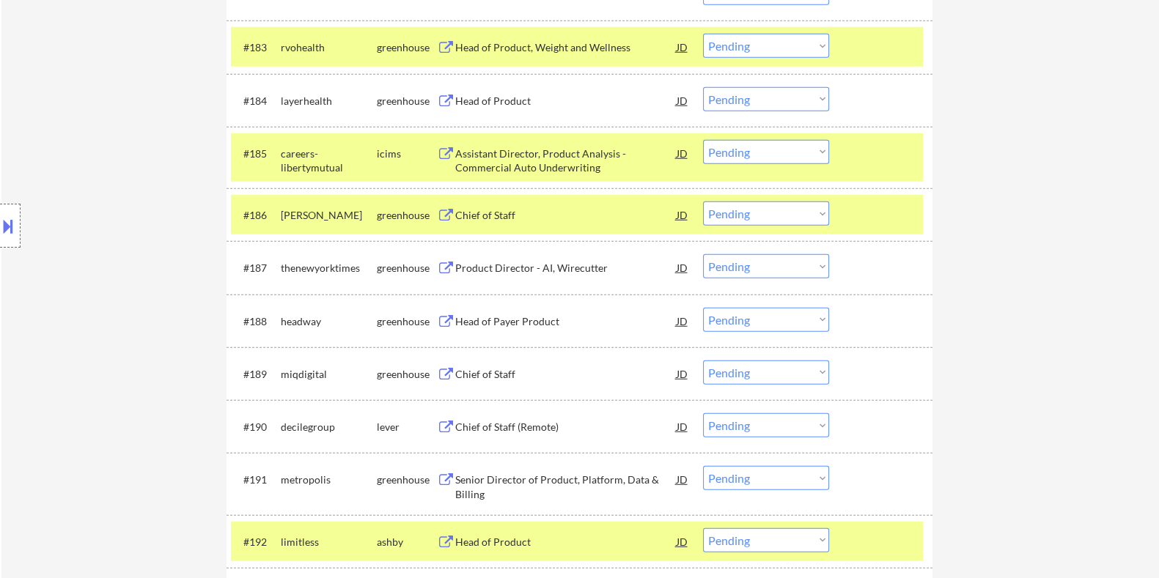
scroll to position [5281, 0]
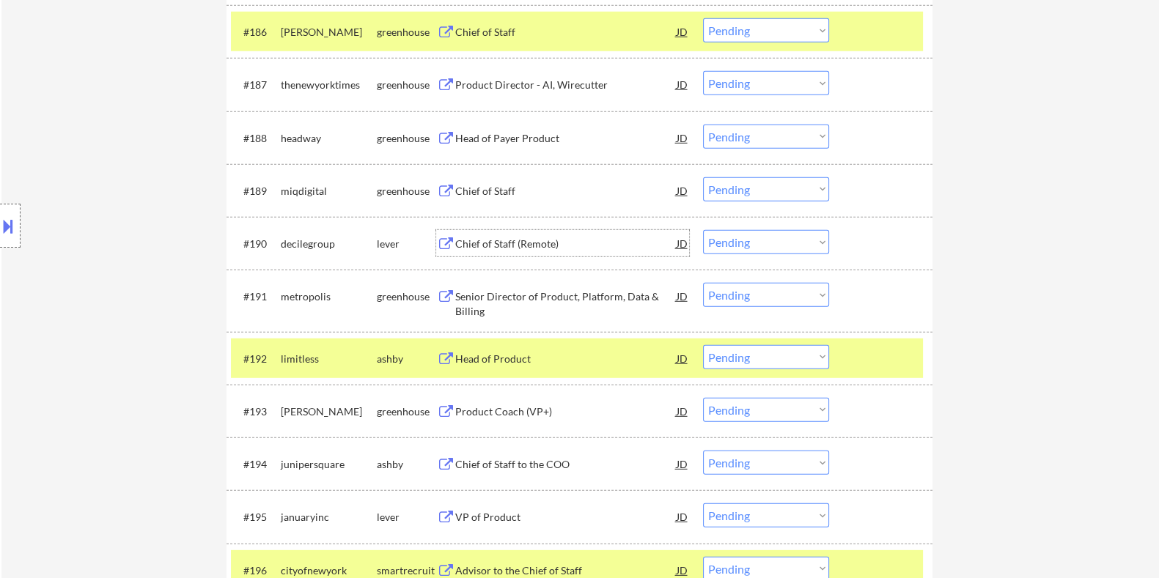
click at [490, 233] on div "Chief of Staff (Remote)" at bounding box center [564, 243] width 221 height 26
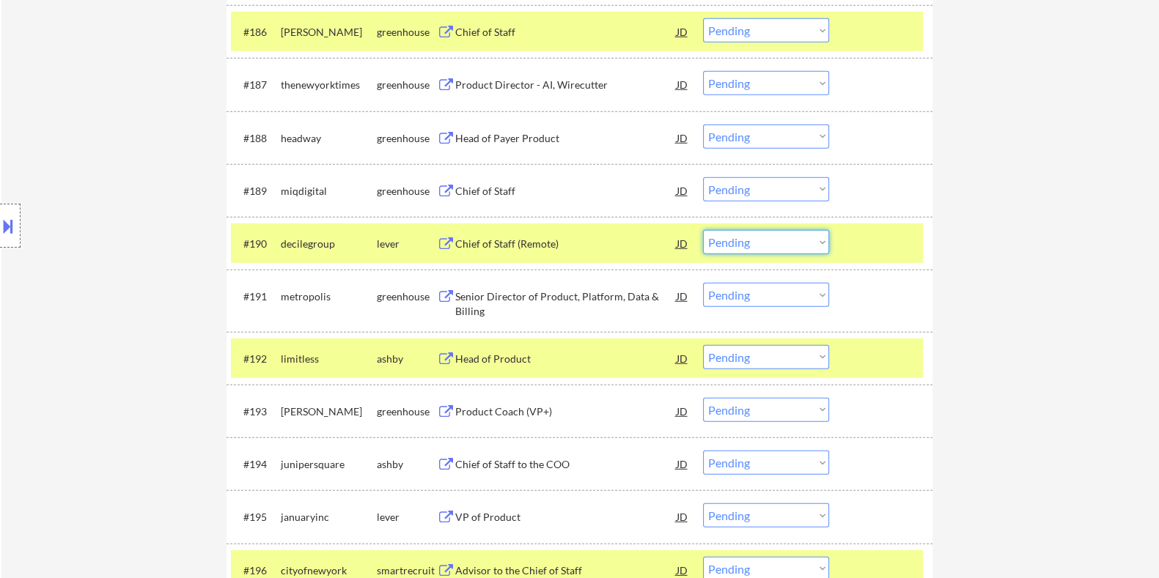
click at [791, 240] on select "Choose an option... Pending Applied Excluded (Questions) Excluded (Expired) Exc…" at bounding box center [766, 242] width 126 height 24
click at [703, 230] on select "Choose an option... Pending Applied Excluded (Questions) Excluded (Expired) Exc…" at bounding box center [766, 242] width 126 height 24
select select ""pending""
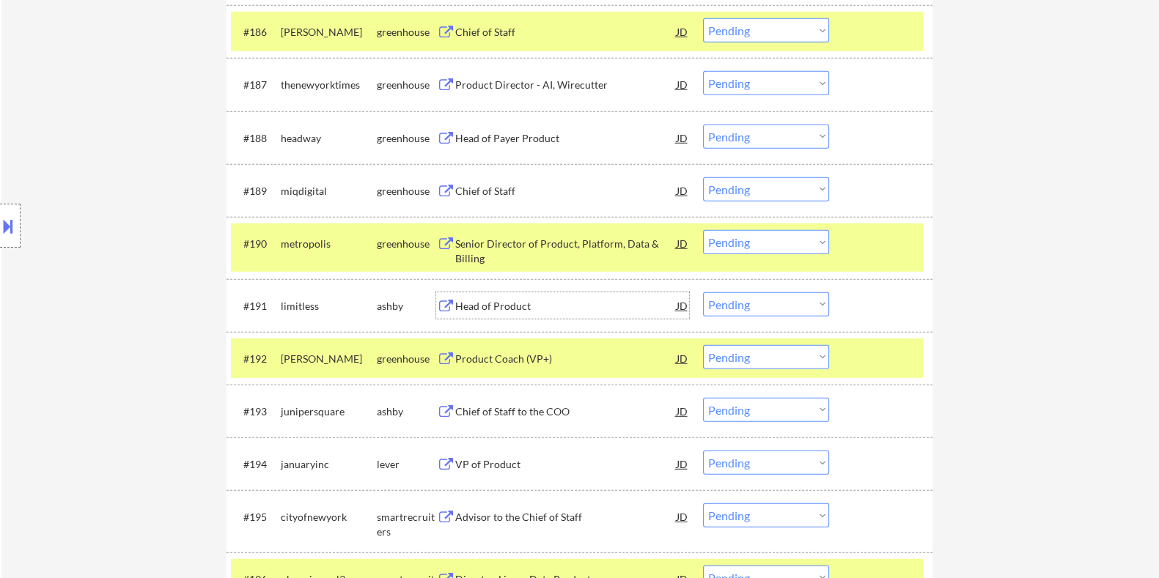
click at [505, 300] on div "Head of Product" at bounding box center [564, 306] width 221 height 15
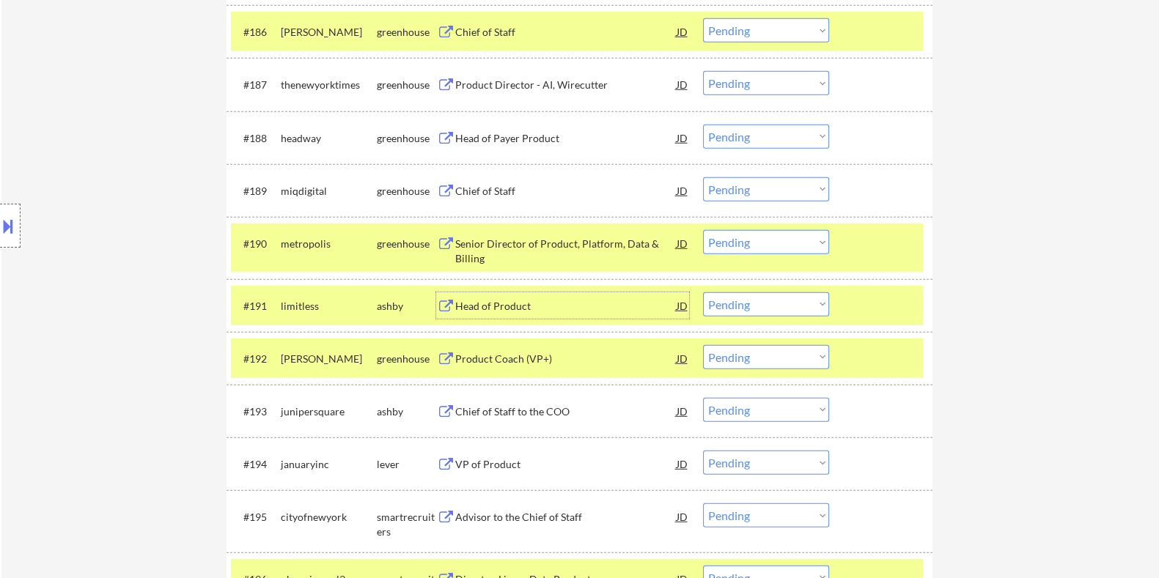
click at [758, 303] on select "Choose an option... Pending Applied Excluded (Questions) Excluded (Expired) Exc…" at bounding box center [766, 304] width 126 height 24
click at [703, 292] on select "Choose an option... Pending Applied Excluded (Questions) Excluded (Expired) Exc…" at bounding box center [766, 304] width 126 height 24
select select ""pending""
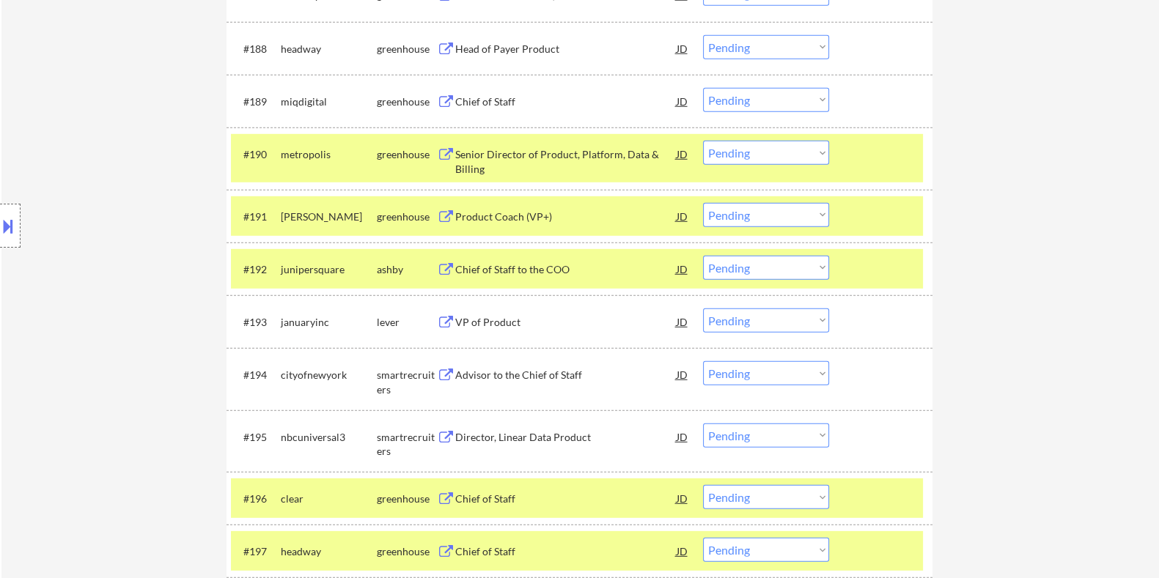
scroll to position [5373, 0]
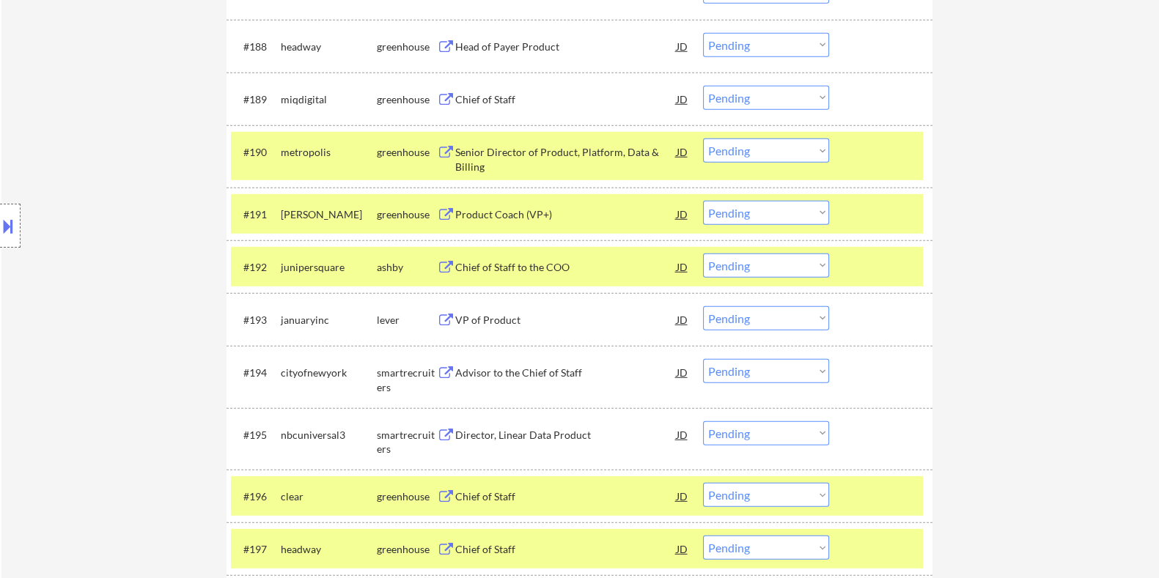
click at [523, 269] on div "Chief of Staff to the COO" at bounding box center [564, 267] width 221 height 15
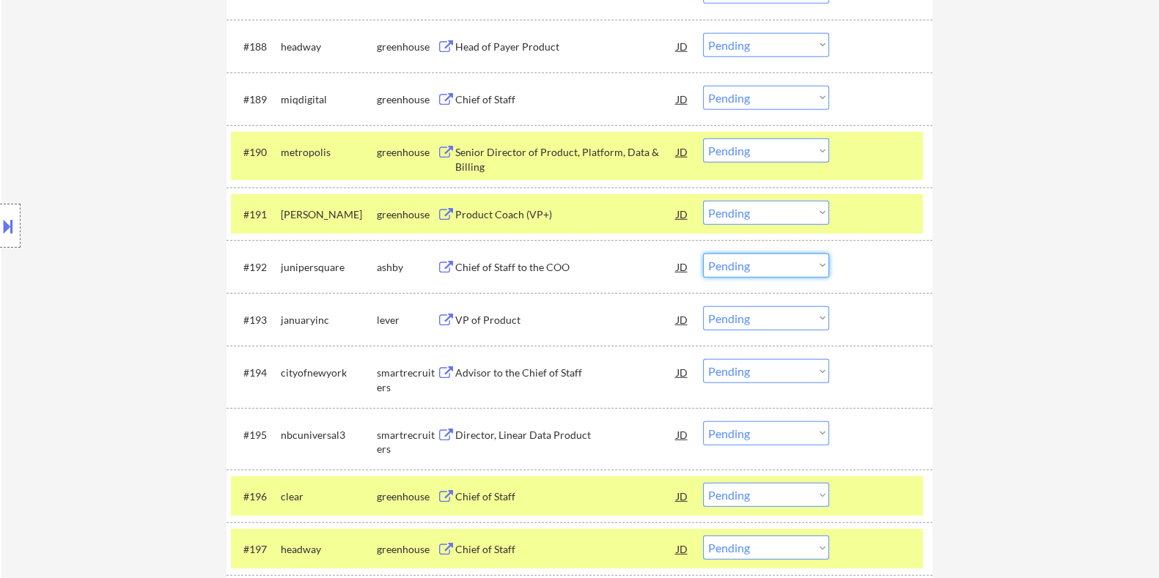
click at [763, 262] on select "Choose an option... Pending Applied Excluded (Questions) Excluded (Expired) Exc…" at bounding box center [766, 266] width 126 height 24
click at [703, 254] on select "Choose an option... Pending Applied Excluded (Questions) Excluded (Expired) Exc…" at bounding box center [766, 266] width 126 height 24
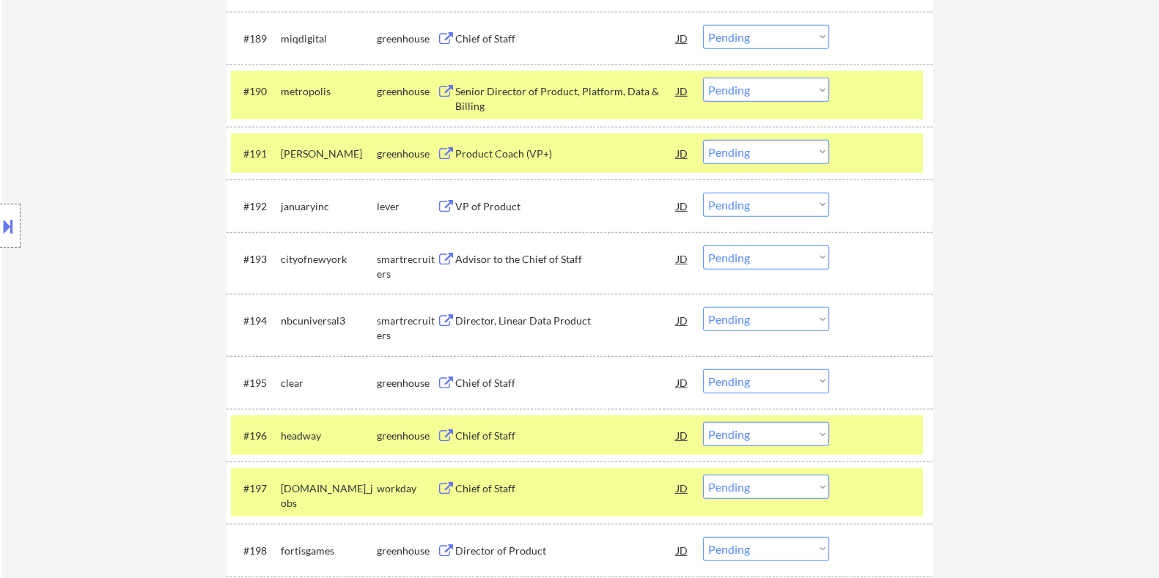
scroll to position [5465, 0]
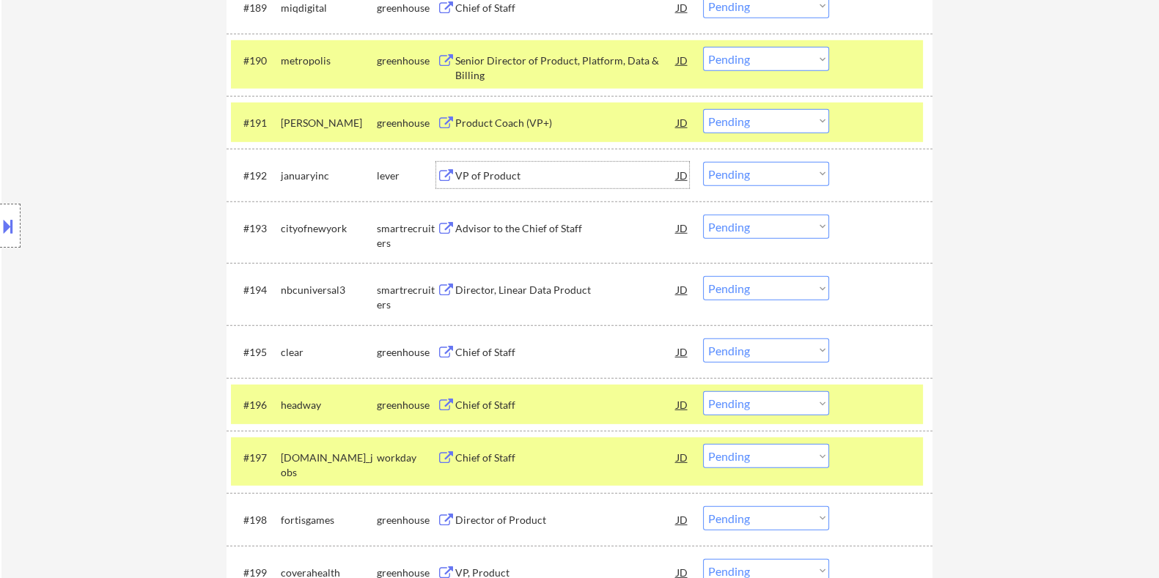
click at [507, 172] on div "VP of Product" at bounding box center [564, 176] width 221 height 15
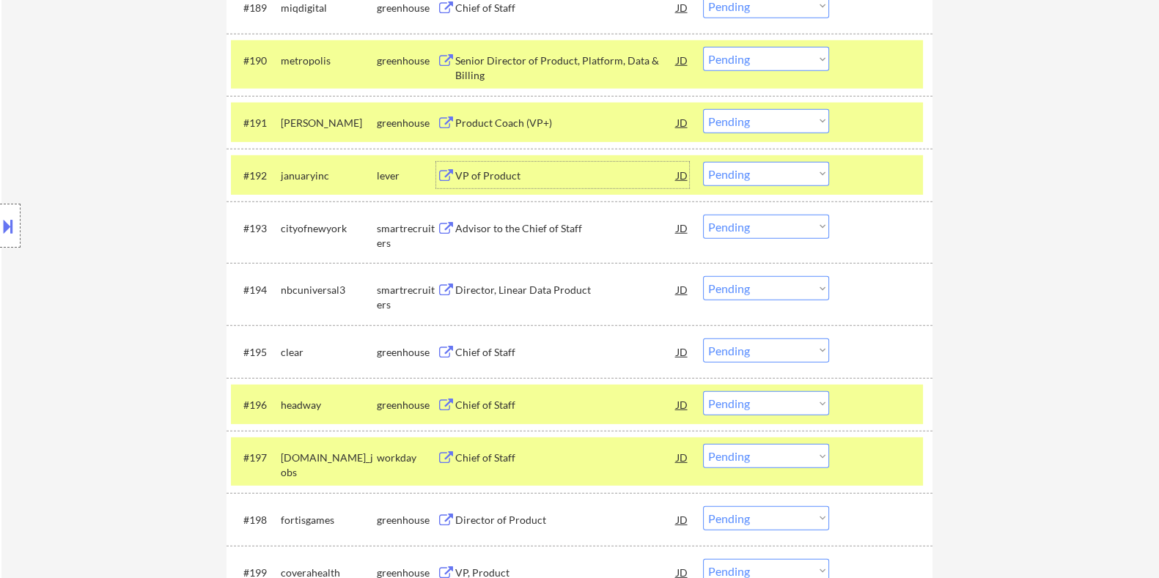
click at [736, 174] on select "Choose an option... Pending Applied Excluded (Questions) Excluded (Expired) Exc…" at bounding box center [766, 174] width 126 height 24
click at [703, 162] on select "Choose an option... Pending Applied Excluded (Questions) Excluded (Expired) Exc…" at bounding box center [766, 174] width 126 height 24
select select ""pending""
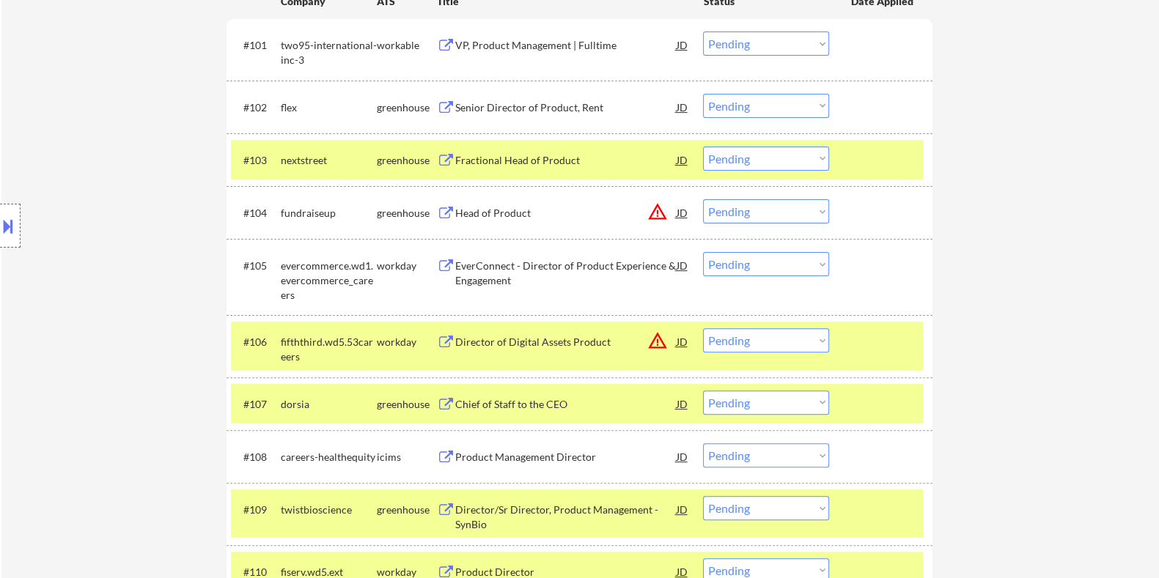
scroll to position [366, 0]
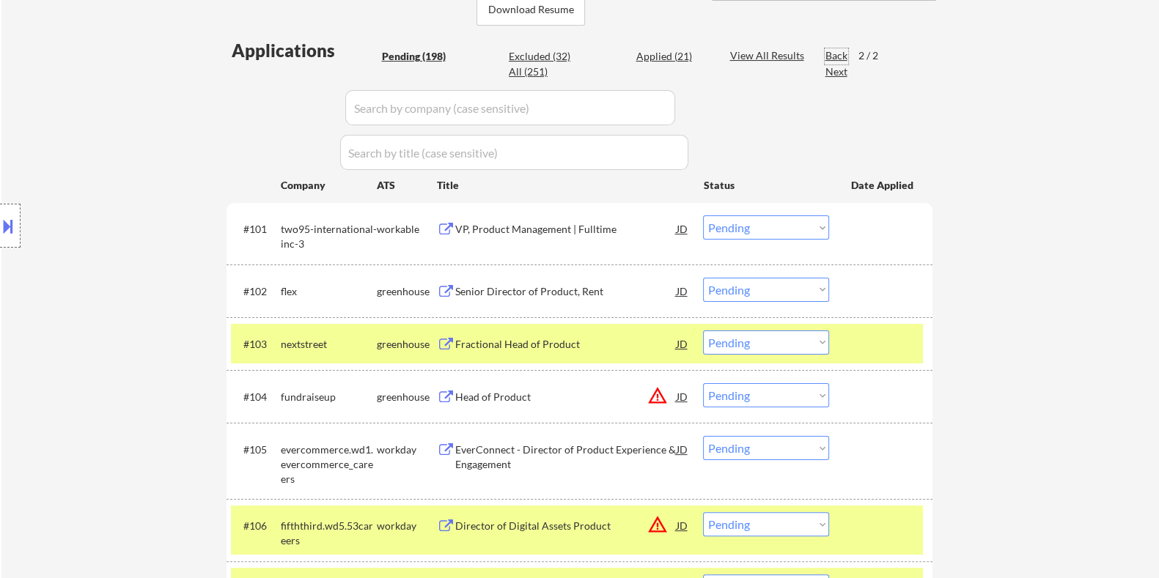
click at [833, 53] on div "Back" at bounding box center [835, 55] width 23 height 15
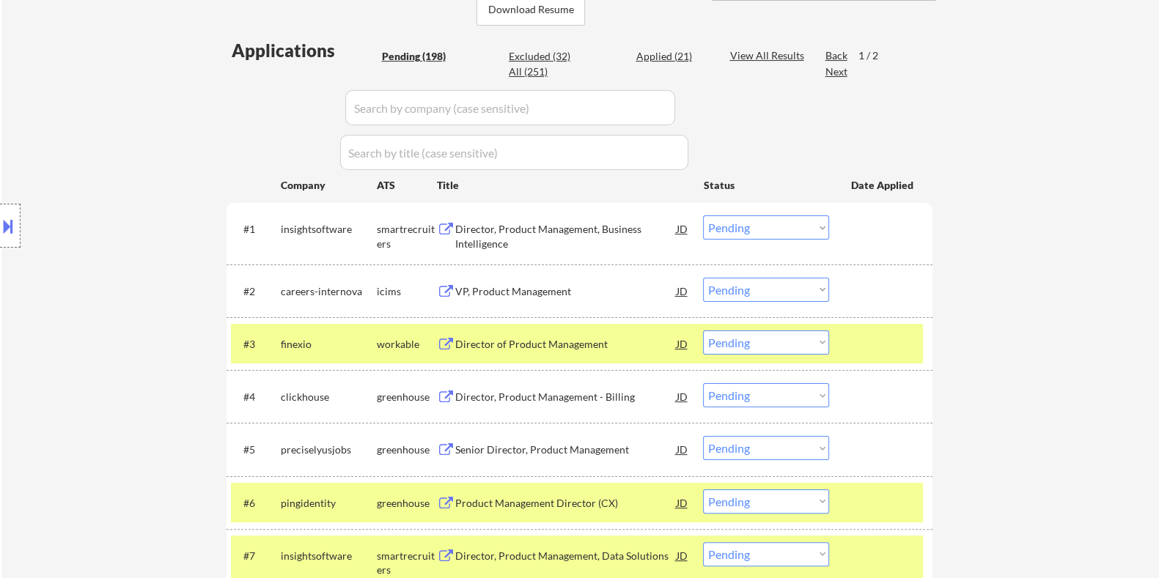
scroll to position [275, 0]
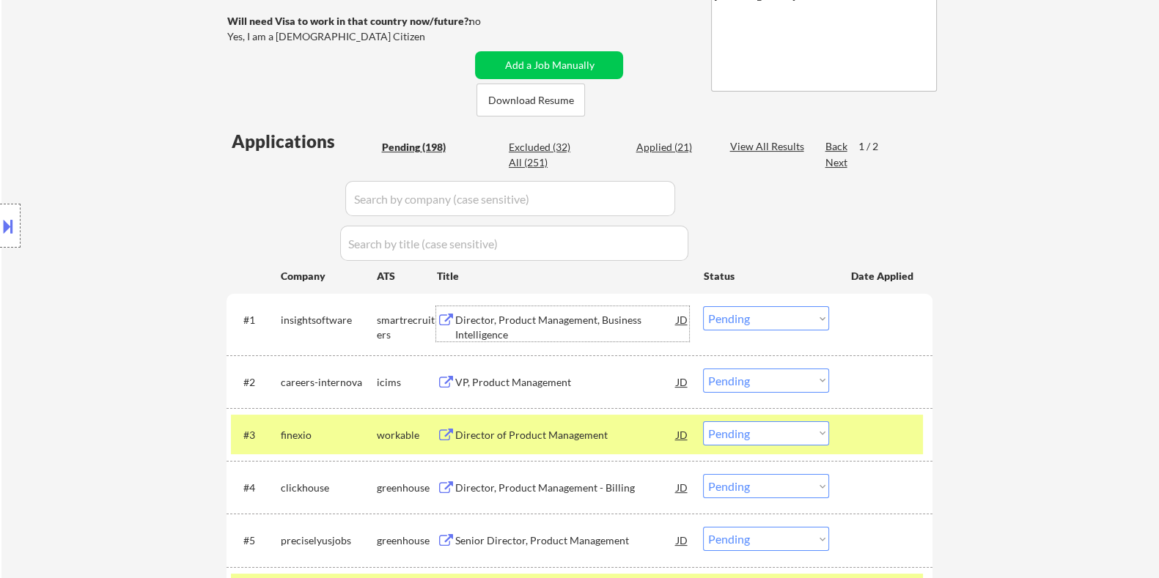
click at [498, 322] on div "Director, Product Management, Business Intelligence" at bounding box center [564, 327] width 221 height 29
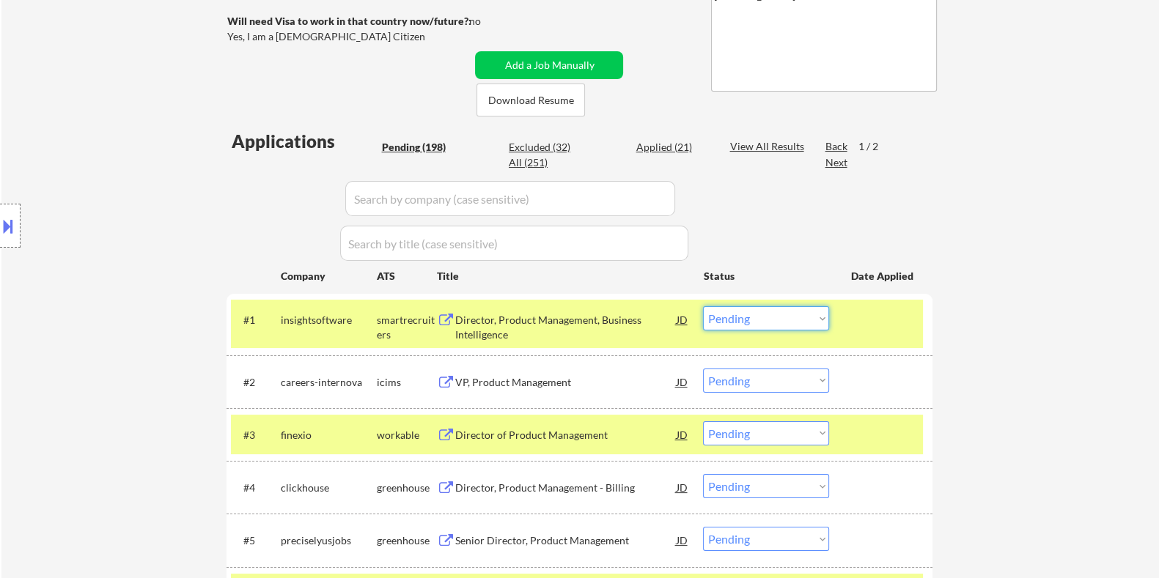
drag, startPoint x: 813, startPoint y: 317, endPoint x: 790, endPoint y: 328, distance: 25.6
click at [813, 317] on select "Choose an option... Pending Applied Excluded (Questions) Excluded (Expired) Exc…" at bounding box center [766, 318] width 126 height 24
click at [703, 306] on select "Choose an option... Pending Applied Excluded (Questions) Excluded (Expired) Exc…" at bounding box center [766, 318] width 126 height 24
select select ""pending""
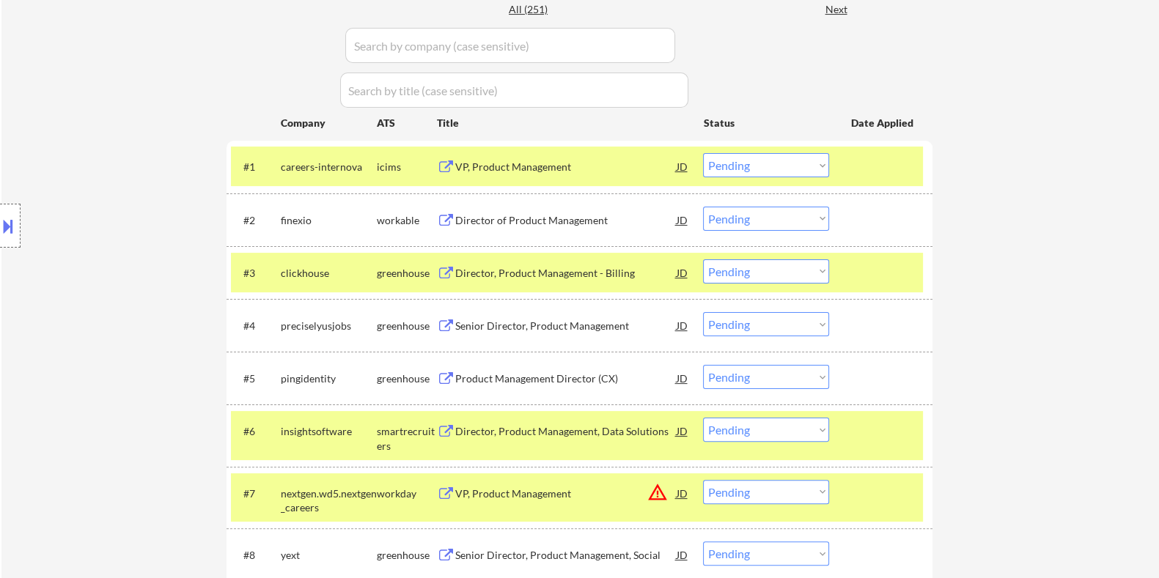
scroll to position [458, 0]
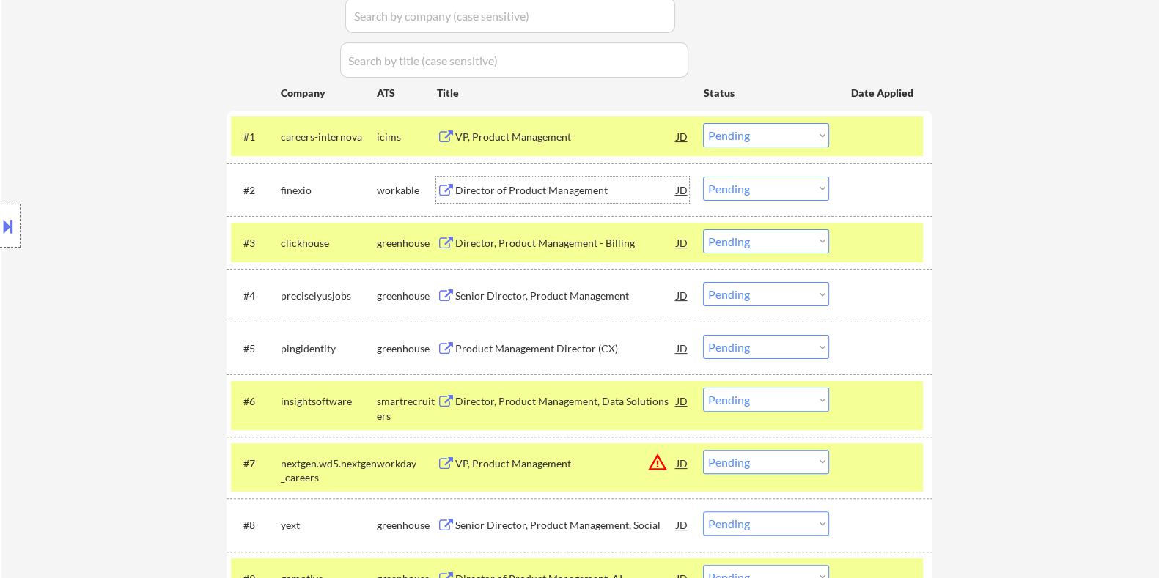
click at [463, 188] on div "Director of Product Management" at bounding box center [564, 190] width 221 height 15
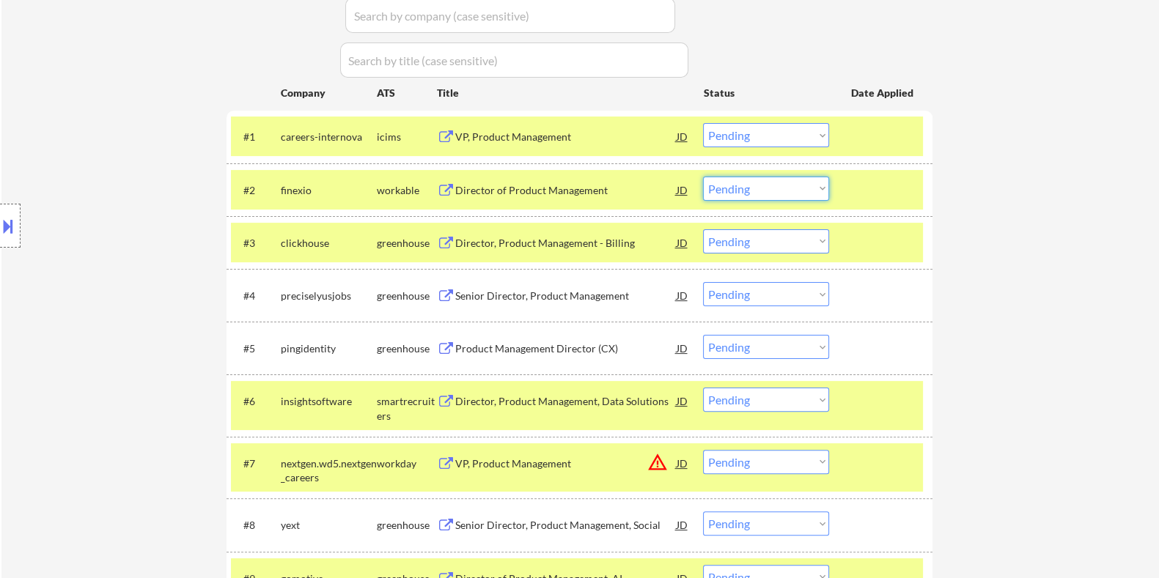
drag, startPoint x: 775, startPoint y: 181, endPoint x: 757, endPoint y: 199, distance: 25.4
click at [775, 181] on select "Choose an option... Pending Applied Excluded (Questions) Excluded (Expired) Exc…" at bounding box center [766, 189] width 126 height 24
click at [703, 177] on select "Choose an option... Pending Applied Excluded (Questions) Excluded (Expired) Exc…" at bounding box center [766, 189] width 126 height 24
select select ""pending""
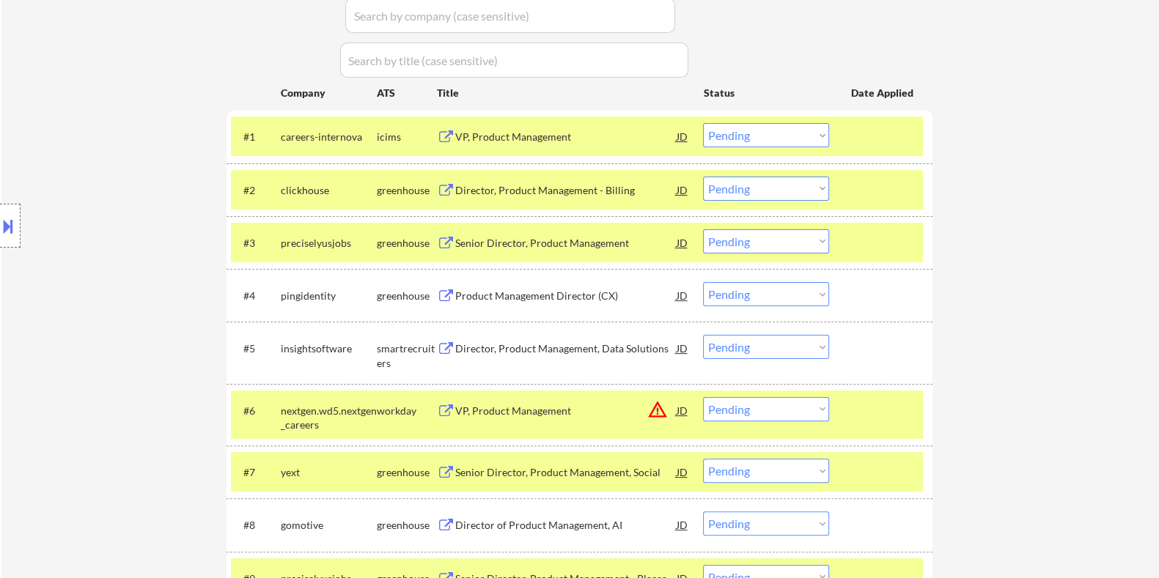
click at [470, 342] on div "Director, Product Management, Data Solutions" at bounding box center [564, 348] width 221 height 15
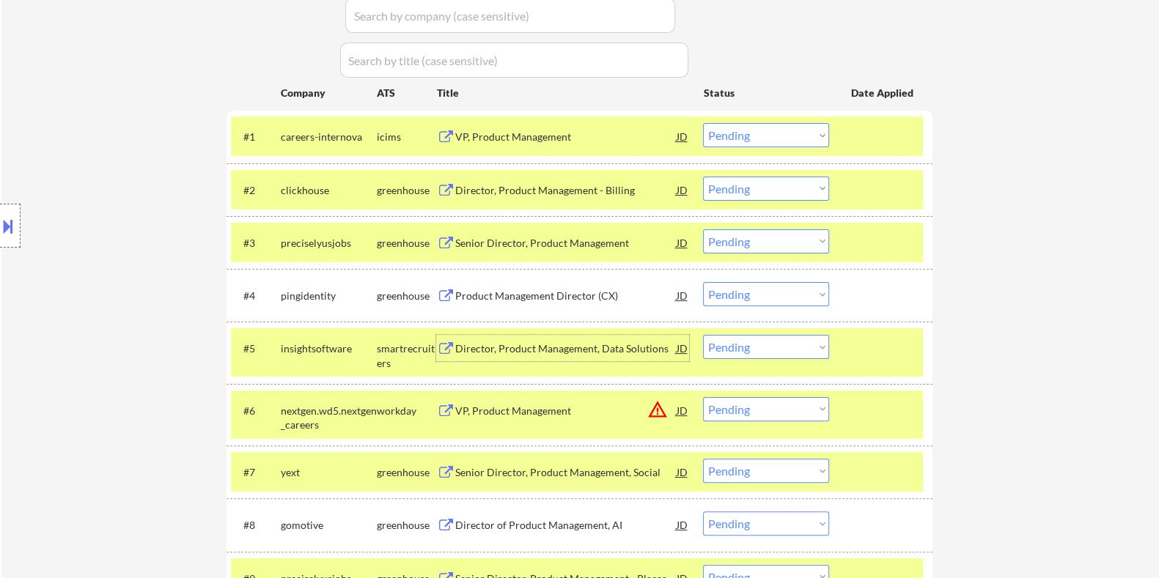
click at [821, 353] on select "Choose an option... Pending Applied Excluded (Questions) Excluded (Expired) Exc…" at bounding box center [766, 347] width 126 height 24
click at [703, 335] on select "Choose an option... Pending Applied Excluded (Questions) Excluded (Expired) Exc…" at bounding box center [766, 347] width 126 height 24
select select ""pending""
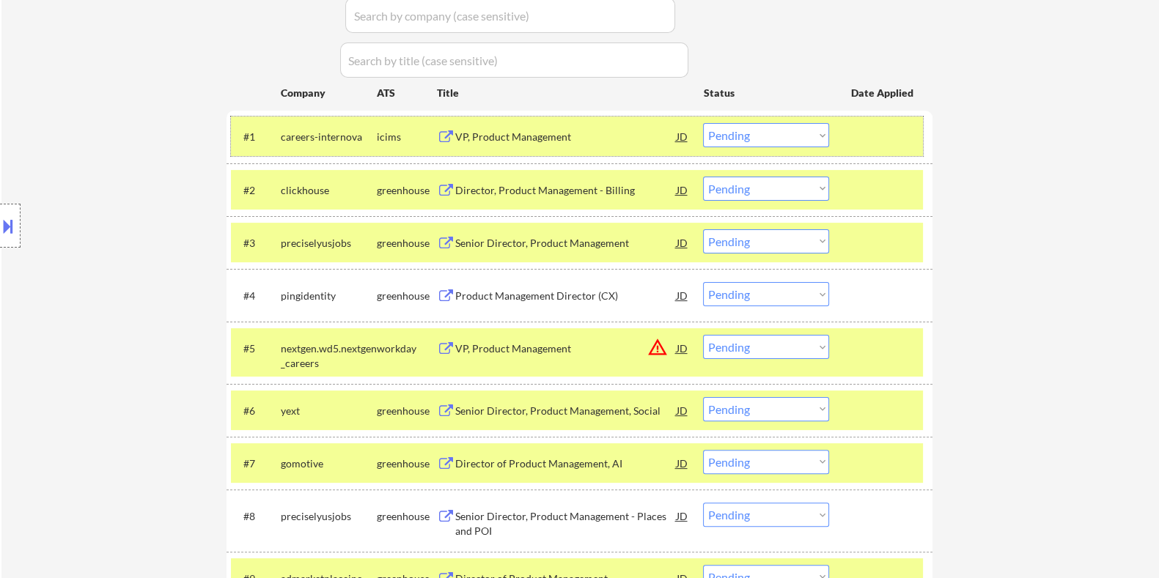
click at [879, 129] on div at bounding box center [882, 136] width 64 height 26
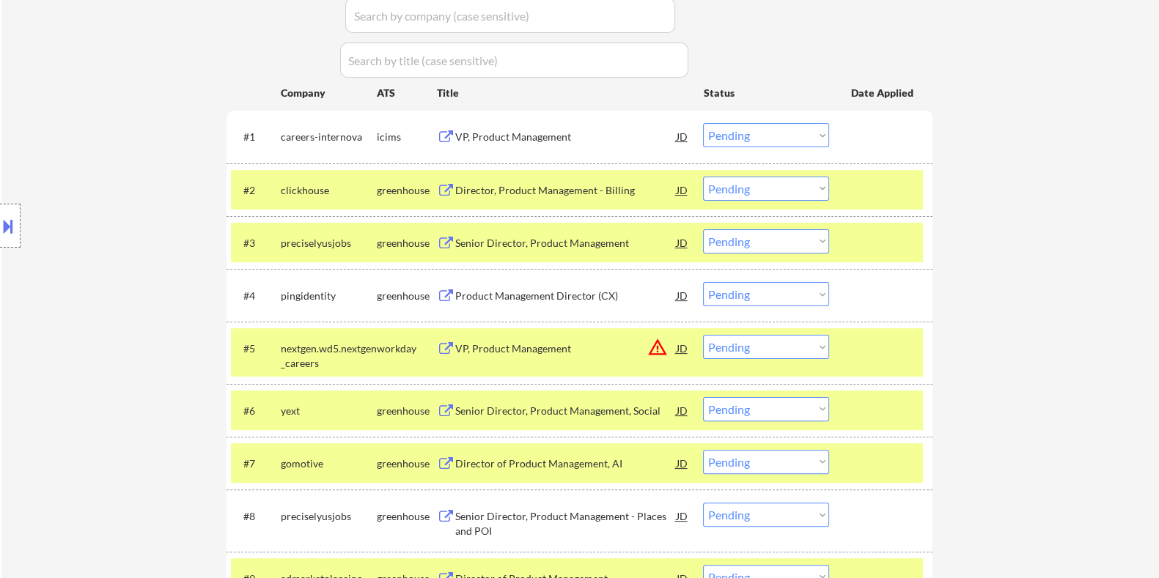
click at [871, 192] on div at bounding box center [882, 190] width 64 height 26
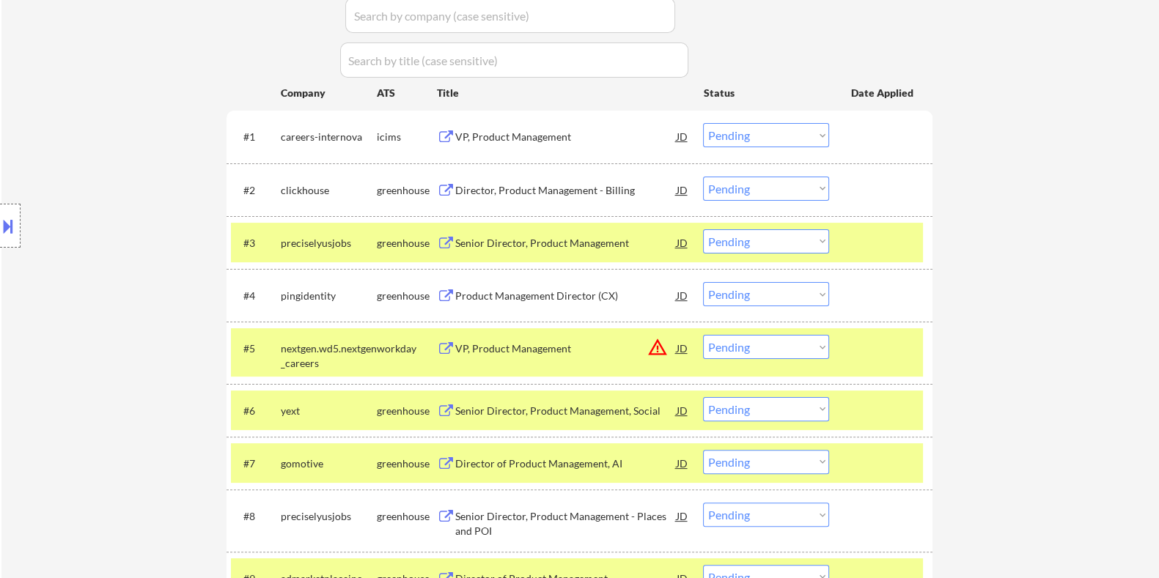
click at [872, 234] on div at bounding box center [882, 242] width 64 height 26
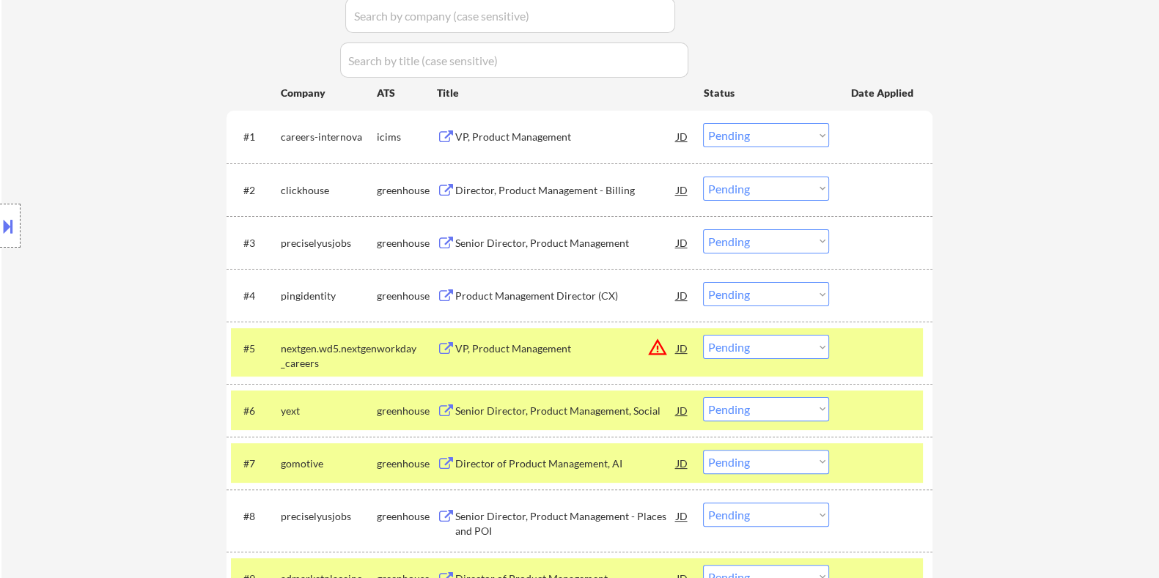
click at [887, 347] on div at bounding box center [882, 348] width 64 height 26
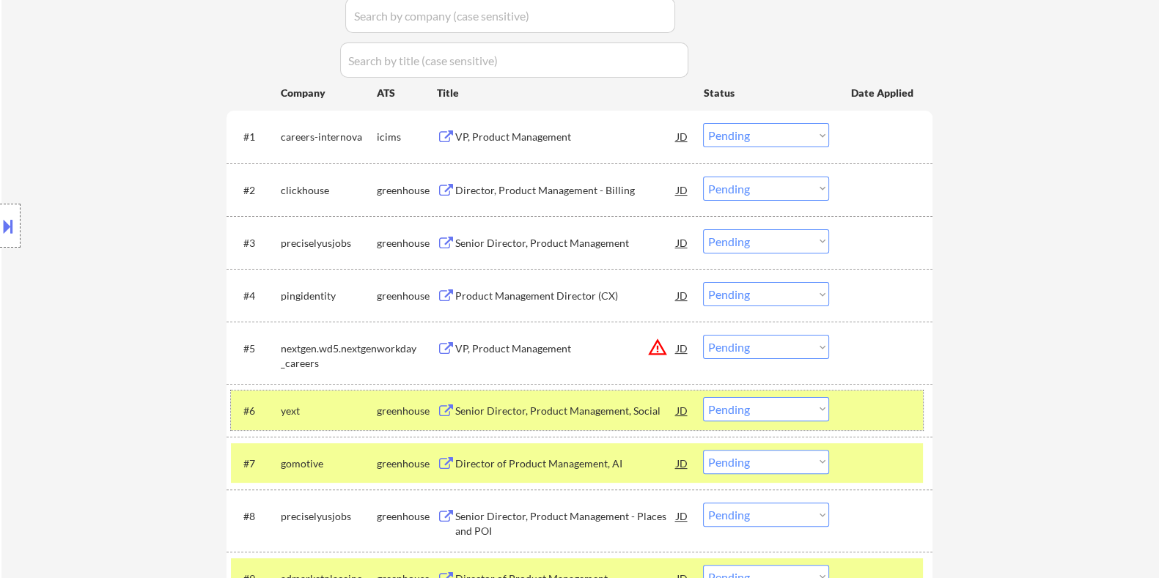
click at [879, 397] on div at bounding box center [882, 410] width 64 height 26
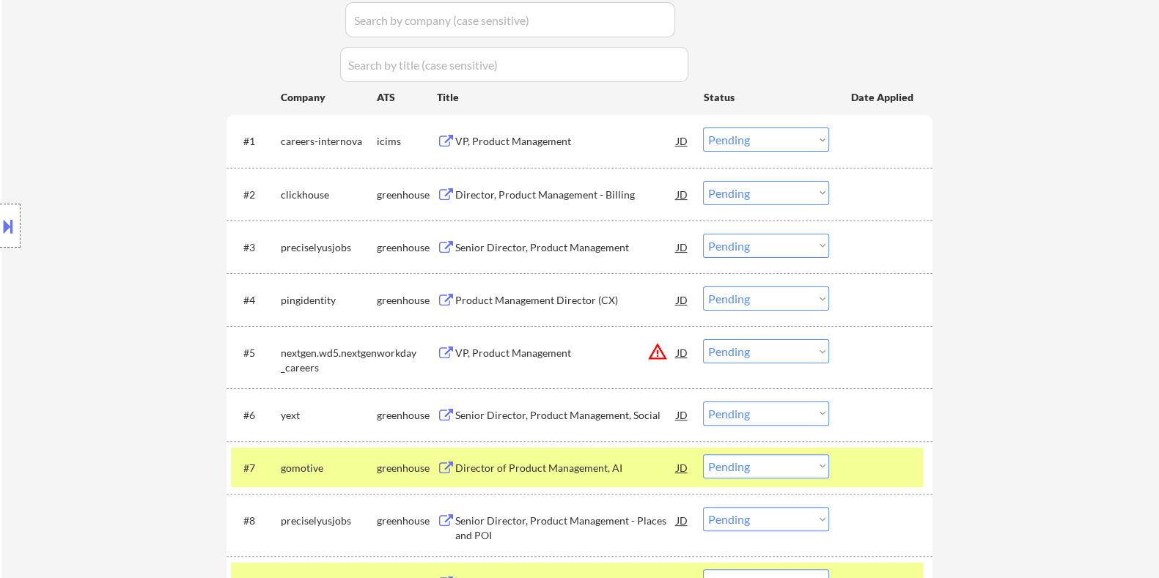
scroll to position [366, 0]
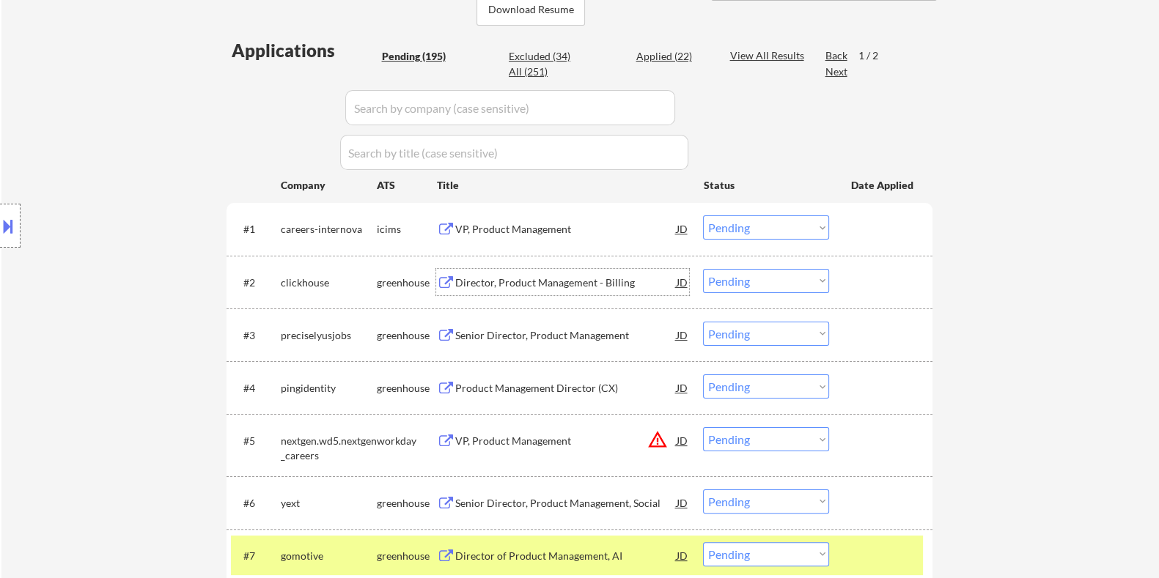
click at [517, 276] on div "Director, Product Management - Billing" at bounding box center [564, 283] width 221 height 15
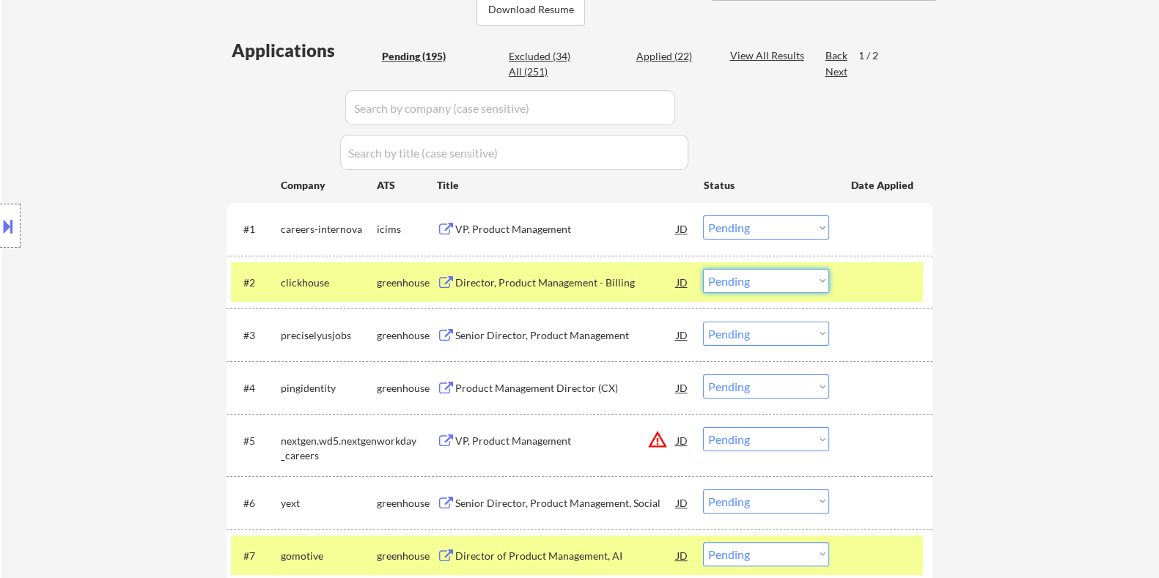
click at [764, 280] on select "Choose an option... Pending Applied Excluded (Questions) Excluded (Expired) Exc…" at bounding box center [766, 281] width 126 height 24
click at [703, 269] on select "Choose an option... Pending Applied Excluded (Questions) Excluded (Expired) Exc…" at bounding box center [766, 281] width 126 height 24
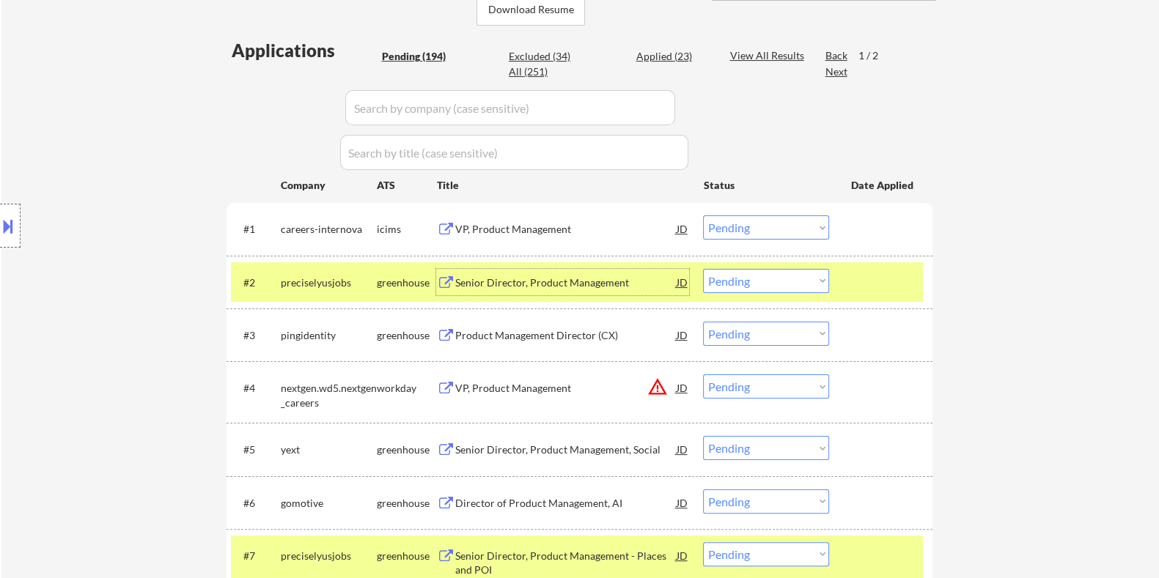
click at [479, 278] on div "Senior Director, Product Management" at bounding box center [564, 283] width 221 height 15
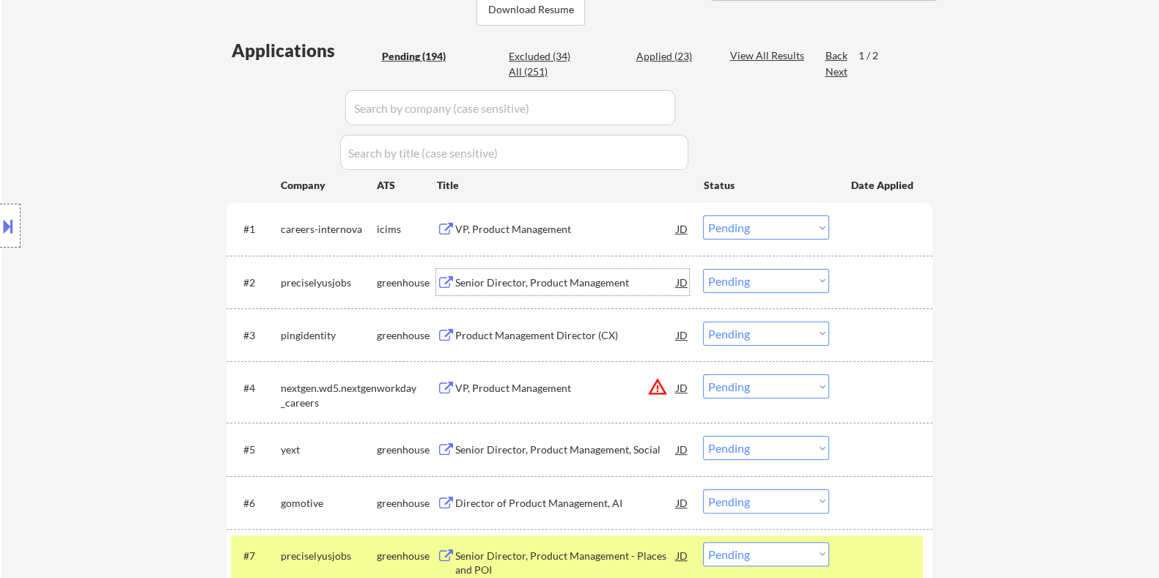
click at [534, 276] on div "Senior Director, Product Management" at bounding box center [564, 283] width 221 height 15
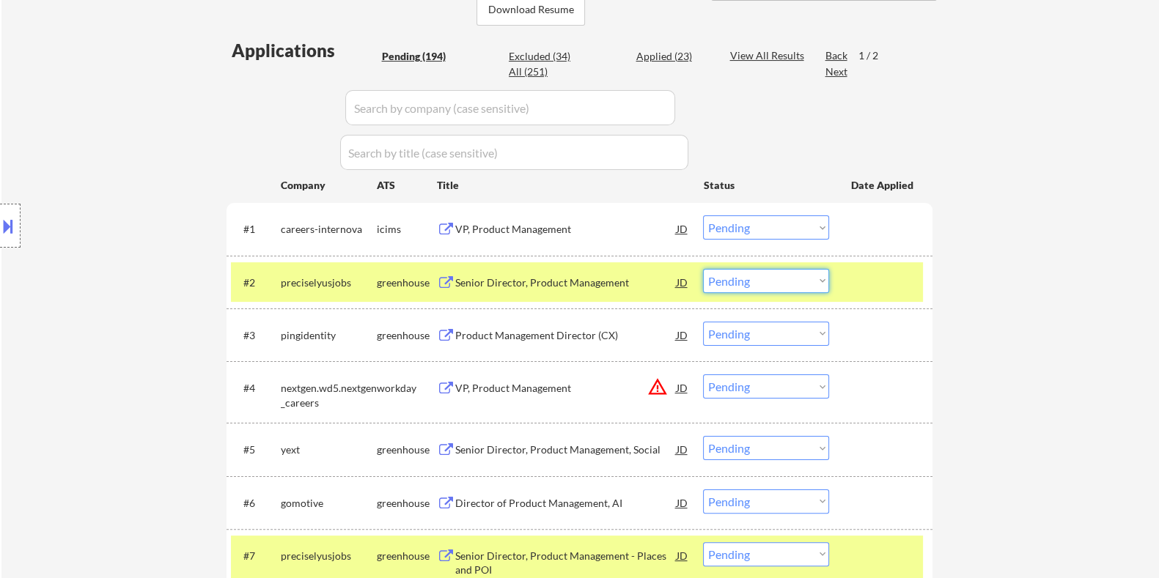
click at [747, 278] on select "Choose an option... Pending Applied Excluded (Questions) Excluded (Expired) Exc…" at bounding box center [766, 281] width 126 height 24
click at [703, 269] on select "Choose an option... Pending Applied Excluded (Questions) Excluded (Expired) Exc…" at bounding box center [766, 281] width 126 height 24
select select ""pending""
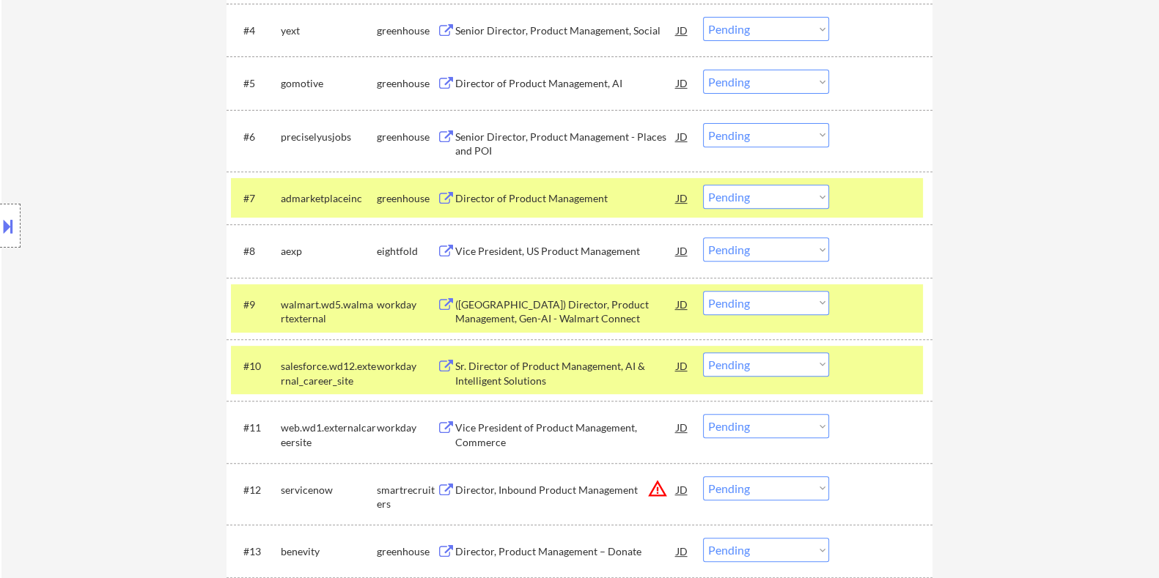
scroll to position [550, 0]
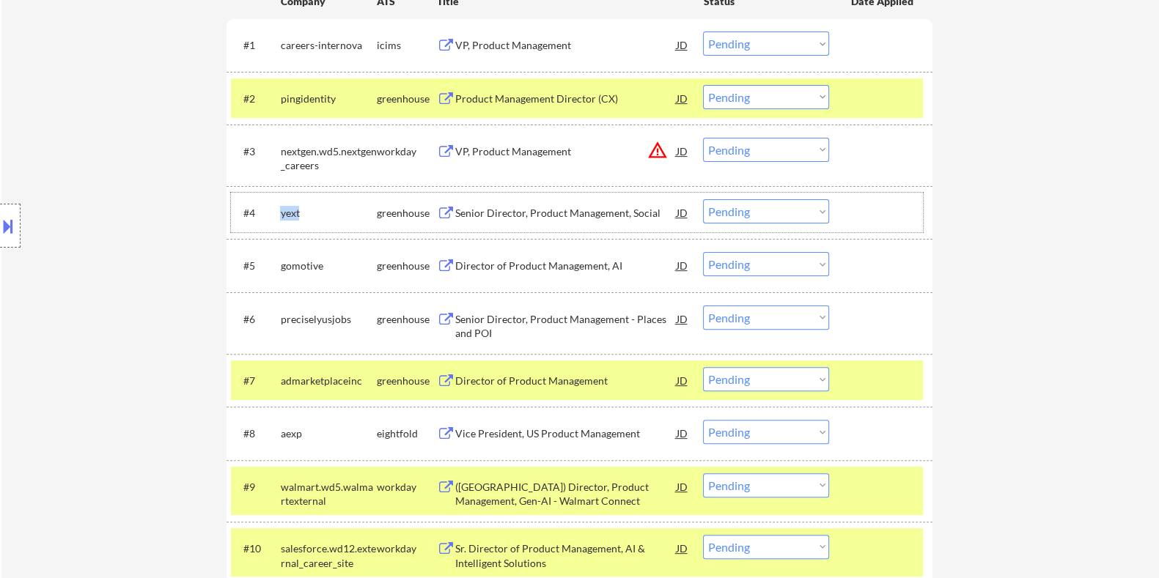
drag, startPoint x: 314, startPoint y: 207, endPoint x: 281, endPoint y: 207, distance: 32.3
click at [281, 207] on div "yext" at bounding box center [328, 213] width 96 height 15
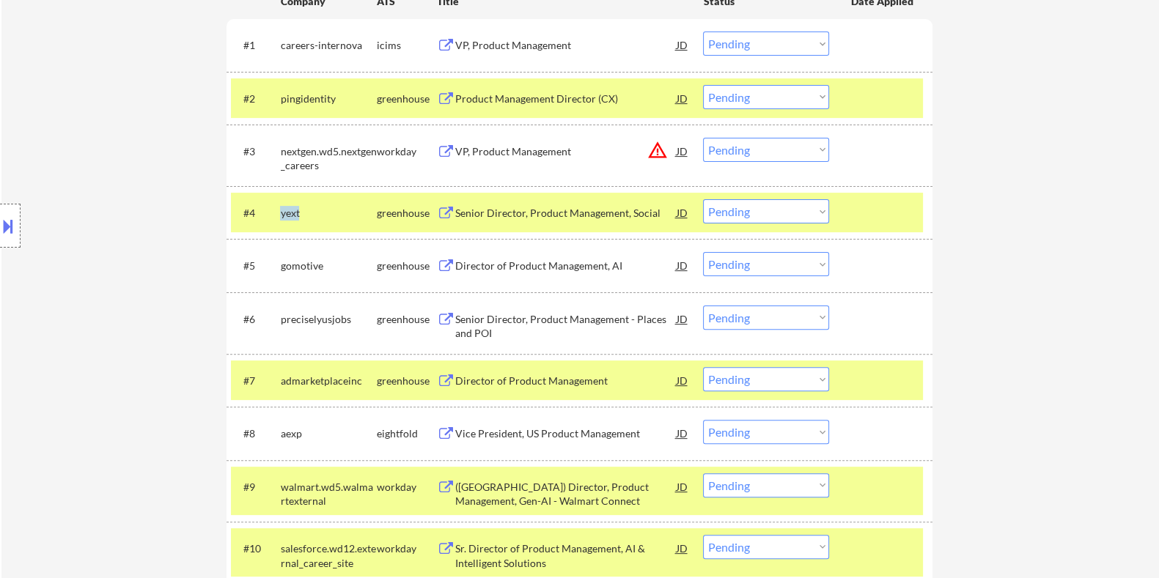
copy div "yext"
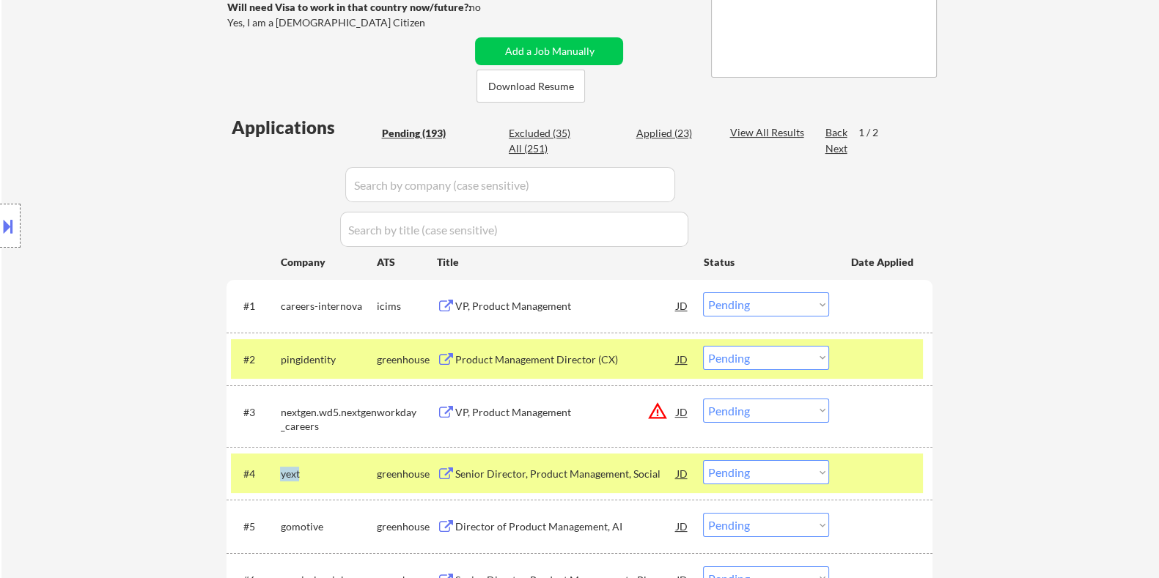
scroll to position [275, 0]
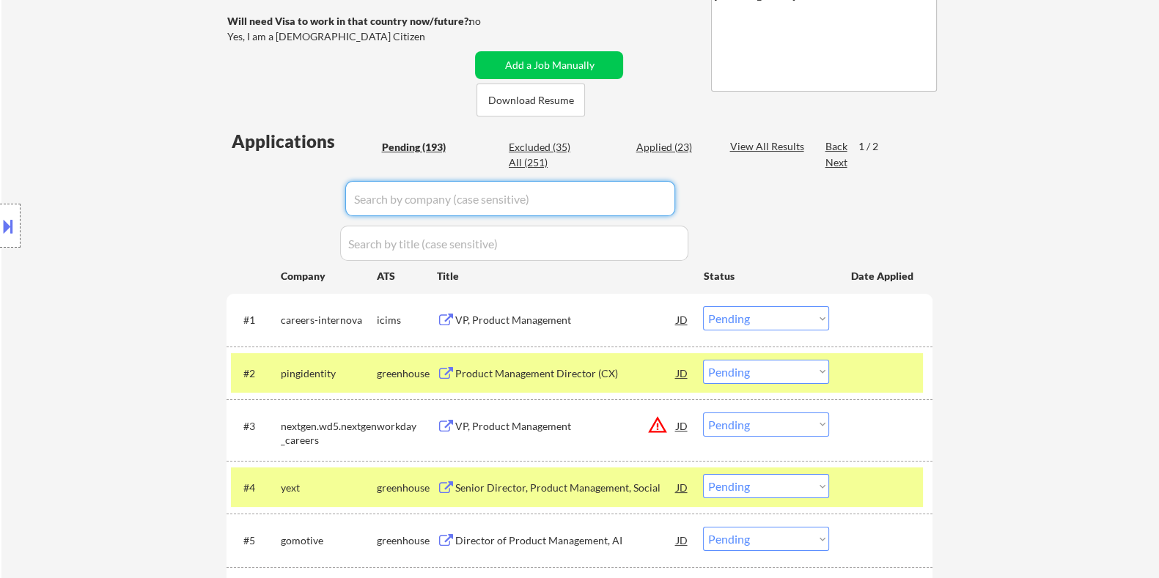
click at [396, 197] on input "input" at bounding box center [510, 198] width 330 height 35
paste input "yext"
type input "yext"
click at [731, 146] on div "View All Results" at bounding box center [768, 146] width 78 height 15
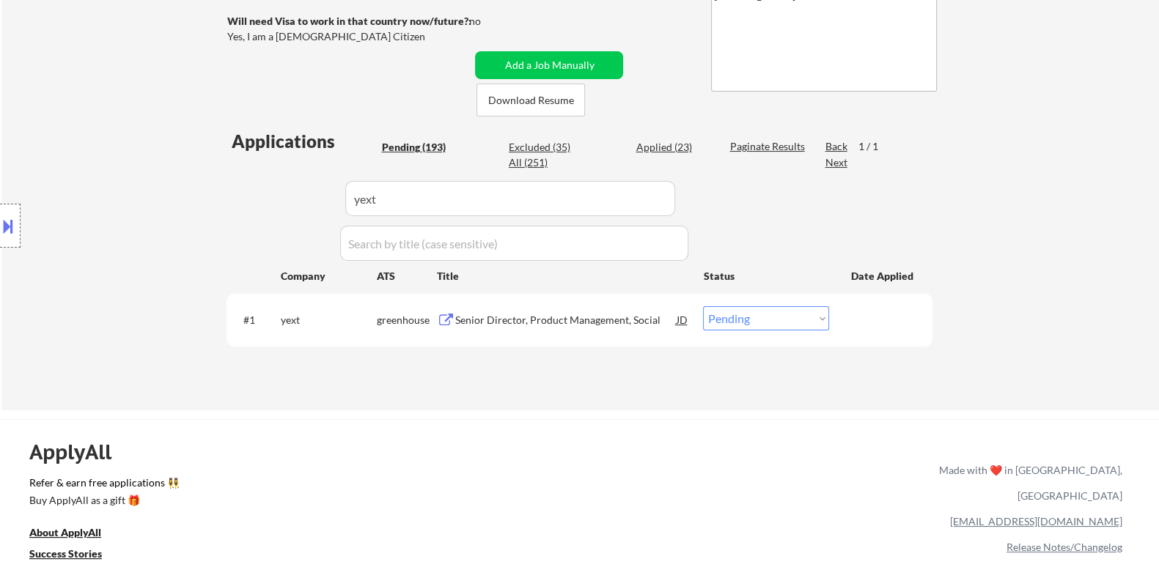
click at [506, 324] on div "Senior Director, Product Management, Social" at bounding box center [564, 320] width 221 height 15
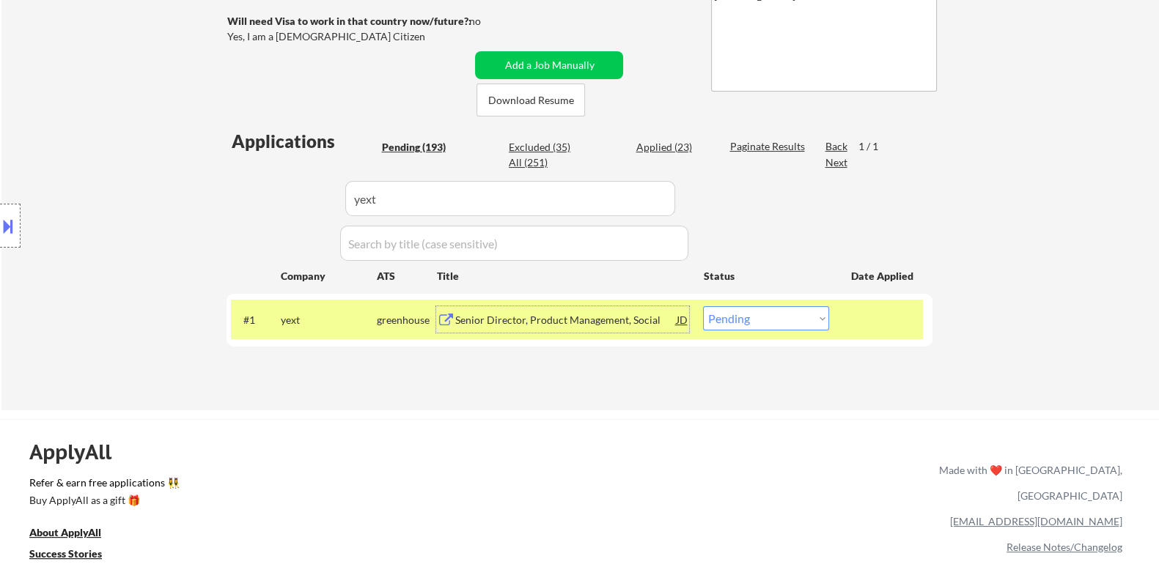
click at [772, 320] on select "Choose an option... Pending Applied Excluded (Questions) Excluded (Expired) Exc…" at bounding box center [766, 318] width 126 height 24
select select ""excluded__bad_match_""
click at [703, 306] on select "Choose an option... Pending Applied Excluded (Questions) Excluded (Expired) Exc…" at bounding box center [766, 318] width 126 height 24
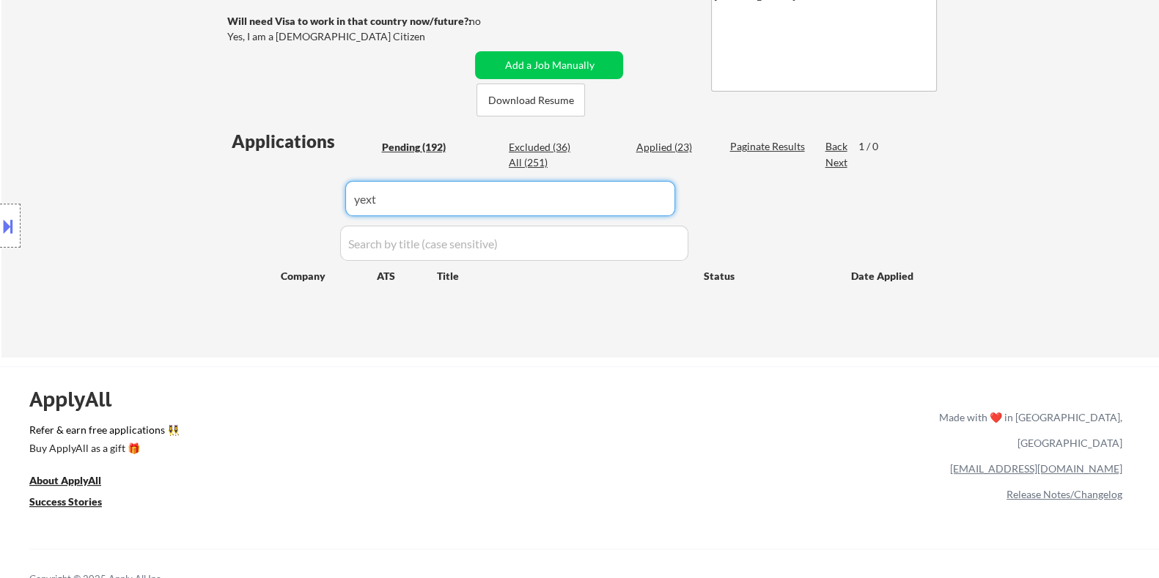
drag, startPoint x: 380, startPoint y: 204, endPoint x: 295, endPoint y: 213, distance: 86.2
click at [295, 213] on div "Applications Pending (192) Excluded (36) Applied (23) All (251) Paginate Result…" at bounding box center [579, 229] width 706 height 201
click at [421, 148] on div "Pending (192)" at bounding box center [417, 147] width 73 height 15
select select ""pending""
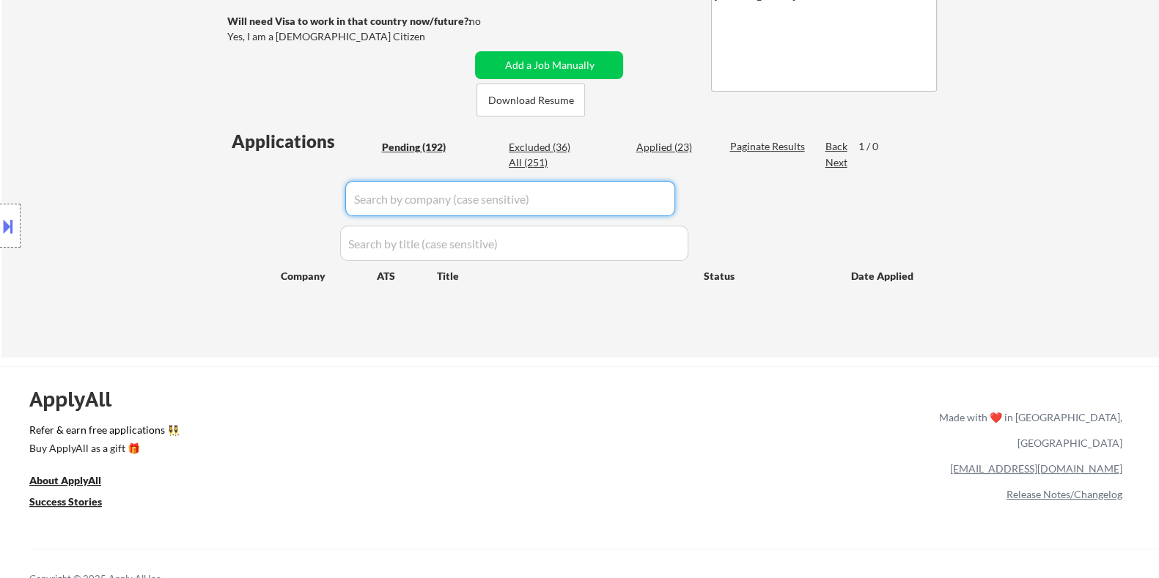
select select ""pending""
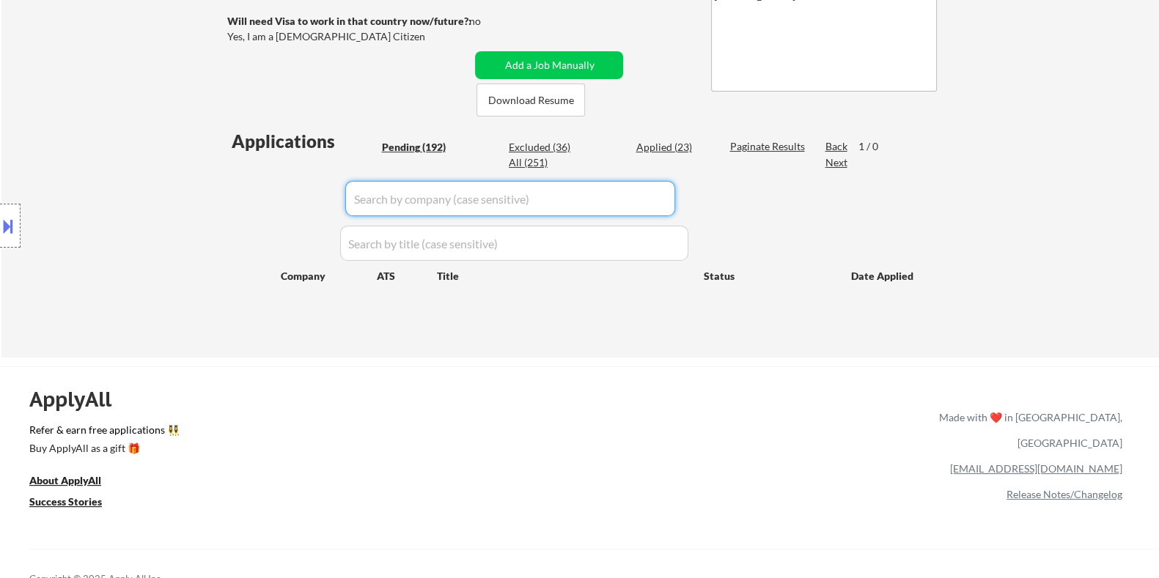
select select ""pending""
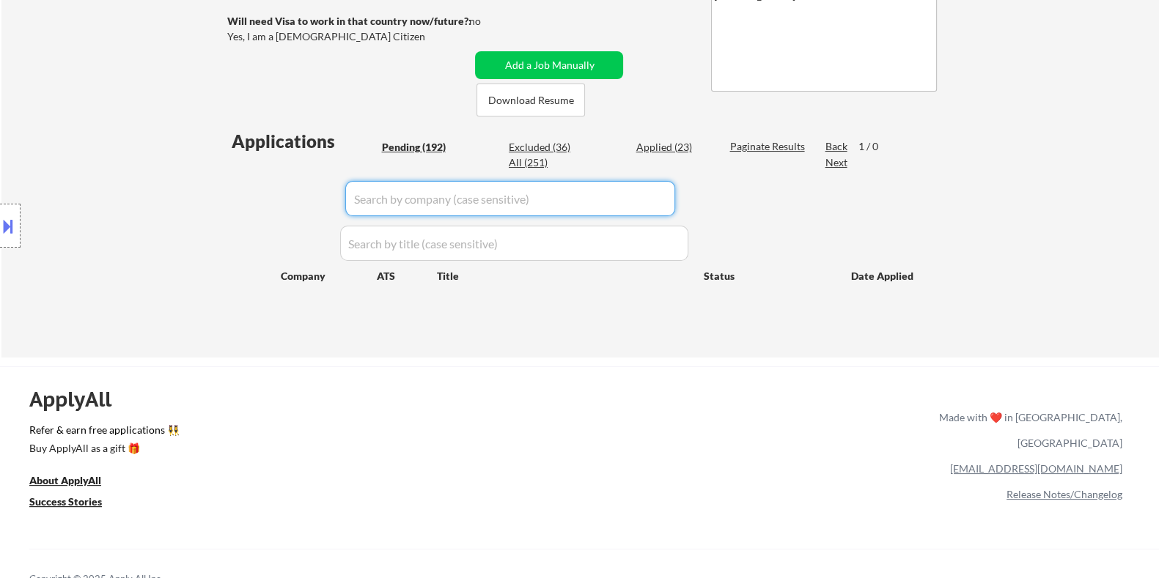
select select ""pending""
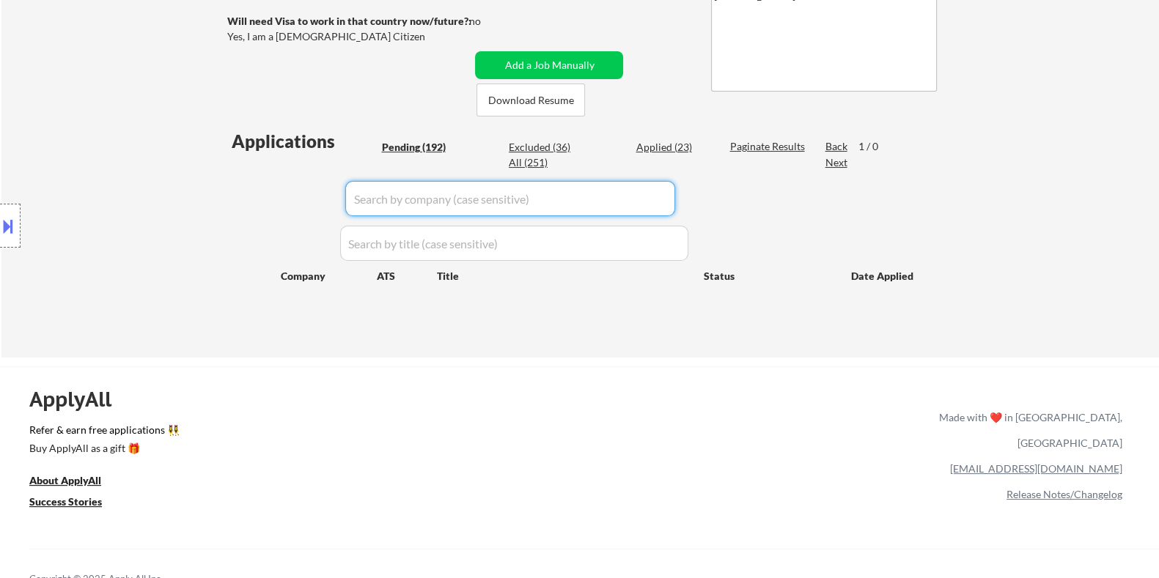
select select ""pending""
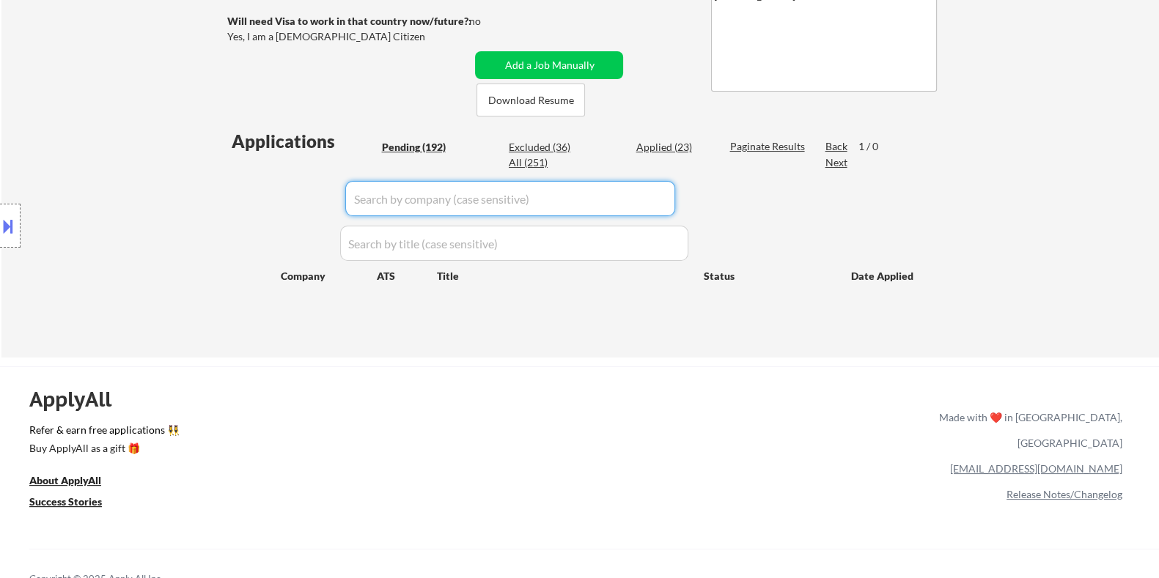
select select ""pending""
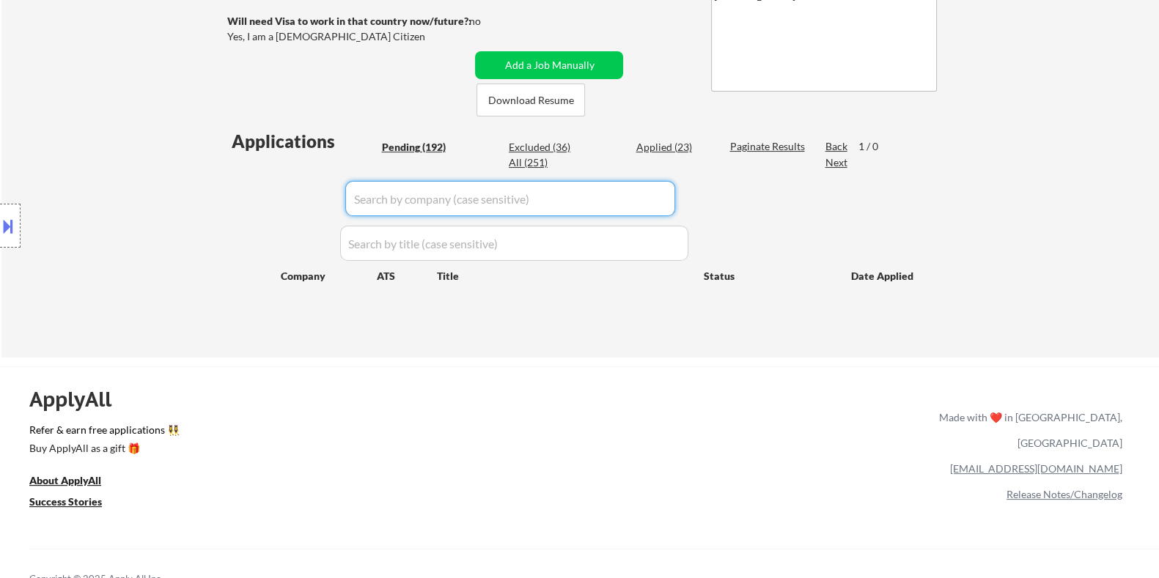
select select ""pending""
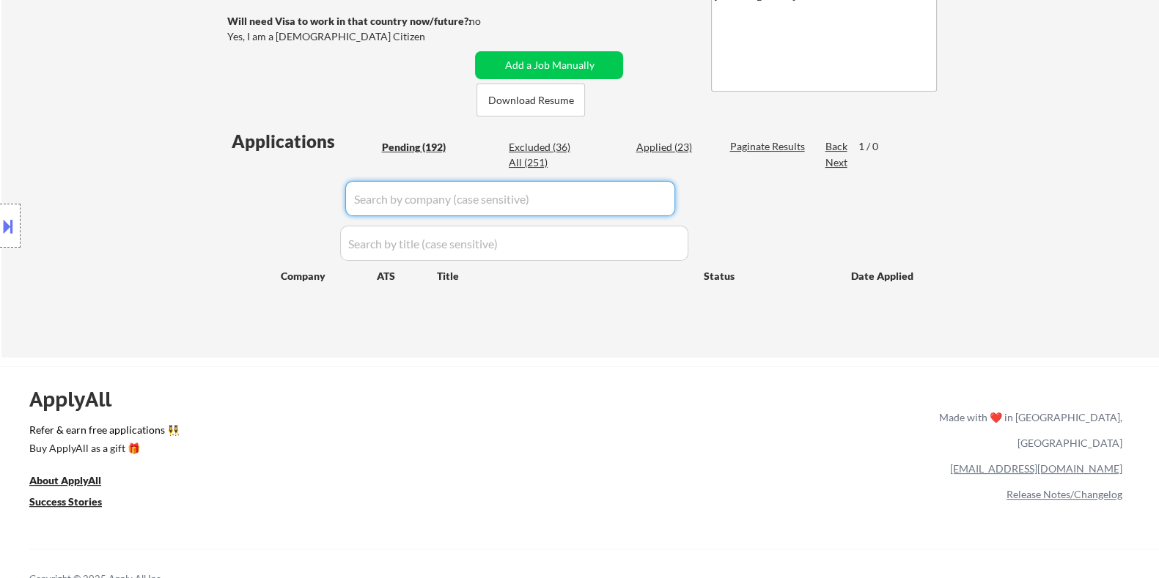
select select ""pending""
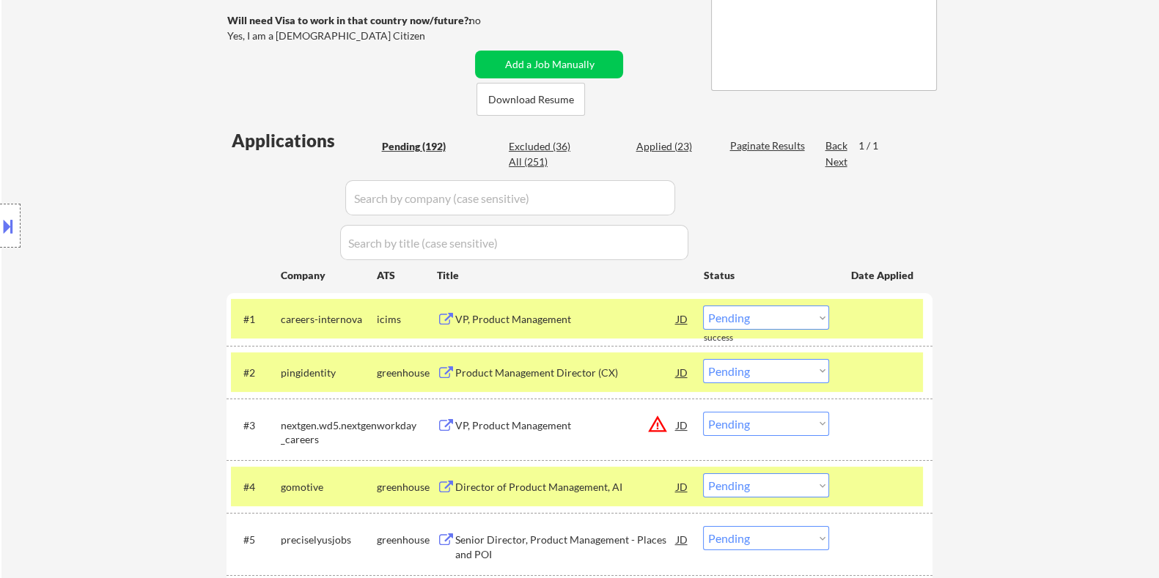
scroll to position [366, 0]
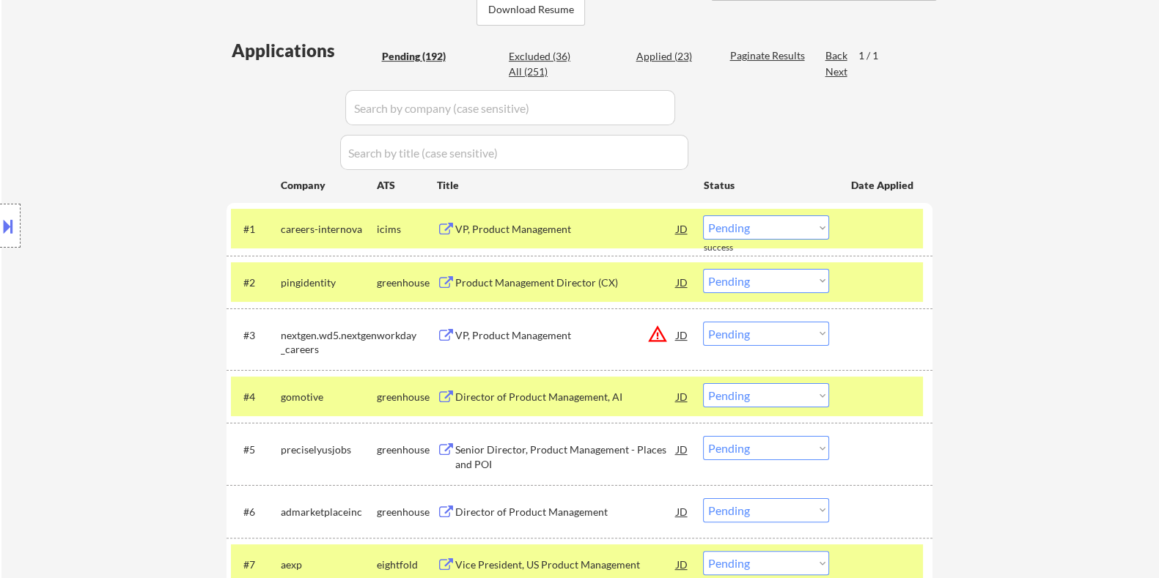
click at [471, 279] on div "Product Management Director (CX)" at bounding box center [564, 283] width 221 height 15
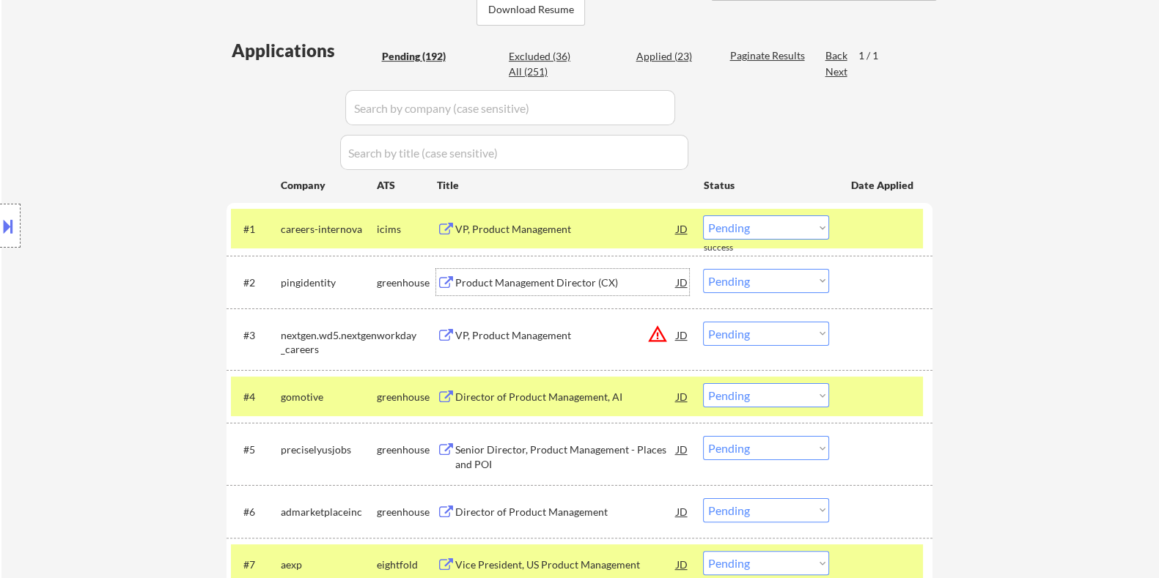
click at [800, 280] on select "Choose an option... Pending Applied Excluded (Questions) Excluded (Expired) Exc…" at bounding box center [766, 281] width 126 height 24
click at [703, 269] on select "Choose an option... Pending Applied Excluded (Questions) Excluded (Expired) Exc…" at bounding box center [766, 281] width 126 height 24
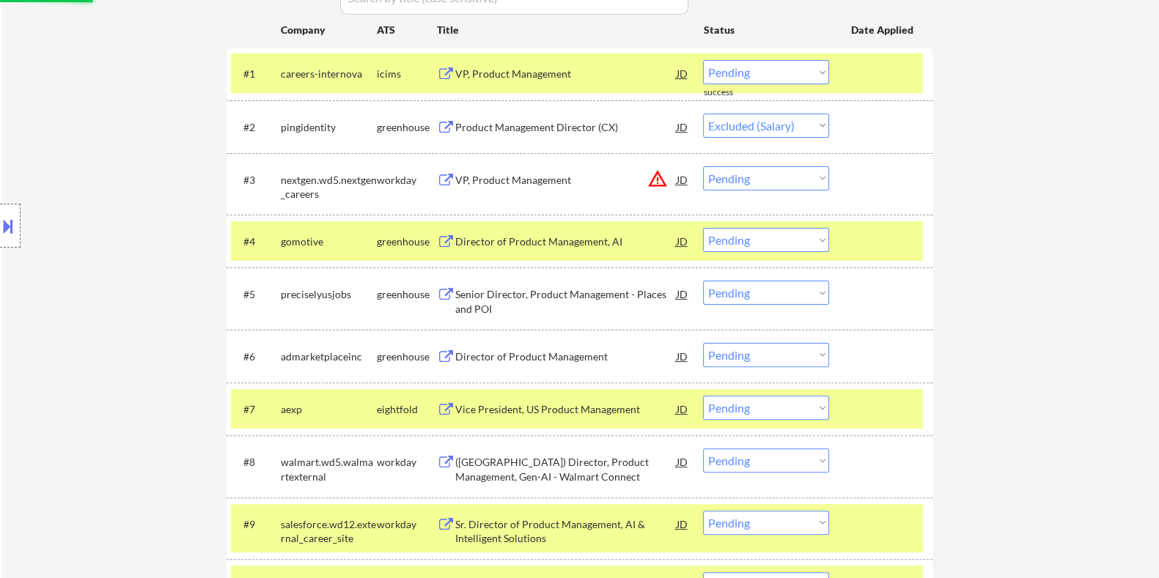
scroll to position [640, 0]
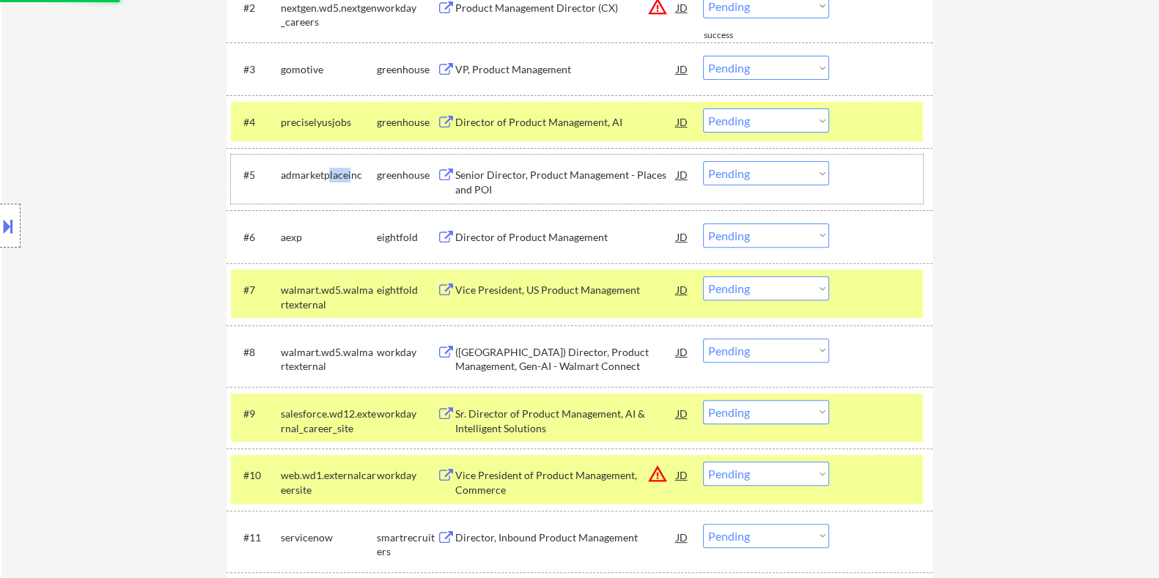
click at [325, 178] on div "admarketplaceinc" at bounding box center [328, 175] width 96 height 15
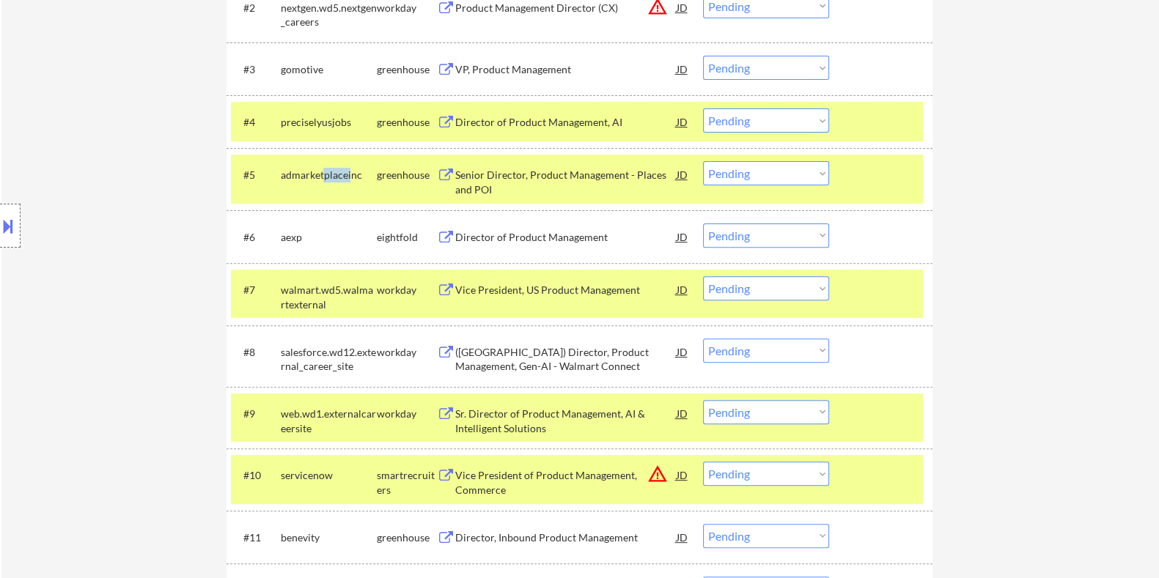
click at [358, 139] on div "#4 preciselyusjobs greenhouse Director of Product Management, AI JD warning_amb…" at bounding box center [577, 122] width 692 height 40
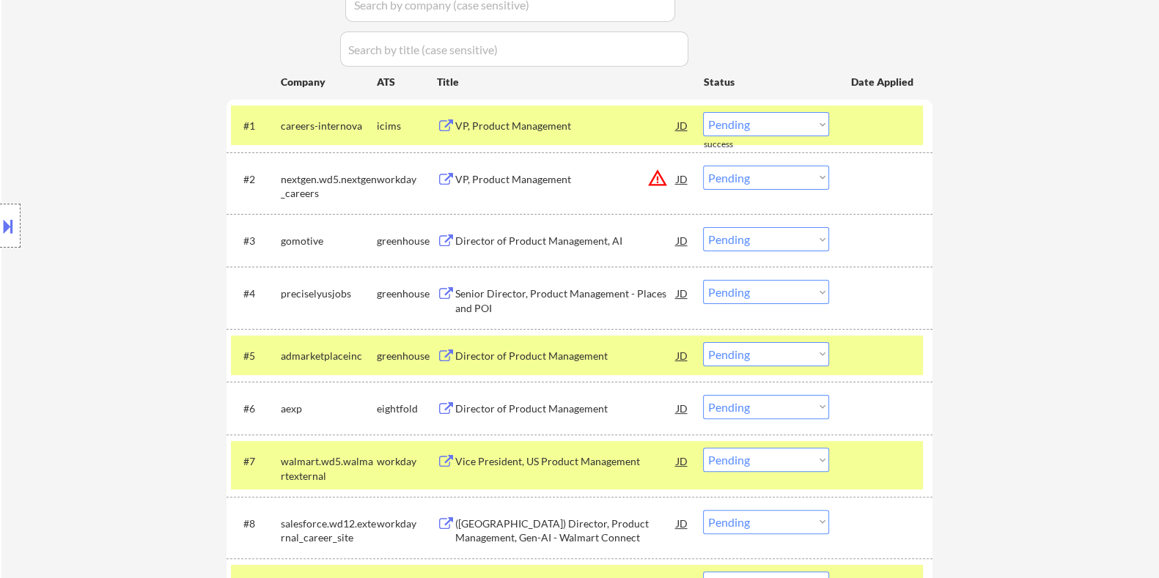
scroll to position [458, 0]
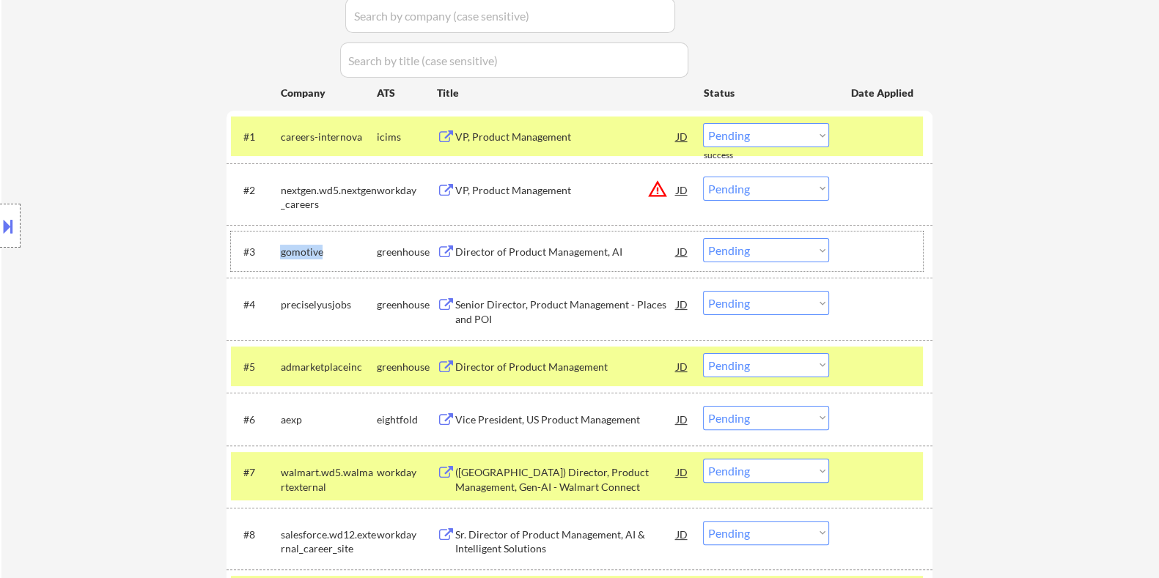
drag, startPoint x: 330, startPoint y: 252, endPoint x: 279, endPoint y: 248, distance: 50.8
click at [280, 248] on div "gomotive" at bounding box center [328, 252] width 96 height 15
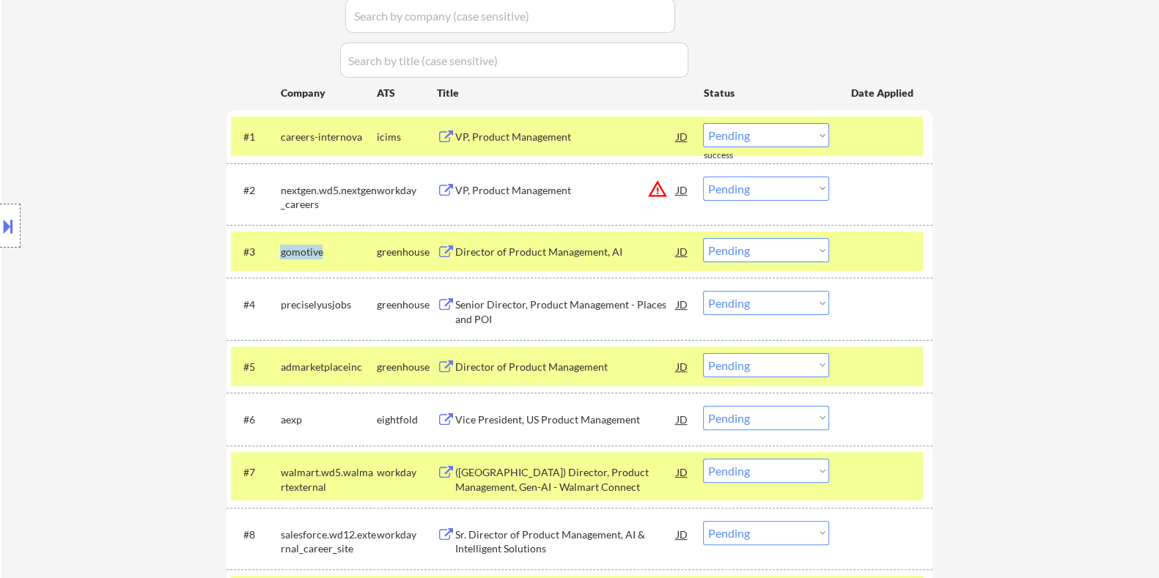
copy div "gomotive"
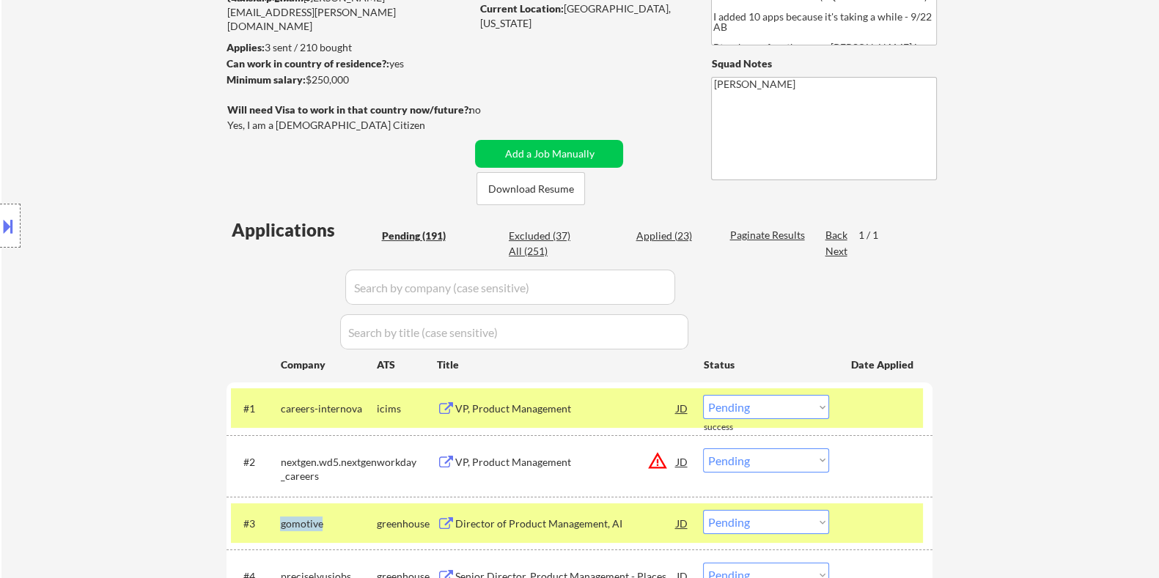
scroll to position [182, 0]
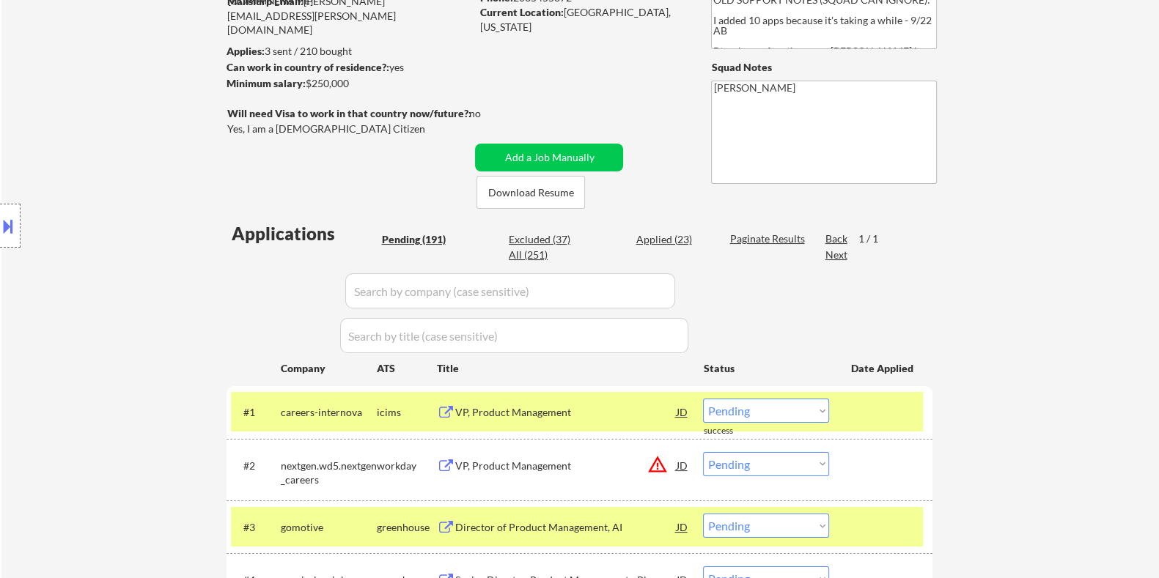
click at [394, 281] on input "input" at bounding box center [510, 290] width 330 height 35
paste input "gomotive"
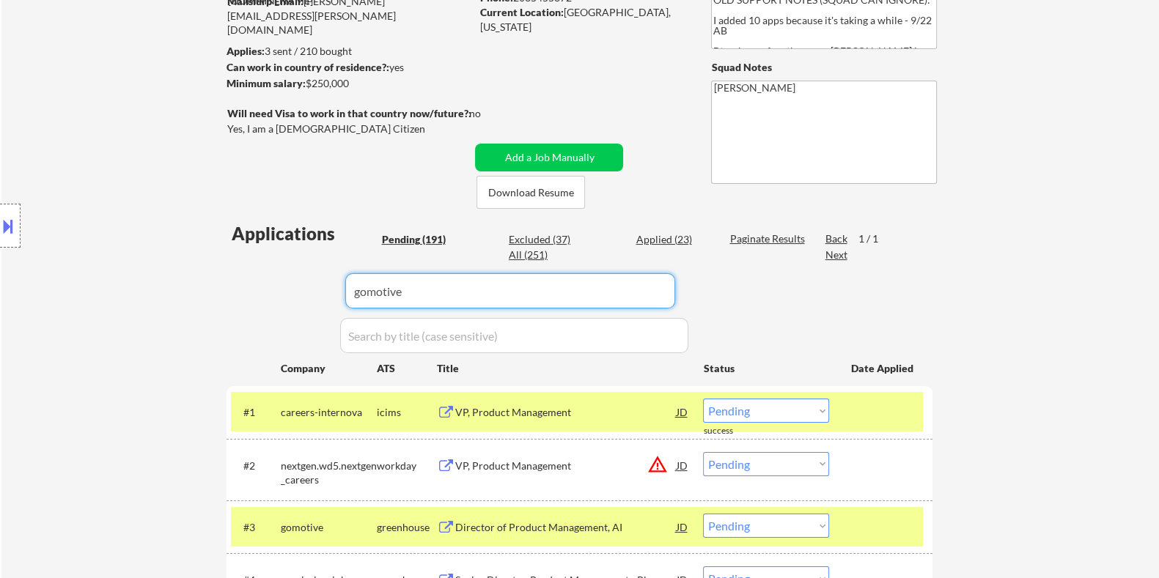
click at [663, 232] on div "Applied (23)" at bounding box center [671, 239] width 73 height 15
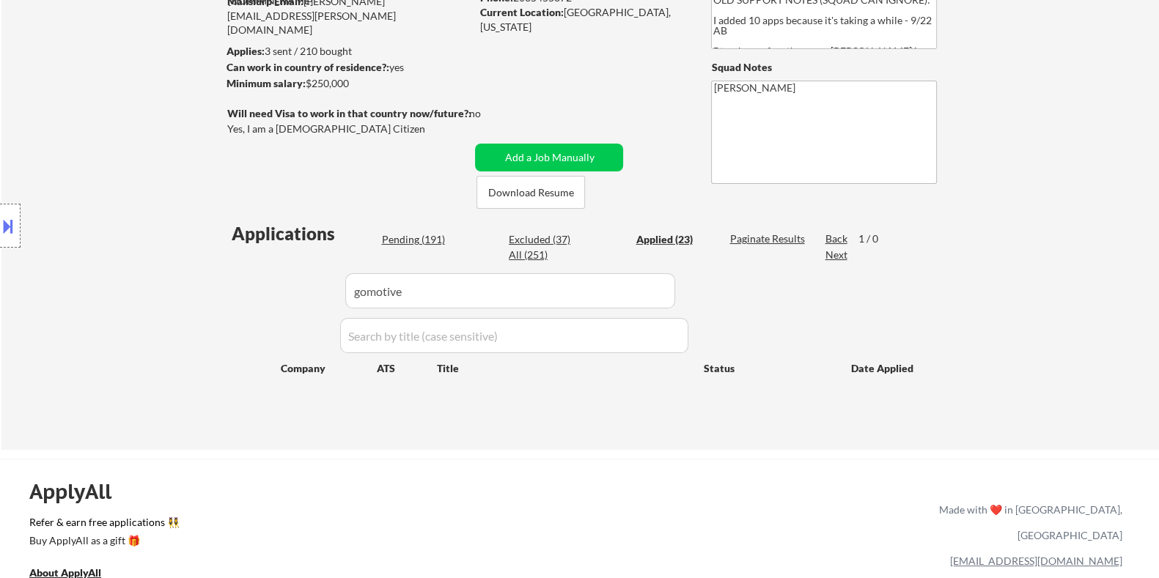
click at [758, 237] on div "Paginate Results" at bounding box center [768, 239] width 78 height 15
click at [555, 300] on input "input" at bounding box center [510, 290] width 330 height 35
click at [752, 236] on div "View All Results" at bounding box center [768, 239] width 78 height 15
drag, startPoint x: 444, startPoint y: 298, endPoint x: 293, endPoint y: 283, distance: 151.7
click at [293, 283] on div "Applications Pending (191) Excluded (37) Applied (23) All (251) Paginate Result…" at bounding box center [579, 321] width 706 height 201
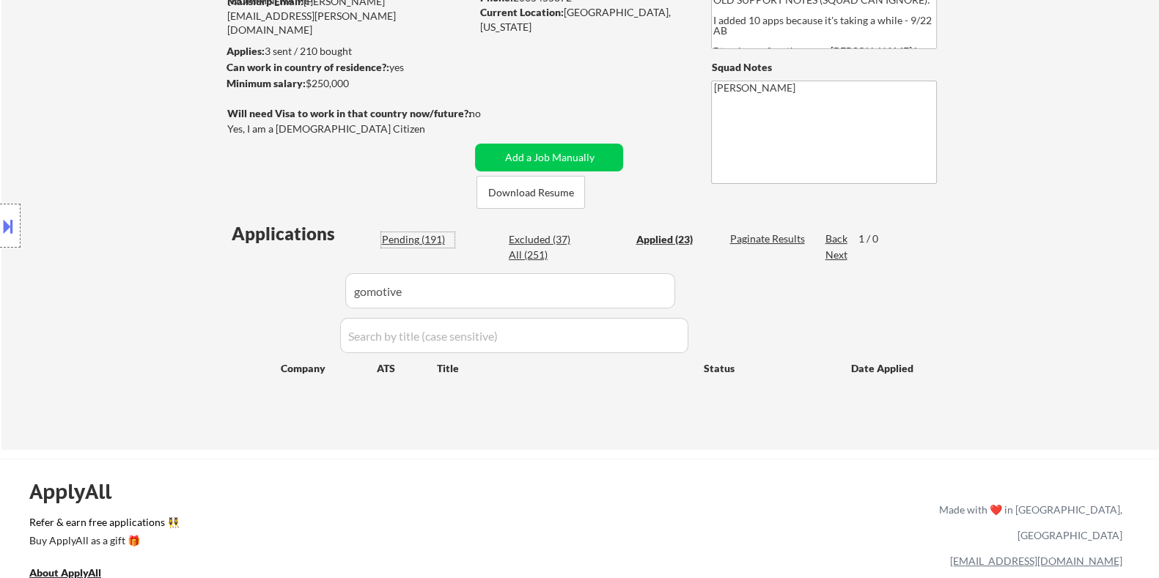
click at [417, 235] on div "Pending (191)" at bounding box center [417, 239] width 73 height 15
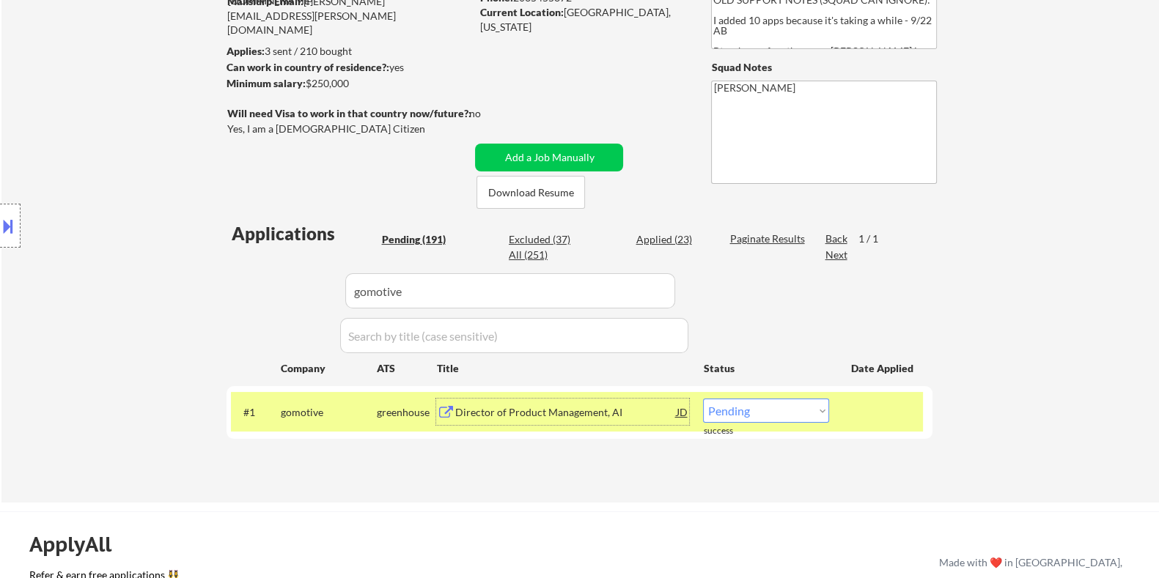
click at [514, 410] on div "Director of Product Management, AI" at bounding box center [564, 412] width 221 height 15
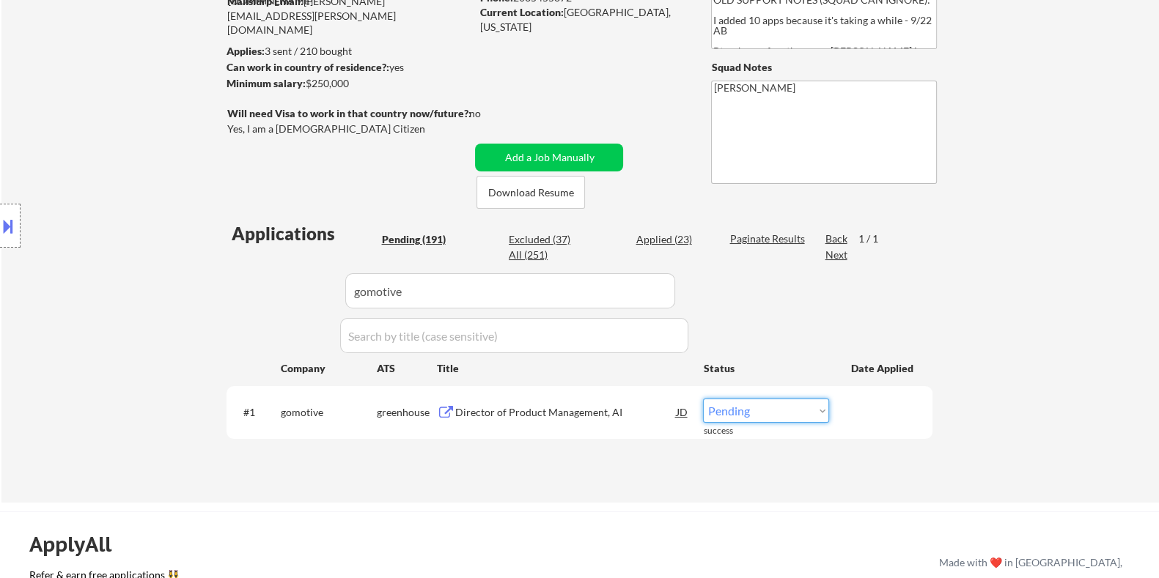
drag, startPoint x: 758, startPoint y: 407, endPoint x: 753, endPoint y: 399, distance: 10.0
click at [758, 407] on select "Choose an option... Pending Applied Excluded (Questions) Excluded (Expired) Exc…" at bounding box center [766, 411] width 126 height 24
click at [703, 399] on select "Choose an option... Pending Applied Excluded (Questions) Excluded (Expired) Exc…" at bounding box center [766, 411] width 126 height 24
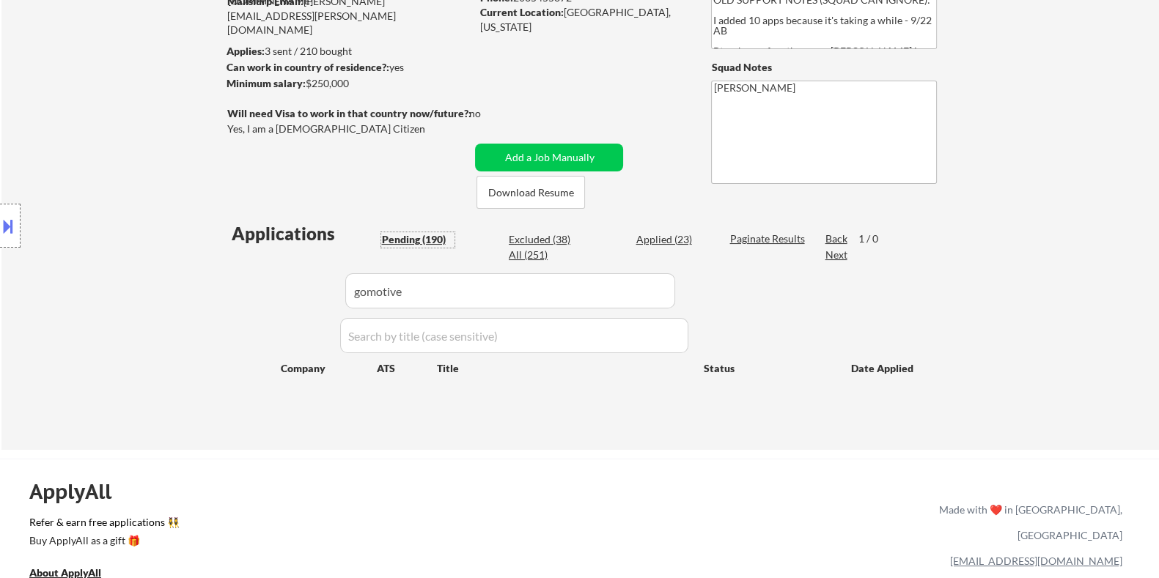
click at [429, 235] on div "Pending (190)" at bounding box center [417, 239] width 73 height 15
drag, startPoint x: 412, startPoint y: 289, endPoint x: 270, endPoint y: 284, distance: 142.3
click at [270, 284] on div "Applications Pending (190) Excluded (38) Applied (23) All (251) Paginate Result…" at bounding box center [579, 321] width 706 height 201
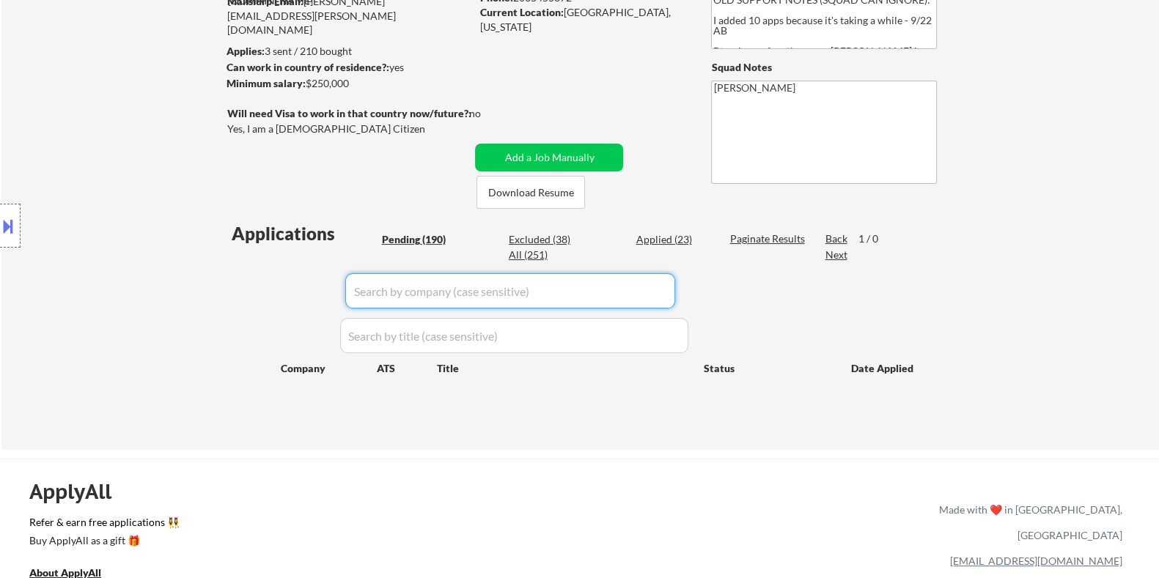
click at [425, 233] on div "Pending (190)" at bounding box center [417, 239] width 73 height 15
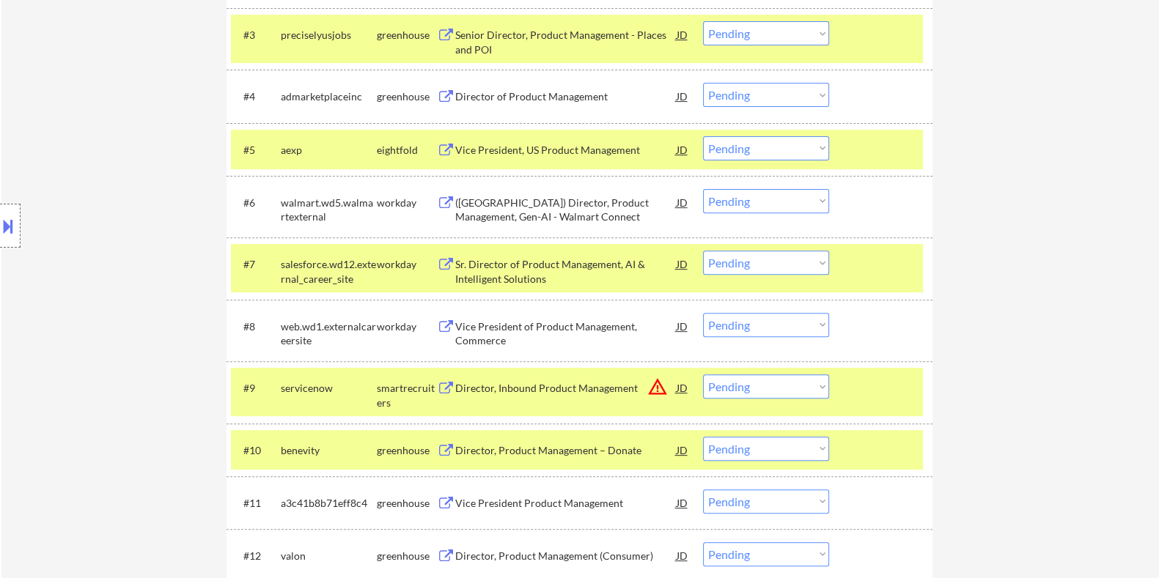
scroll to position [732, 0]
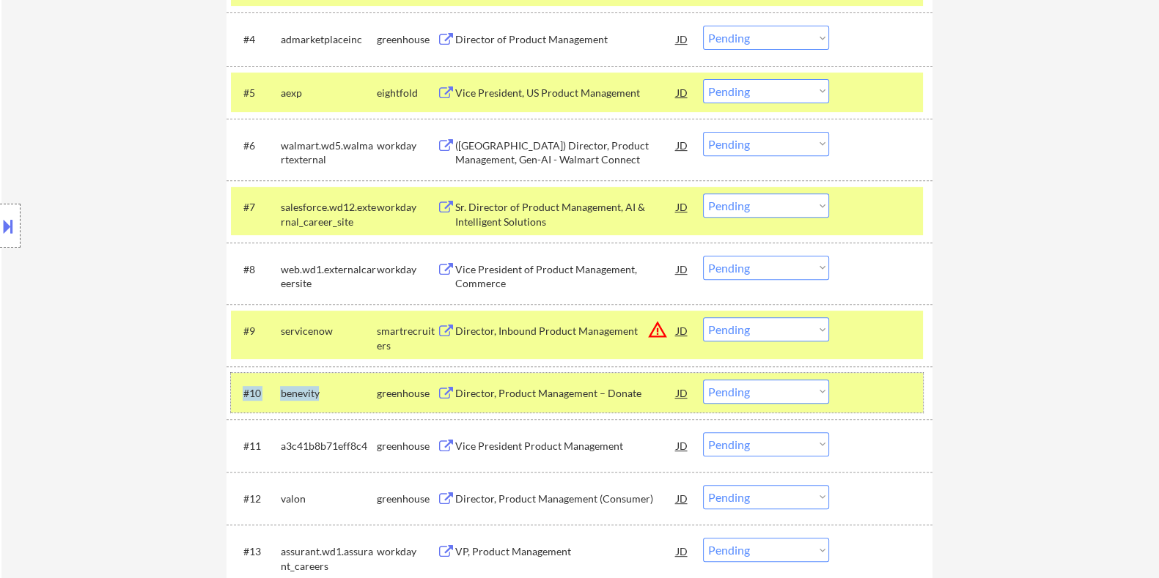
drag, startPoint x: 325, startPoint y: 387, endPoint x: 270, endPoint y: 383, distance: 55.1
click at [270, 383] on div "#10 benevity greenhouse Director, Product Management – Donate JD warning_amber …" at bounding box center [577, 393] width 692 height 40
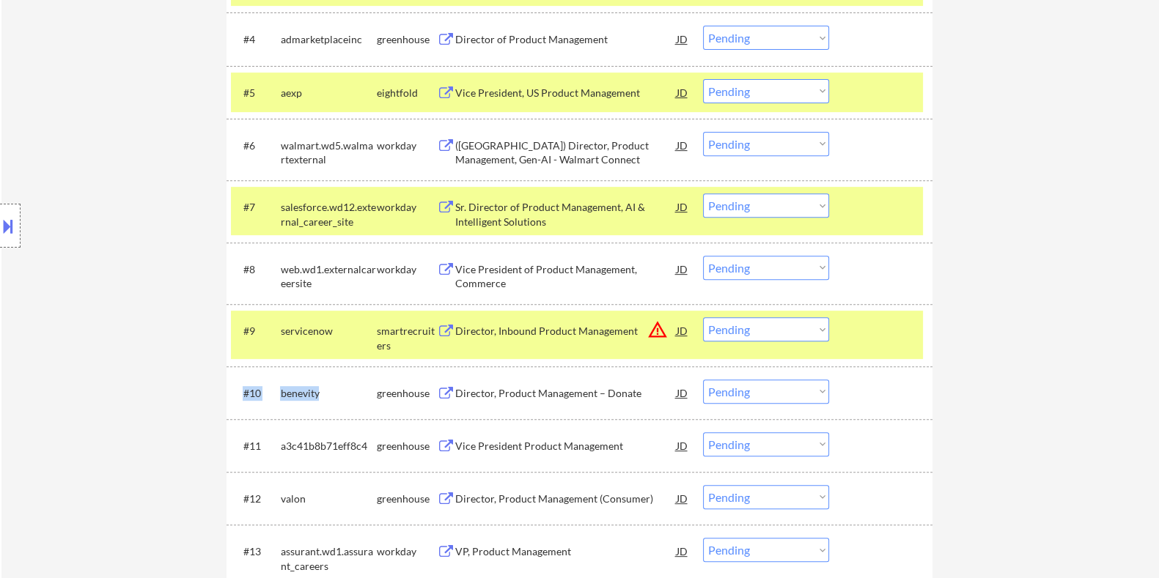
click at [333, 396] on div "benevity" at bounding box center [328, 393] width 96 height 15
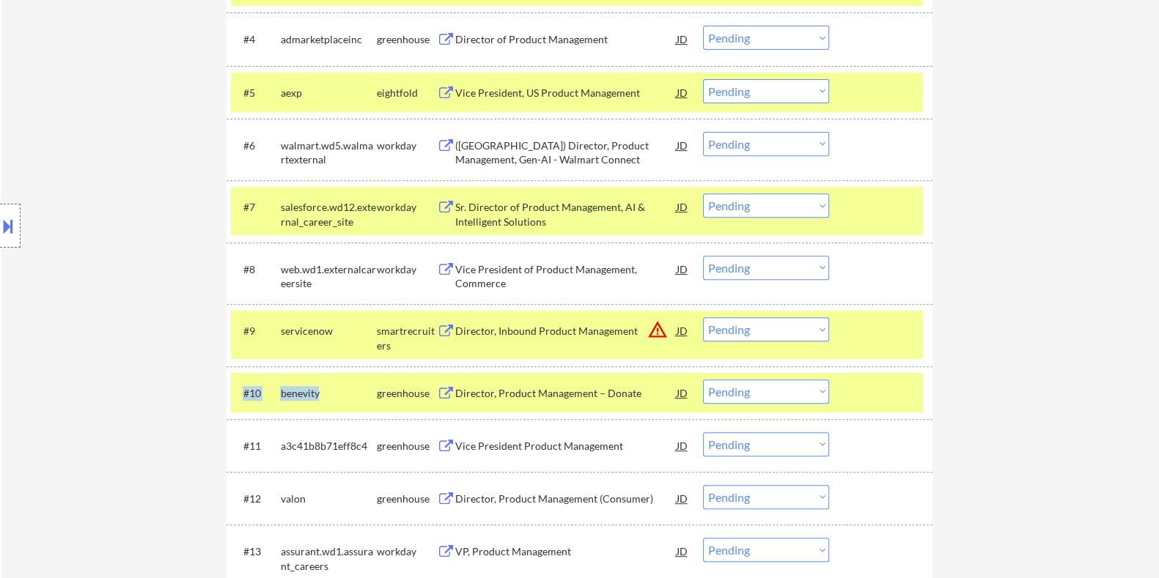
click at [345, 386] on div "benevity" at bounding box center [328, 393] width 96 height 15
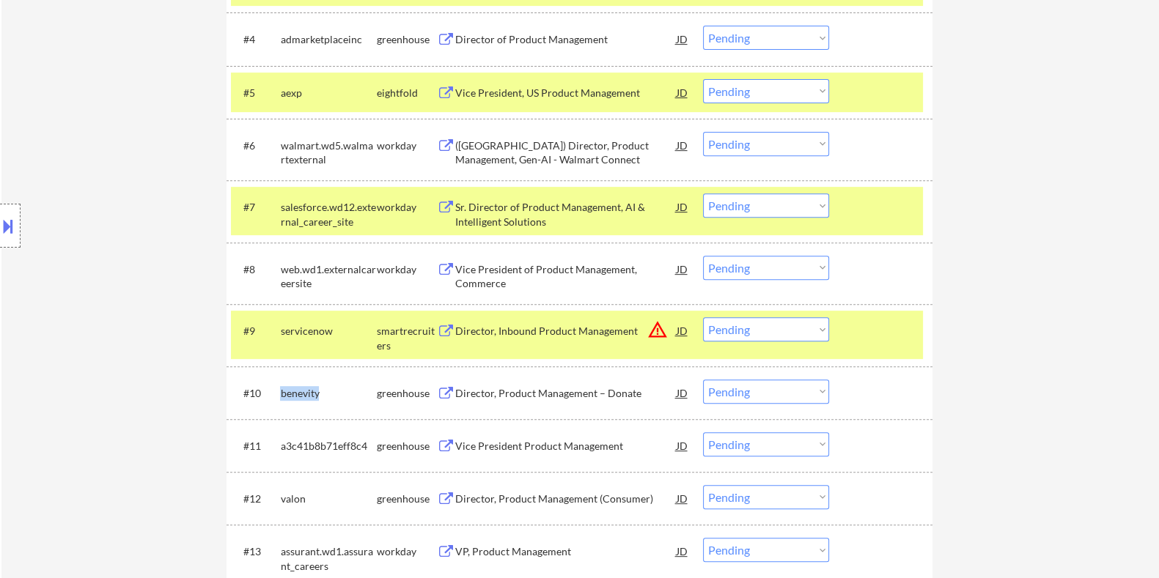
drag, startPoint x: 331, startPoint y: 390, endPoint x: 278, endPoint y: 391, distance: 52.8
click at [278, 391] on div "#10 benevity greenhouse Director, Product Management – Donate JD warning_amber …" at bounding box center [577, 393] width 692 height 40
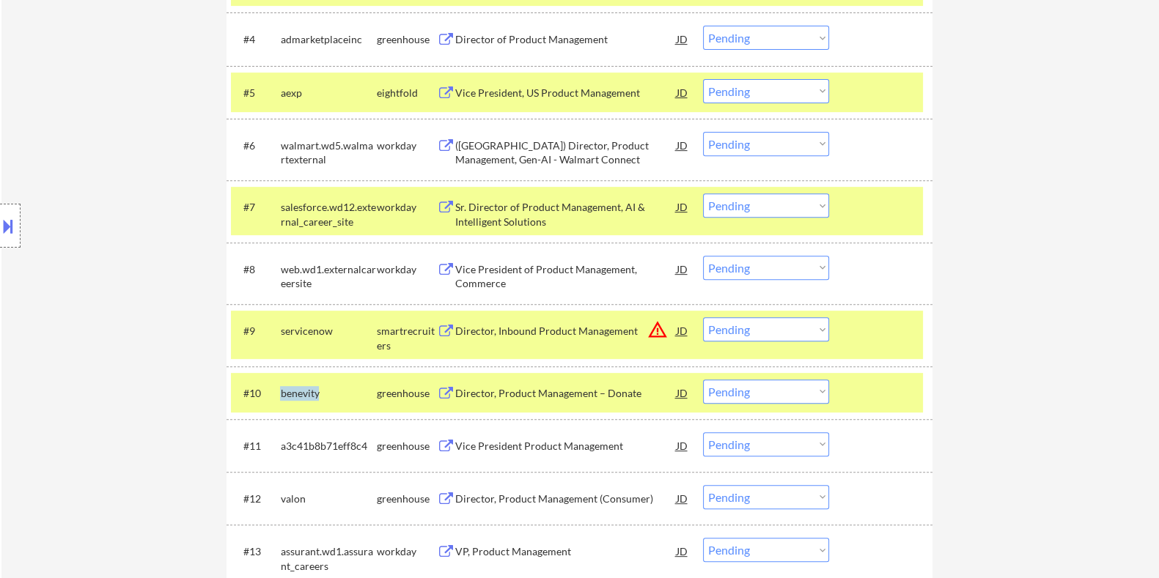
copy div "benevity"
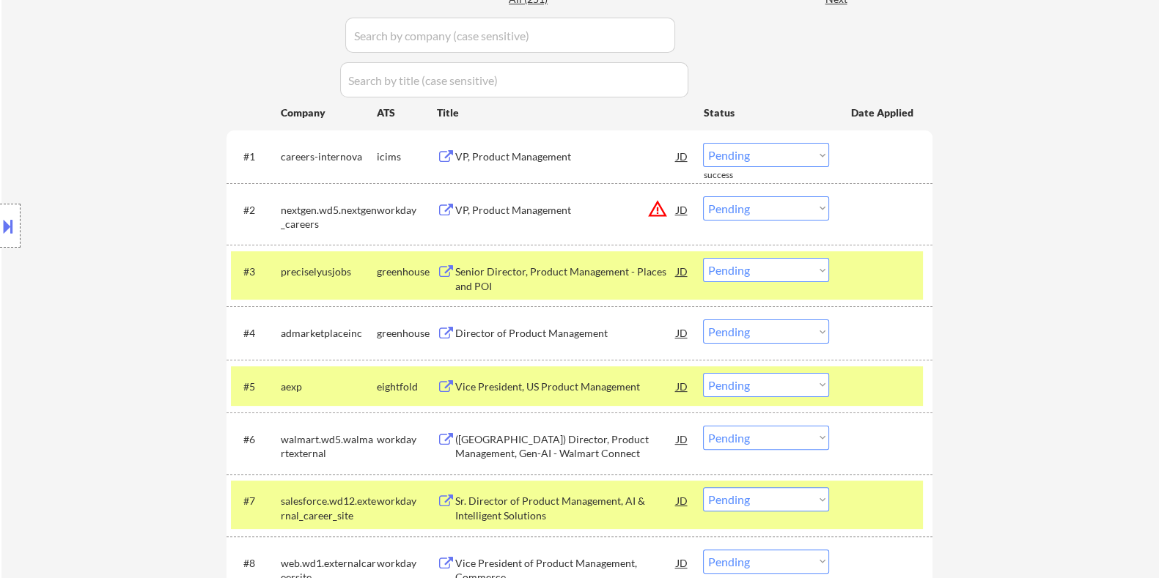
scroll to position [275, 0]
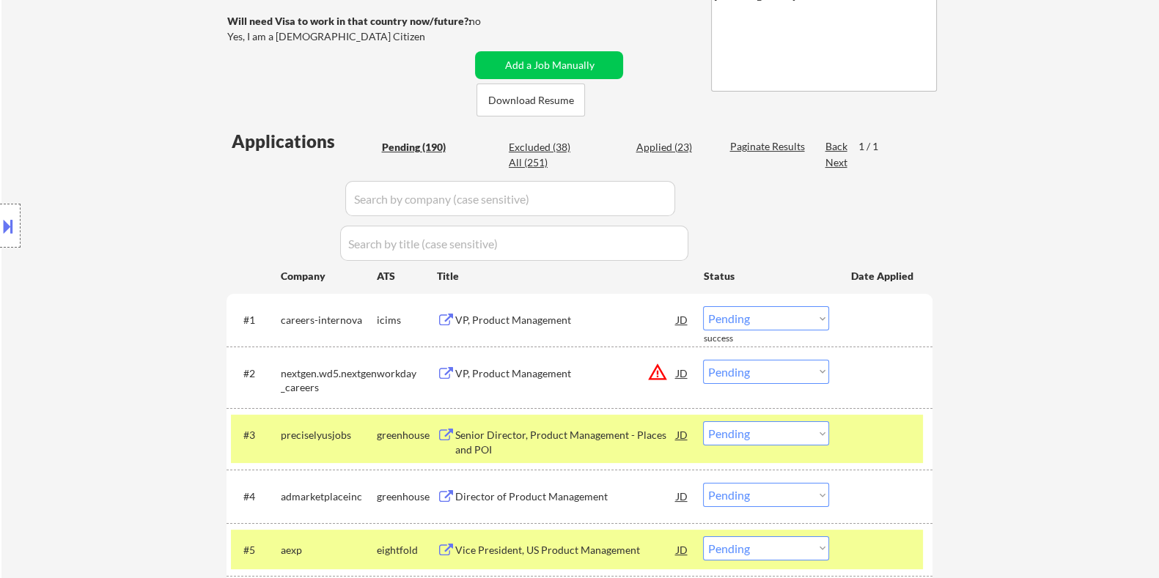
click at [374, 210] on input "input" at bounding box center [510, 198] width 330 height 35
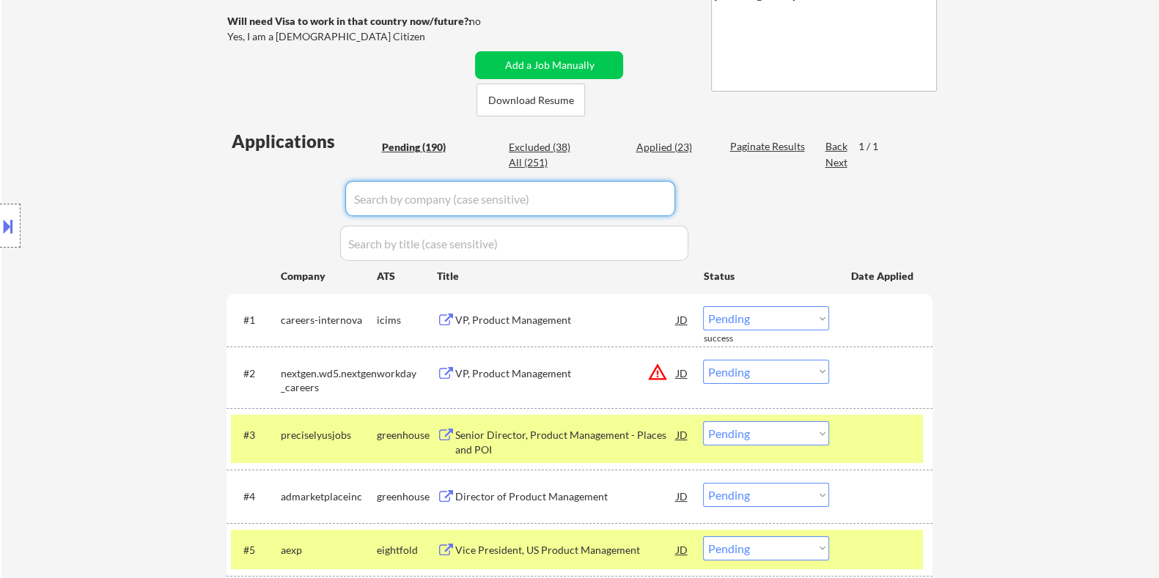
paste input "benevity"
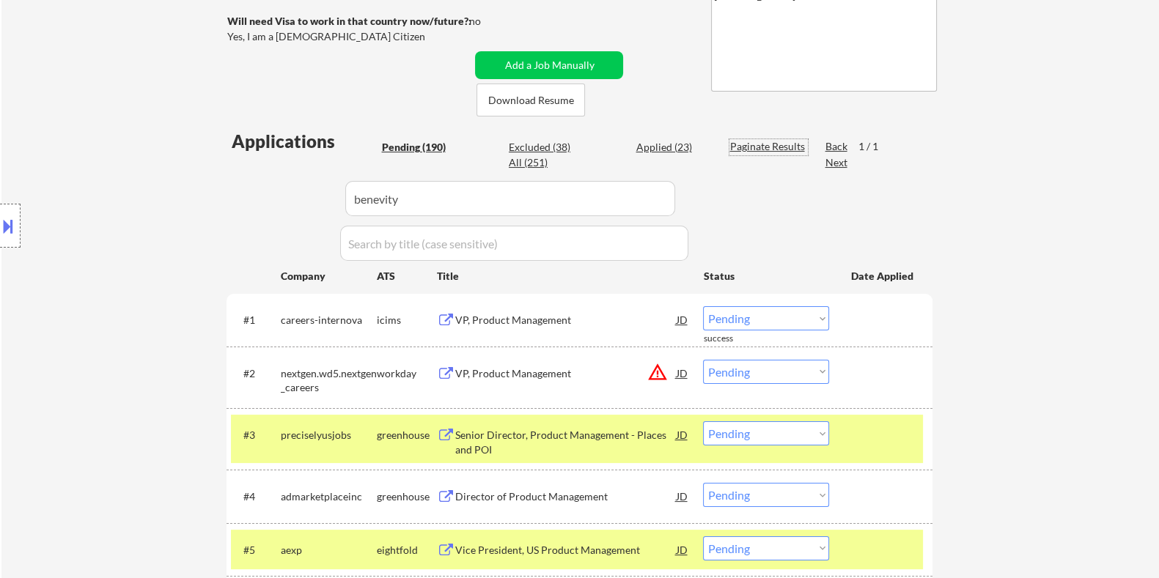
click at [731, 147] on div "Paginate Results" at bounding box center [768, 146] width 78 height 15
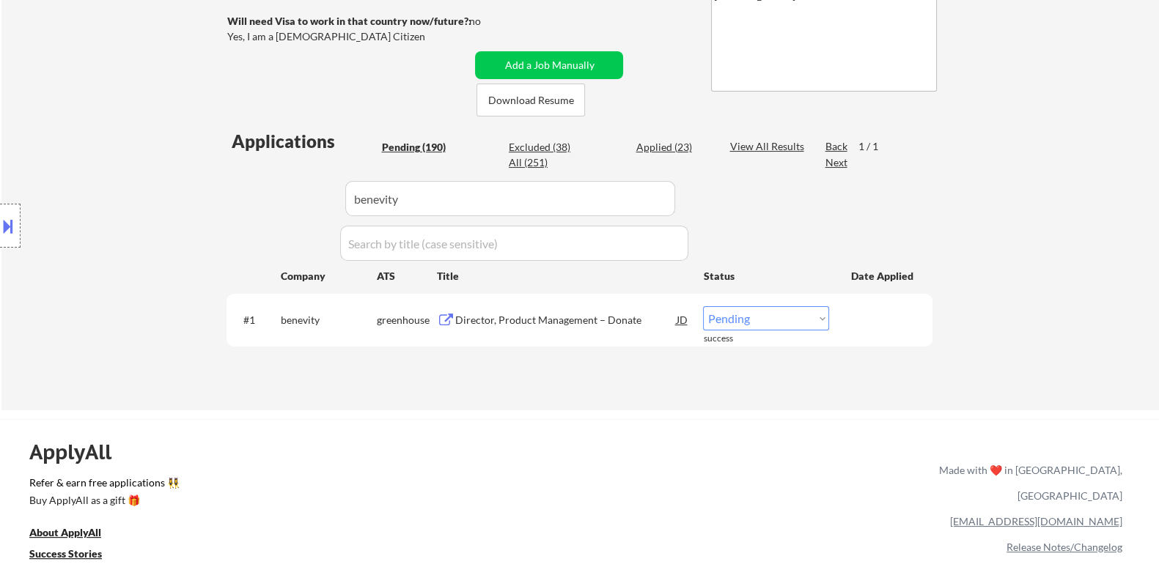
click at [465, 314] on div "Director, Product Management – Donate" at bounding box center [564, 320] width 221 height 15
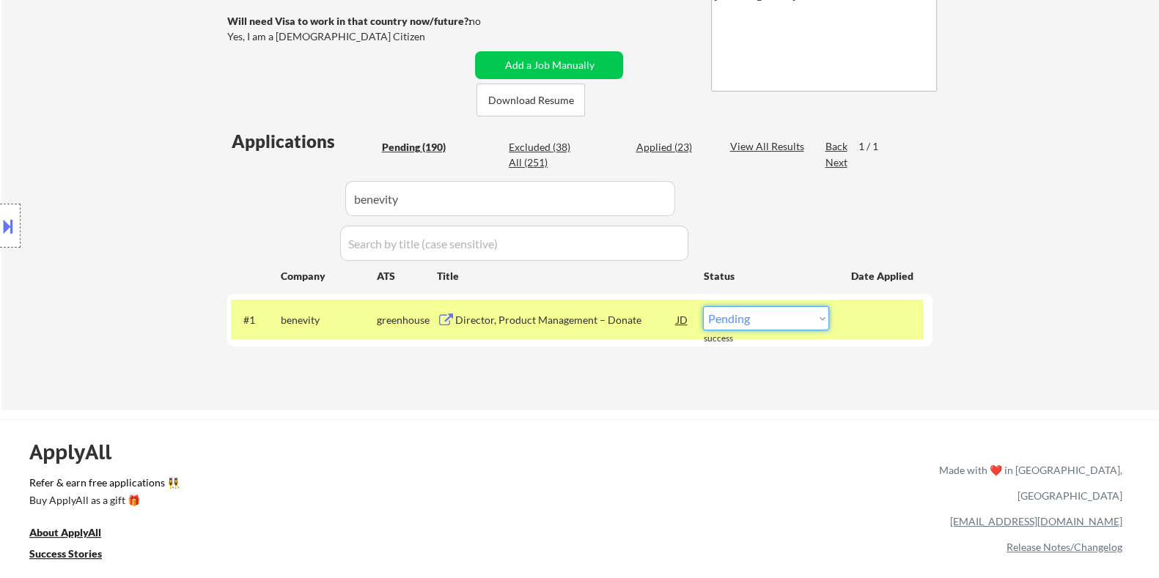
click at [790, 321] on select "Choose an option... Pending Applied Excluded (Questions) Excluded (Expired) Exc…" at bounding box center [766, 318] width 126 height 24
click at [703, 306] on select "Choose an option... Pending Applied Excluded (Questions) Excluded (Expired) Exc…" at bounding box center [766, 318] width 126 height 24
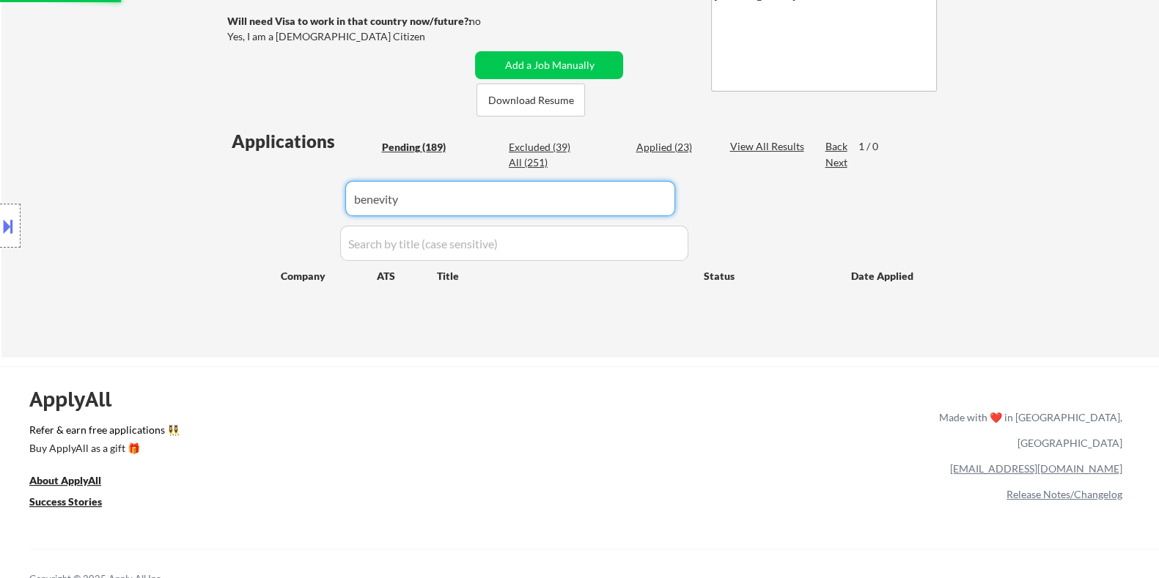
drag, startPoint x: 434, startPoint y: 198, endPoint x: 300, endPoint y: 193, distance: 133.4
click at [305, 193] on div "Applications Pending (189) Excluded (39) Applied (23) All (251) View All Result…" at bounding box center [579, 229] width 706 height 201
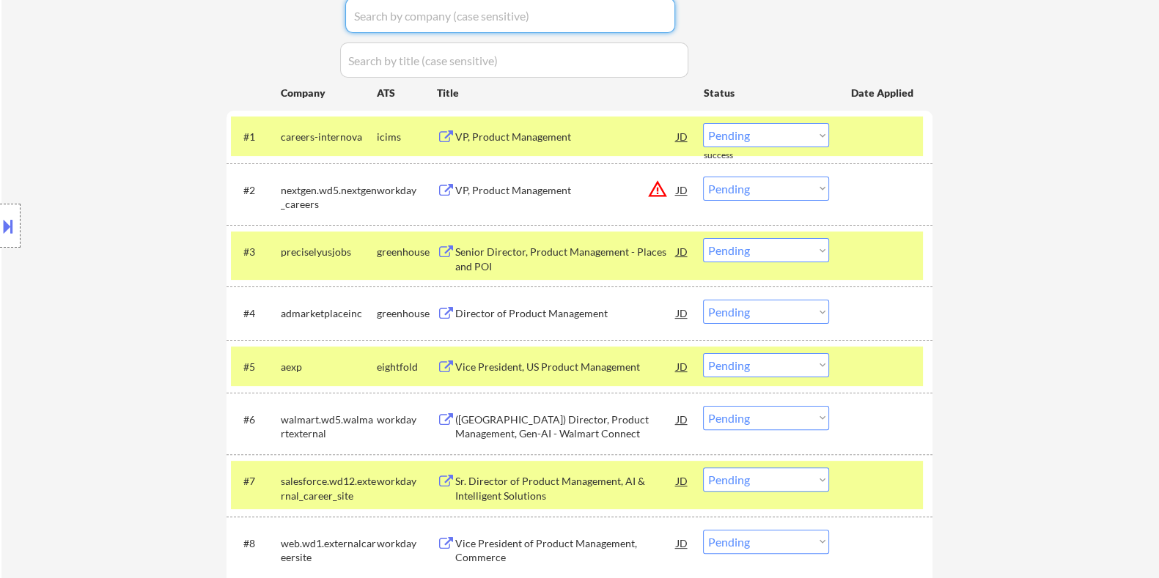
scroll to position [640, 0]
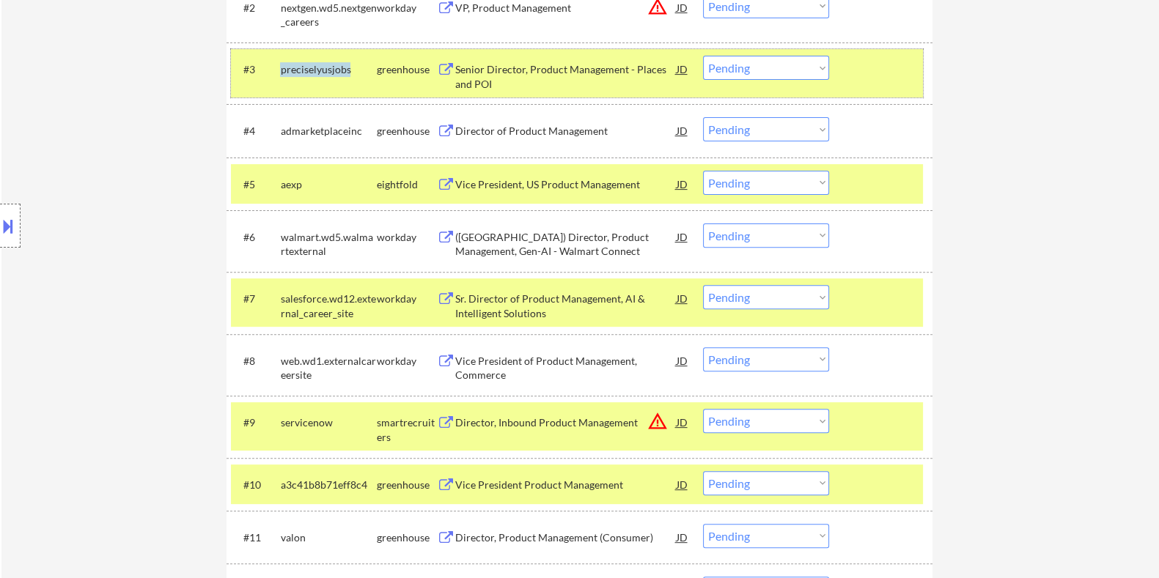
drag, startPoint x: 352, startPoint y: 67, endPoint x: 280, endPoint y: 64, distance: 71.9
click at [280, 64] on div "preciselyusjobs" at bounding box center [328, 69] width 96 height 15
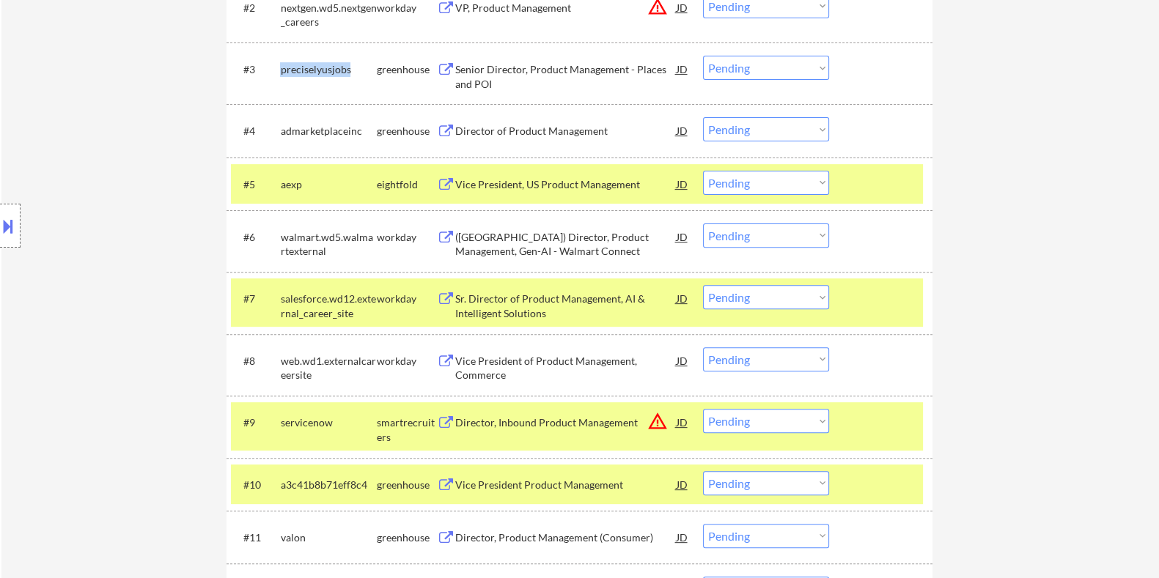
copy div "preciselyusjobs"
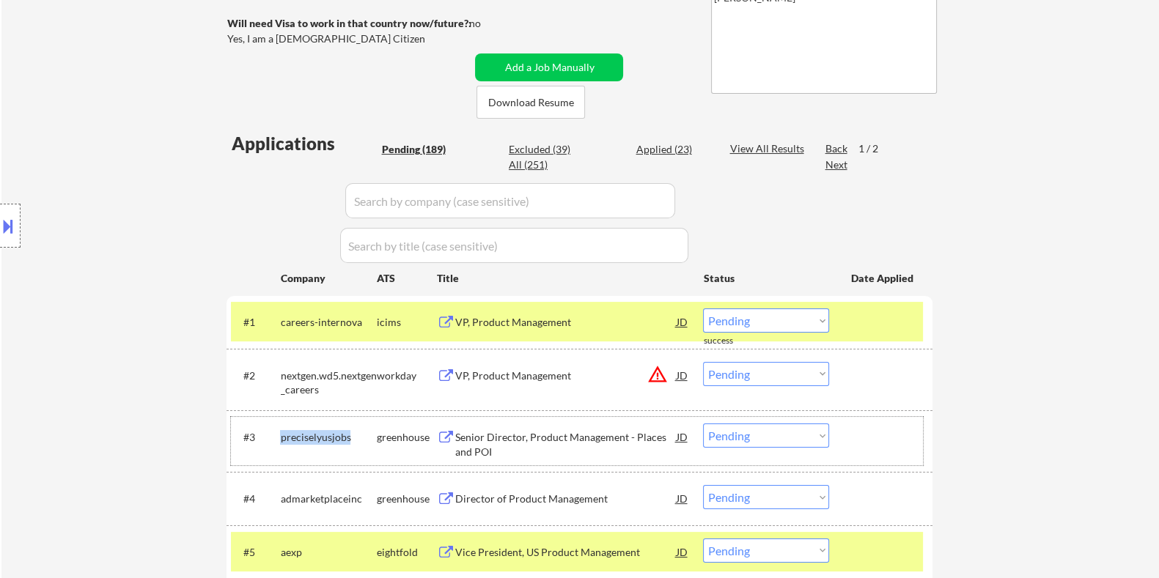
scroll to position [182, 0]
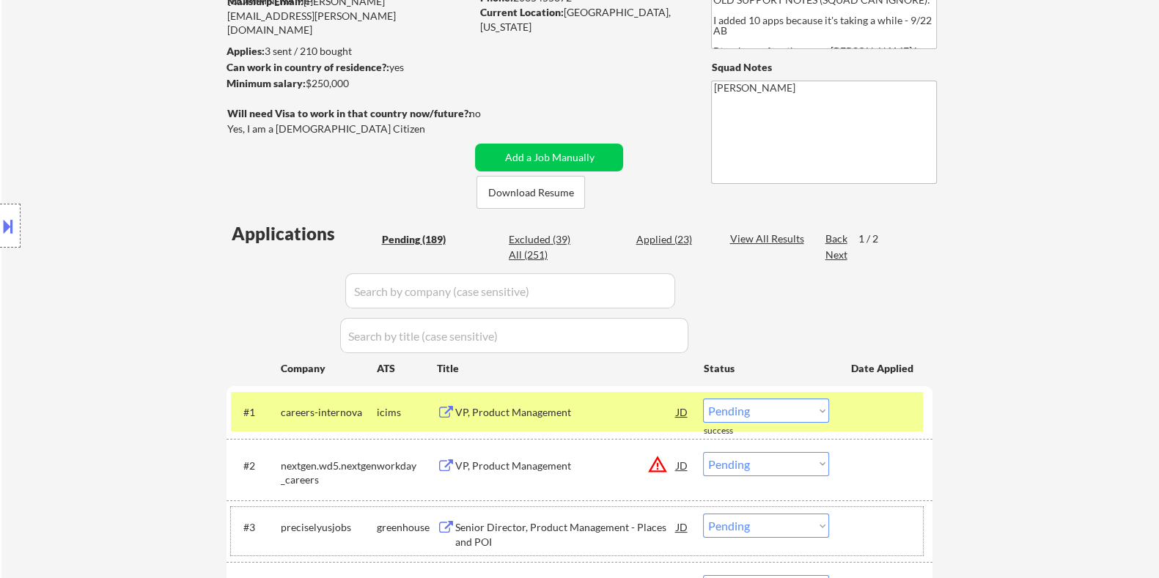
click at [390, 289] on input "input" at bounding box center [510, 290] width 330 height 35
paste input "preciselyusjobs"
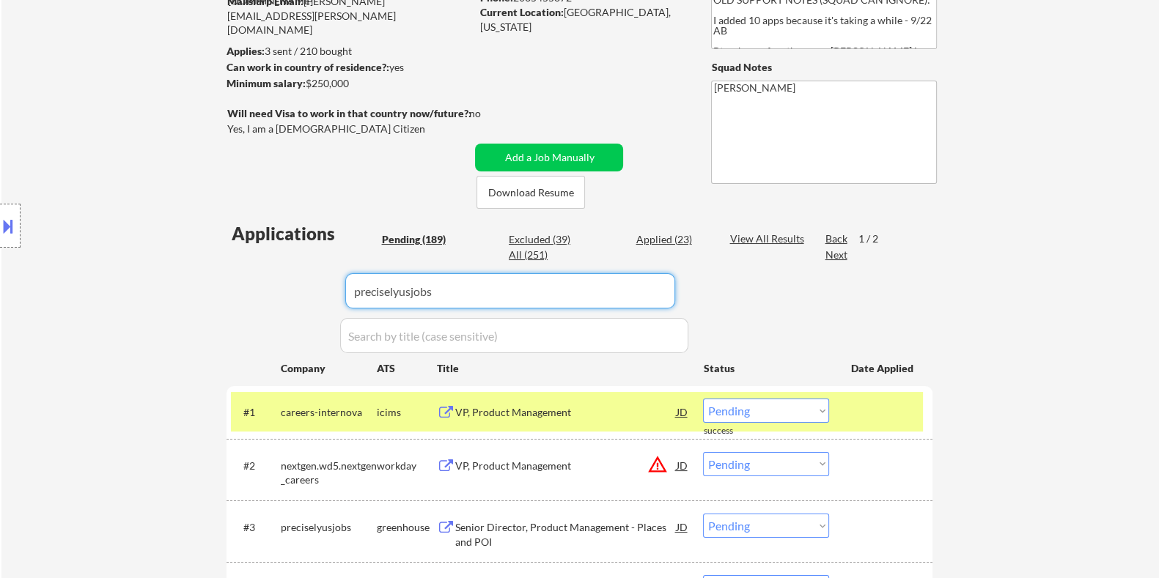
click at [758, 236] on div "View All Results" at bounding box center [768, 239] width 78 height 15
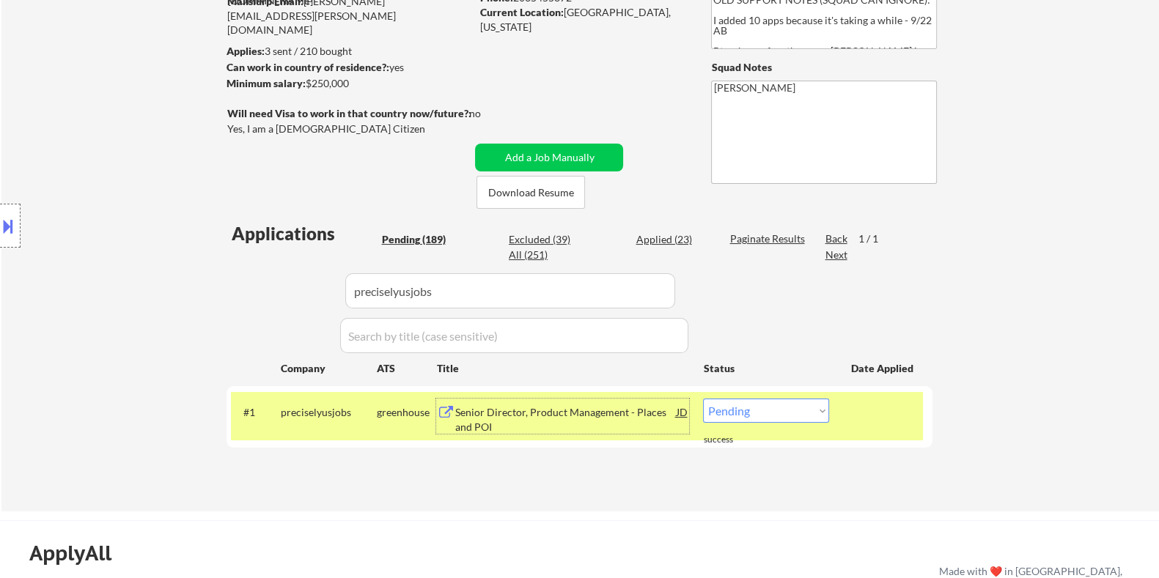
click at [531, 412] on div "Senior Director, Product Management - Places and POI" at bounding box center [564, 419] width 221 height 29
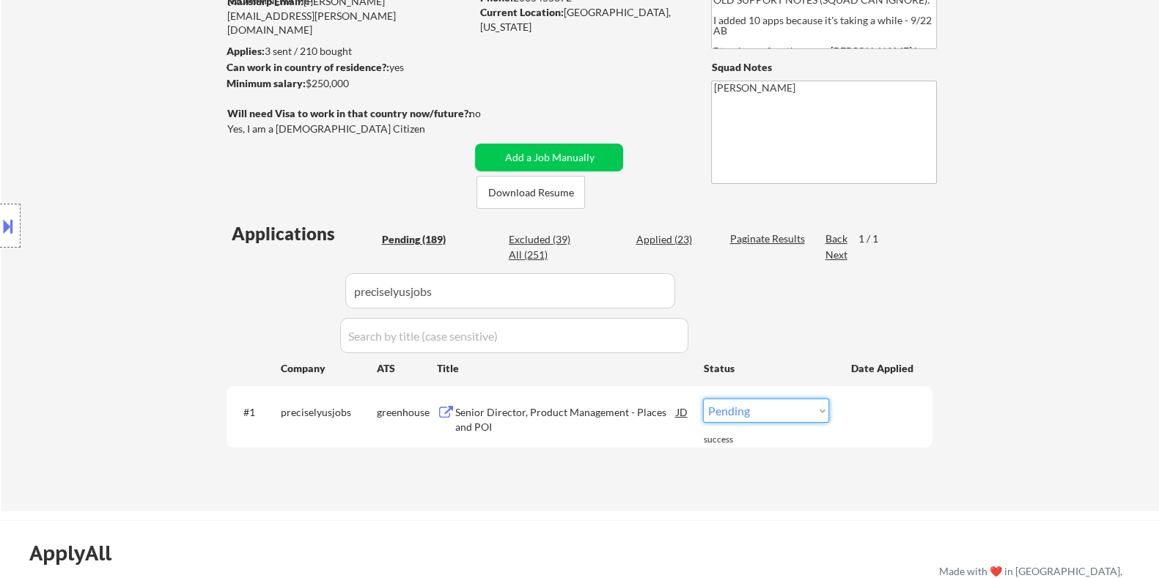
click at [807, 413] on select "Choose an option... Pending Applied Excluded (Questions) Excluded (Expired) Exc…" at bounding box center [766, 411] width 126 height 24
click at [703, 399] on select "Choose an option... Pending Applied Excluded (Questions) Excluded (Expired) Exc…" at bounding box center [766, 411] width 126 height 24
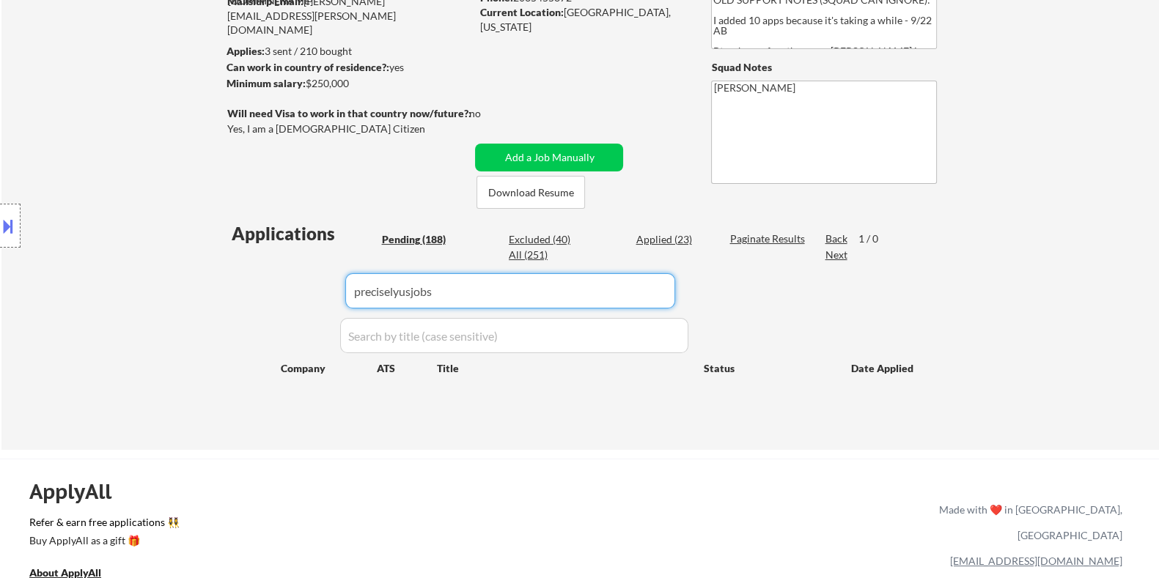
drag, startPoint x: 469, startPoint y: 304, endPoint x: 326, endPoint y: 295, distance: 143.2
click at [326, 295] on div "Applications Pending (188) Excluded (40) Applied (23) All (251) Paginate Result…" at bounding box center [579, 321] width 706 height 201
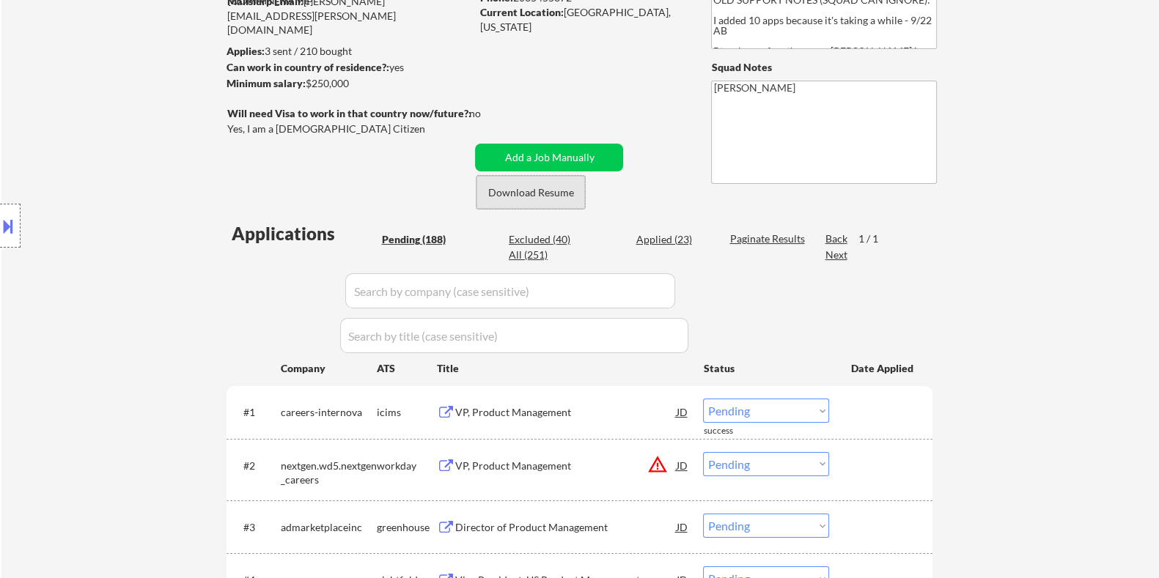
click at [527, 194] on button "Download Resume" at bounding box center [530, 192] width 108 height 33
click at [564, 194] on button "Download Resume" at bounding box center [530, 192] width 108 height 33
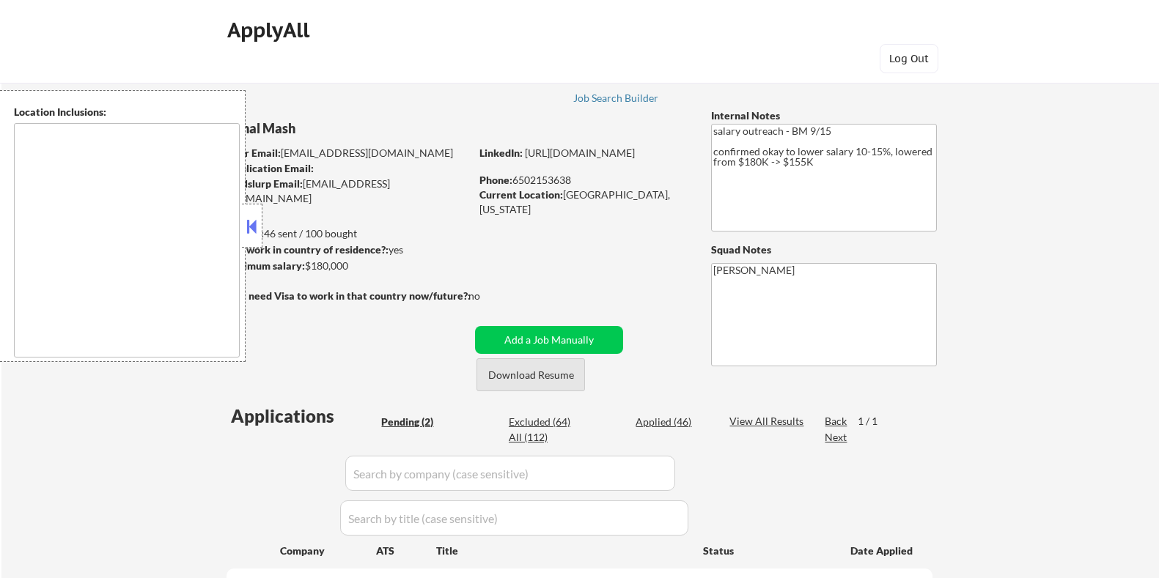
select select ""pending""
click at [525, 375] on button "Download Resume" at bounding box center [530, 374] width 108 height 33
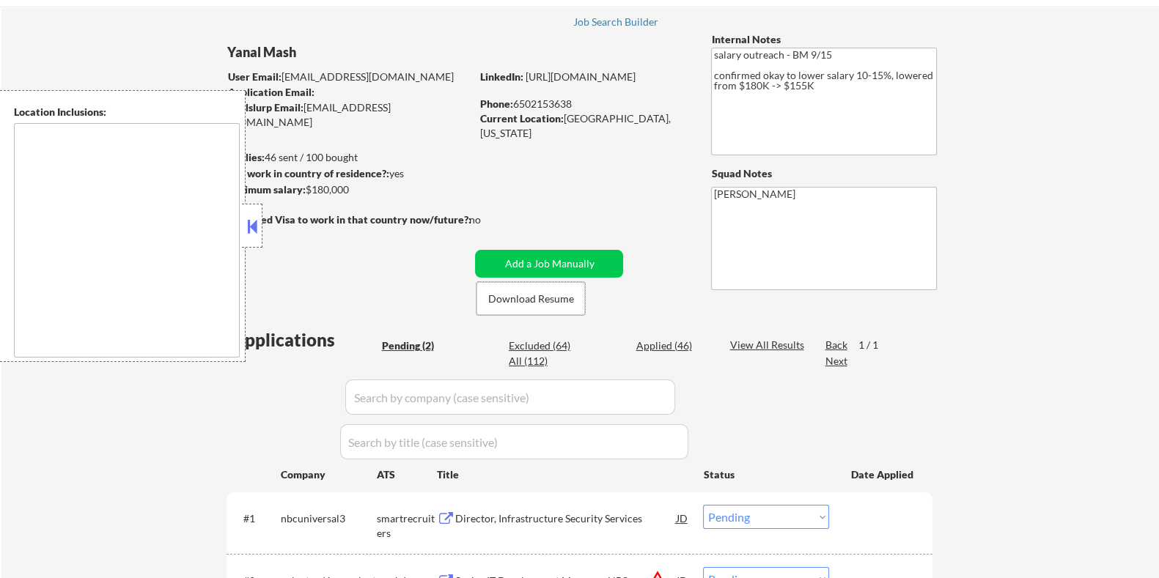
scroll to position [182, 0]
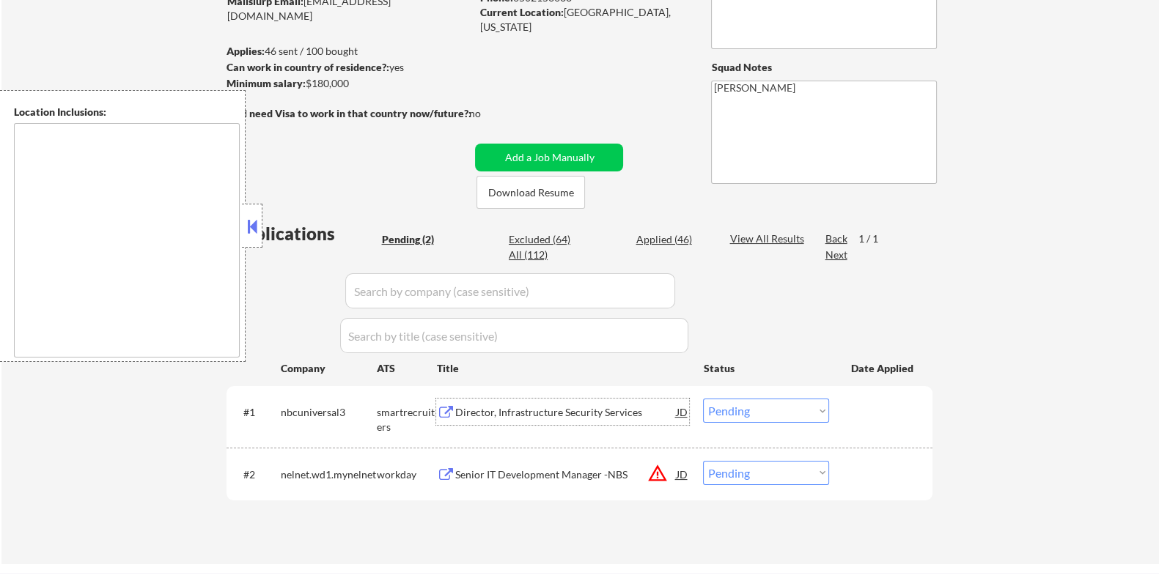
click at [512, 413] on div "Director, Infrastructure Security Services" at bounding box center [564, 412] width 221 height 15
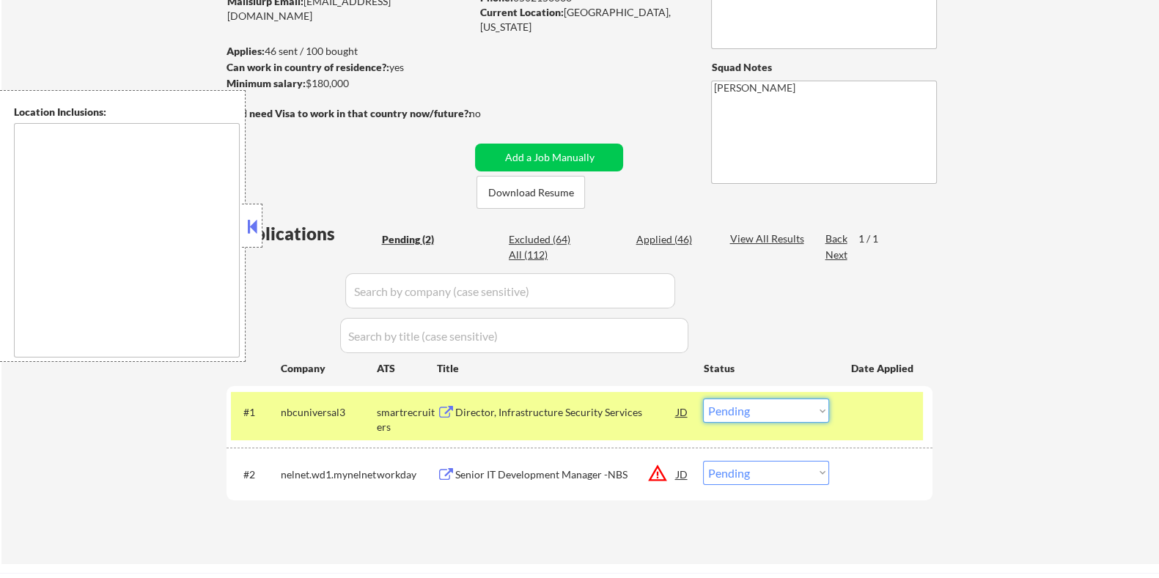
click at [810, 407] on select "Choose an option... Pending Applied Excluded (Questions) Excluded (Expired) Exc…" at bounding box center [766, 411] width 126 height 24
click at [766, 403] on select "Choose an option... Pending Applied Excluded (Questions) Excluded (Expired) Exc…" at bounding box center [766, 411] width 126 height 24
click at [703, 399] on select "Choose an option... Pending Applied Excluded (Questions) Excluded (Expired) Exc…" at bounding box center [766, 411] width 126 height 24
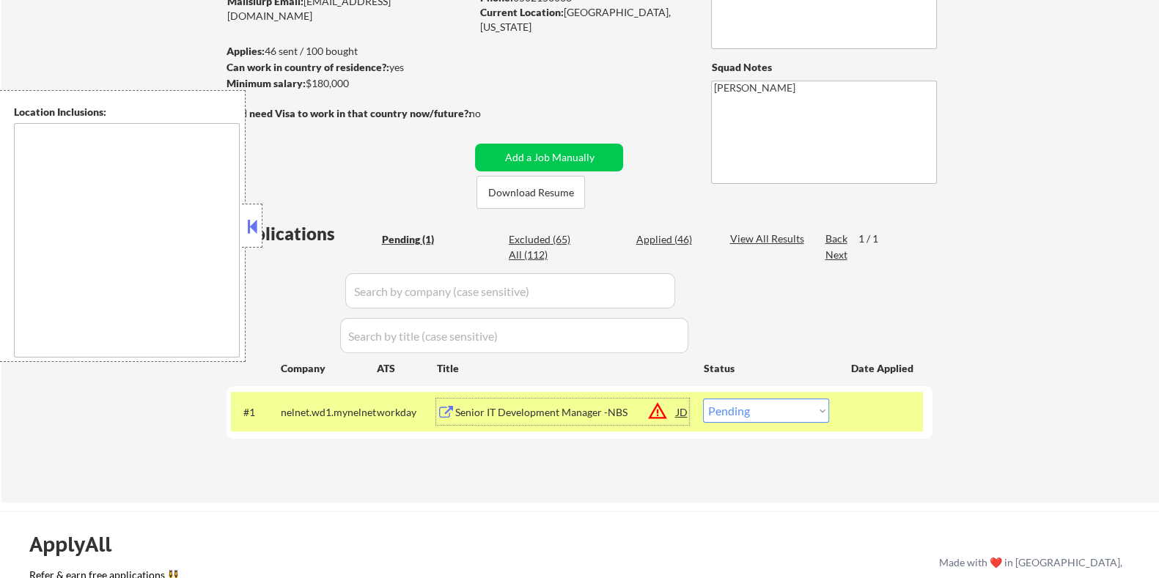
click at [484, 408] on div "Senior IT Development Manager -NBS" at bounding box center [564, 412] width 221 height 15
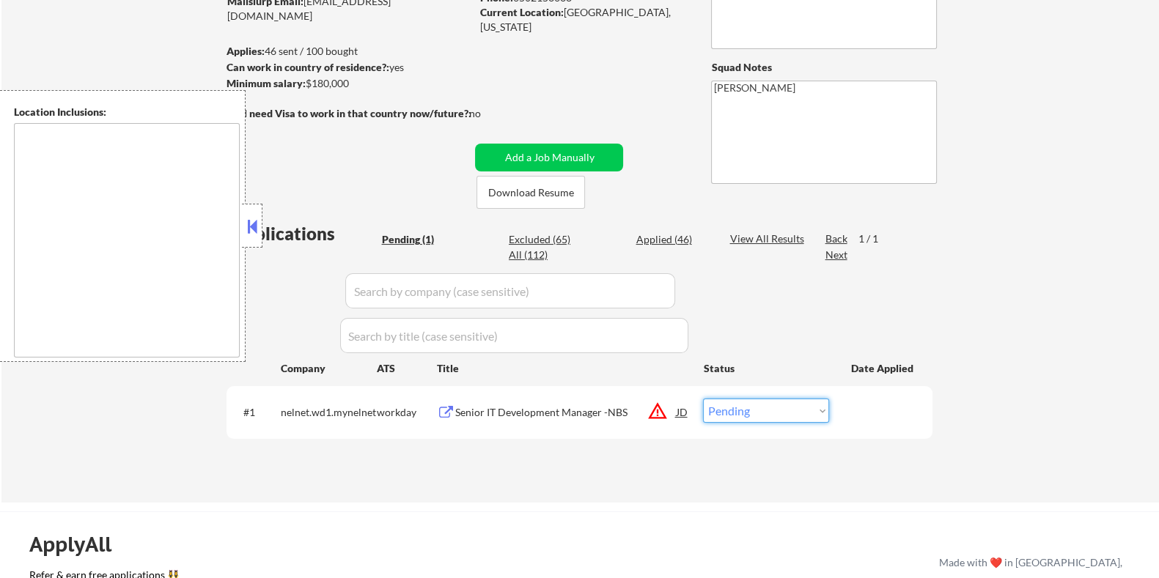
click at [789, 417] on select "Choose an option... Pending Applied Excluded (Questions) Excluded (Expired) Exc…" at bounding box center [766, 411] width 126 height 24
select select ""excluded__bad_match_""
click at [703, 399] on select "Choose an option... Pending Applied Excluded (Questions) Excluded (Expired) Exc…" at bounding box center [766, 411] width 126 height 24
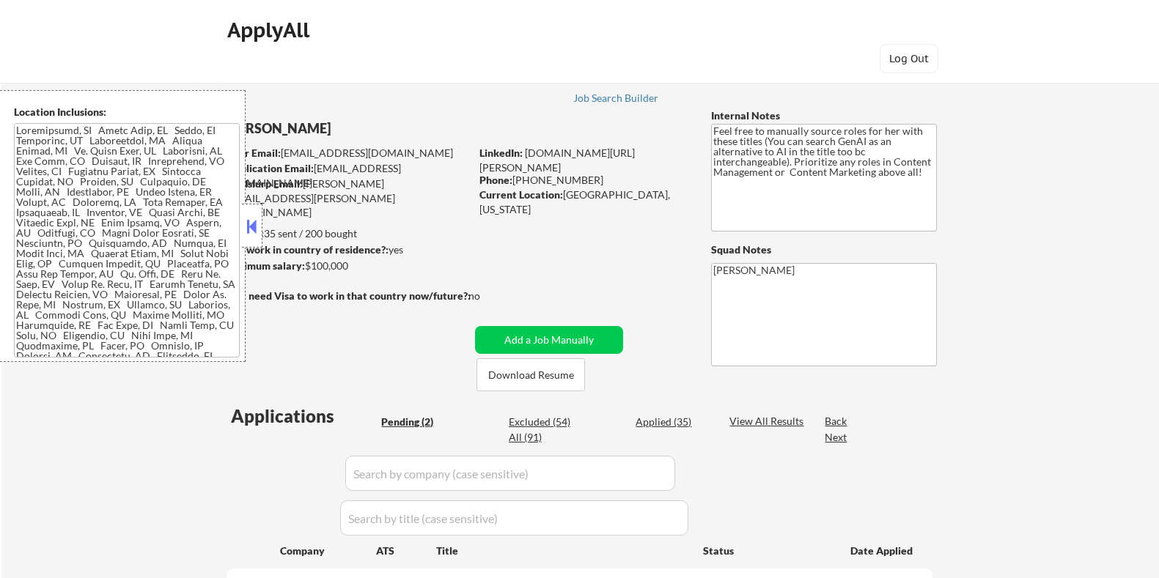
select select ""pending""
click at [539, 378] on button "Download Resume" at bounding box center [530, 374] width 108 height 33
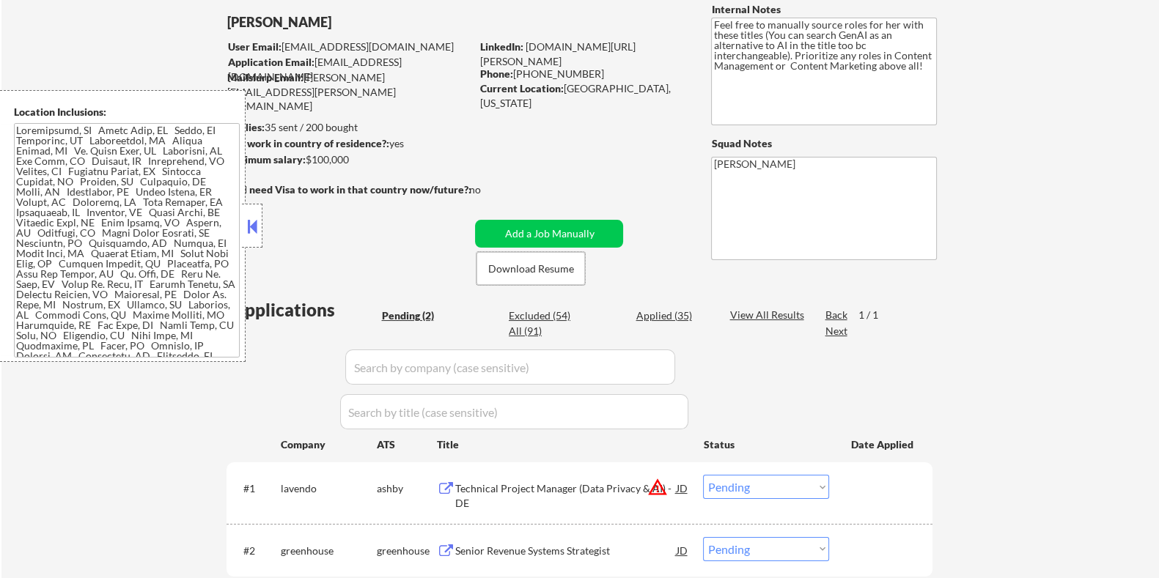
scroll to position [182, 0]
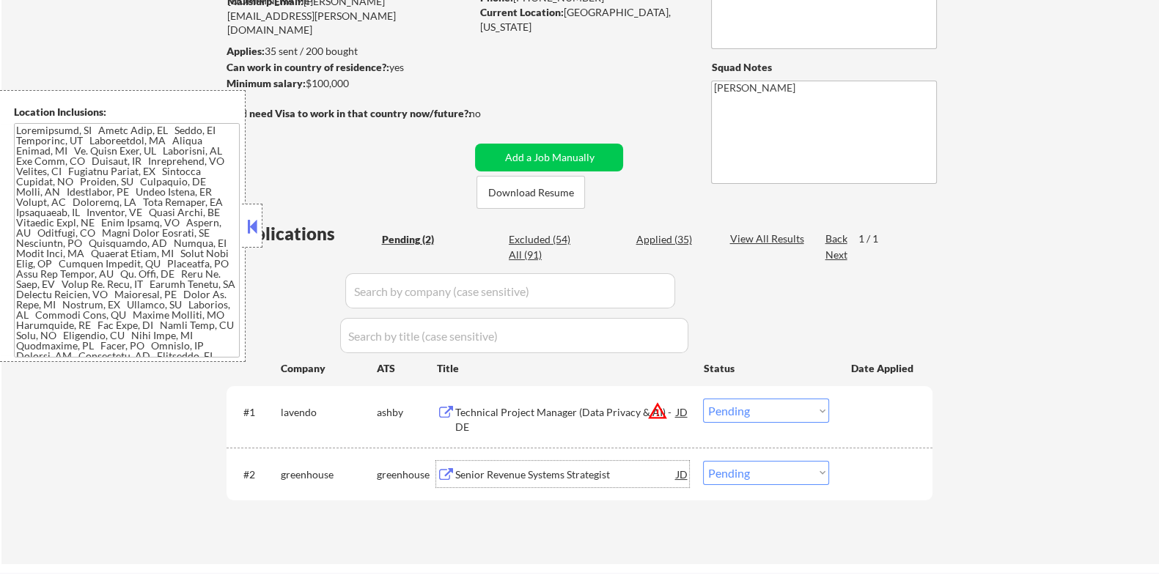
click at [483, 470] on div "Senior Revenue Systems Strategist" at bounding box center [564, 475] width 221 height 15
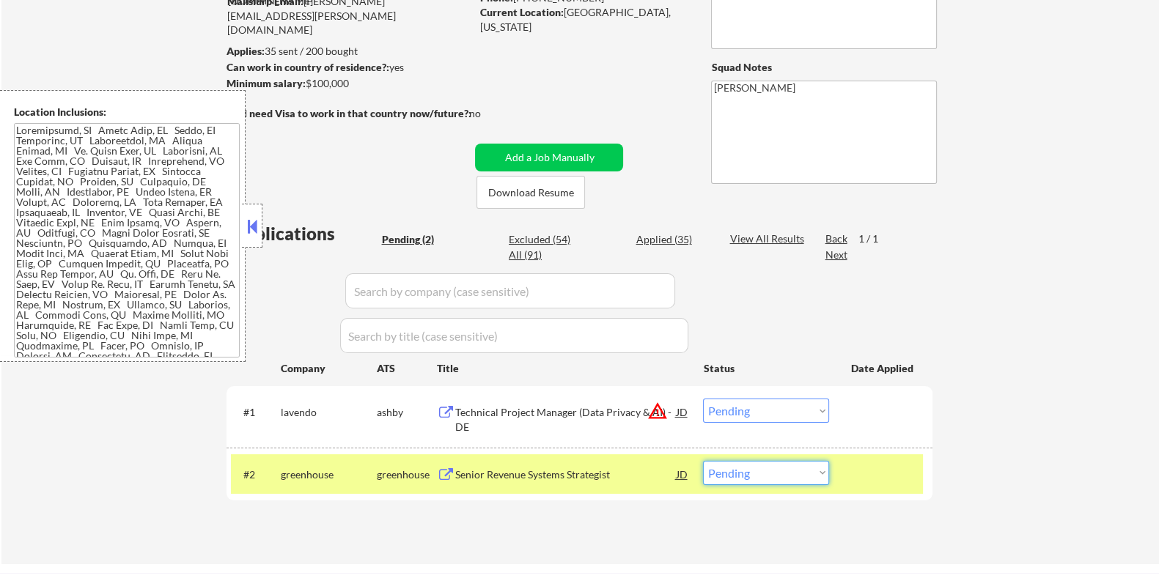
click at [808, 468] on select "Choose an option... Pending Applied Excluded (Questions) Excluded (Expired) Exc…" at bounding box center [766, 473] width 126 height 24
select select ""excluded__bad_match_""
click at [703, 461] on select "Choose an option... Pending Applied Excluded (Questions) Excluded (Expired) Exc…" at bounding box center [766, 473] width 126 height 24
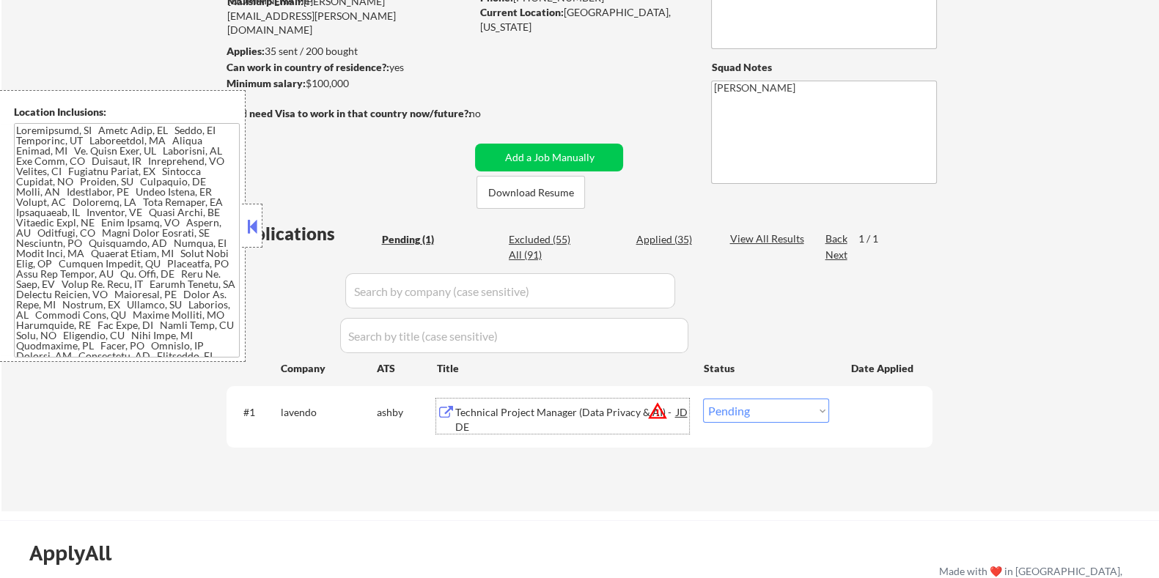
click at [509, 411] on div "Technical Project Manager (Data Privacy & AI) - DE" at bounding box center [564, 419] width 221 height 29
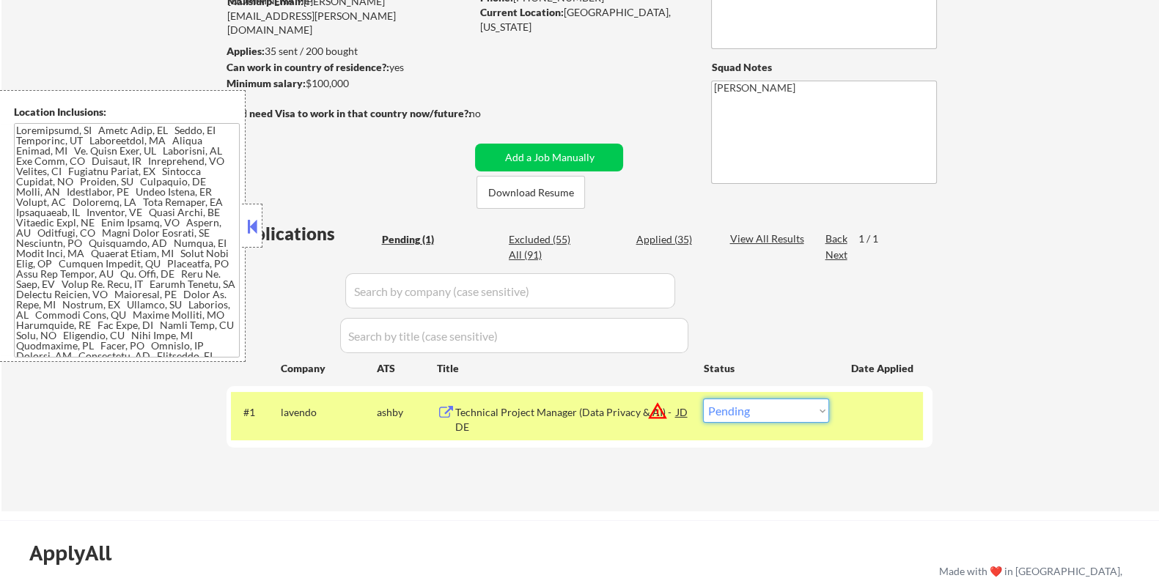
click at [784, 420] on select "Choose an option... Pending Applied Excluded (Questions) Excluded (Expired) Exc…" at bounding box center [766, 411] width 126 height 24
select select ""excluded__bad_match_""
click at [703, 399] on select "Choose an option... Pending Applied Excluded (Questions) Excluded (Expired) Exc…" at bounding box center [766, 411] width 126 height 24
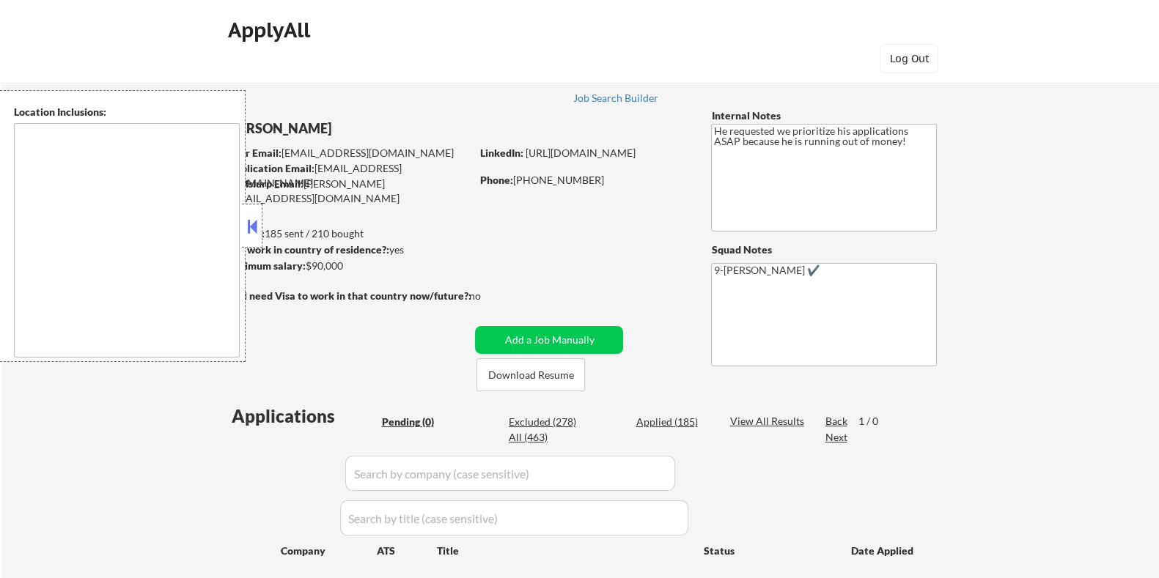
type textarea "[GEOGRAPHIC_DATA], [GEOGRAPHIC_DATA] [GEOGRAPHIC_DATA], [GEOGRAPHIC_DATA] [GEOG…"
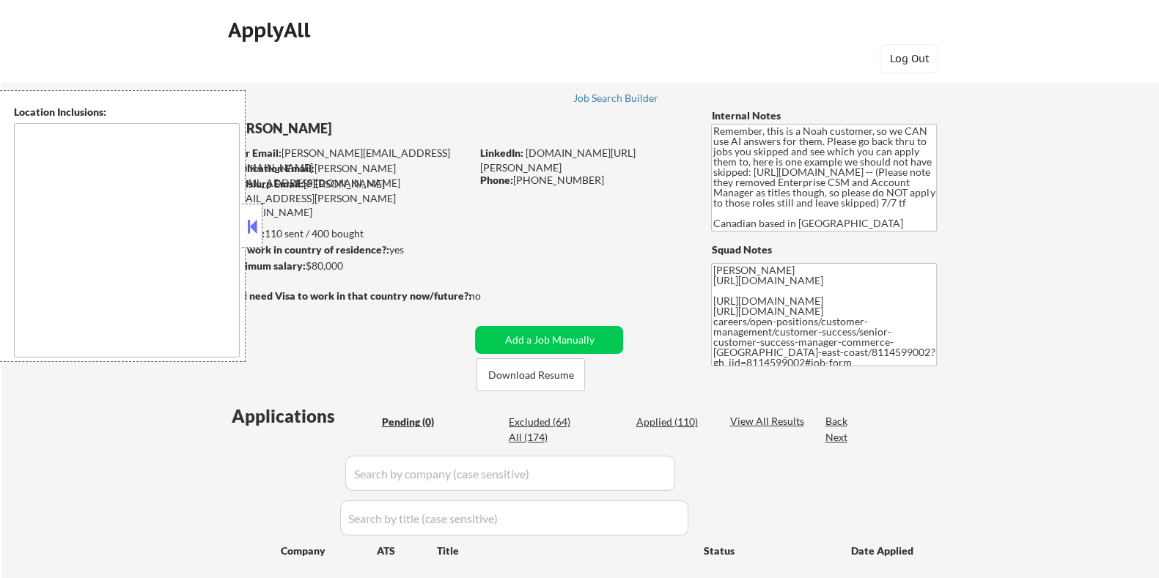
type textarea "[GEOGRAPHIC_DATA], ON [GEOGRAPHIC_DATA], ON [GEOGRAPHIC_DATA], ON [GEOGRAPHIC_D…"
